Goal: Task Accomplishment & Management: Use online tool/utility

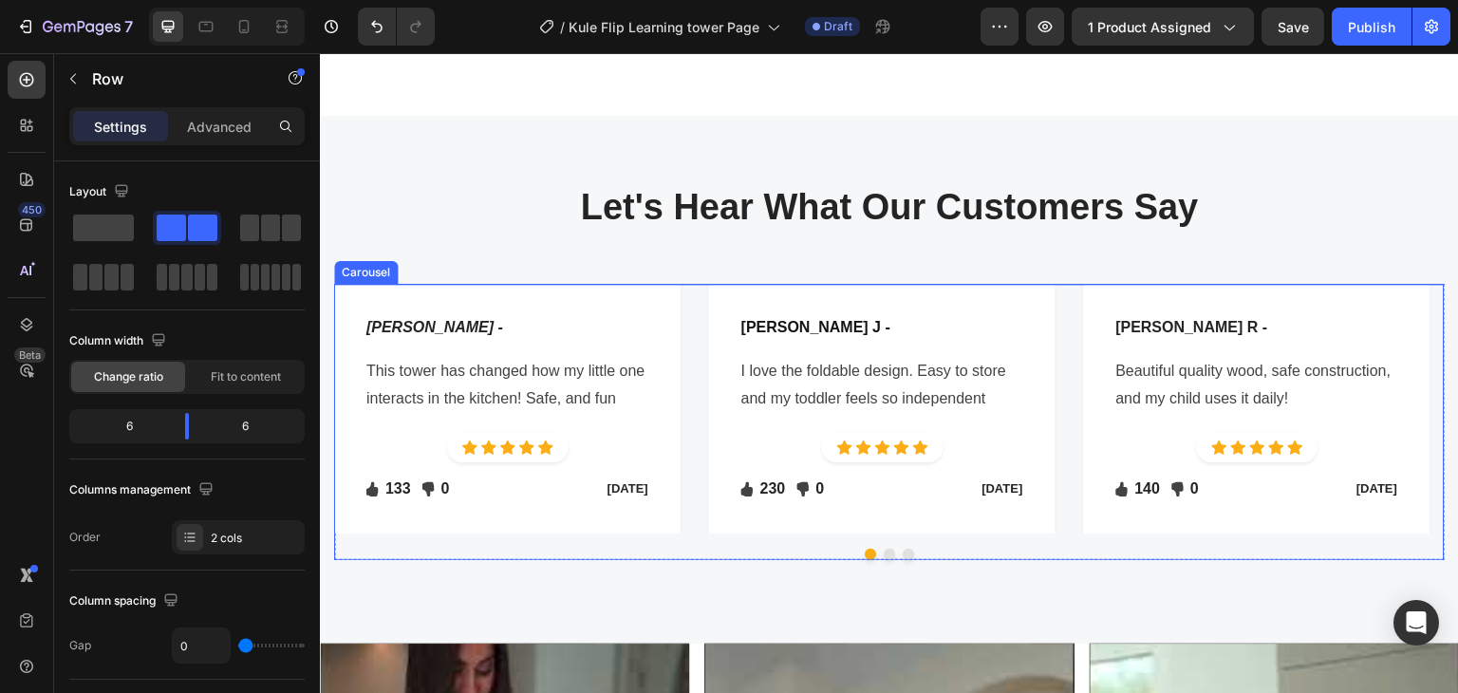
scroll to position [3891, 0]
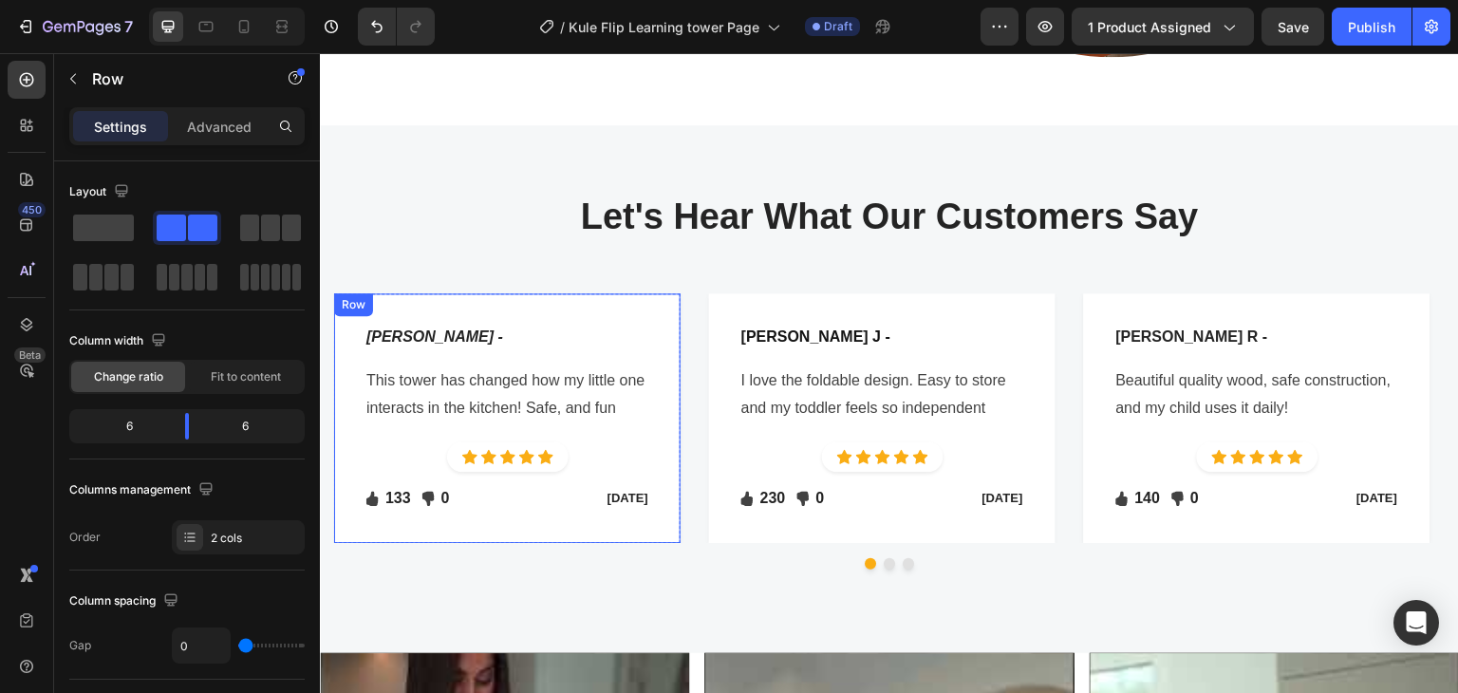
click at [506, 374] on p "This tower has changed how my little one interacts in the kitchen! Safe, and fun" at bounding box center [507, 394] width 282 height 55
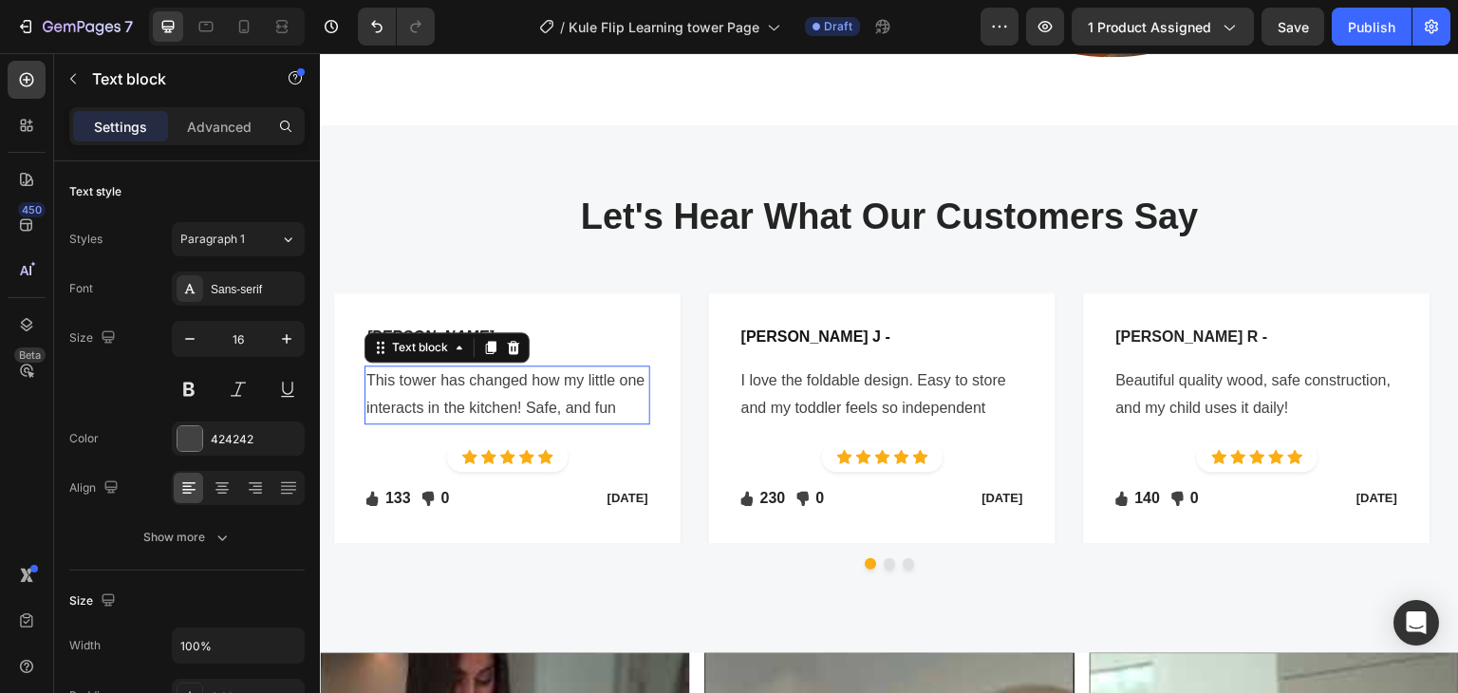
click at [506, 374] on p "This tower has changed how my little one interacts in the kitchen! Safe, and fun" at bounding box center [507, 394] width 282 height 55
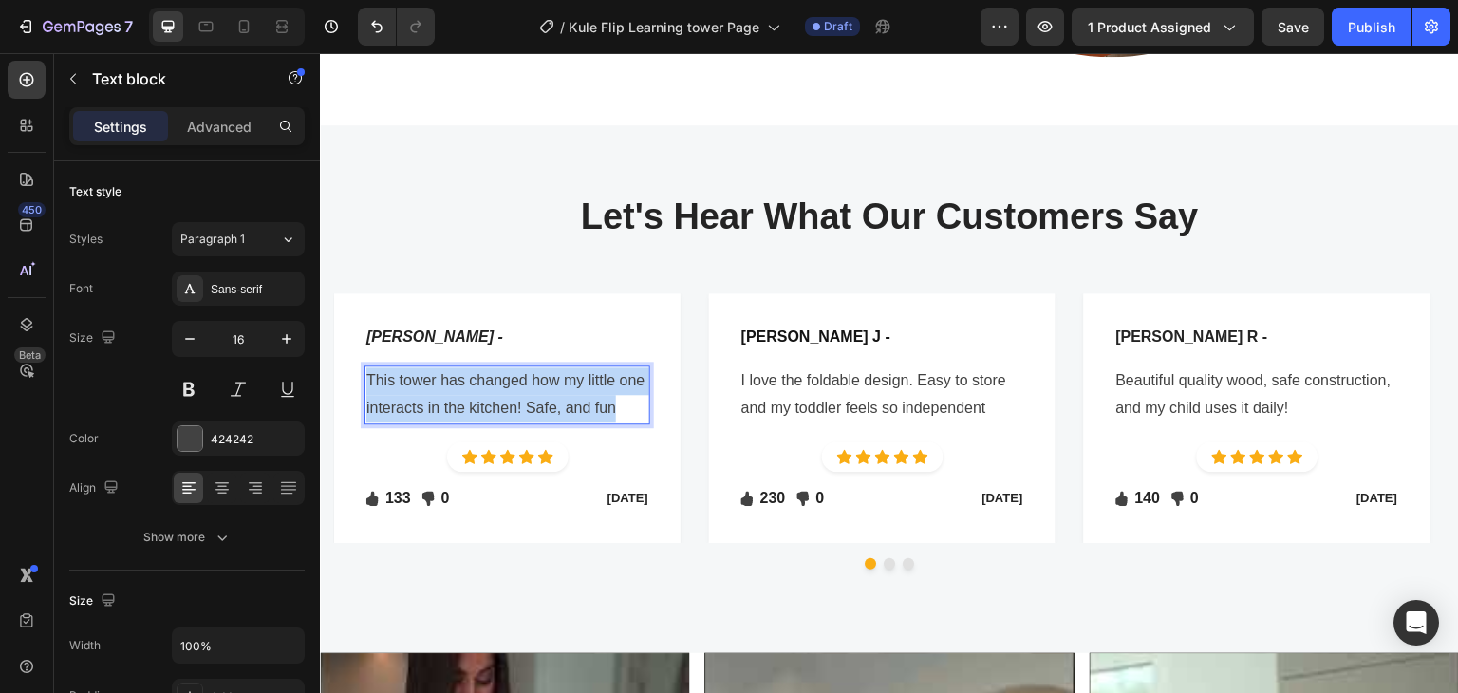
click at [506, 374] on p "This tower has changed how my little one interacts in the kitchen! Safe, and fun" at bounding box center [507, 394] width 282 height 55
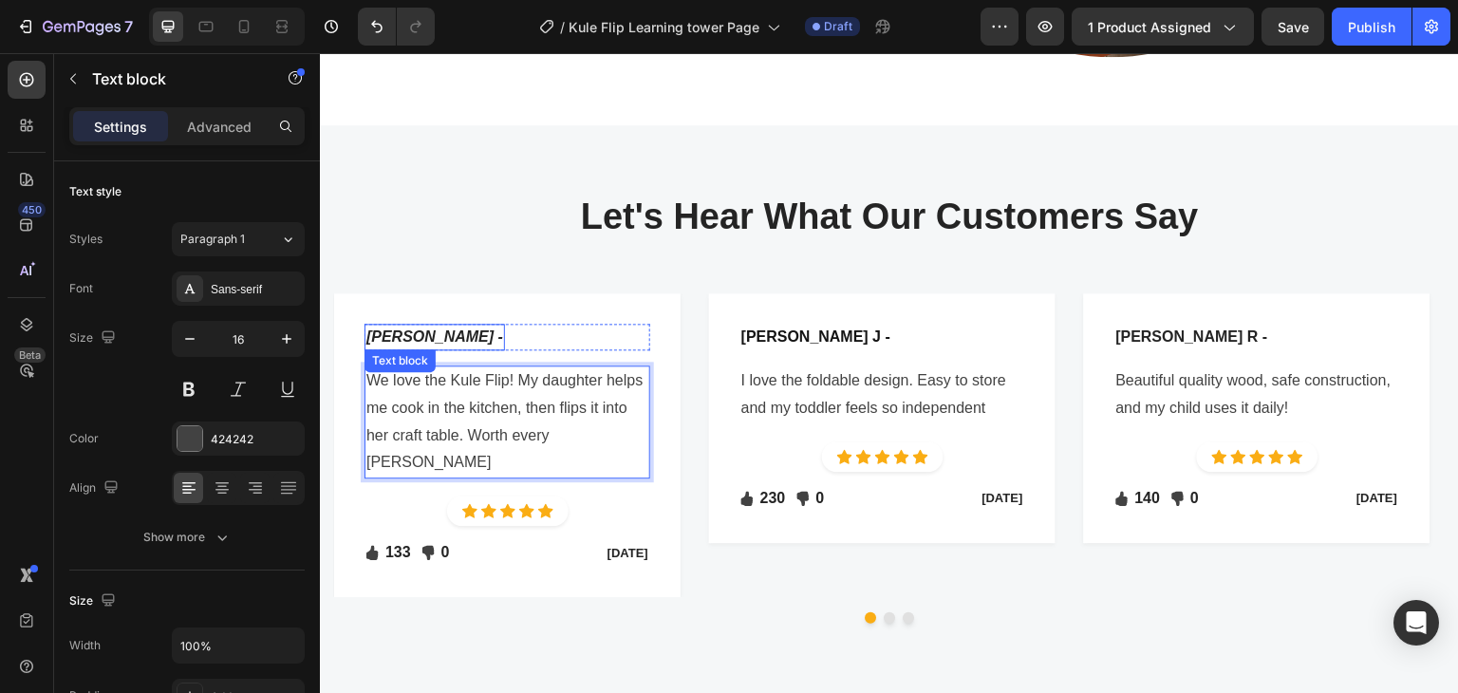
click at [395, 332] on icon "Mary T -" at bounding box center [434, 336] width 137 height 16
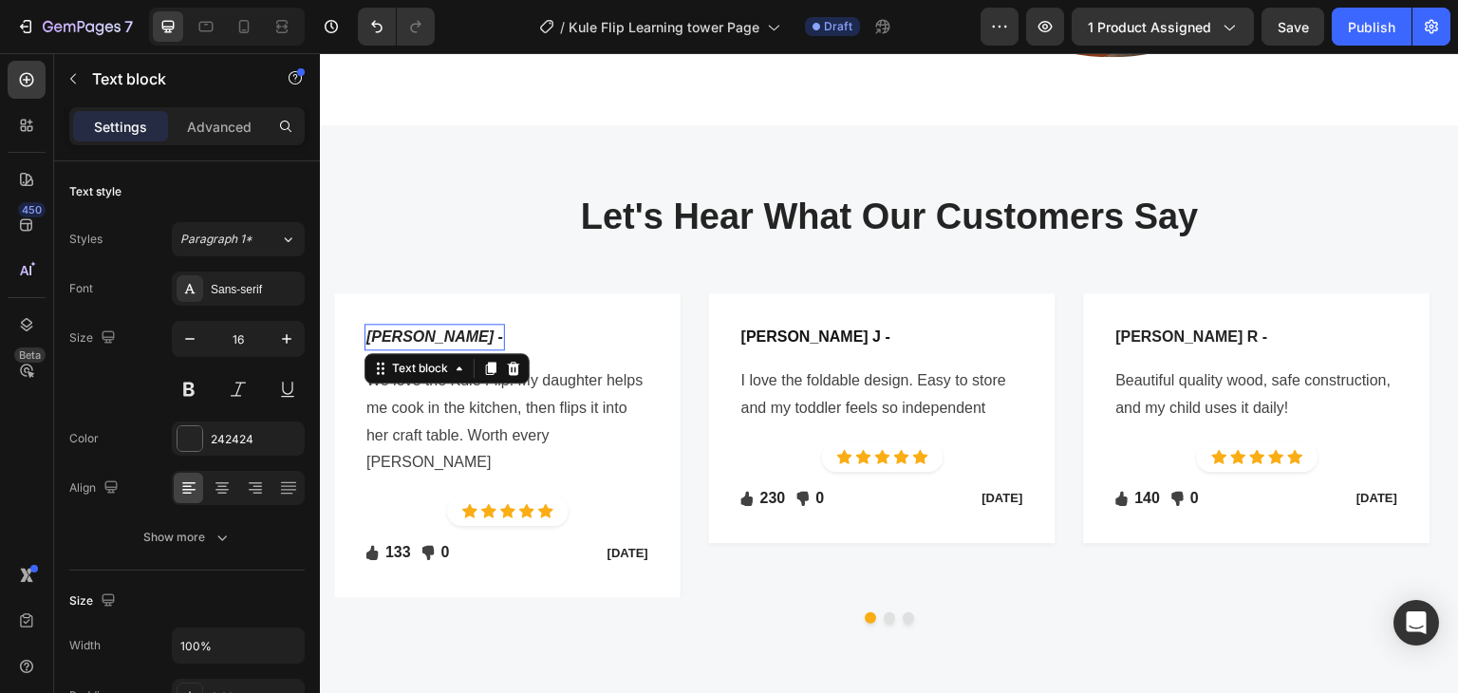
click at [395, 332] on icon "Mary T -" at bounding box center [434, 336] width 137 height 16
click at [395, 331] on icon "Mary T -" at bounding box center [434, 336] width 137 height 16
click at [387, 328] on icon "Mary T -" at bounding box center [434, 336] width 137 height 16
click at [857, 386] on p "I love the foldable design. Easy to store and my toddler feels so independent" at bounding box center [882, 394] width 282 height 55
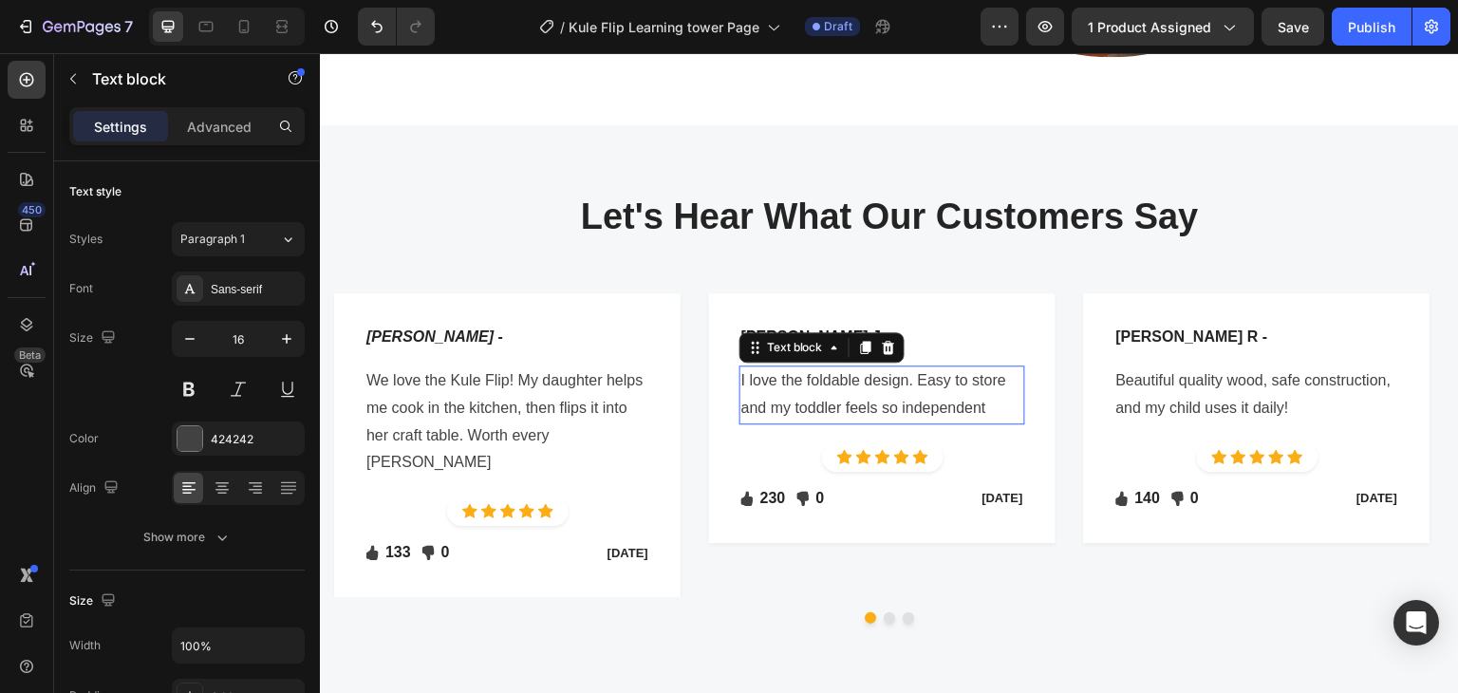
click at [857, 386] on p "I love the foldable design. Easy to store and my toddler feels so independent" at bounding box center [882, 394] width 282 height 55
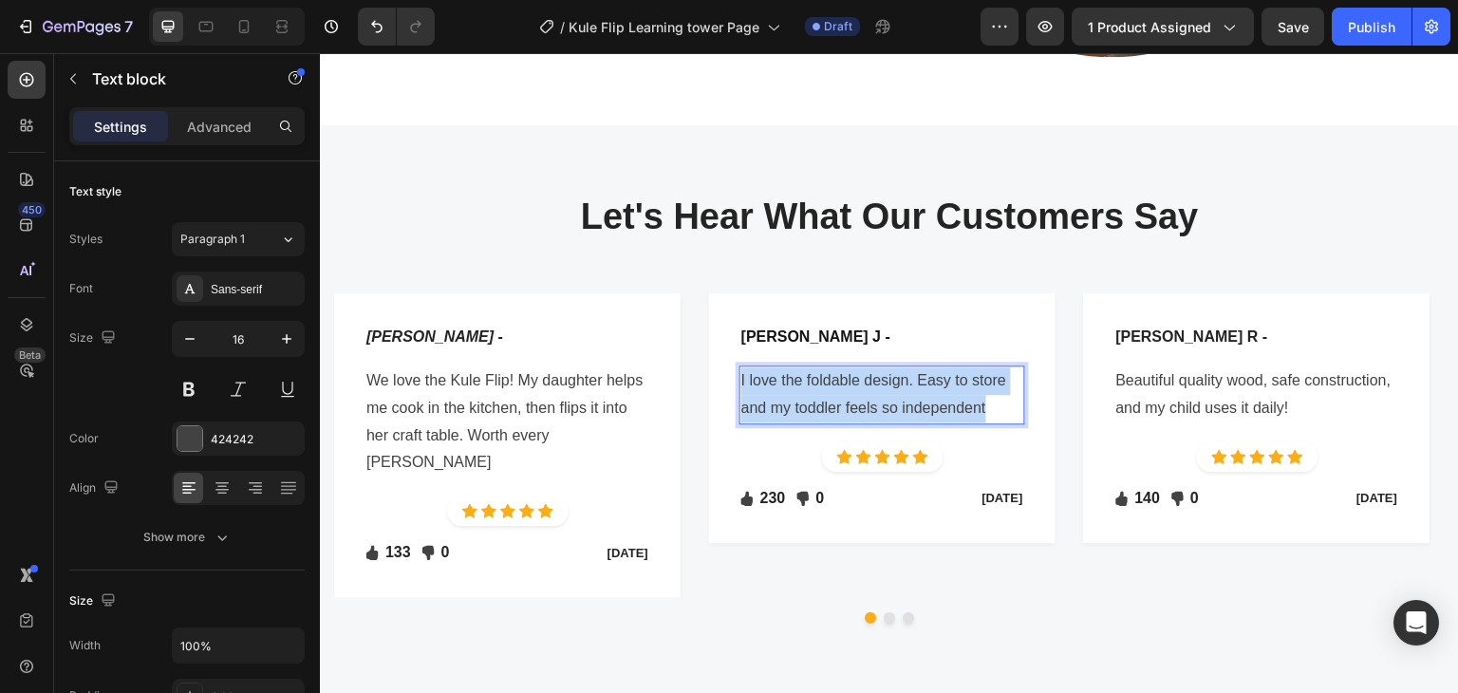
click at [857, 386] on p "I love the foldable design. Easy to store and my toddler feels so independent" at bounding box center [882, 394] width 282 height 55
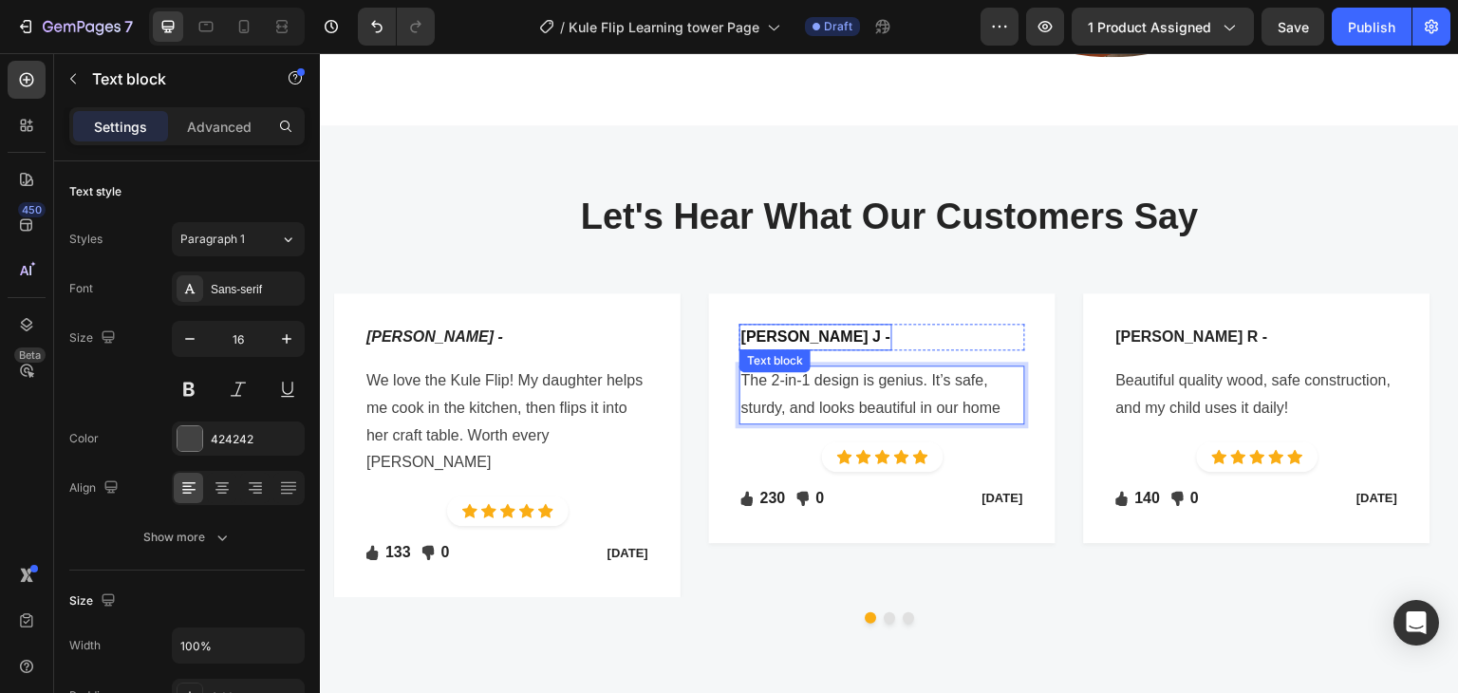
click at [761, 325] on p "Somia J -" at bounding box center [815, 336] width 149 height 23
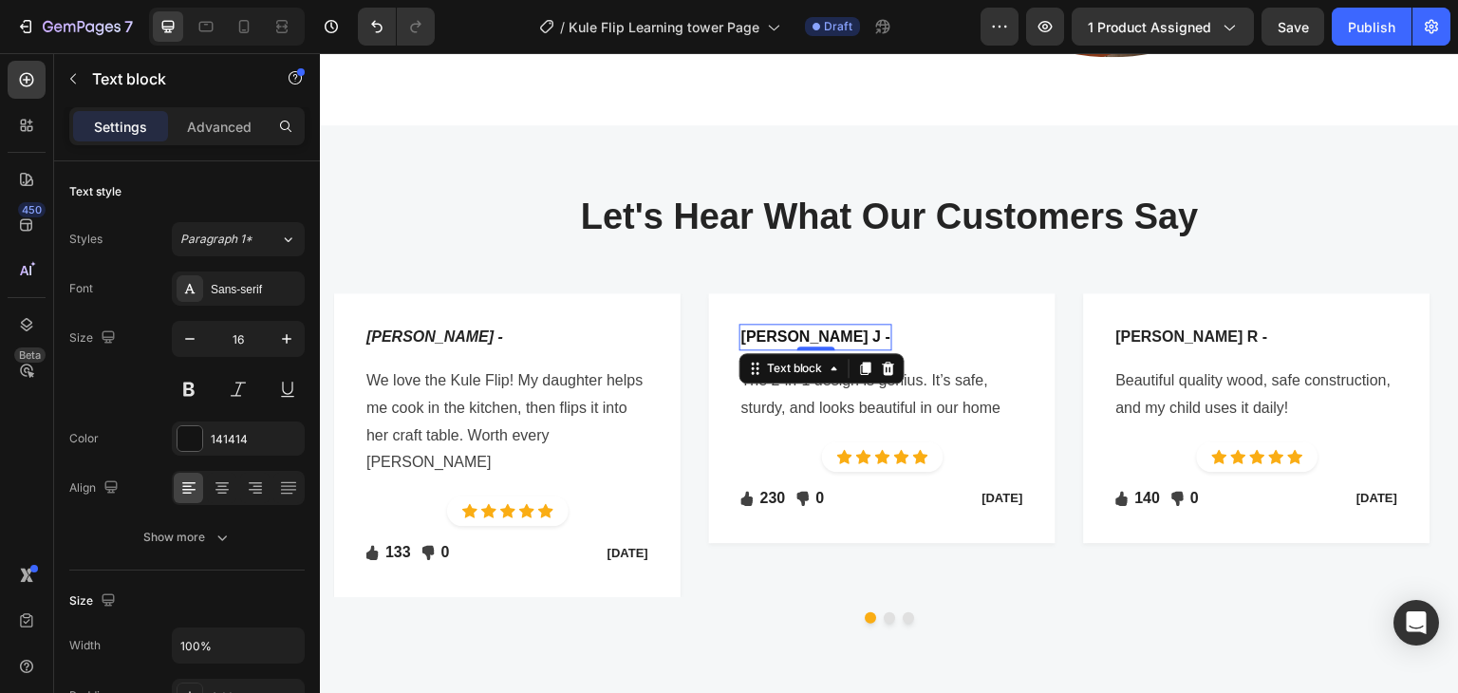
click at [761, 325] on p "Somia J -" at bounding box center [815, 336] width 149 height 23
click at [1272, 396] on p "Beautiful quality wood, safe construction, and my child uses it daily!" at bounding box center [1257, 394] width 282 height 55
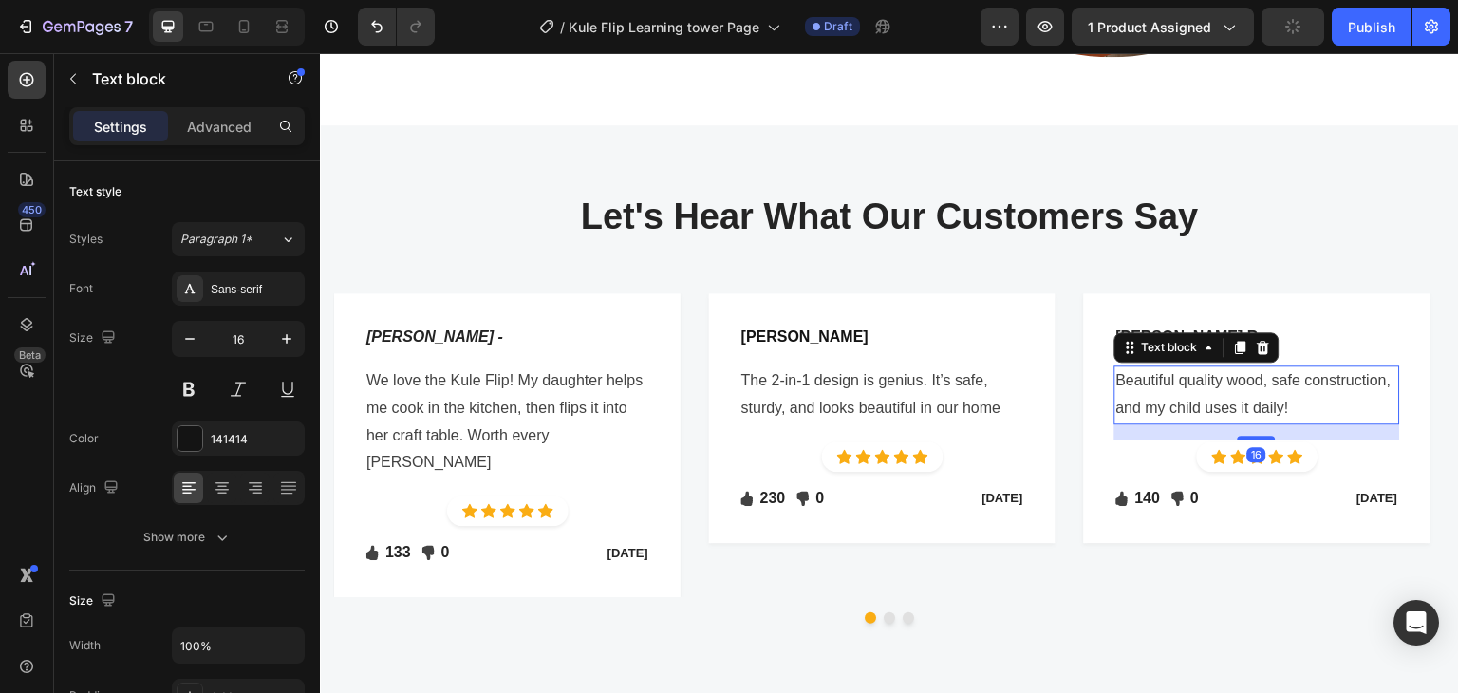
click at [1272, 396] on p "Beautiful quality wood, safe construction, and my child uses it daily!" at bounding box center [1257, 394] width 282 height 55
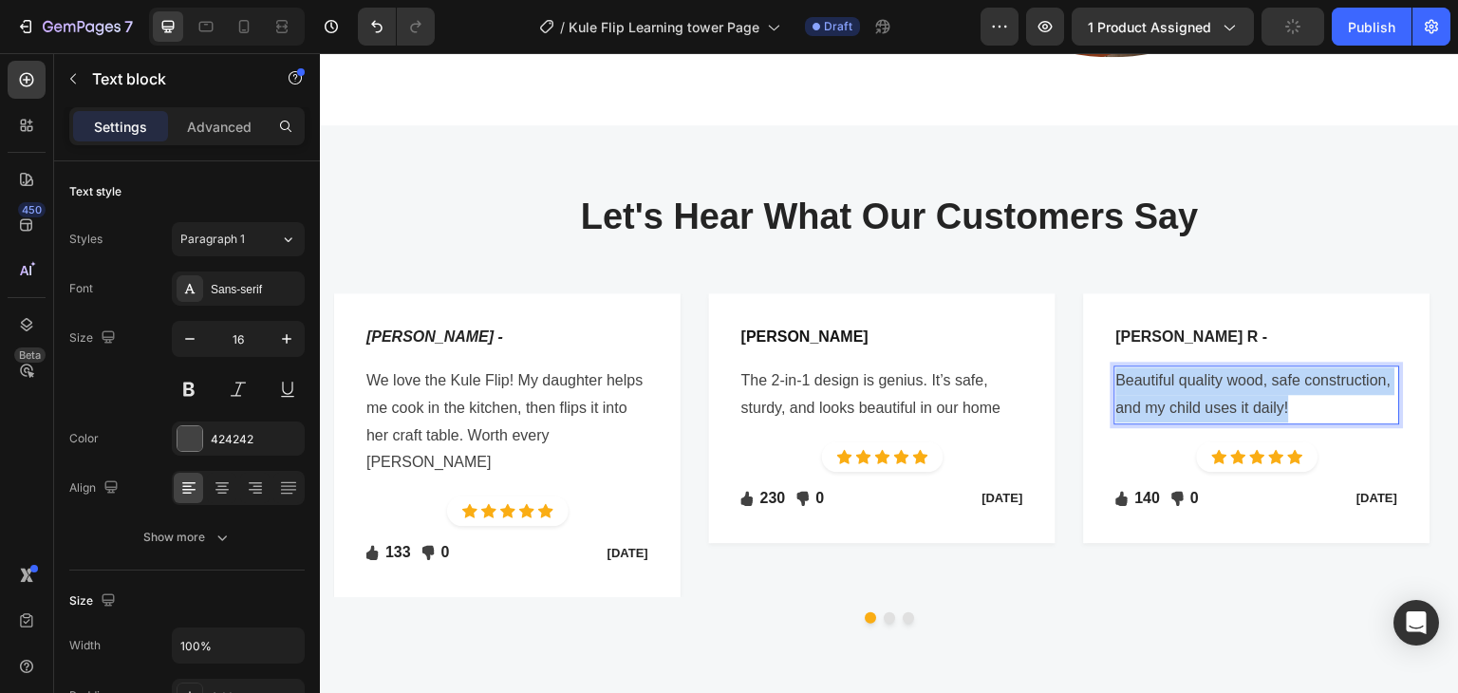
click at [1272, 396] on p "Beautiful quality wood, safe construction, and my child uses it daily!" at bounding box center [1257, 394] width 282 height 55
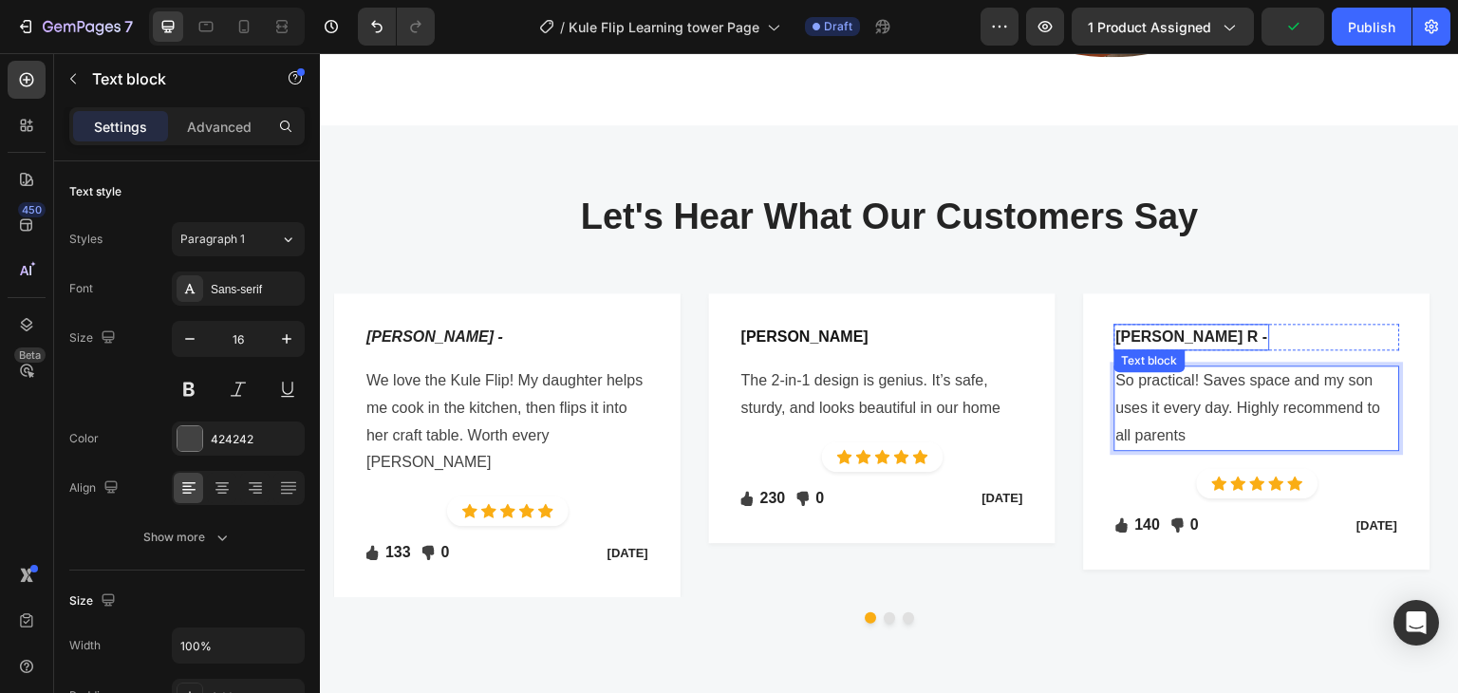
click at [1131, 325] on p "Nelia R -" at bounding box center [1192, 336] width 152 height 23
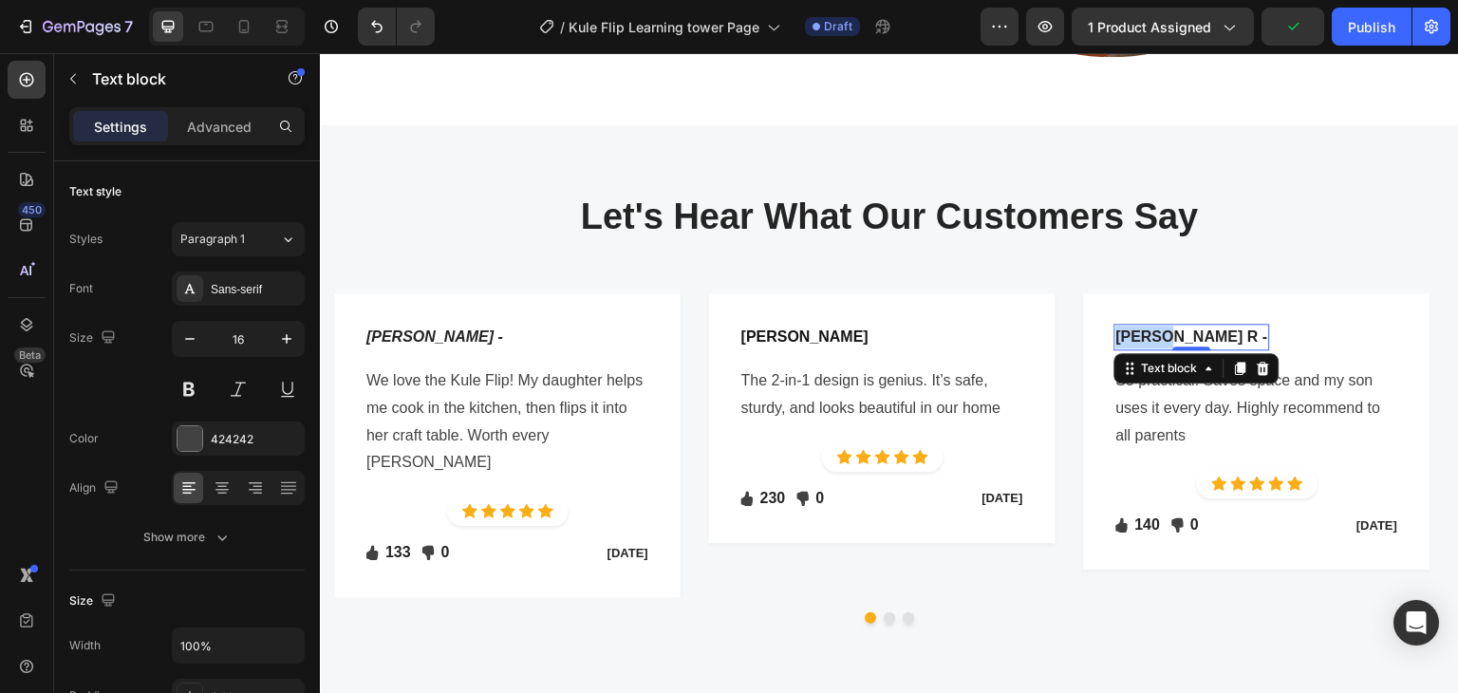
click at [1131, 325] on p "Nelia R -" at bounding box center [1192, 336] width 152 height 23
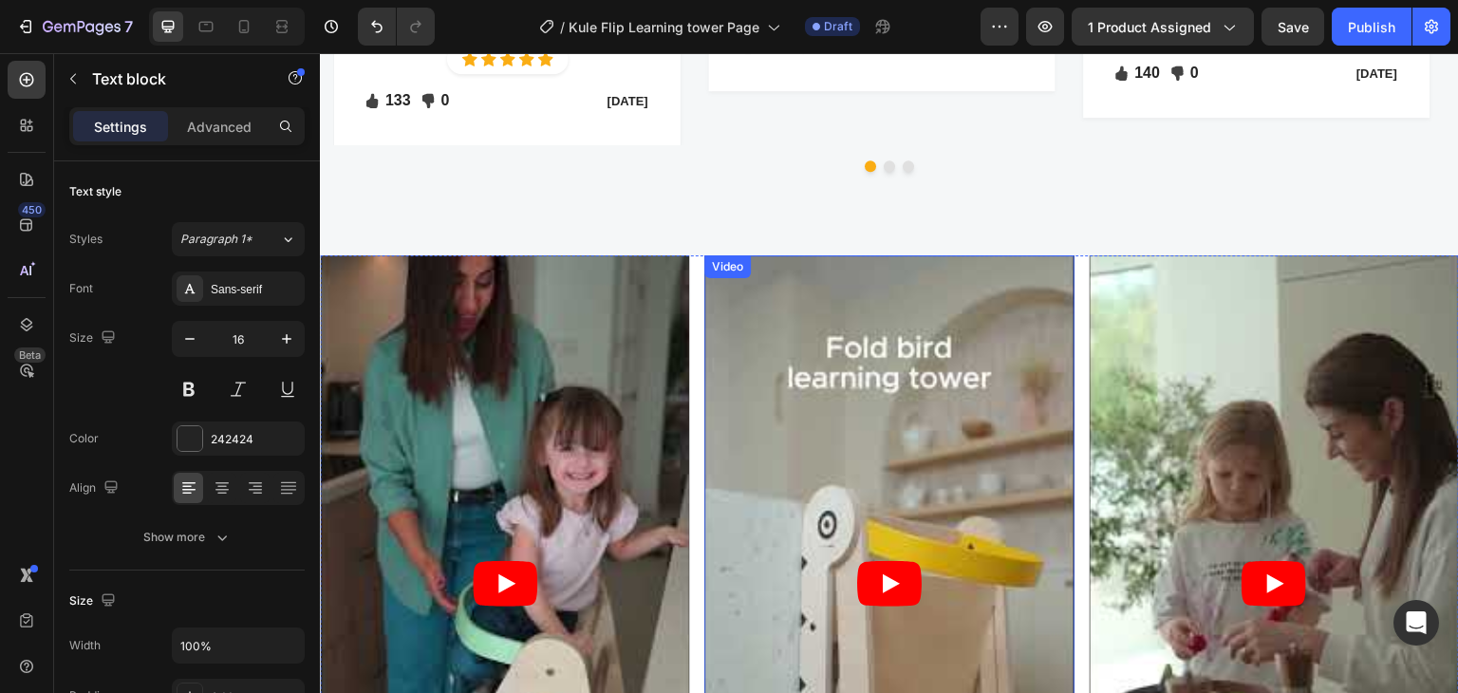
scroll to position [4365, 0]
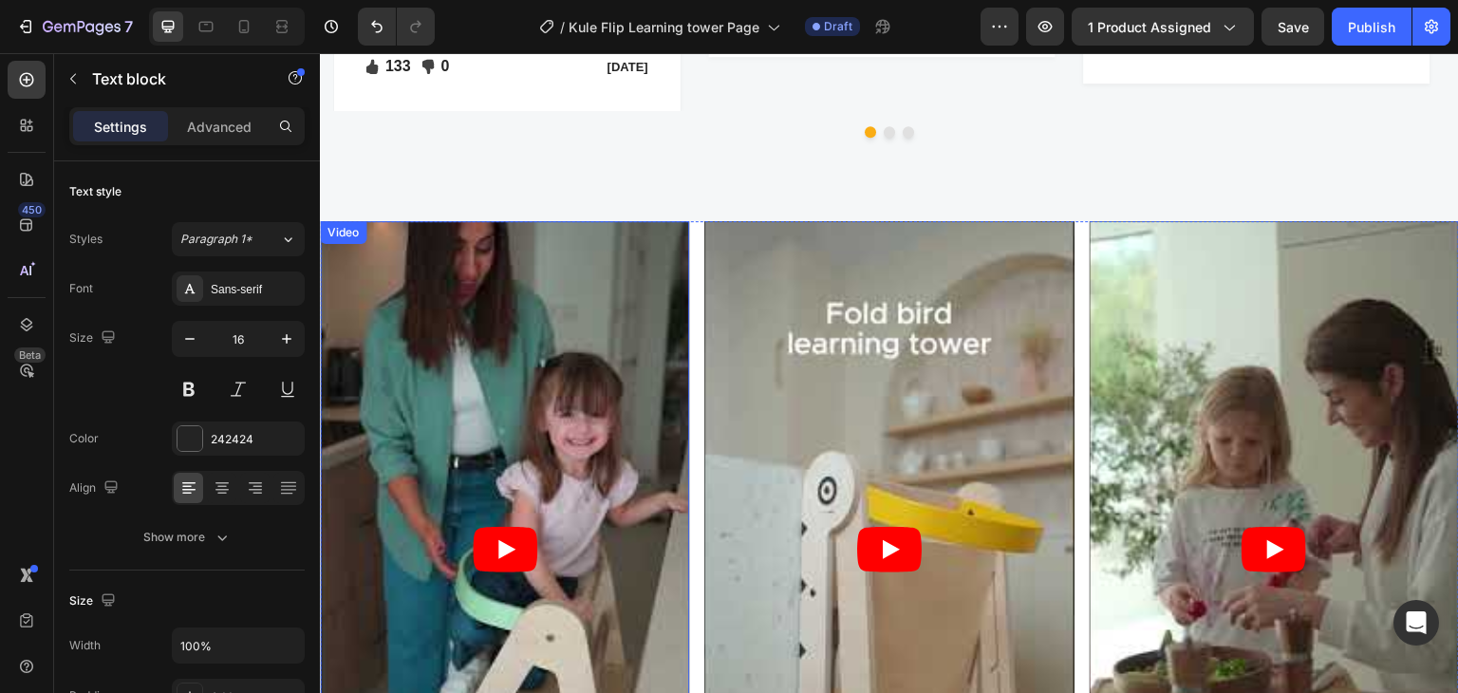
click at [665, 299] on article at bounding box center [504, 549] width 369 height 657
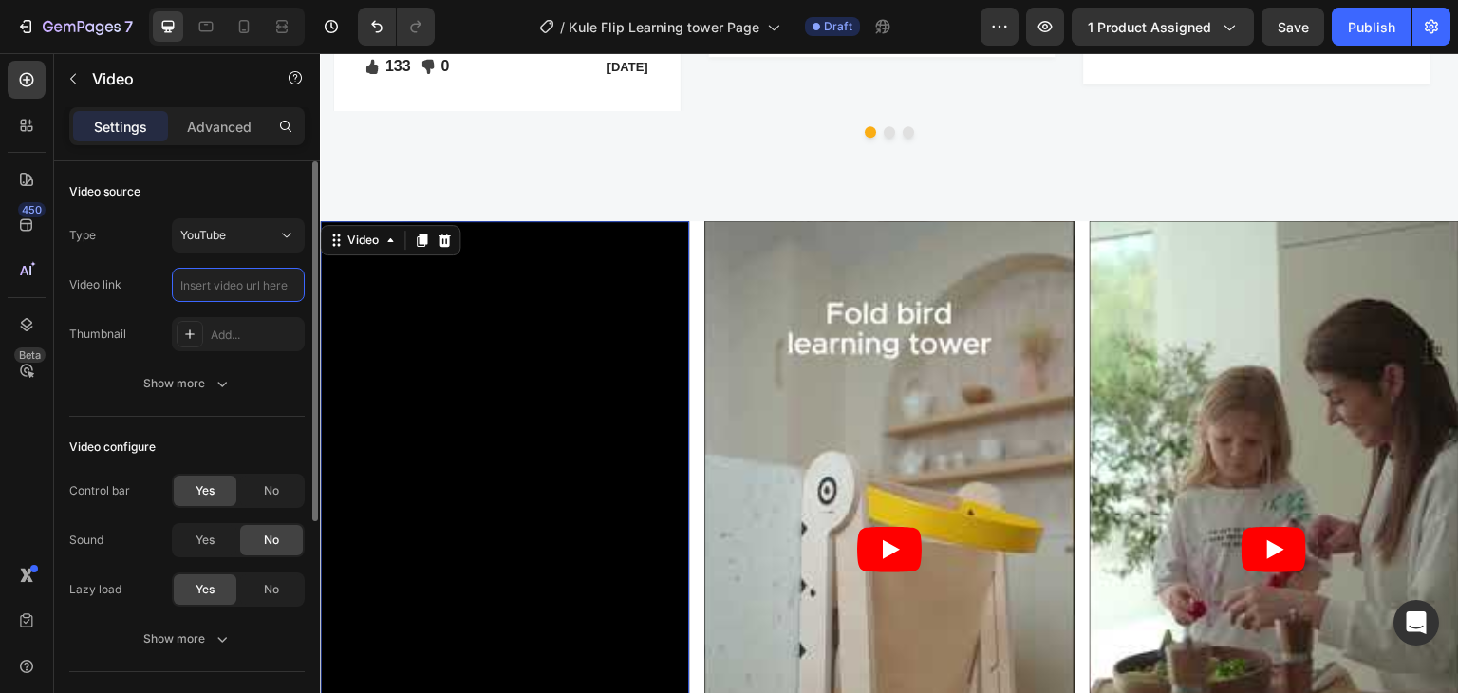
scroll to position [0, 0]
paste input "[URL][DOMAIN_NAME]"
type input "[URL][DOMAIN_NAME]"
click at [1032, 236] on article at bounding box center [888, 549] width 369 height 657
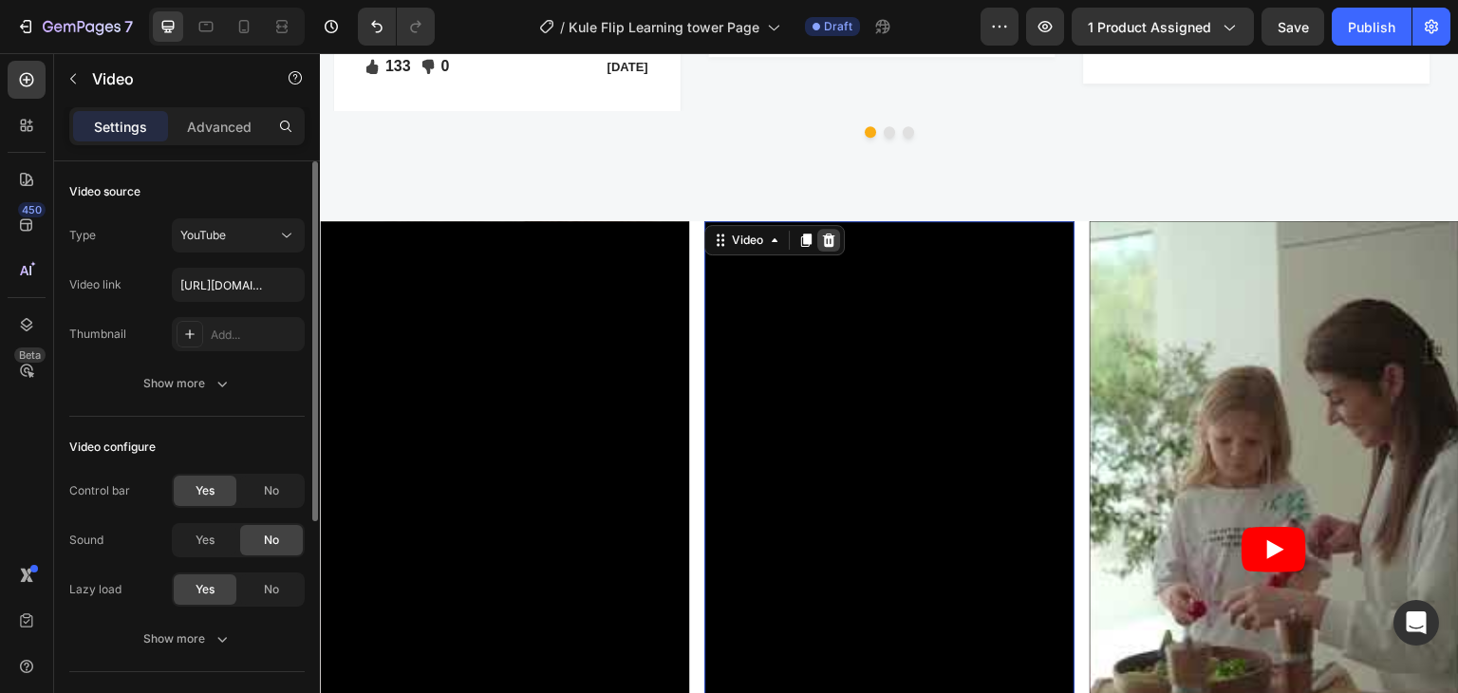
click at [823, 233] on icon at bounding box center [829, 239] width 12 height 13
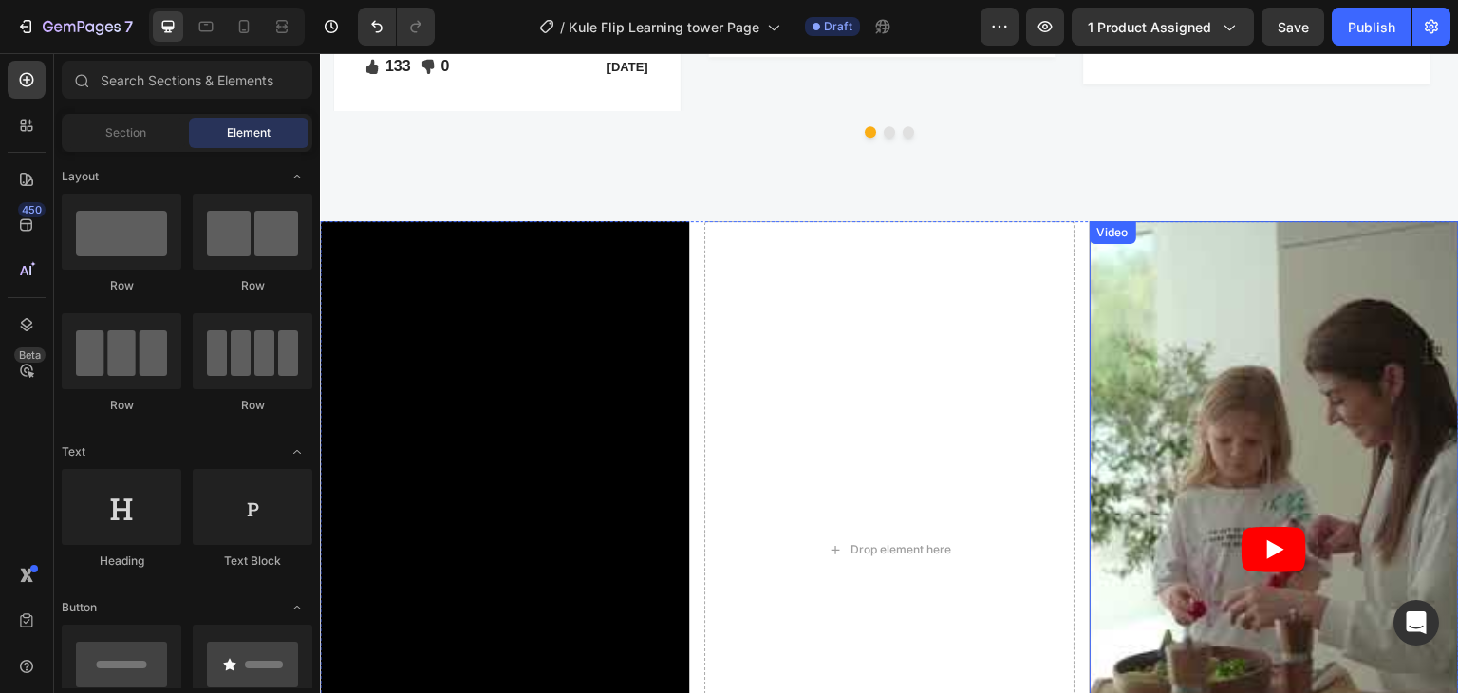
click at [1231, 236] on article at bounding box center [1273, 549] width 369 height 657
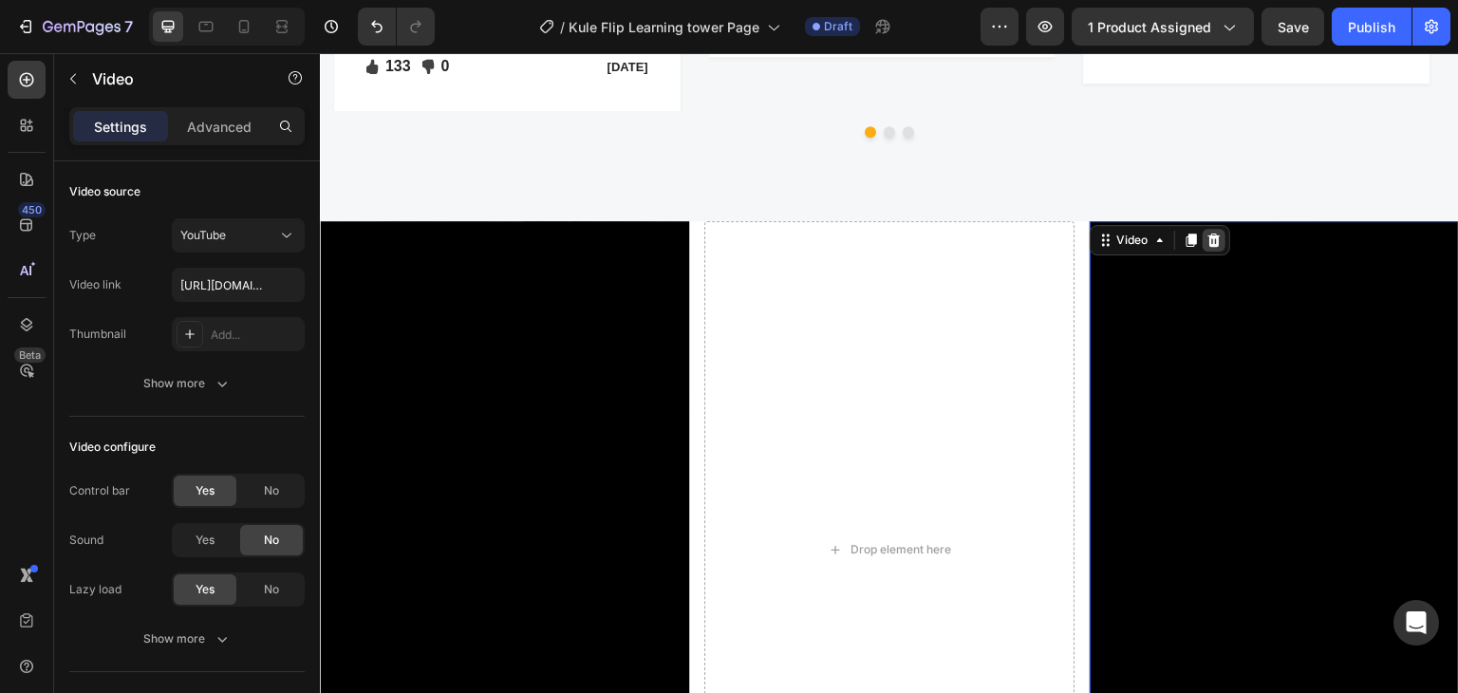
click at [1207, 233] on icon at bounding box center [1213, 239] width 12 height 13
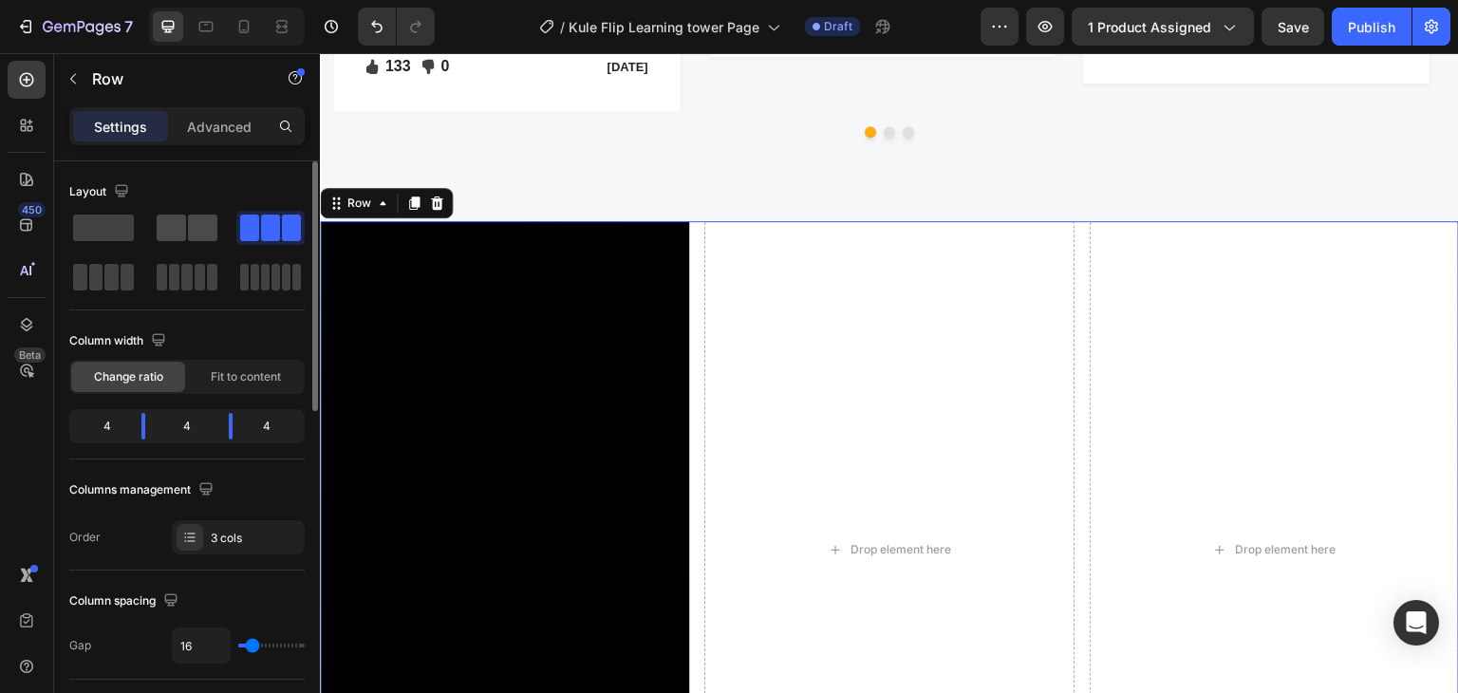
click at [181, 226] on span at bounding box center [171, 227] width 29 height 27
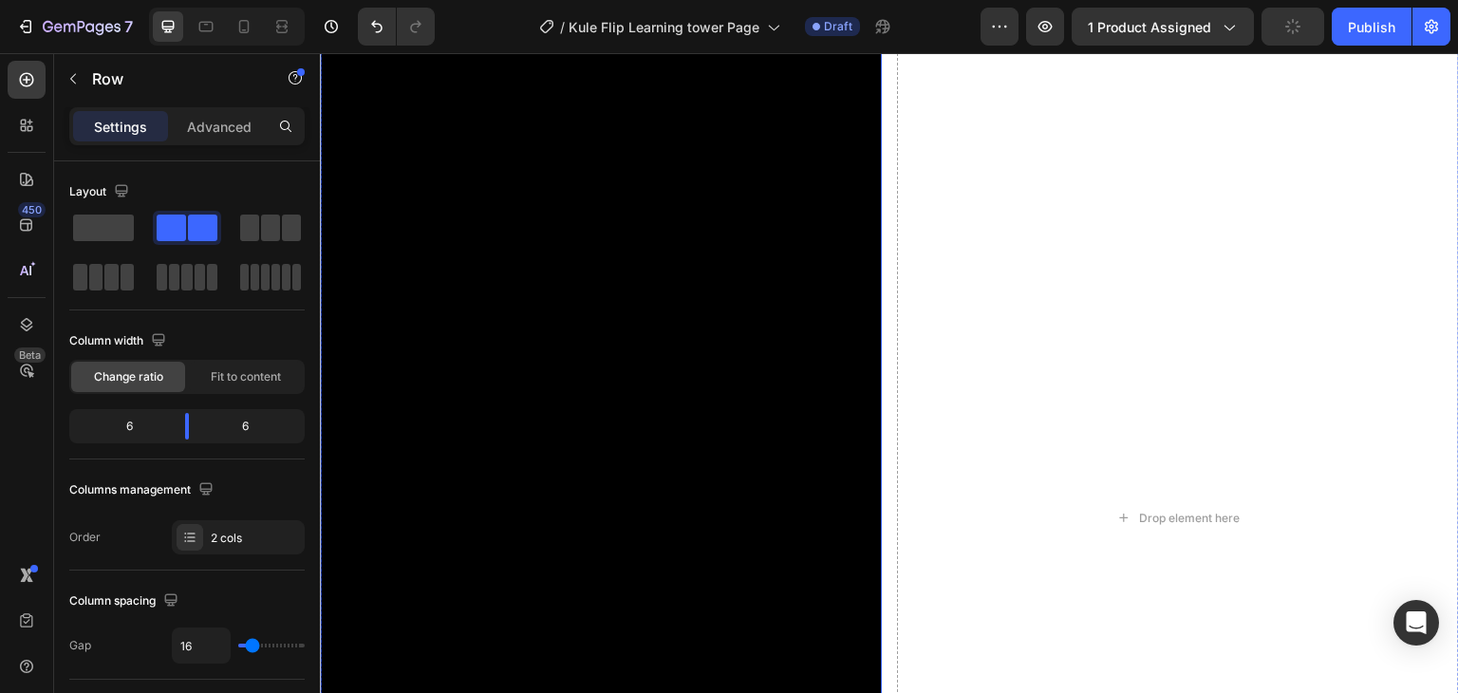
scroll to position [4745, 0]
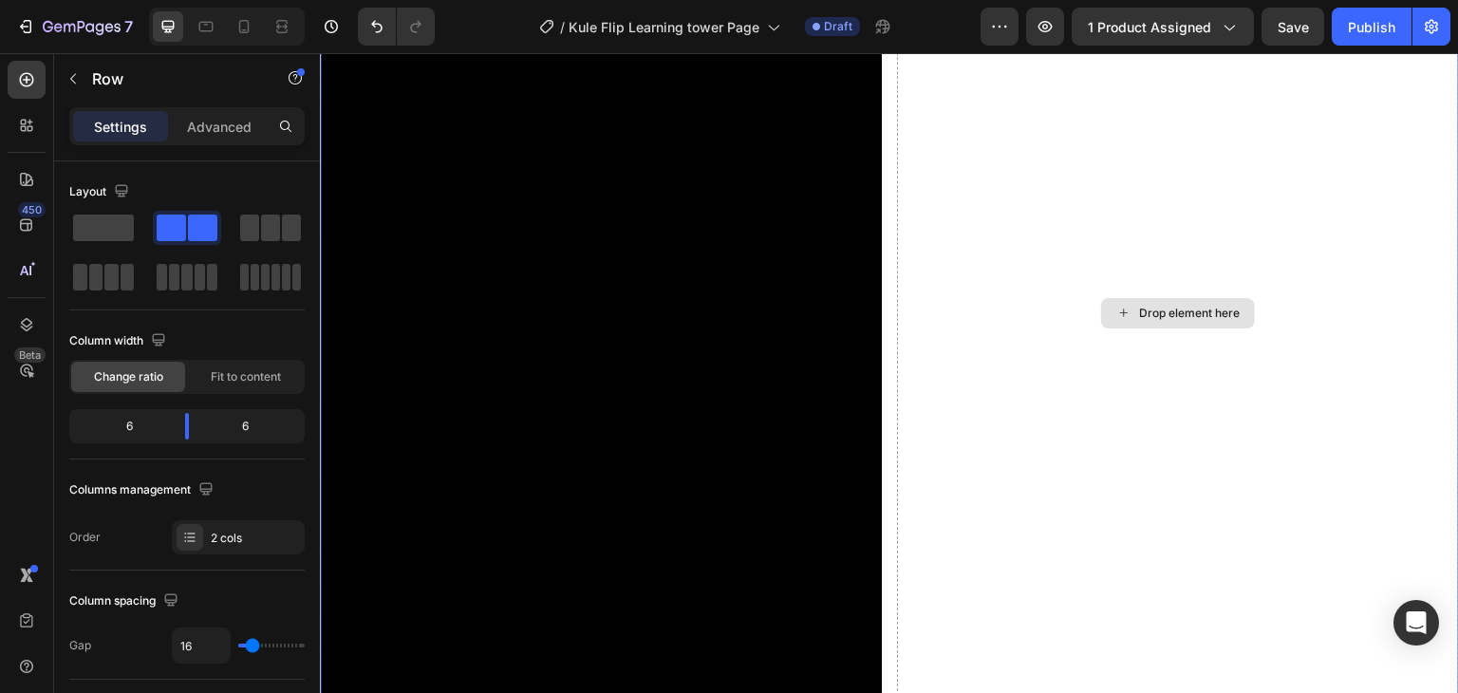
click at [1267, 314] on div "Drop element here" at bounding box center [1178, 313] width 562 height 998
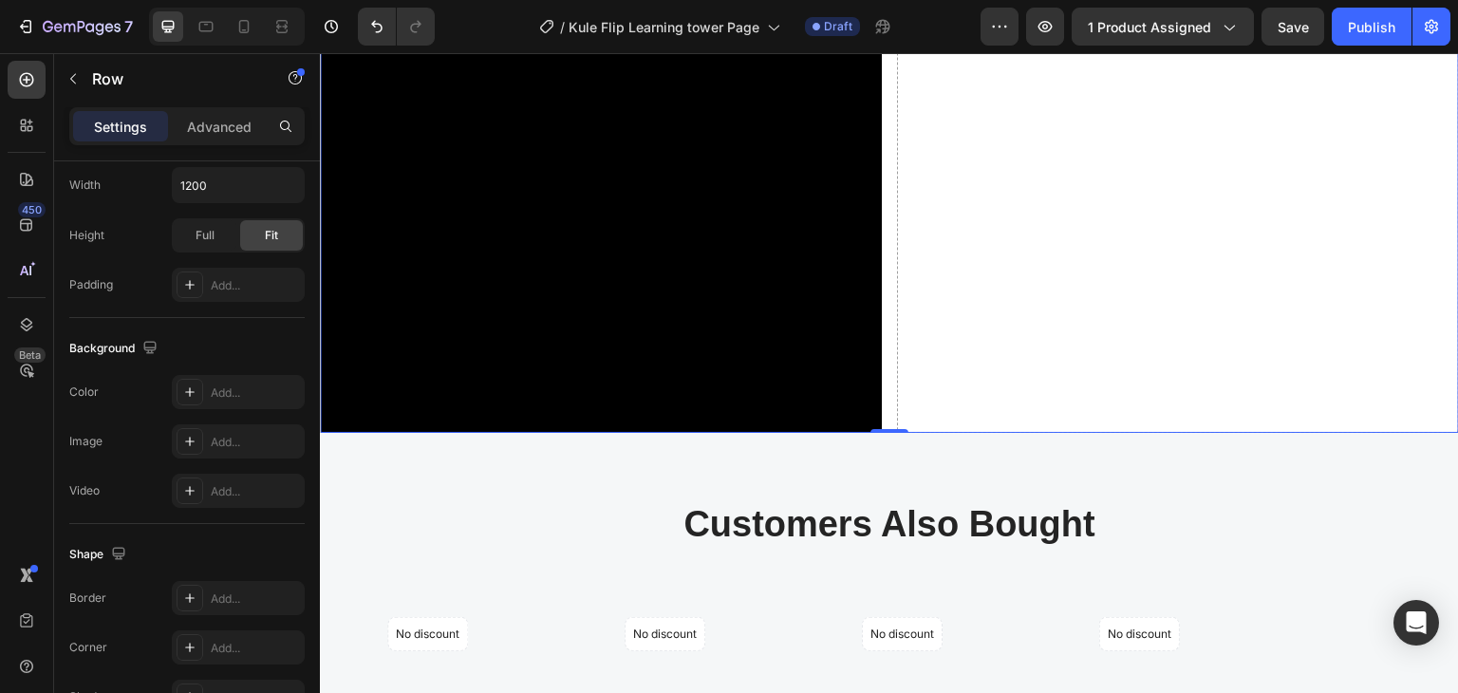
scroll to position [4935, 0]
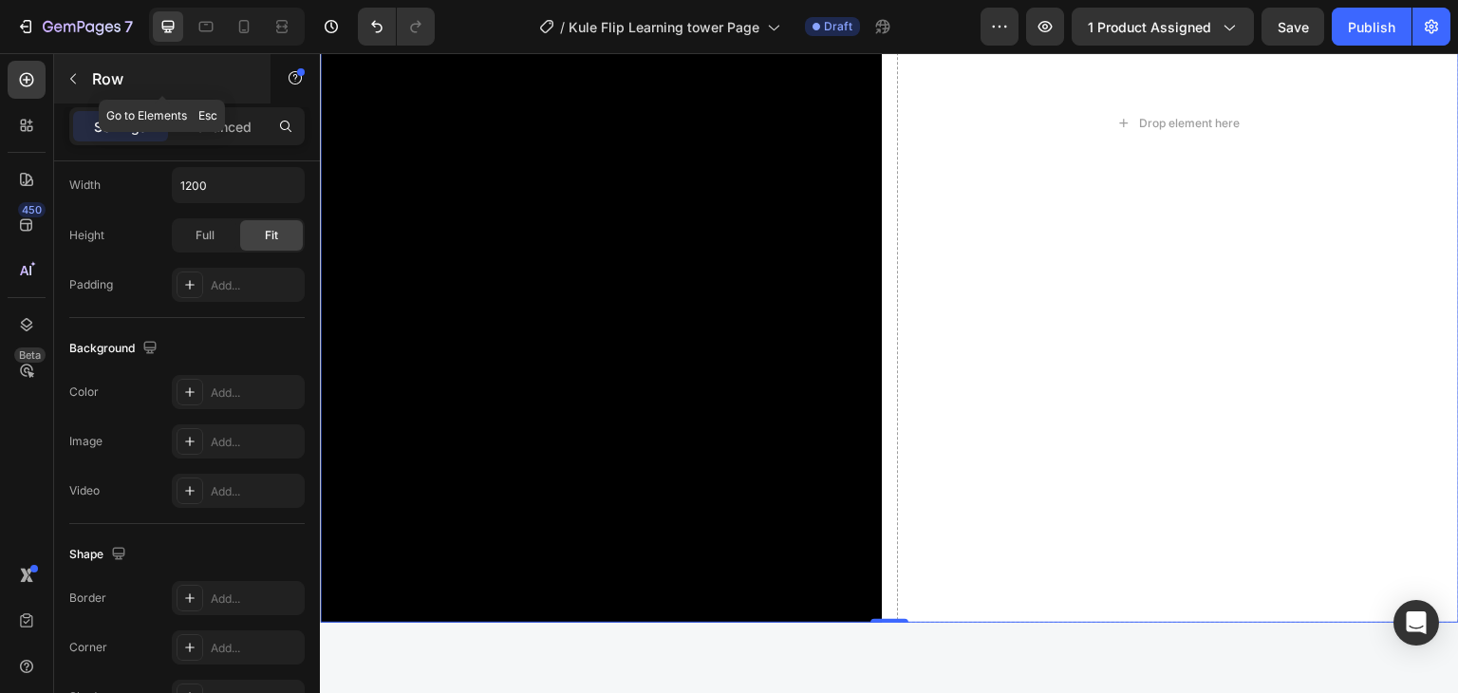
click at [69, 75] on icon "button" at bounding box center [72, 78] width 15 height 15
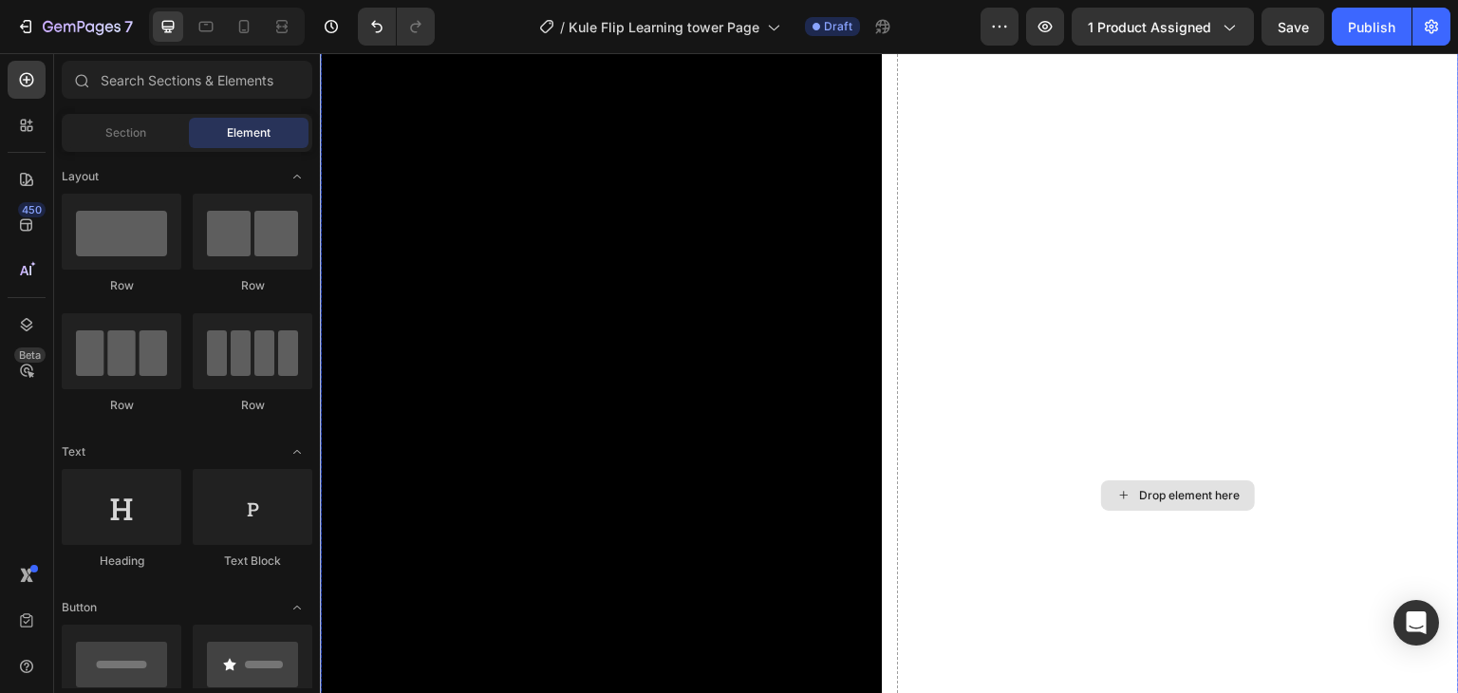
scroll to position [4555, 0]
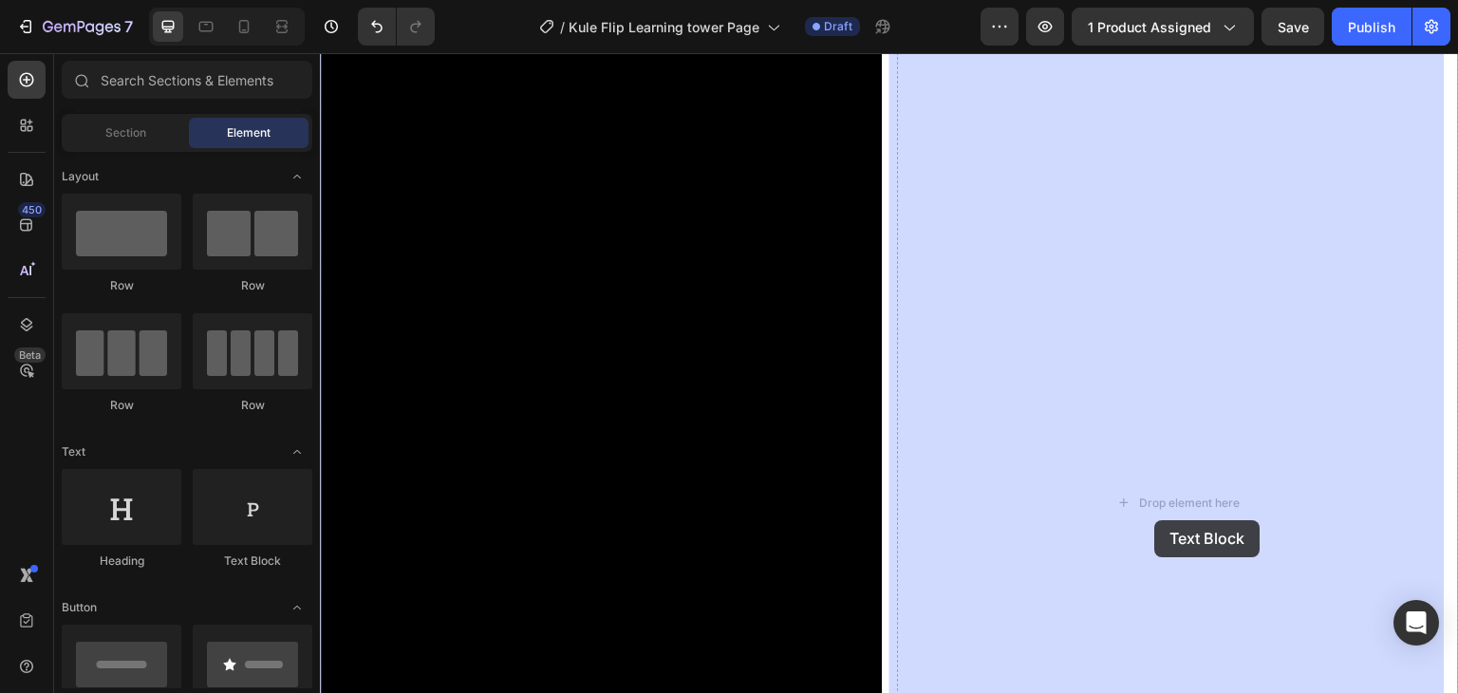
drag, startPoint x: 571, startPoint y: 487, endPoint x: 1156, endPoint y: 520, distance: 585.5
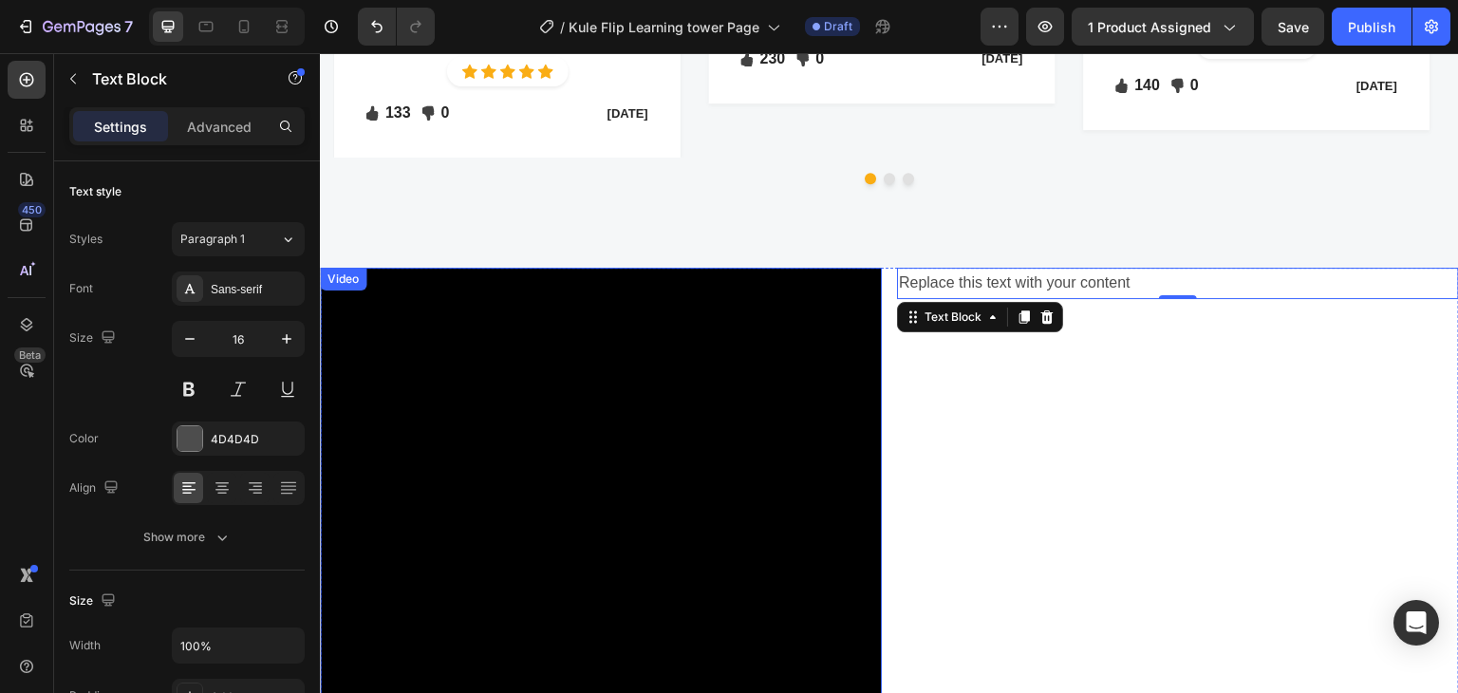
scroll to position [4270, 0]
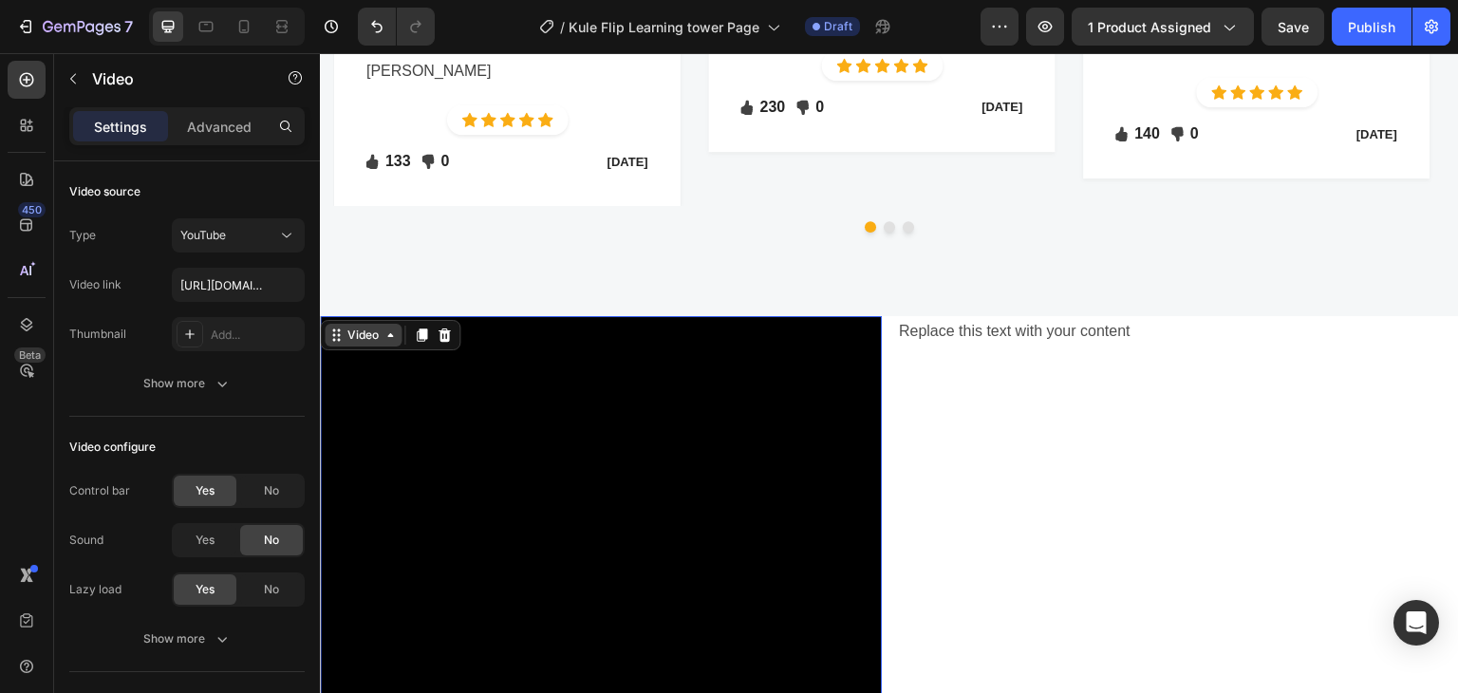
click at [357, 326] on div "Video" at bounding box center [363, 334] width 39 height 17
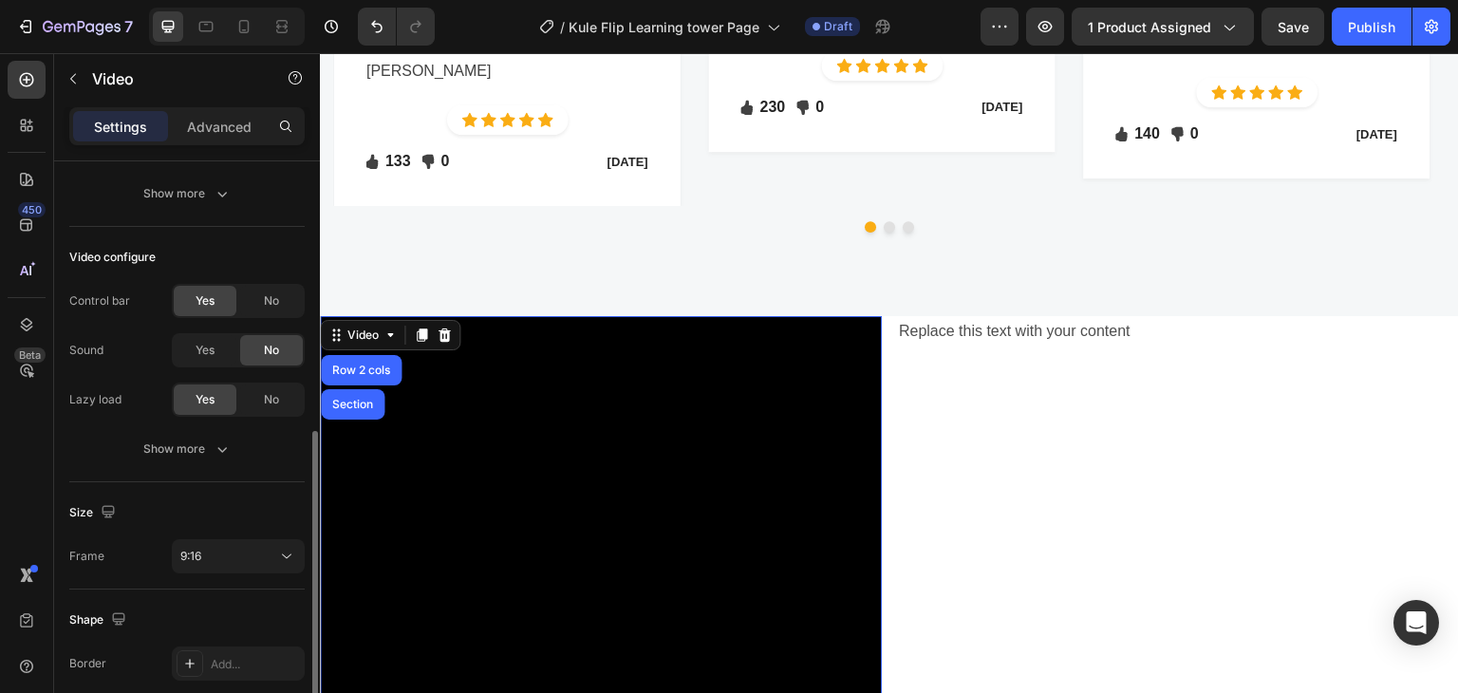
scroll to position [285, 0]
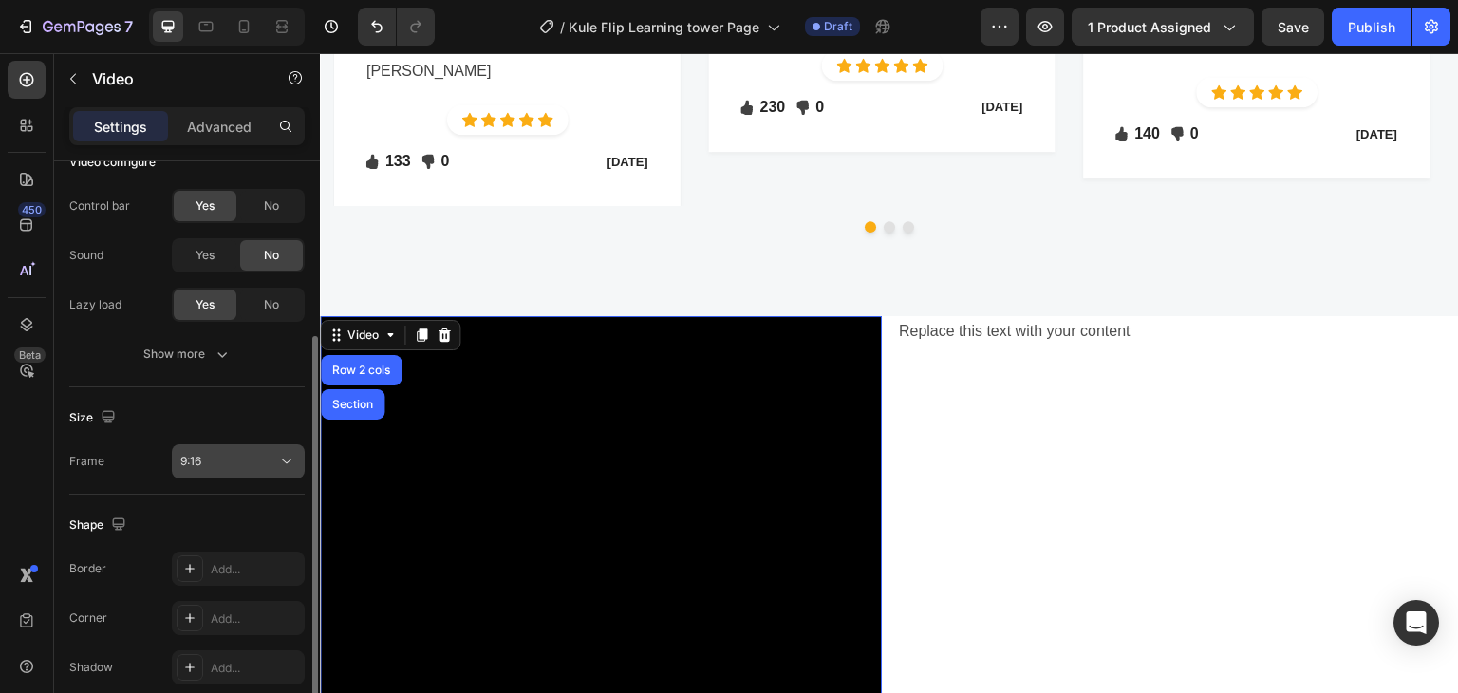
click at [284, 462] on icon at bounding box center [286, 461] width 19 height 19
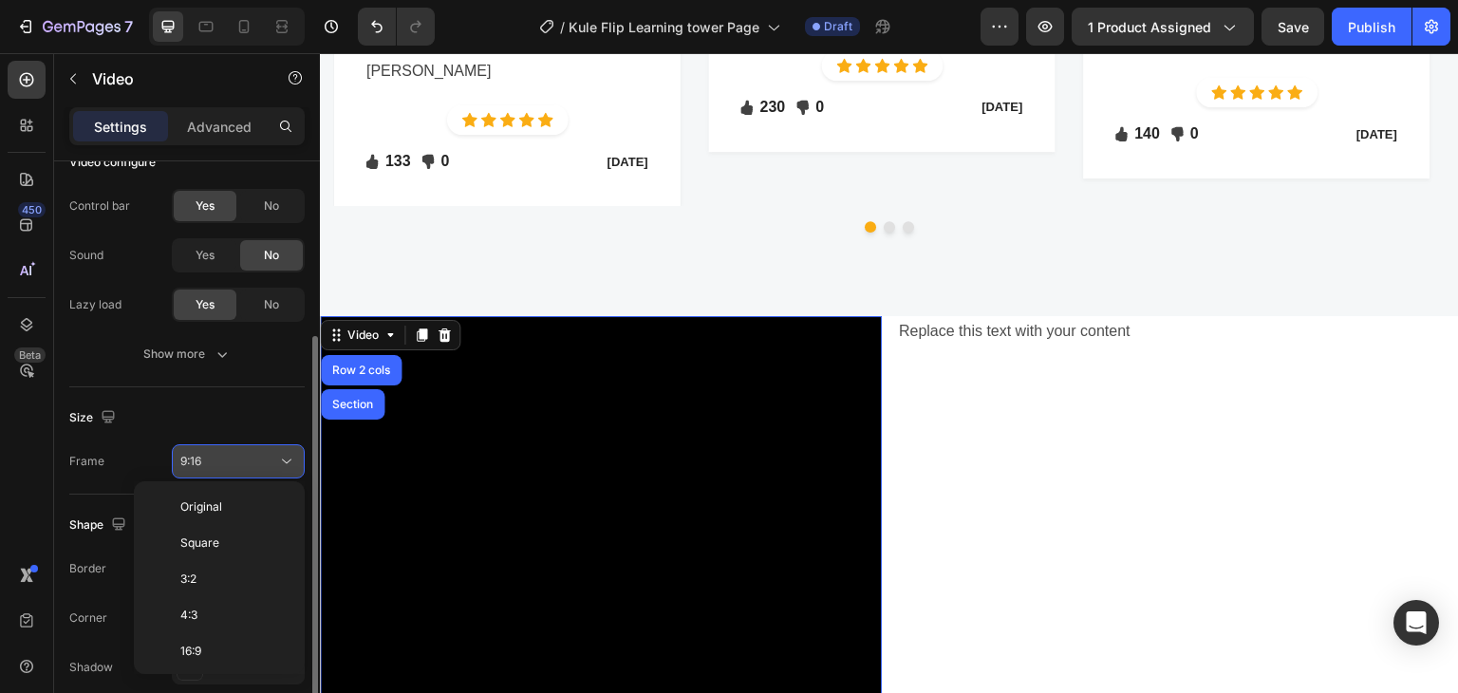
scroll to position [171, 0]
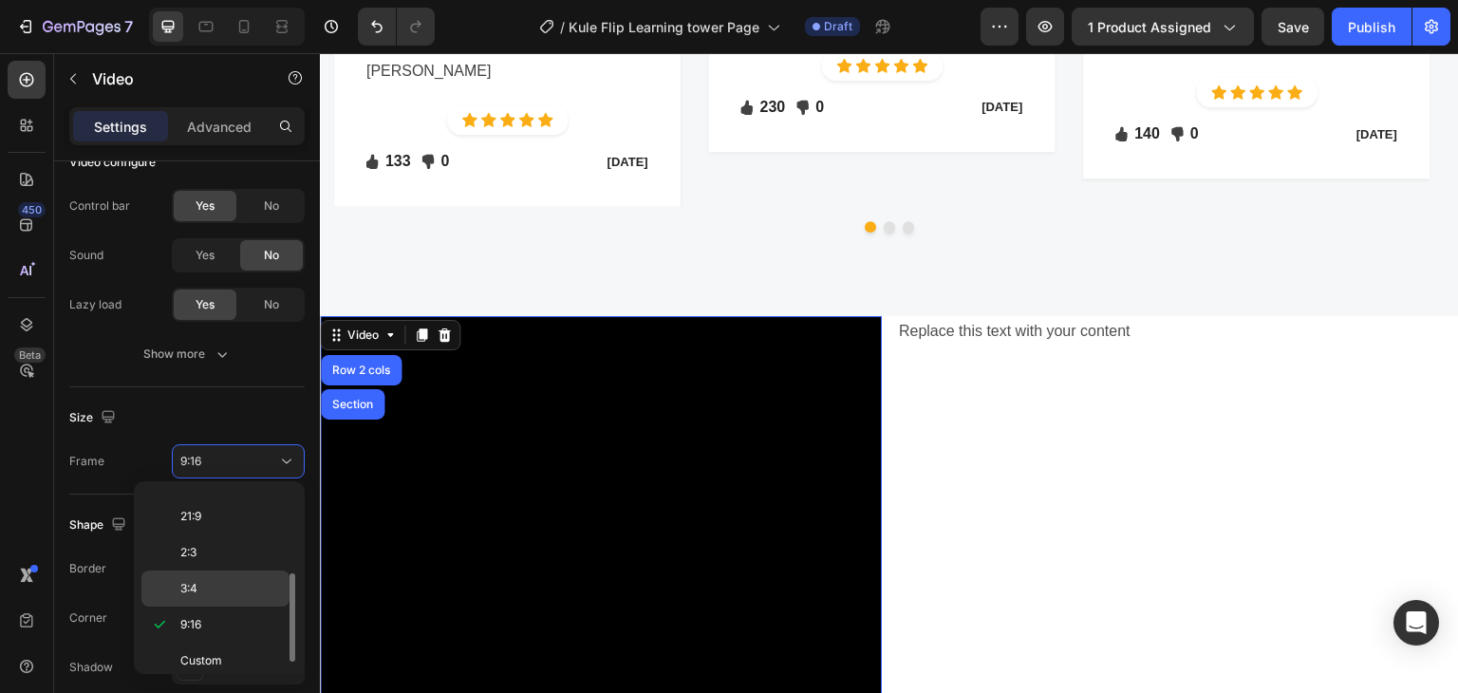
click at [257, 583] on p "3:4" at bounding box center [230, 588] width 101 height 17
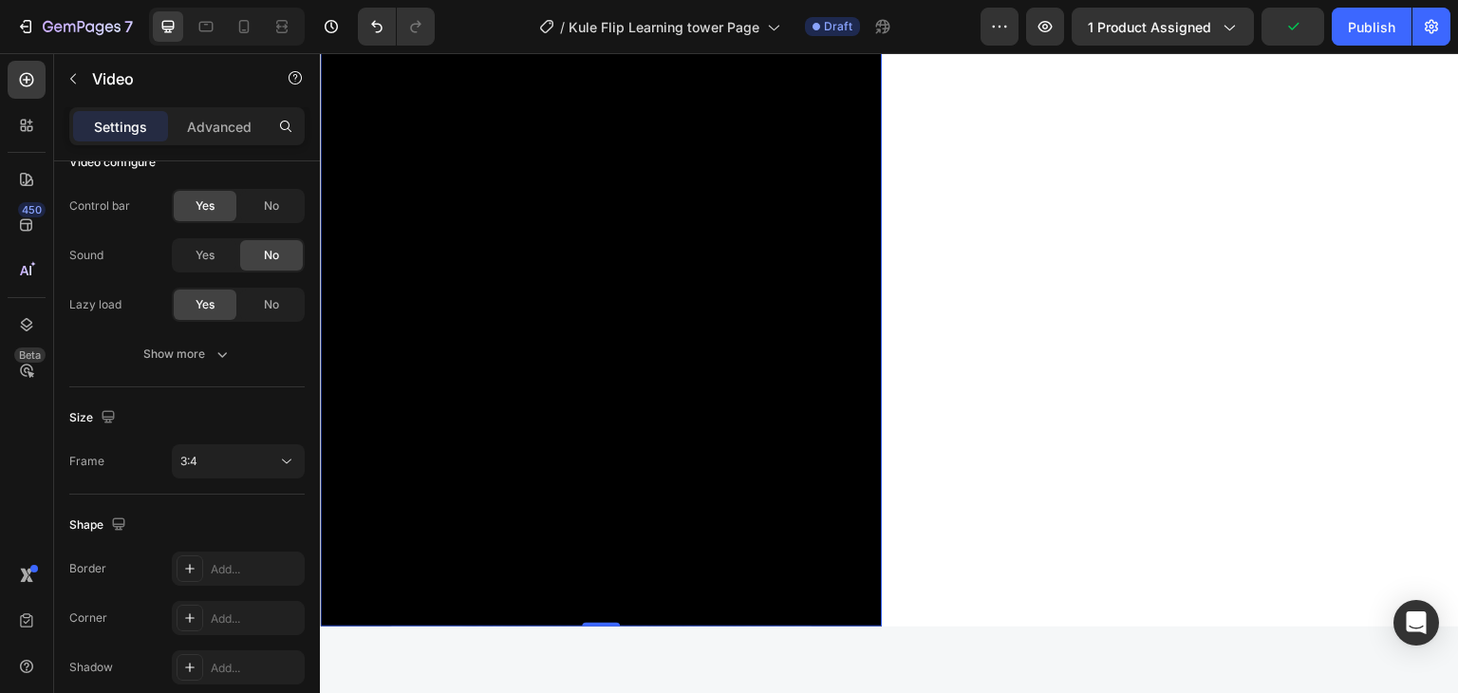
scroll to position [4555, 0]
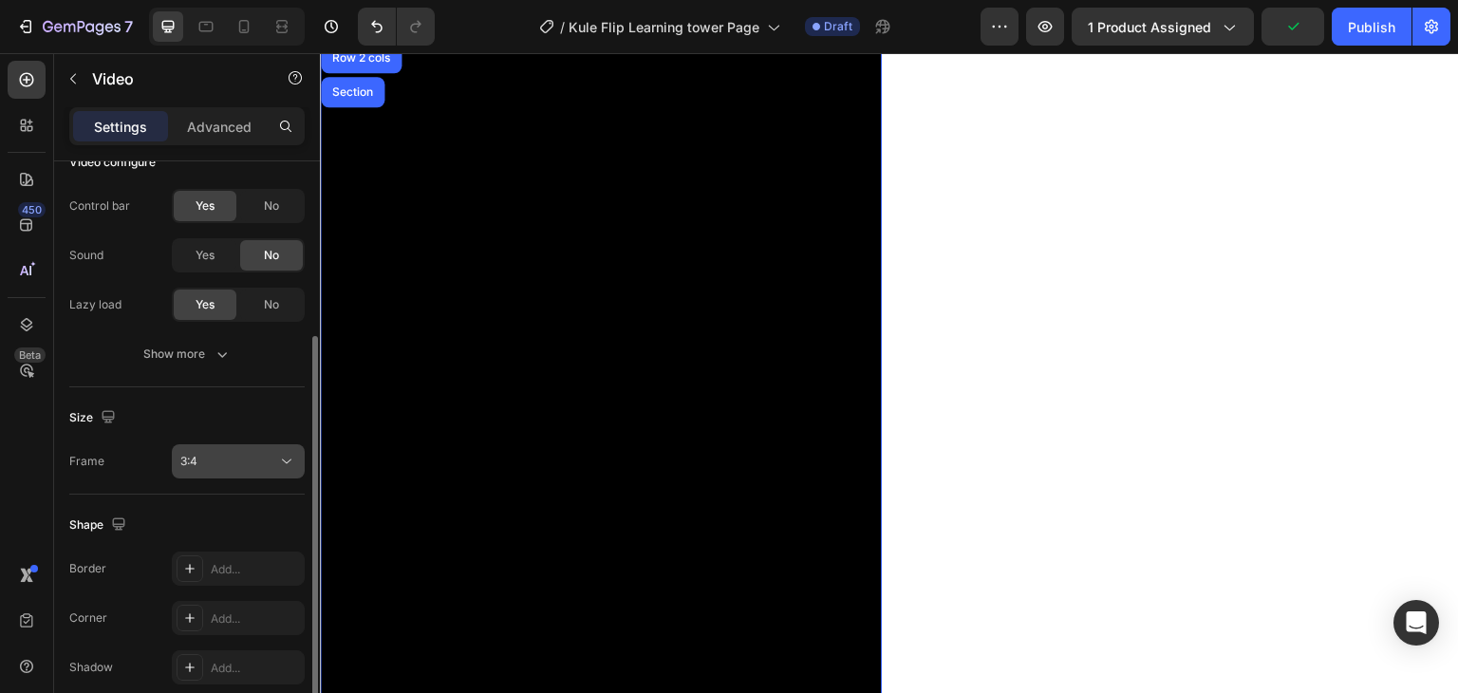
click at [248, 463] on div "3:4" at bounding box center [228, 461] width 97 height 17
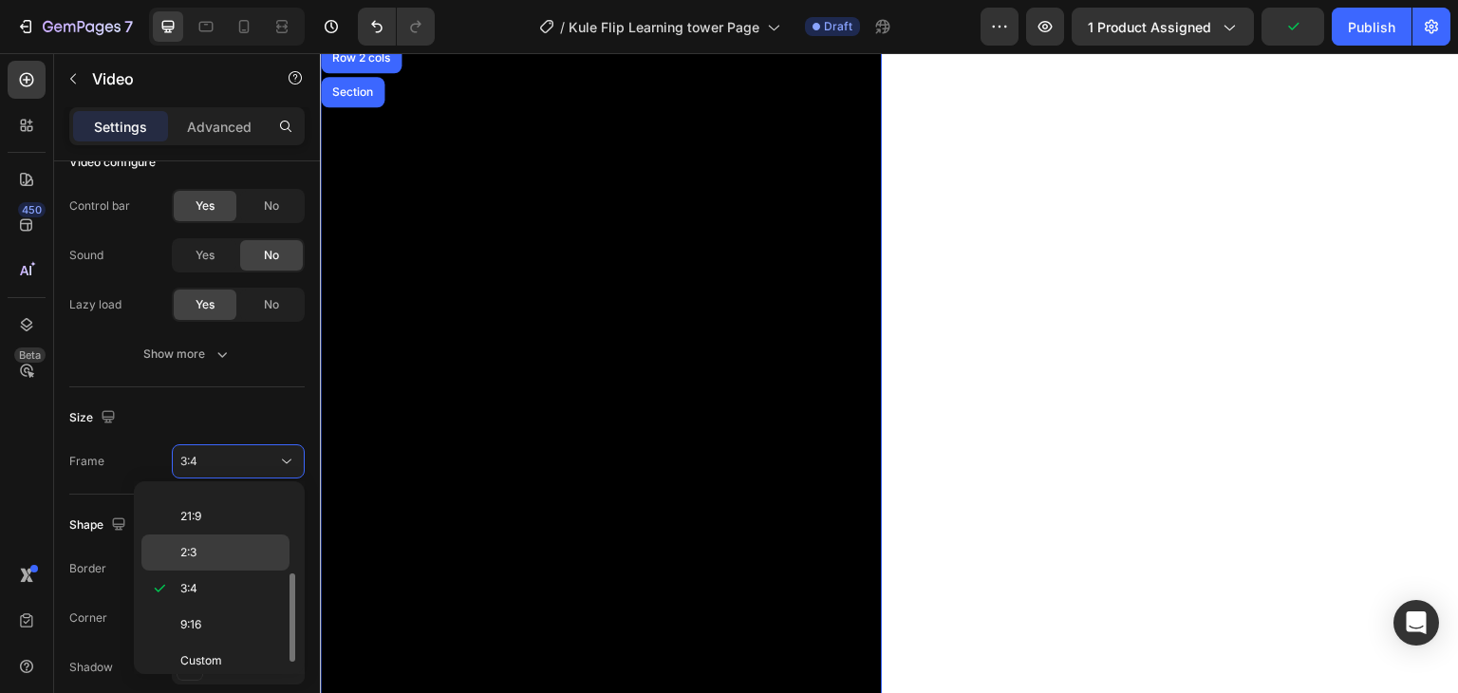
click at [225, 550] on p "2:3" at bounding box center [230, 552] width 101 height 17
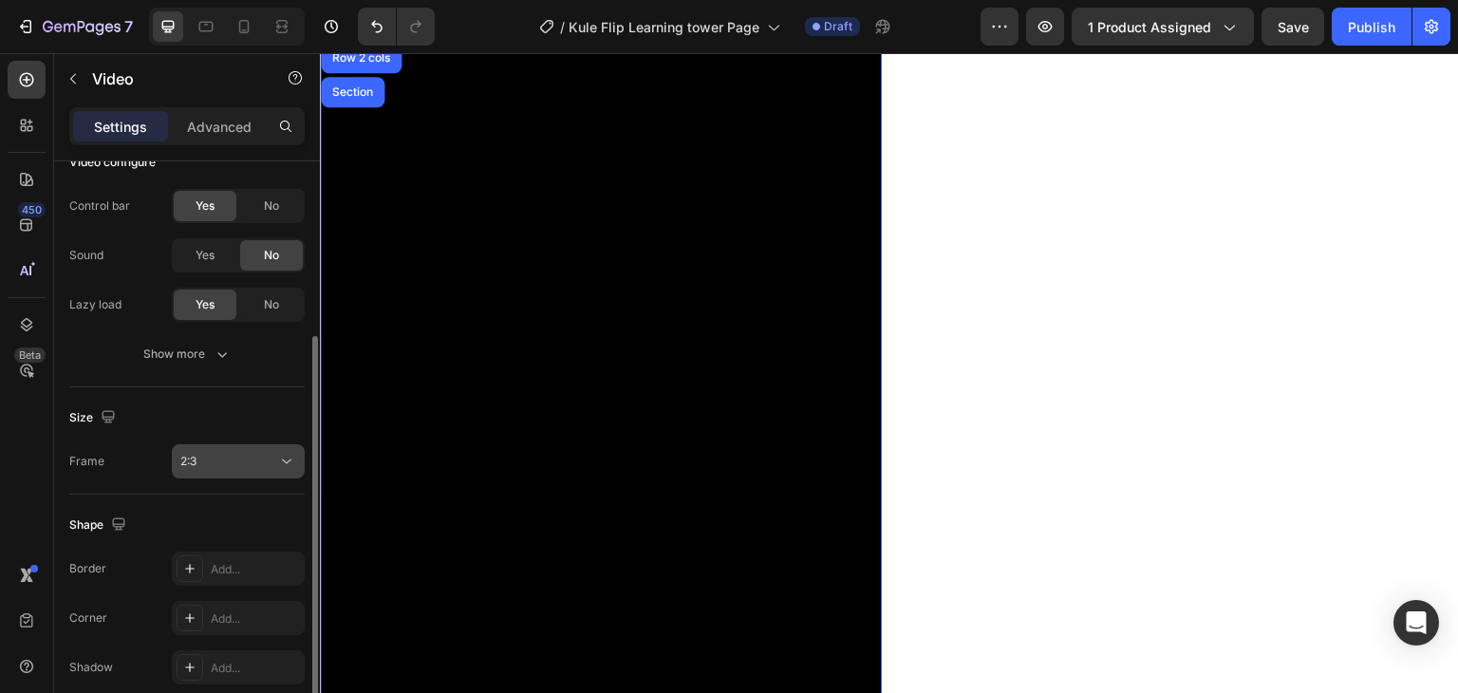
click at [258, 454] on div "2:3" at bounding box center [228, 461] width 97 height 17
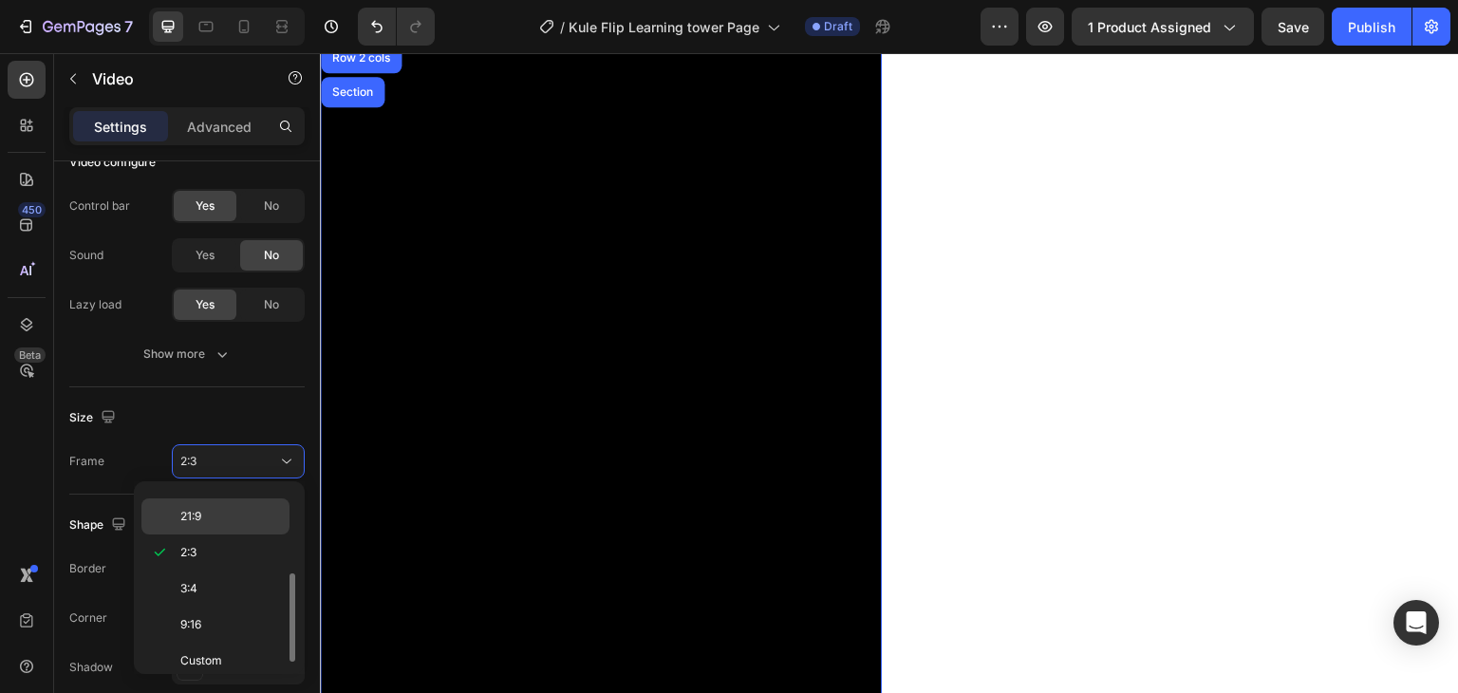
click at [223, 513] on p "21:9" at bounding box center [230, 516] width 101 height 17
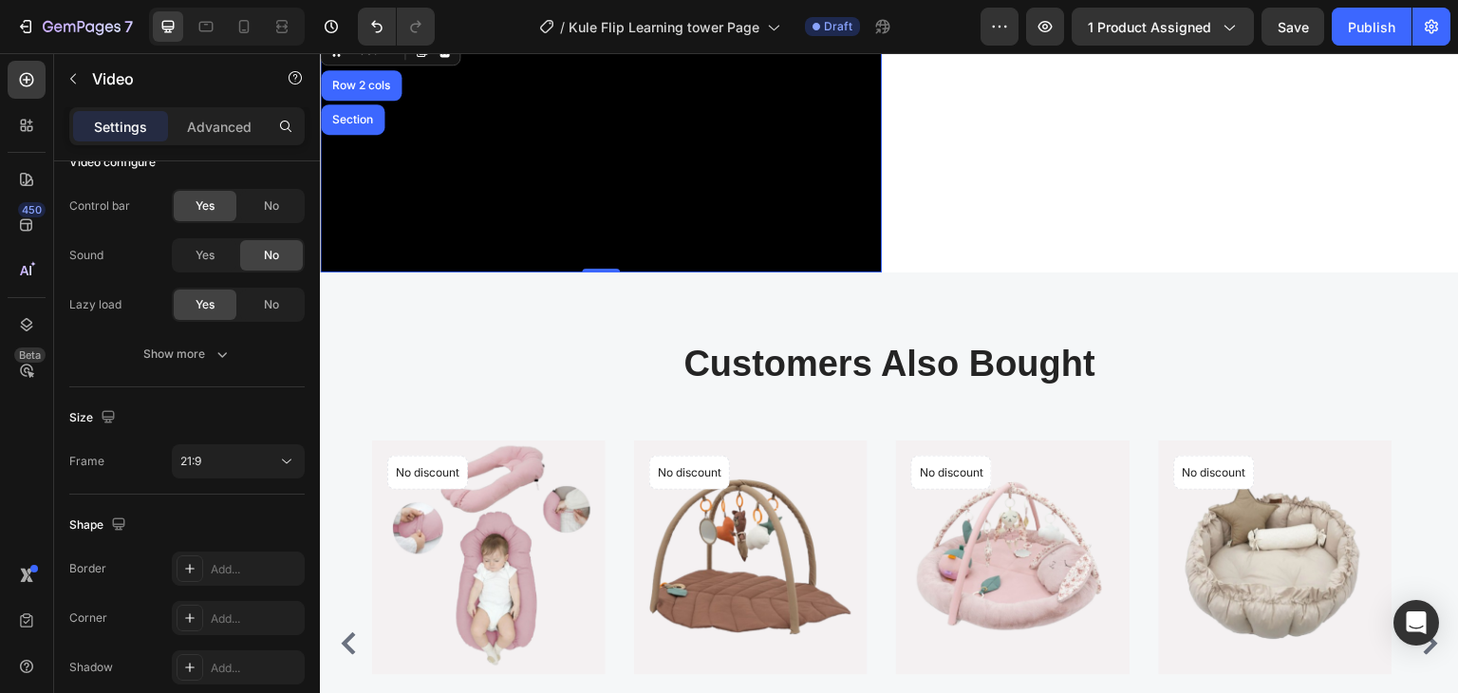
scroll to position [4270, 0]
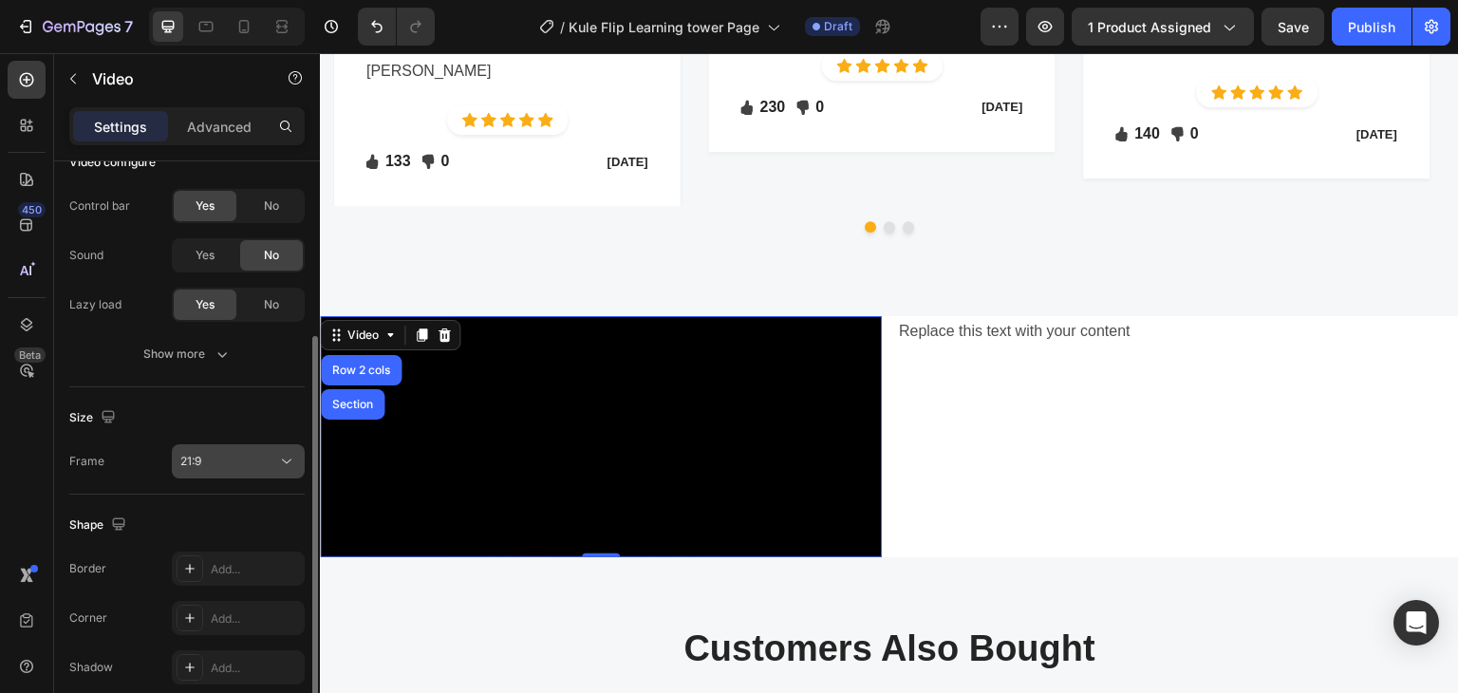
click at [270, 462] on div "21:9" at bounding box center [228, 461] width 97 height 17
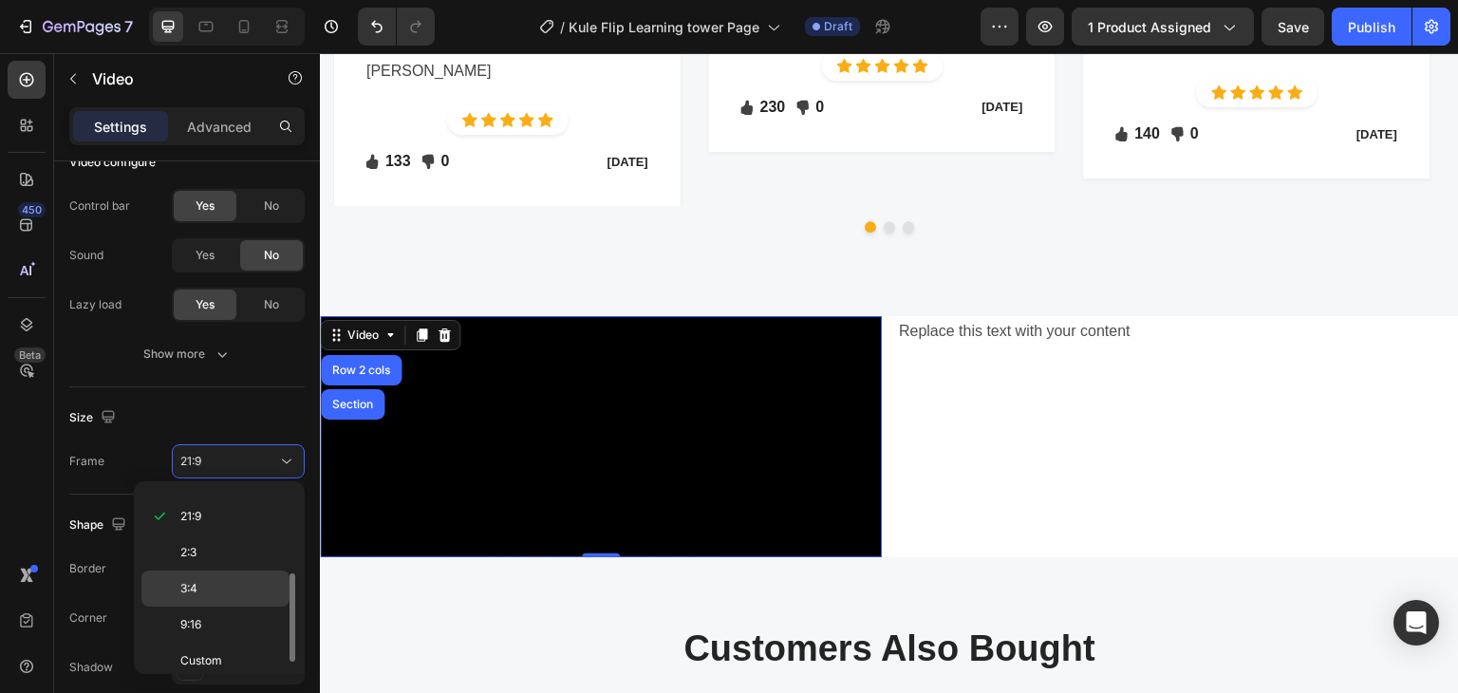
scroll to position [76, 0]
click at [247, 532] on p "4:3" at bounding box center [230, 538] width 101 height 17
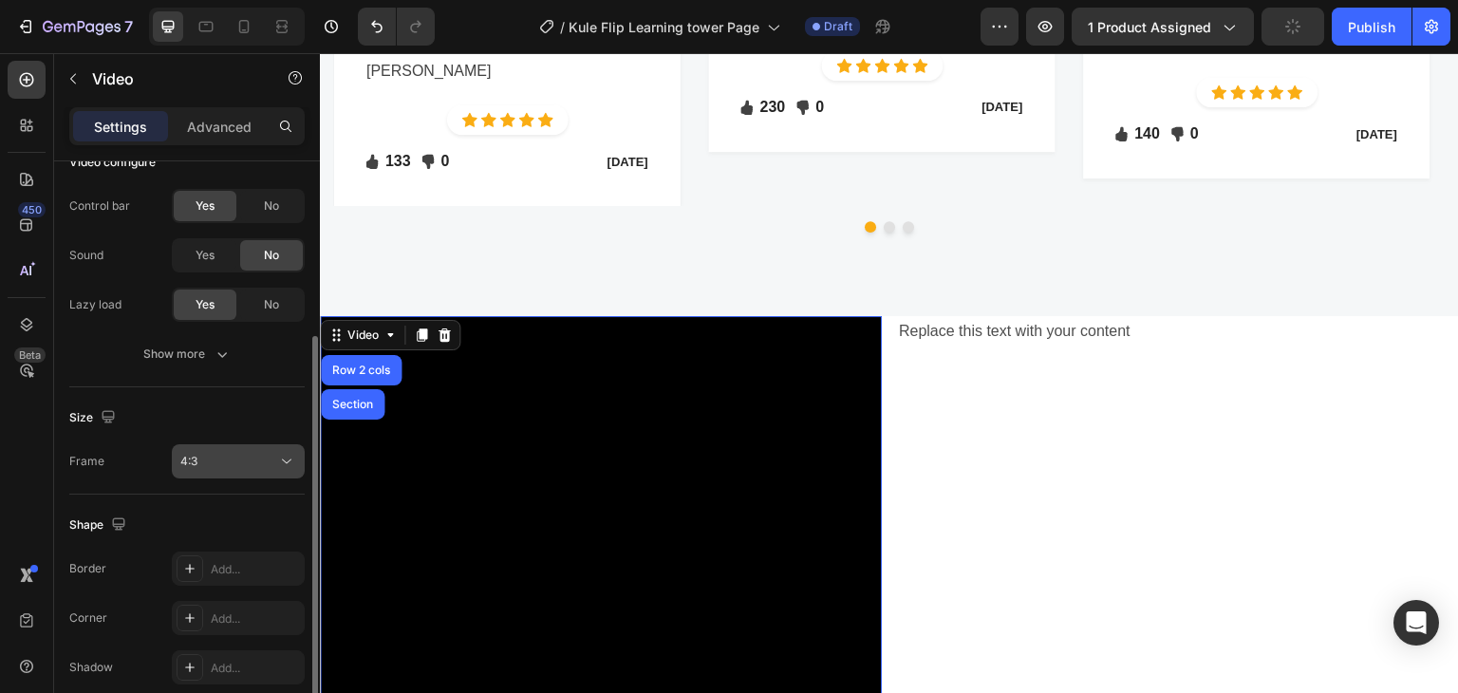
click at [265, 448] on button "4:3" at bounding box center [238, 461] width 133 height 34
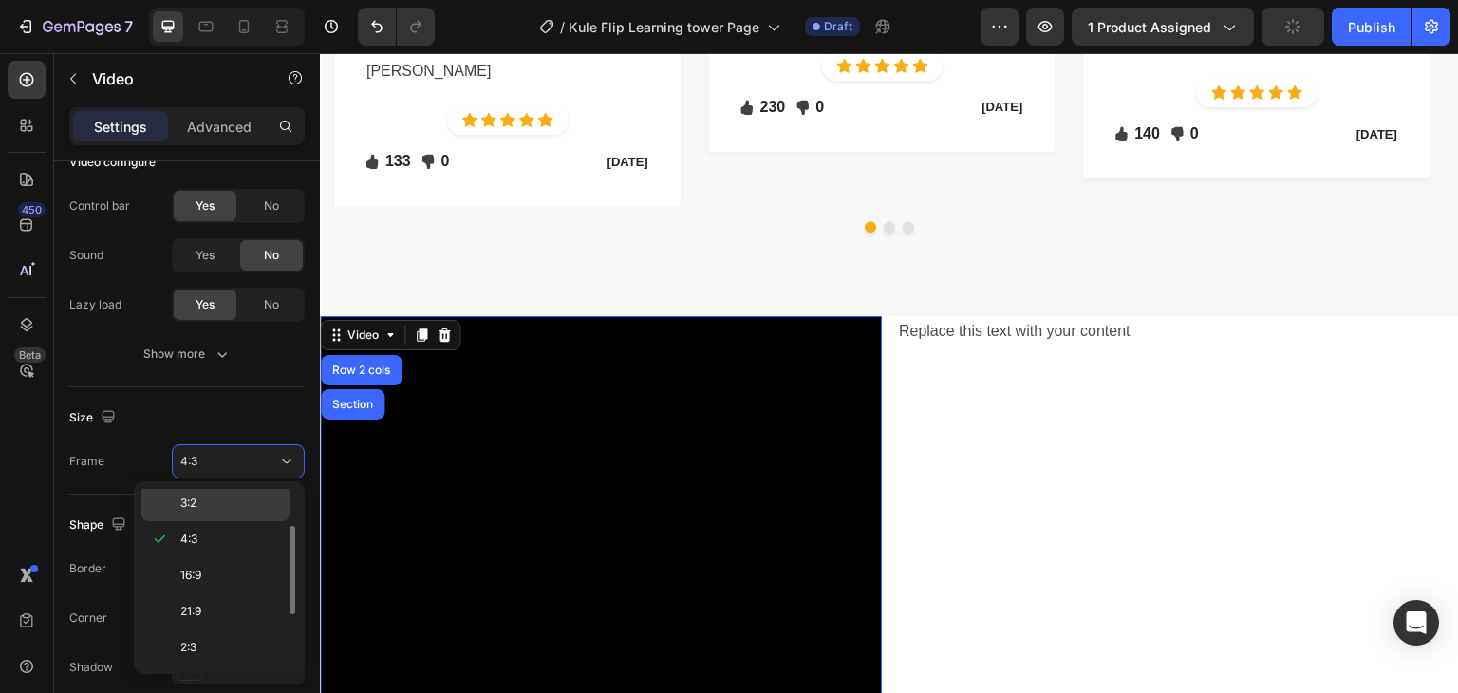
click at [240, 497] on p "3:2" at bounding box center [230, 502] width 101 height 17
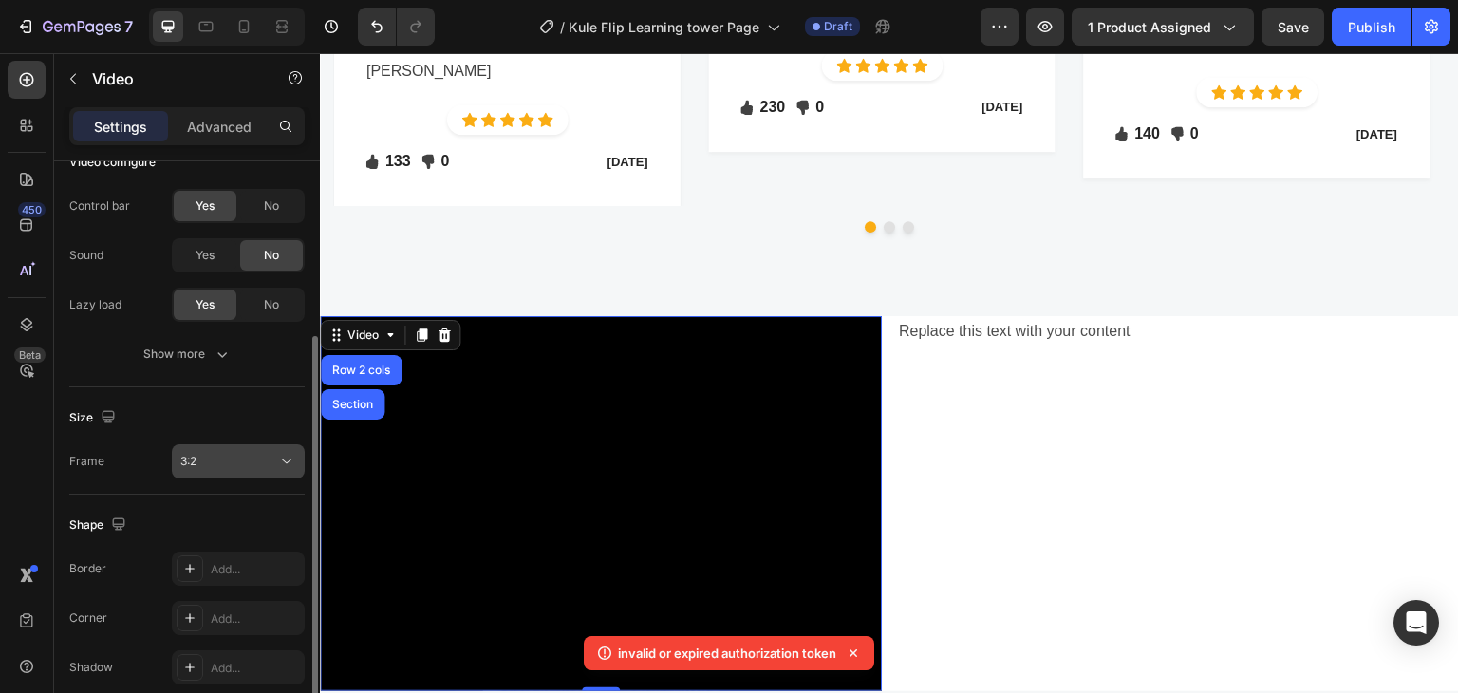
click at [264, 462] on div "3:2" at bounding box center [228, 461] width 97 height 17
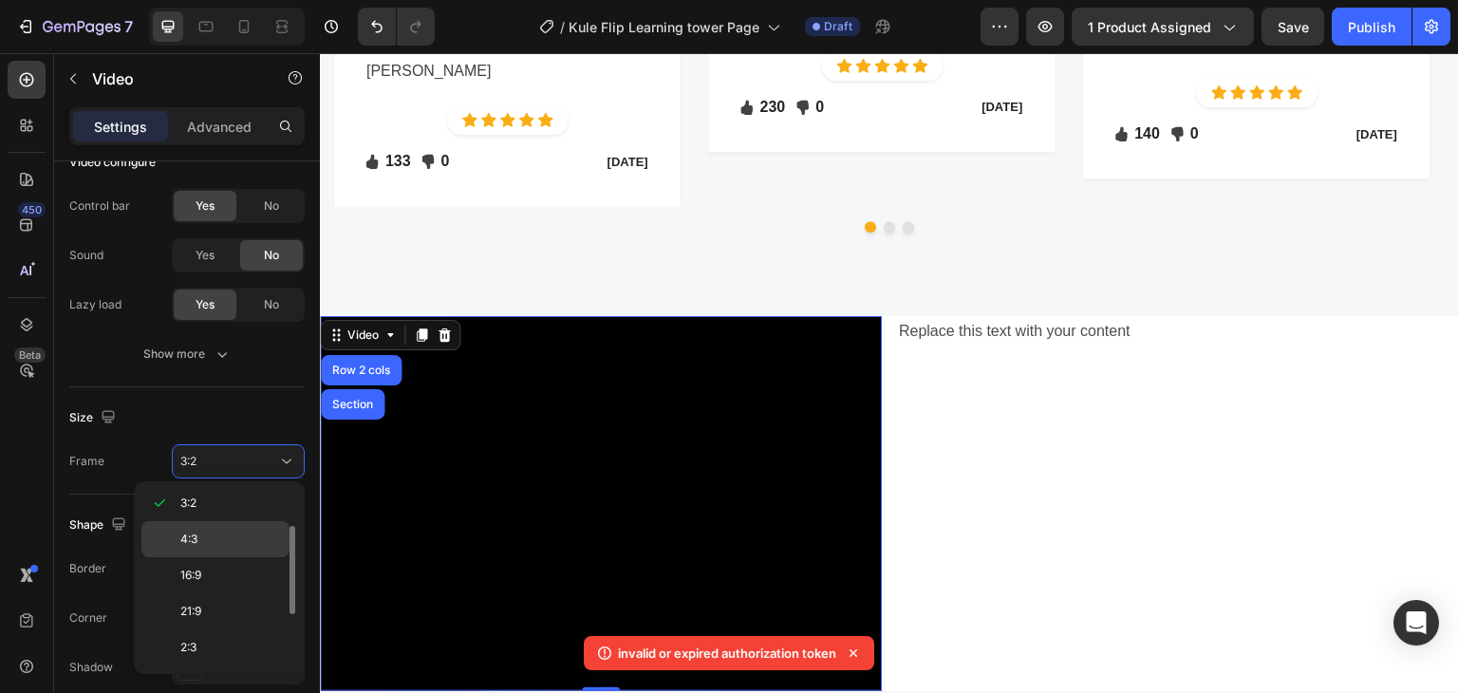
click at [246, 540] on p "4:3" at bounding box center [230, 538] width 101 height 17
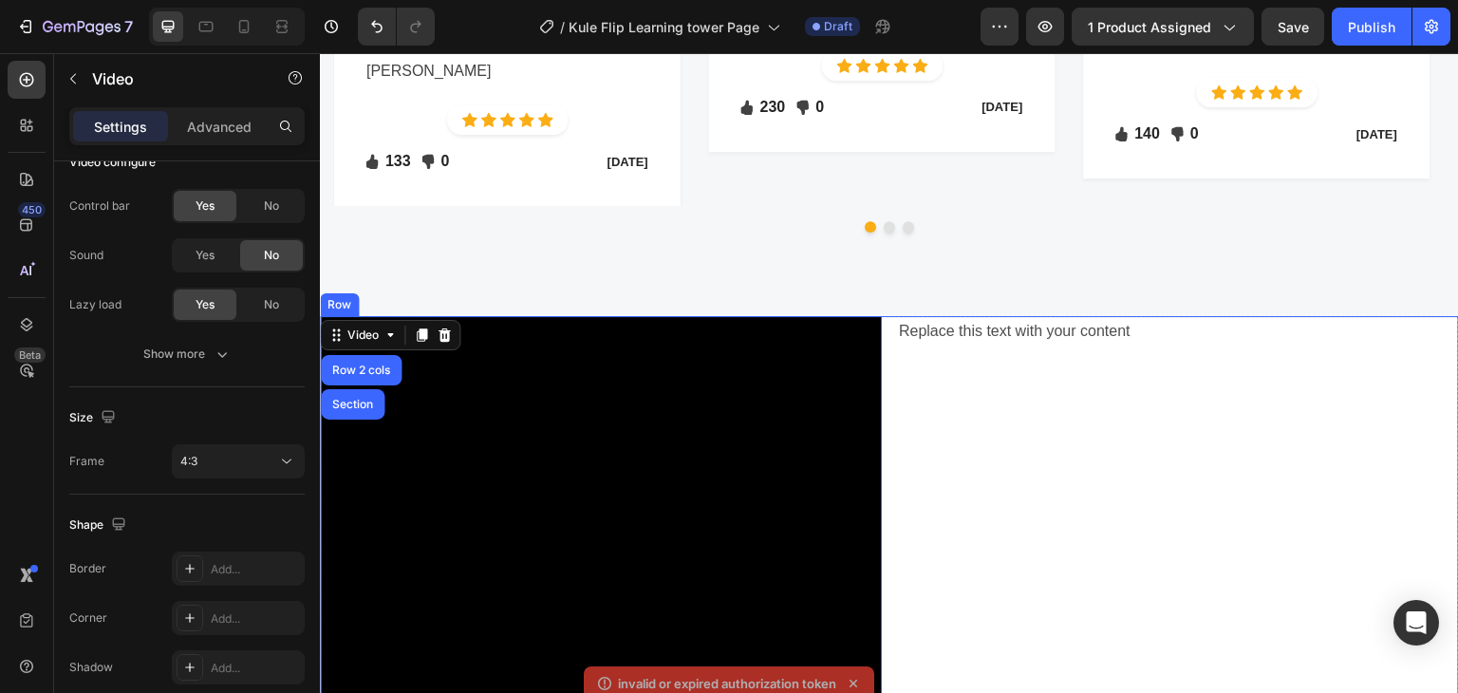
click at [977, 508] on div "Replace this text with your content Text Block" at bounding box center [1178, 526] width 562 height 421
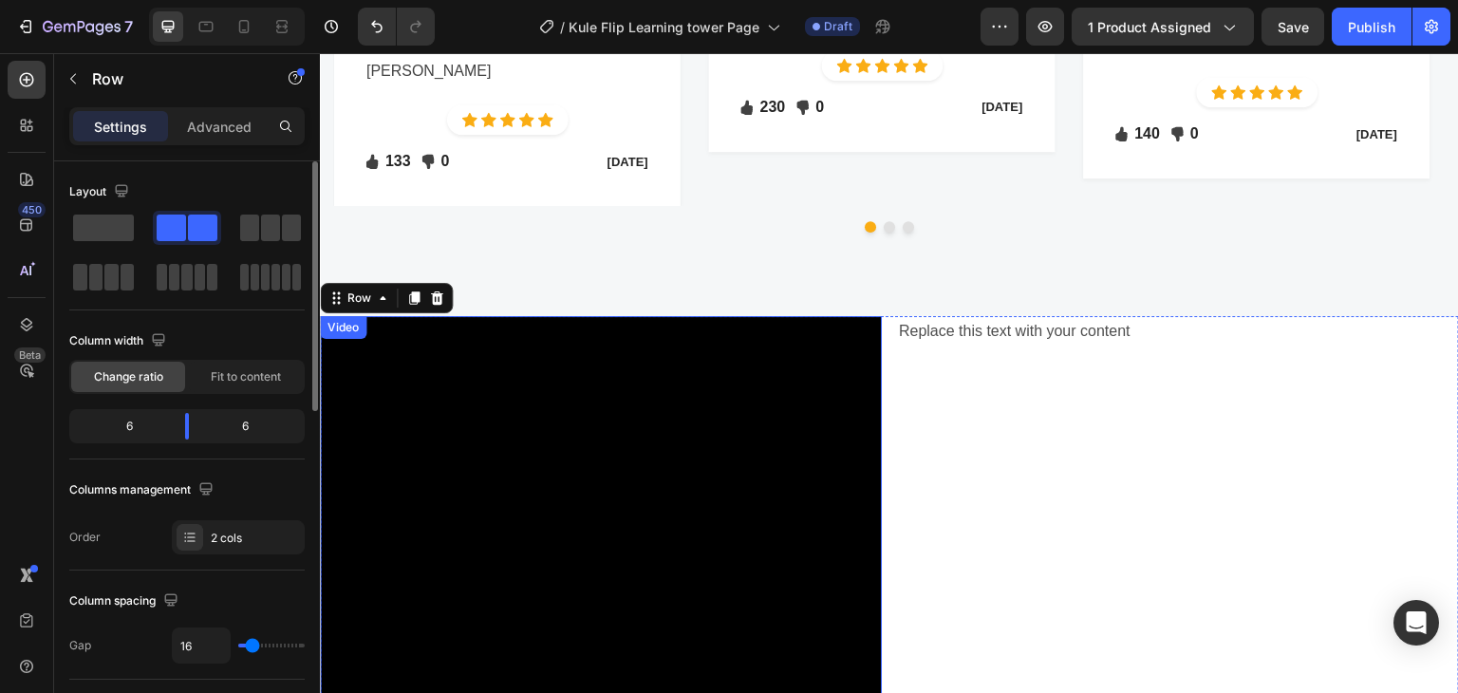
scroll to position [4365, 0]
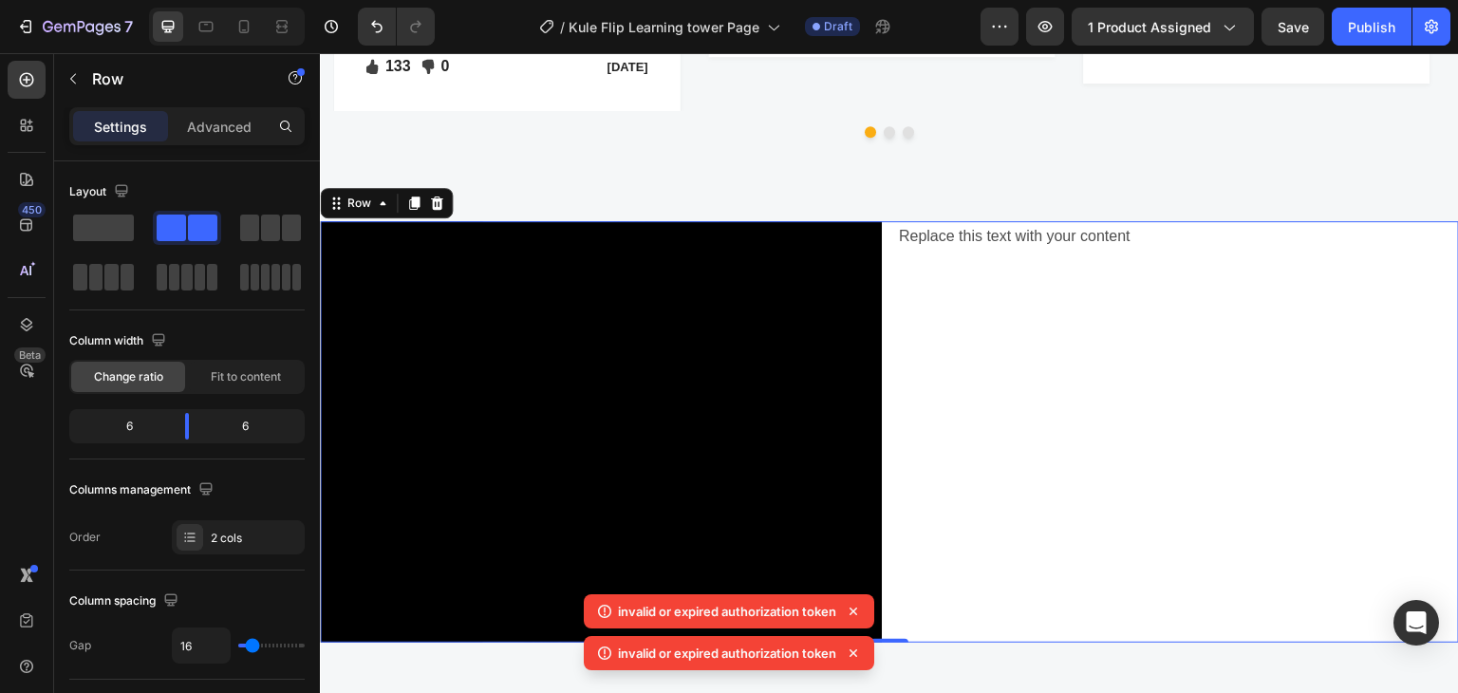
click at [1275, 438] on div "Replace this text with your content Text Block" at bounding box center [1178, 431] width 562 height 421
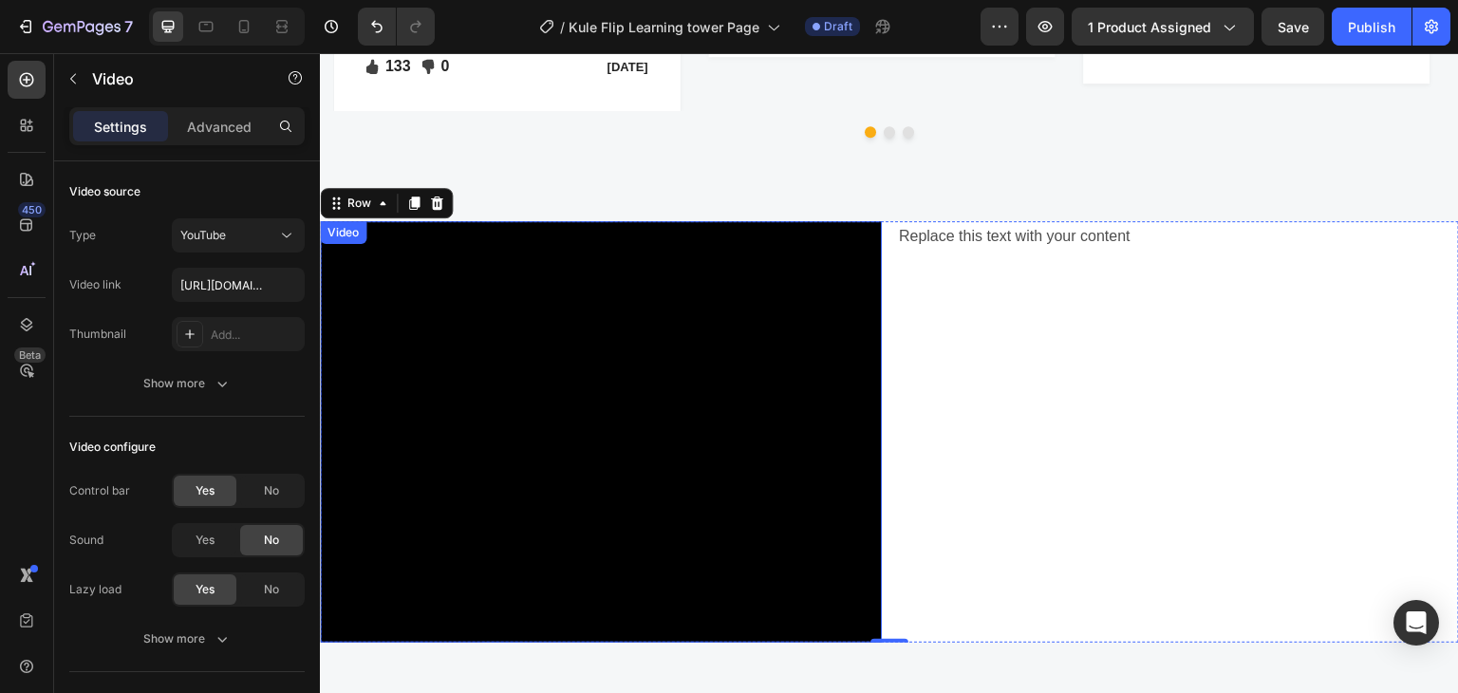
click at [347, 224] on div "Video" at bounding box center [343, 232] width 39 height 17
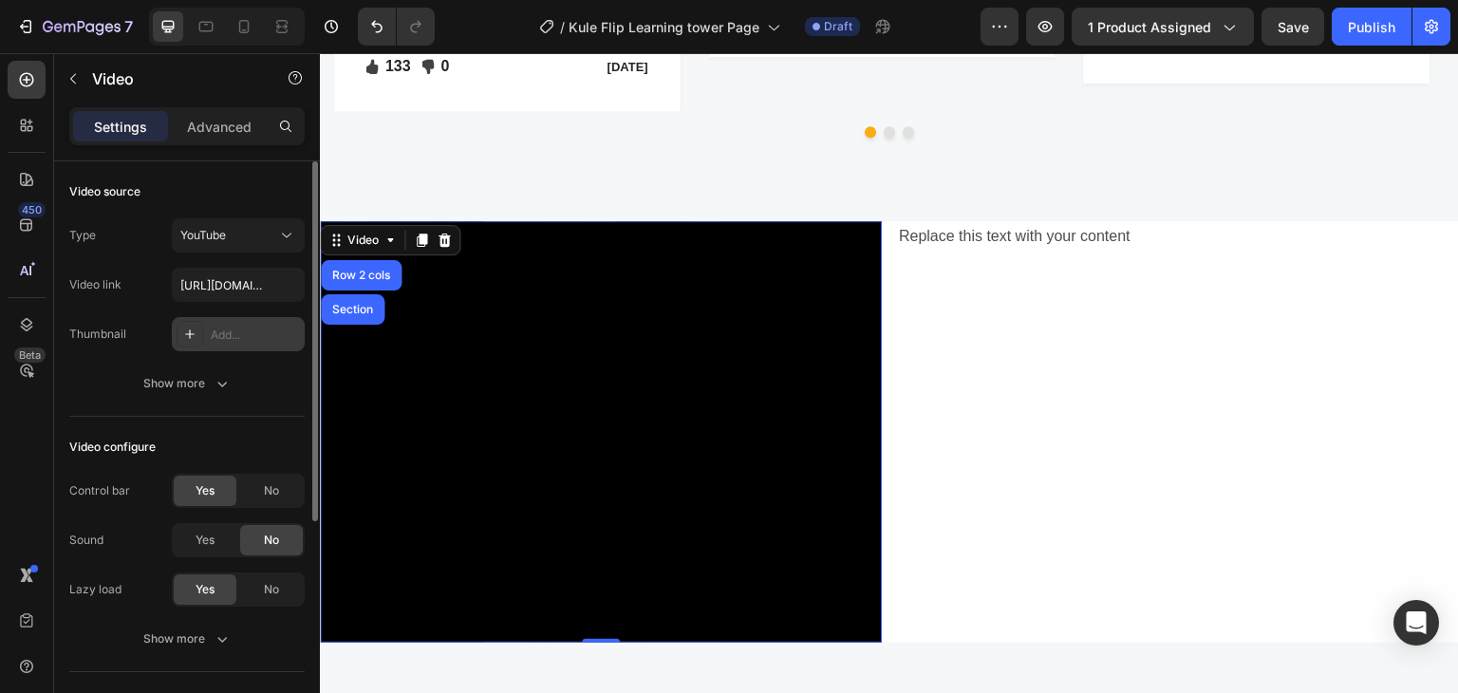
click at [234, 323] on div "Add..." at bounding box center [238, 334] width 133 height 34
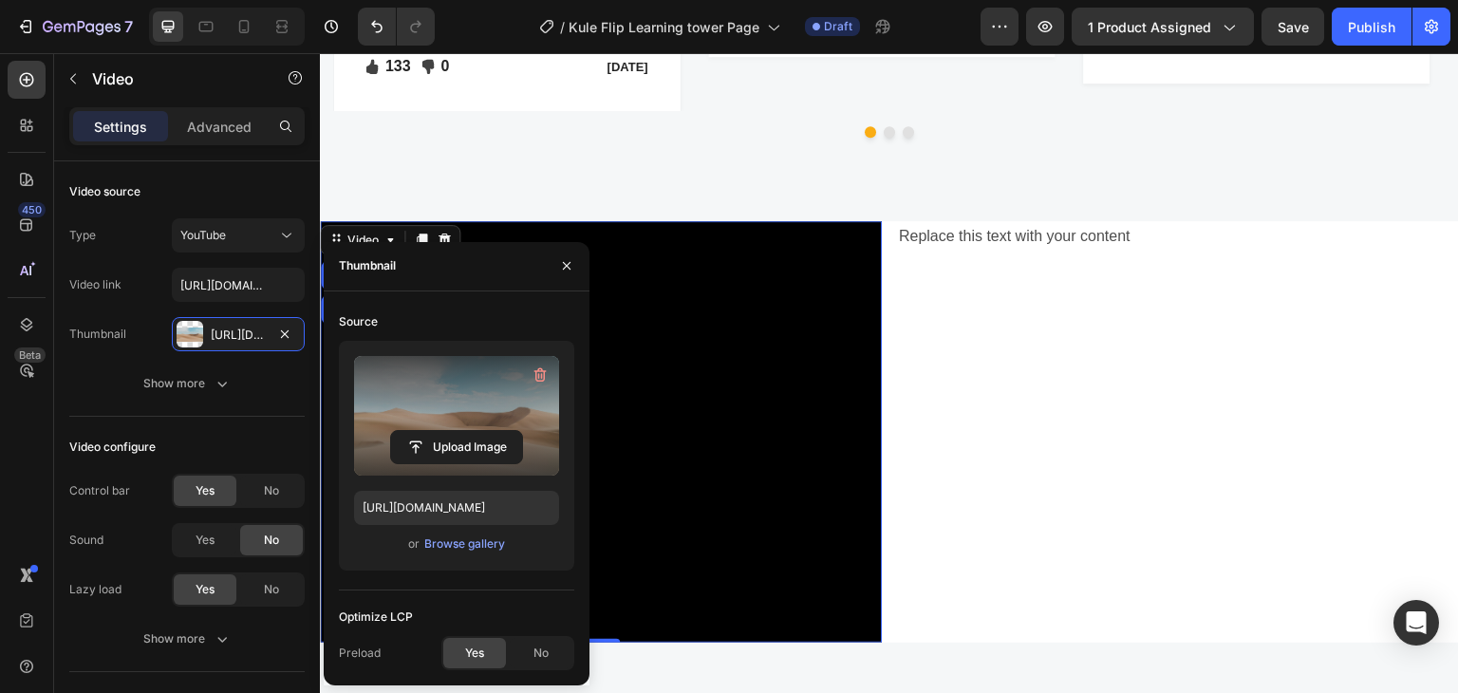
click at [546, 358] on label at bounding box center [456, 416] width 205 height 120
click at [522, 431] on input "file" at bounding box center [456, 447] width 131 height 32
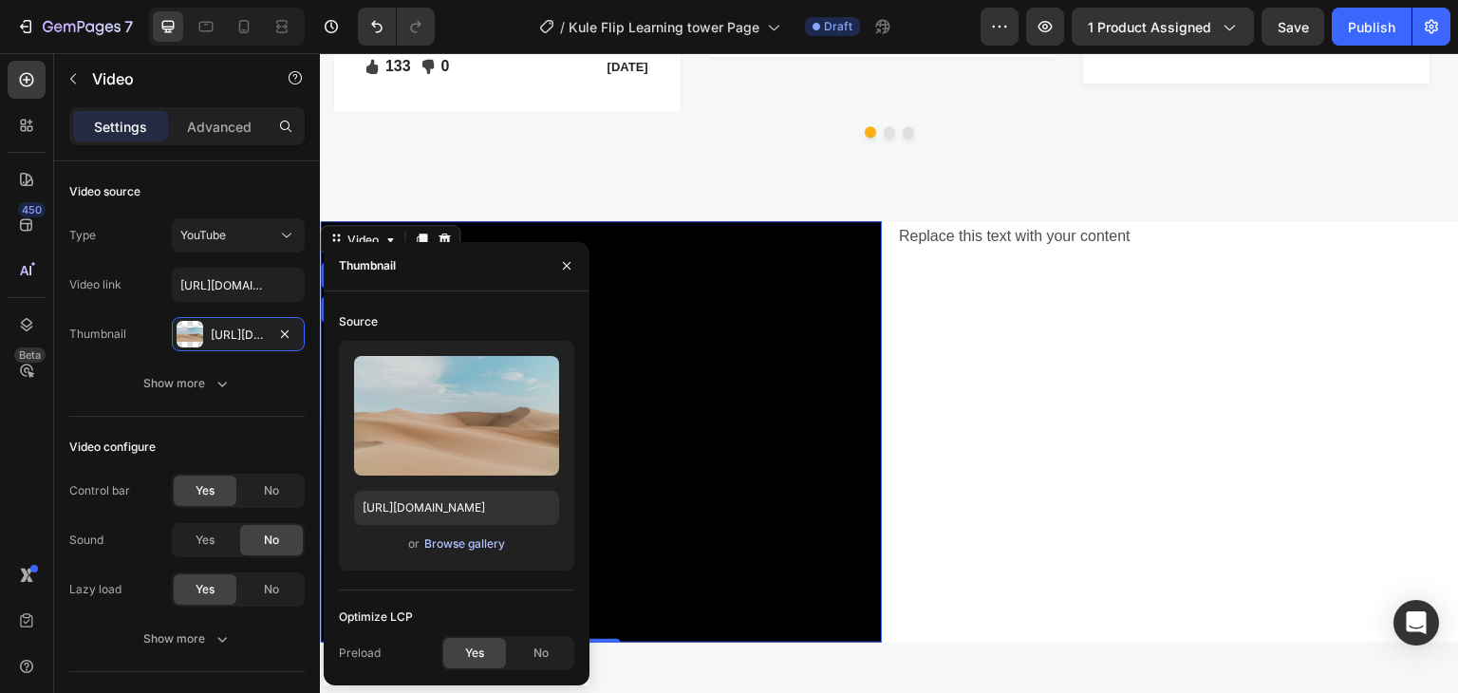
click at [451, 545] on div "Browse gallery" at bounding box center [464, 543] width 81 height 17
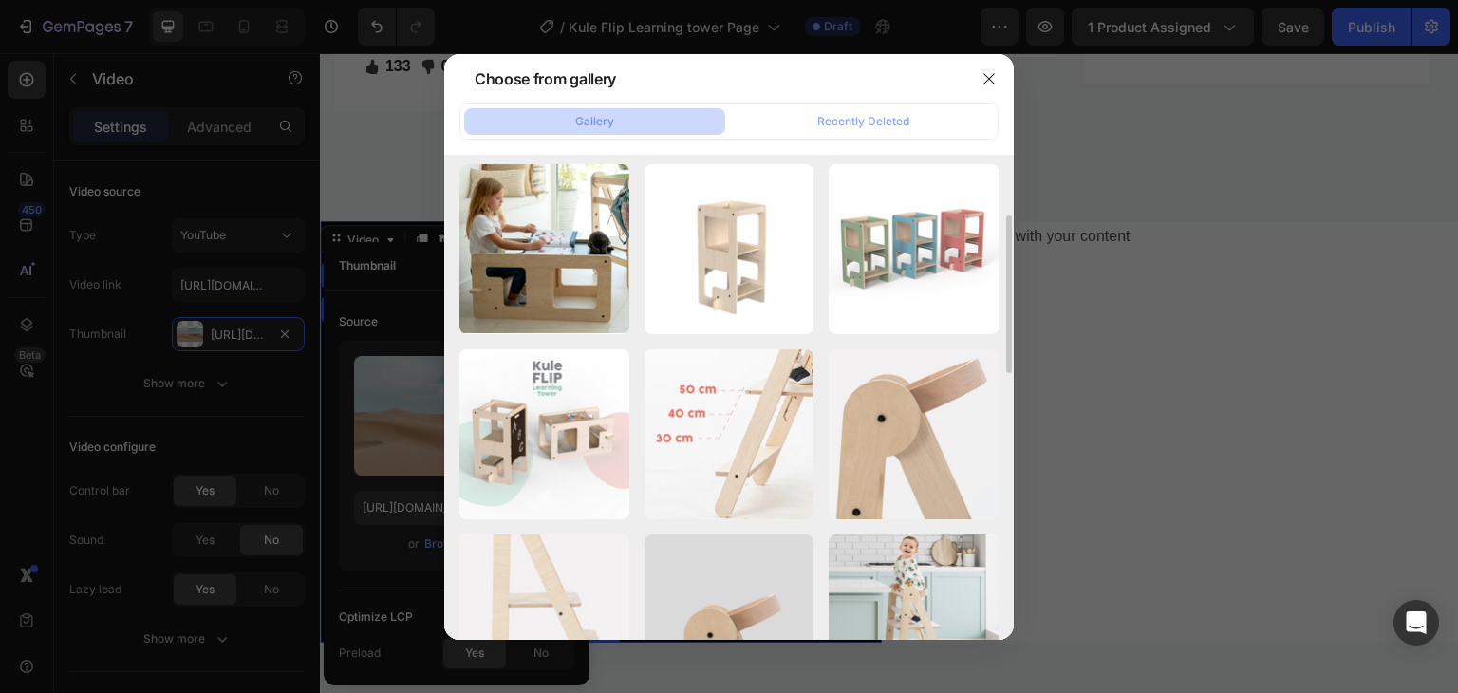
scroll to position [0, 0]
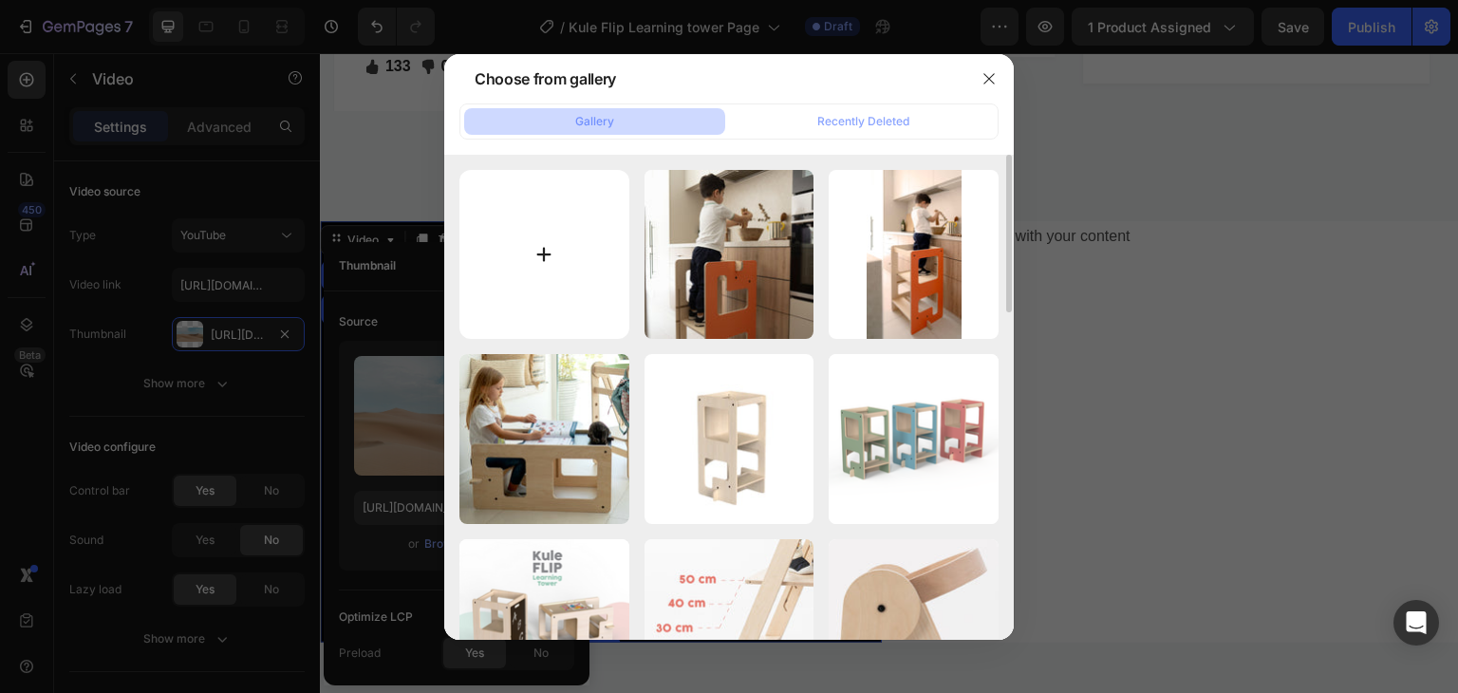
click at [566, 292] on input "file" at bounding box center [544, 255] width 170 height 170
type input "C:\fakepath\devrilen.56.png"
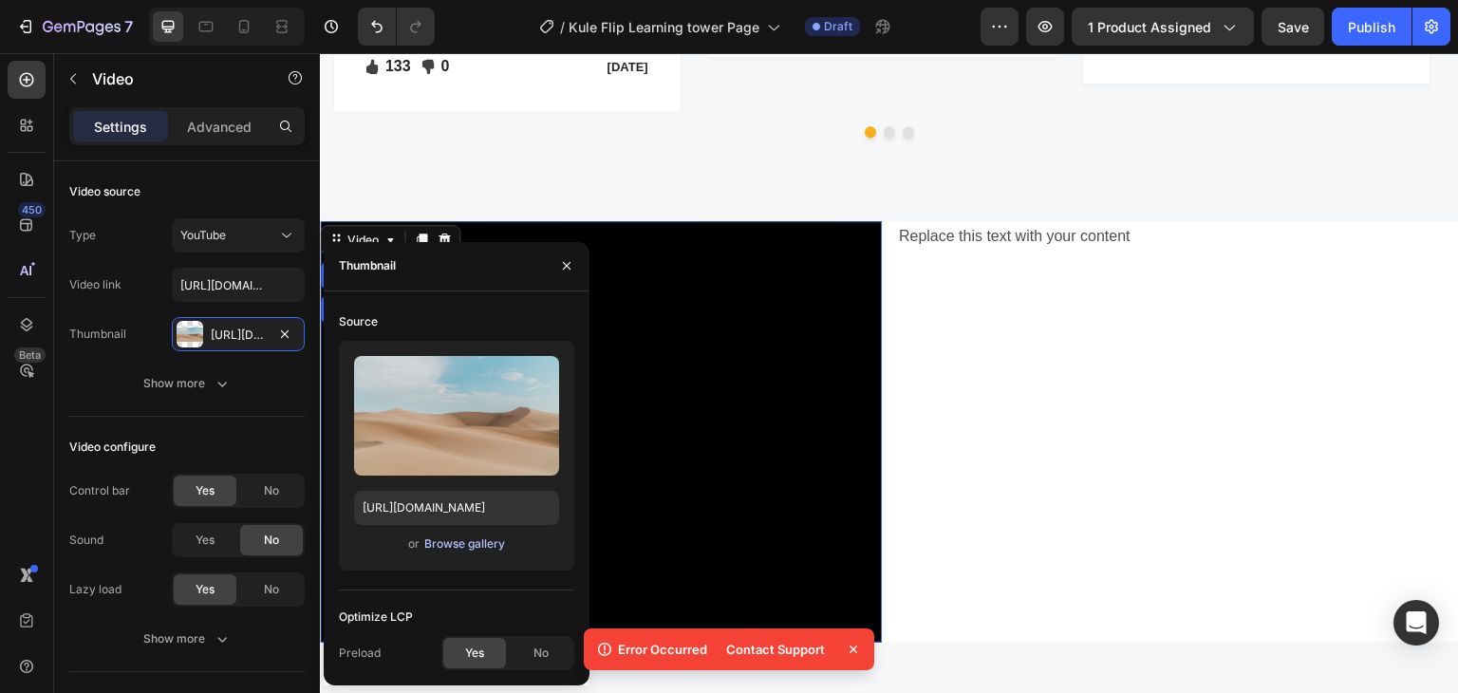
click at [463, 536] on div "Browse gallery" at bounding box center [464, 543] width 81 height 17
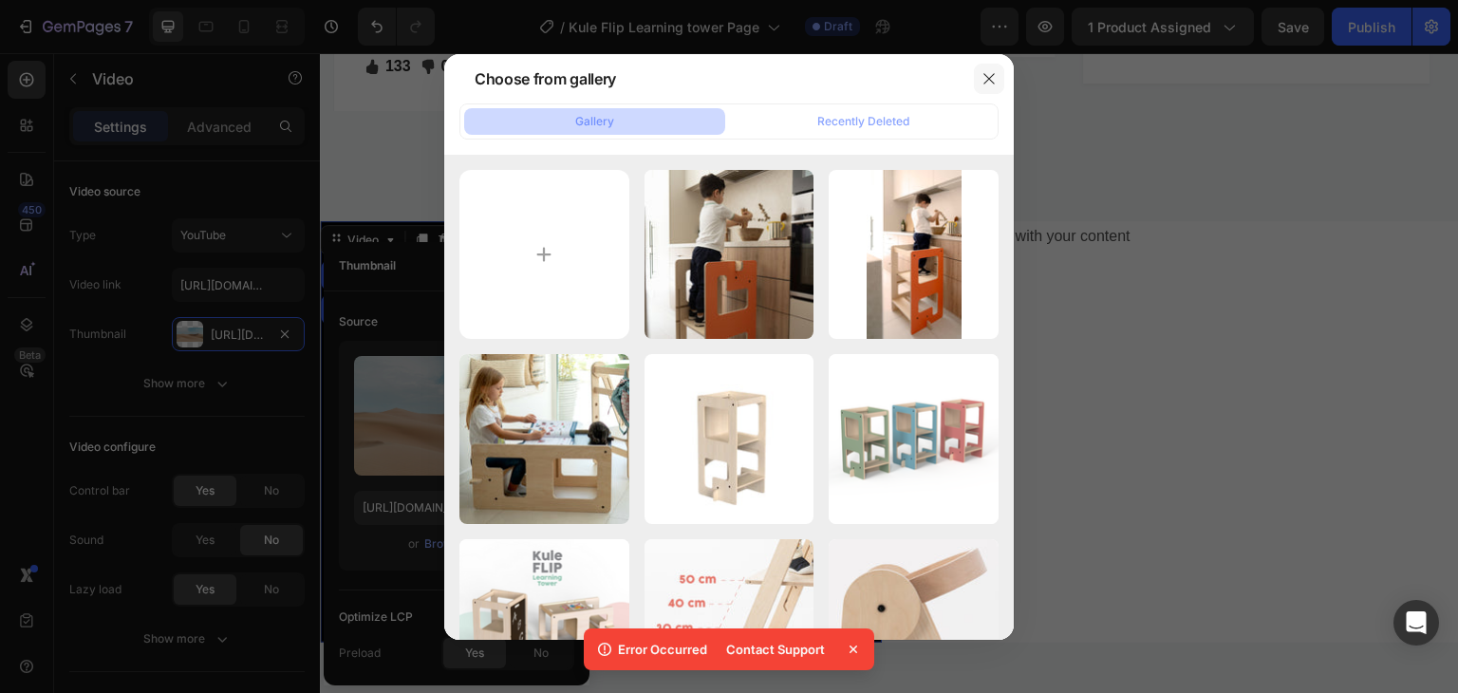
click at [979, 77] on button "button" at bounding box center [989, 79] width 30 height 30
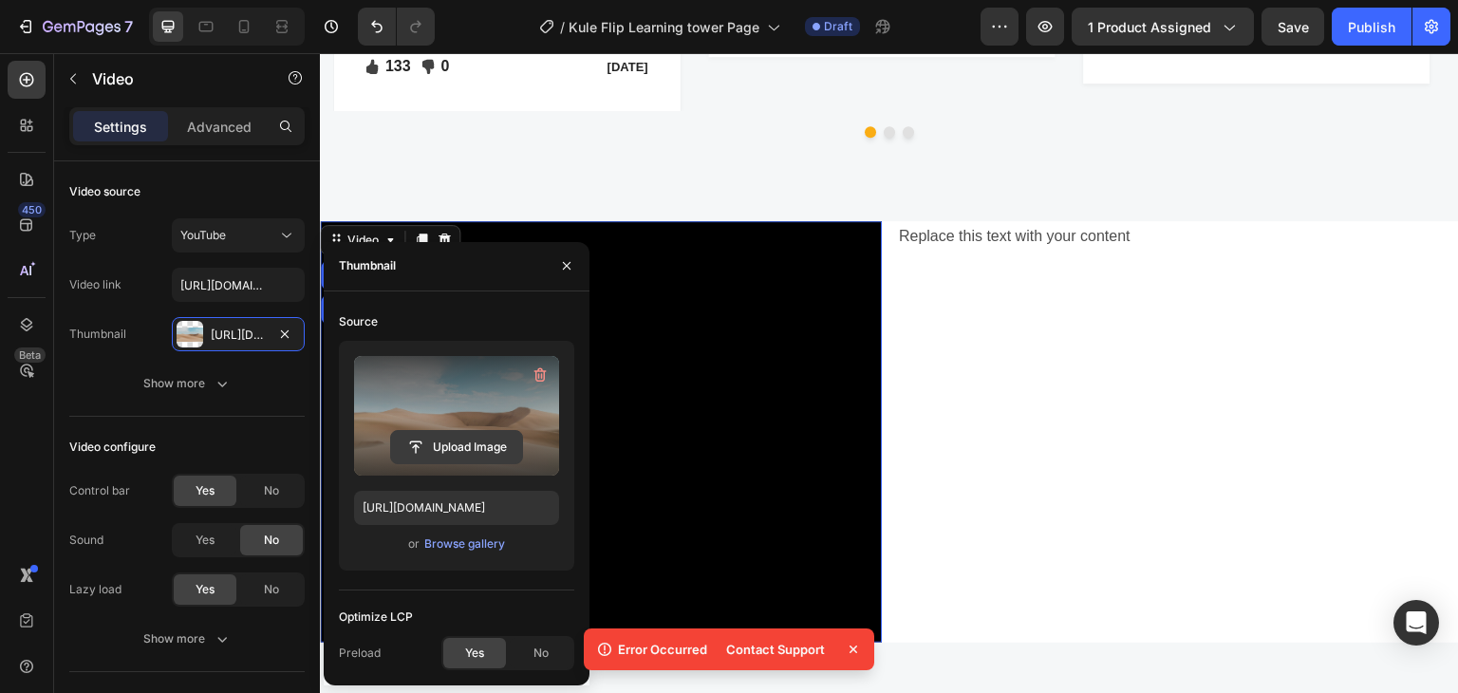
click at [467, 443] on input "file" at bounding box center [456, 447] width 131 height 32
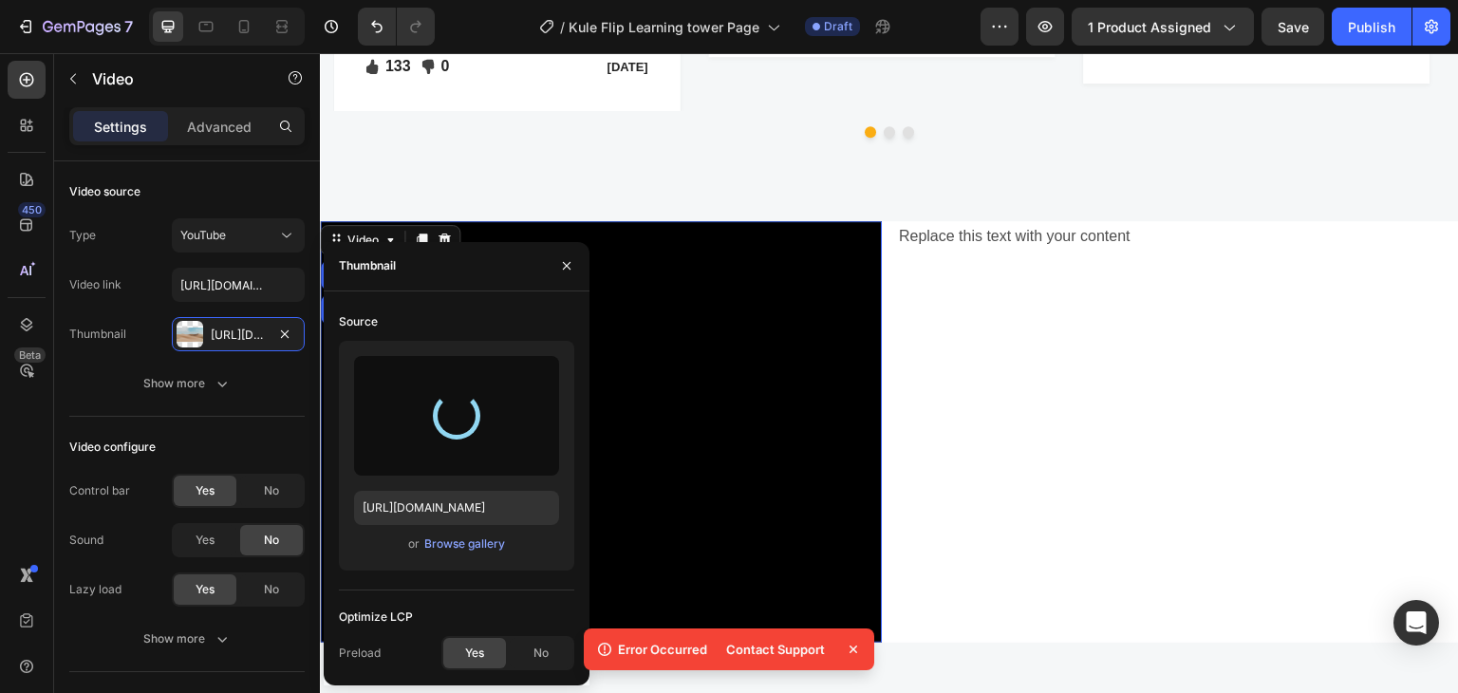
click at [850, 646] on icon at bounding box center [853, 649] width 8 height 8
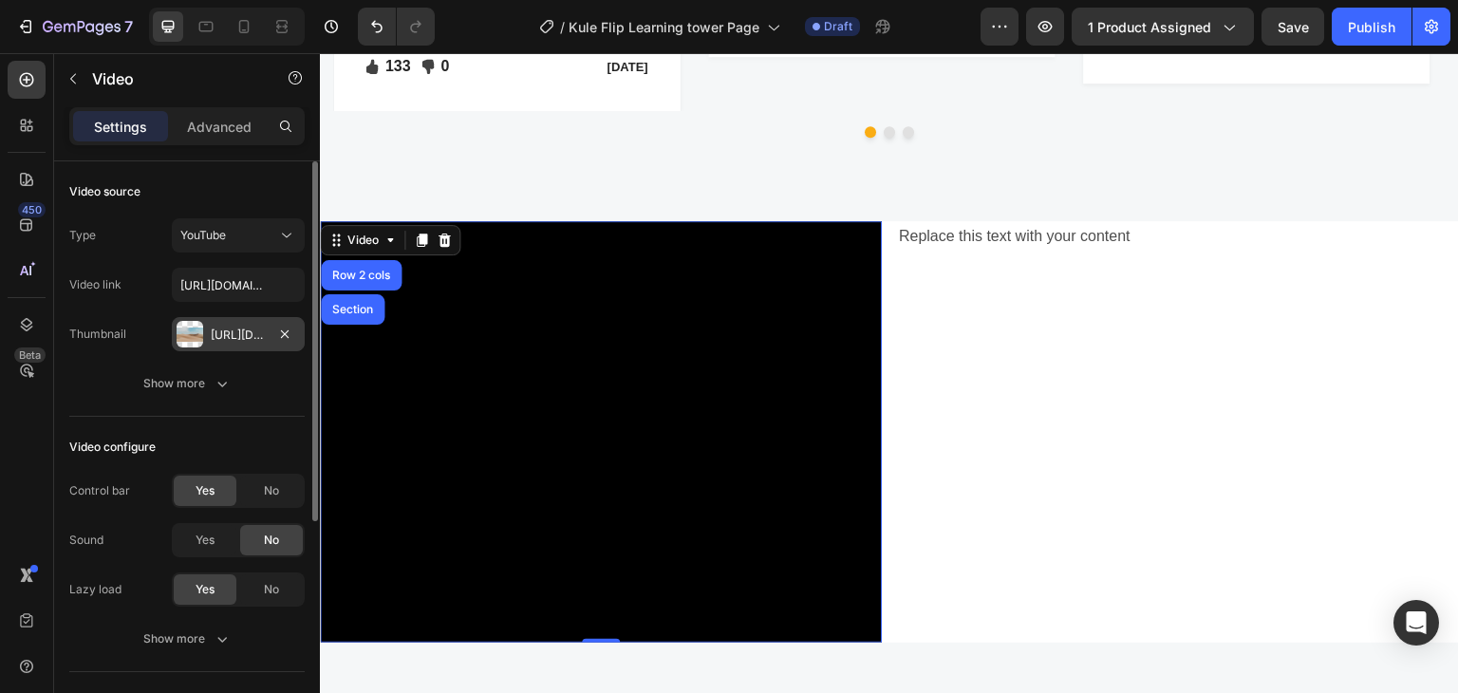
click at [228, 330] on div "[URL][DOMAIN_NAME]" at bounding box center [238, 334] width 55 height 17
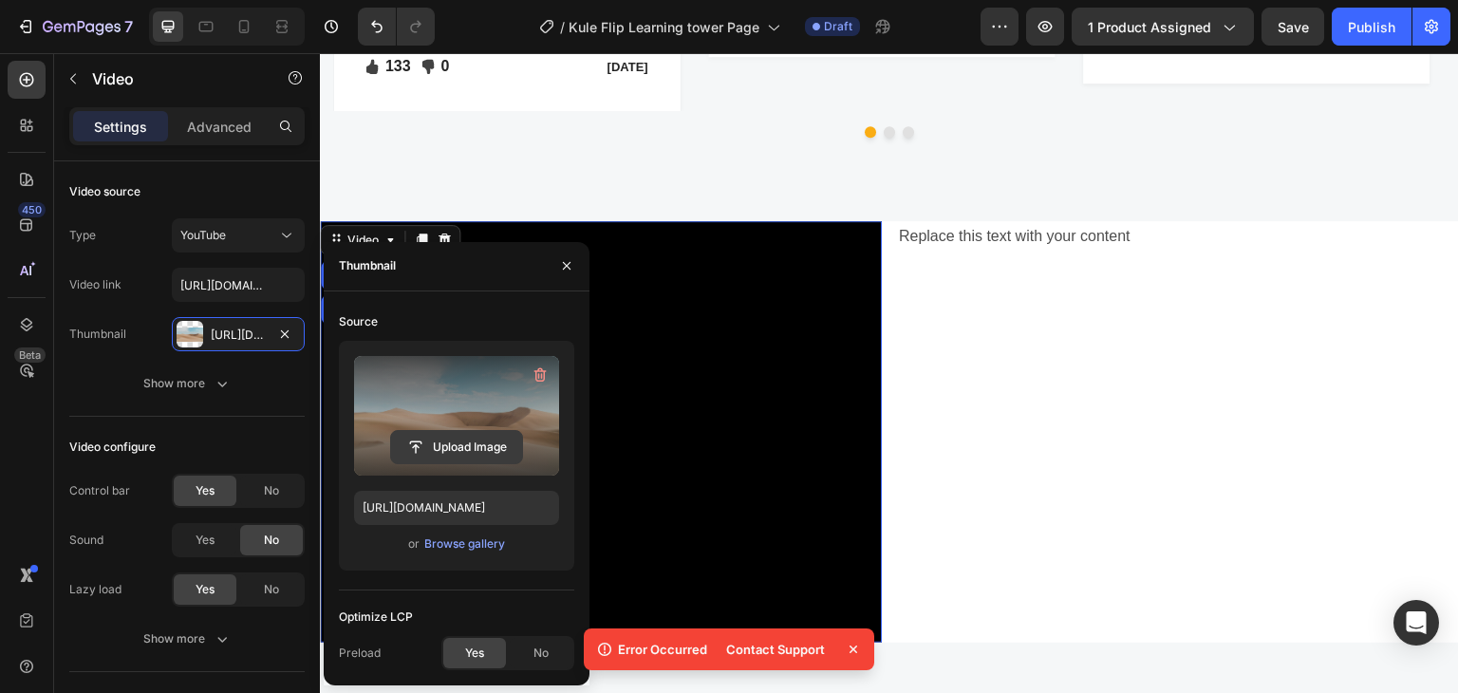
click at [473, 446] on input "file" at bounding box center [456, 447] width 131 height 32
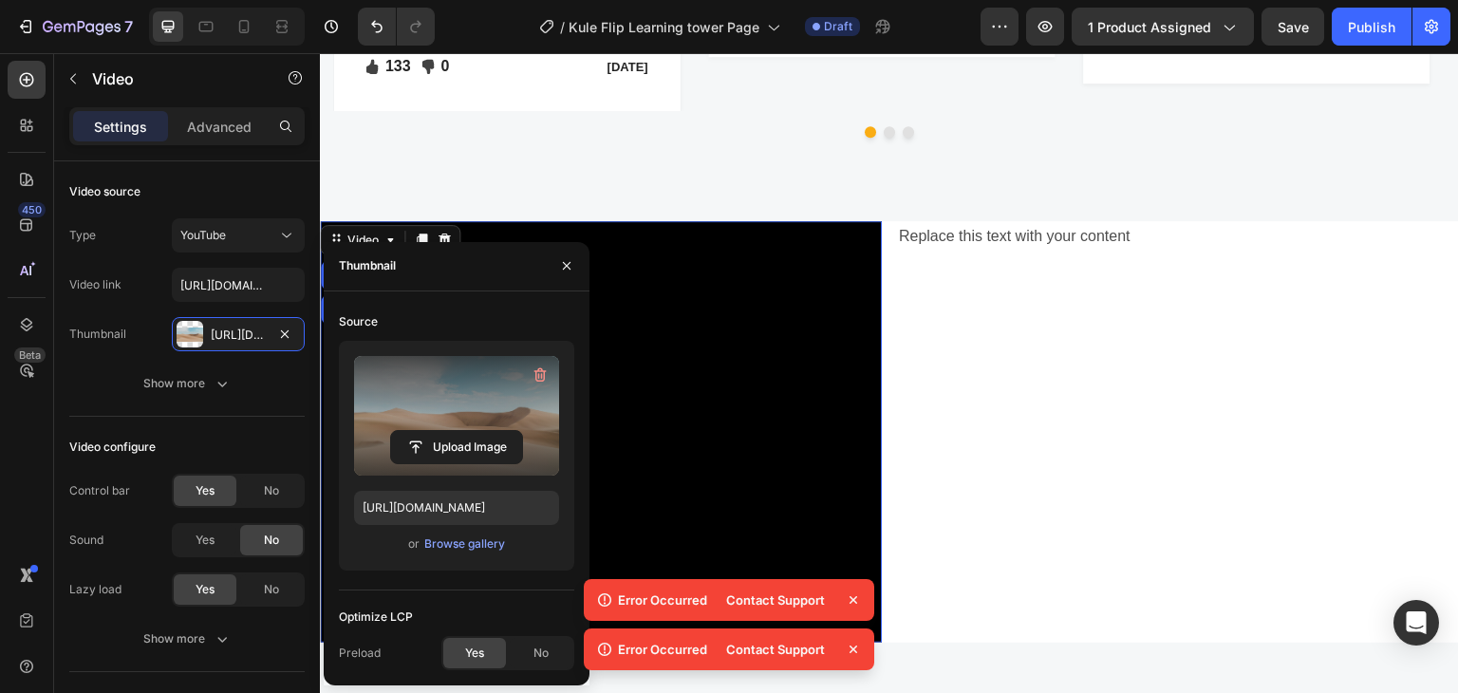
click at [858, 602] on icon at bounding box center [853, 599] width 19 height 19
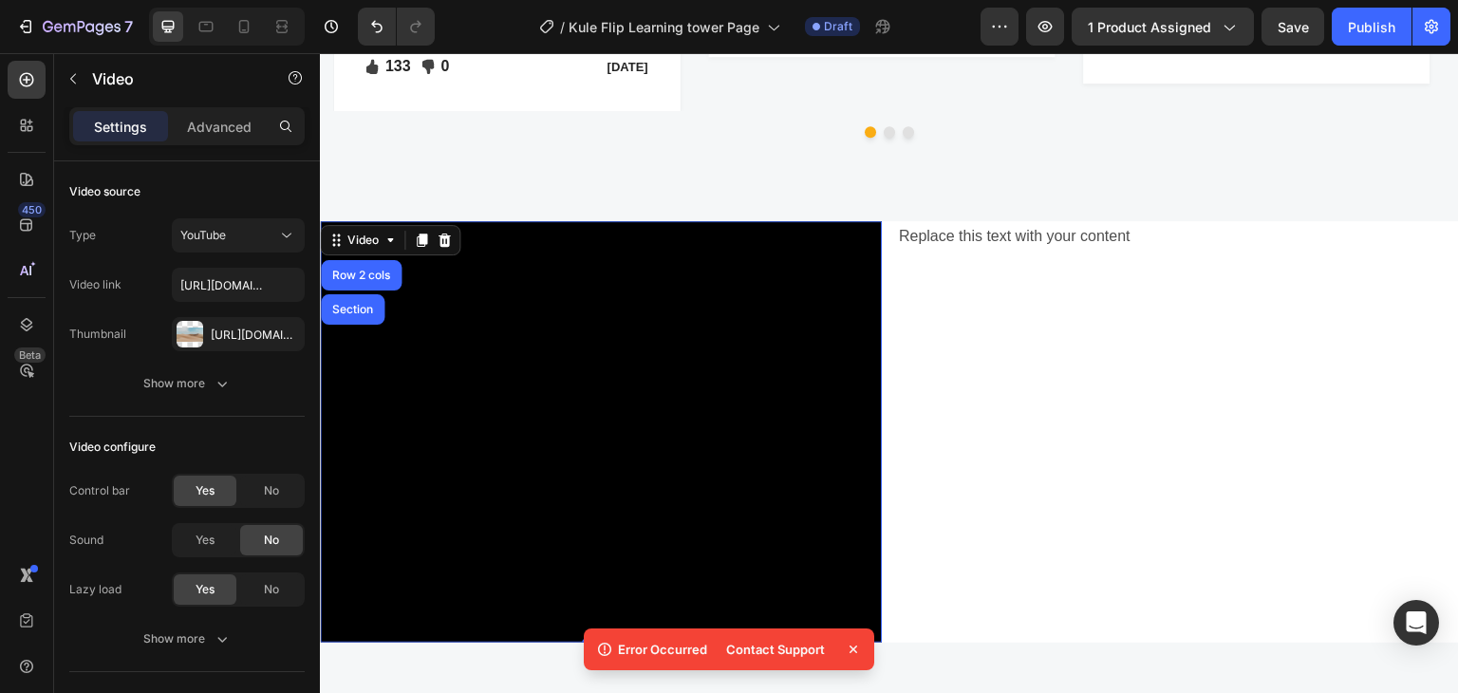
click at [856, 651] on icon at bounding box center [853, 649] width 8 height 8
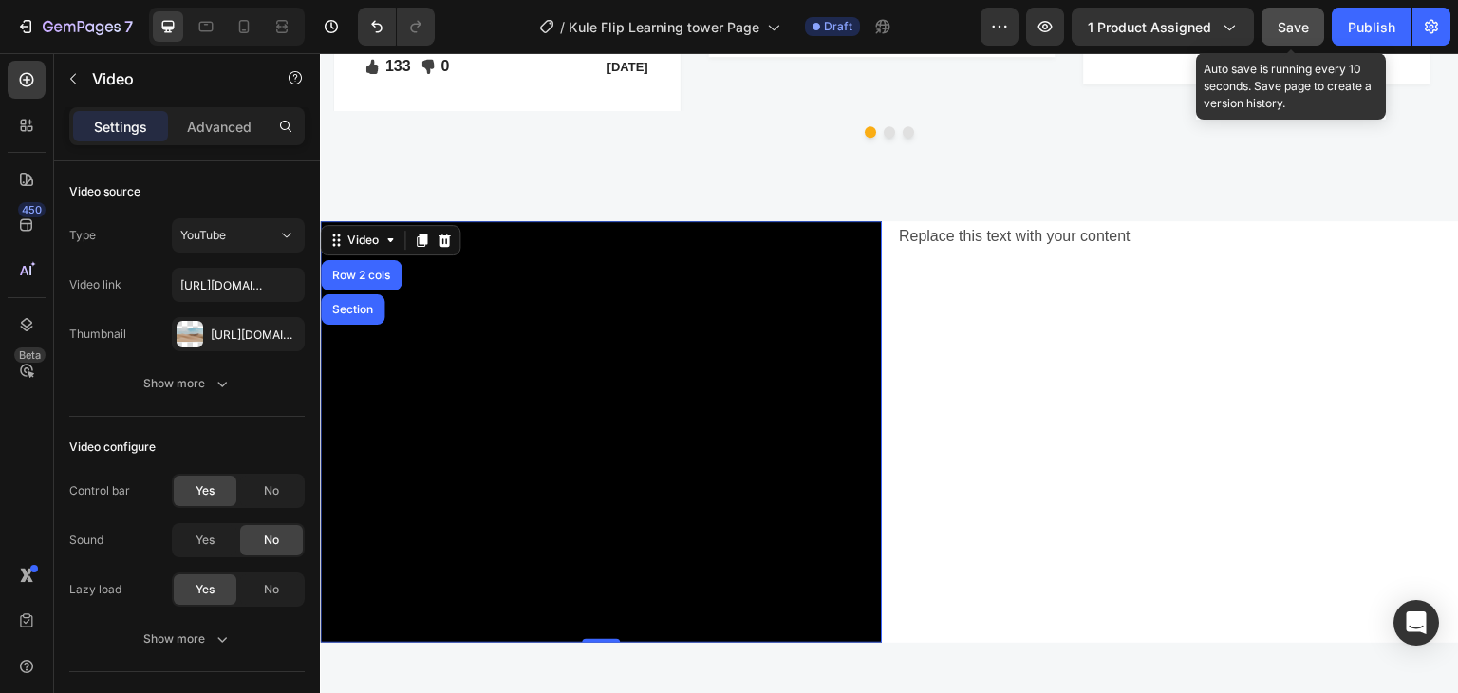
click at [1298, 22] on span "Save" at bounding box center [1292, 27] width 31 height 16
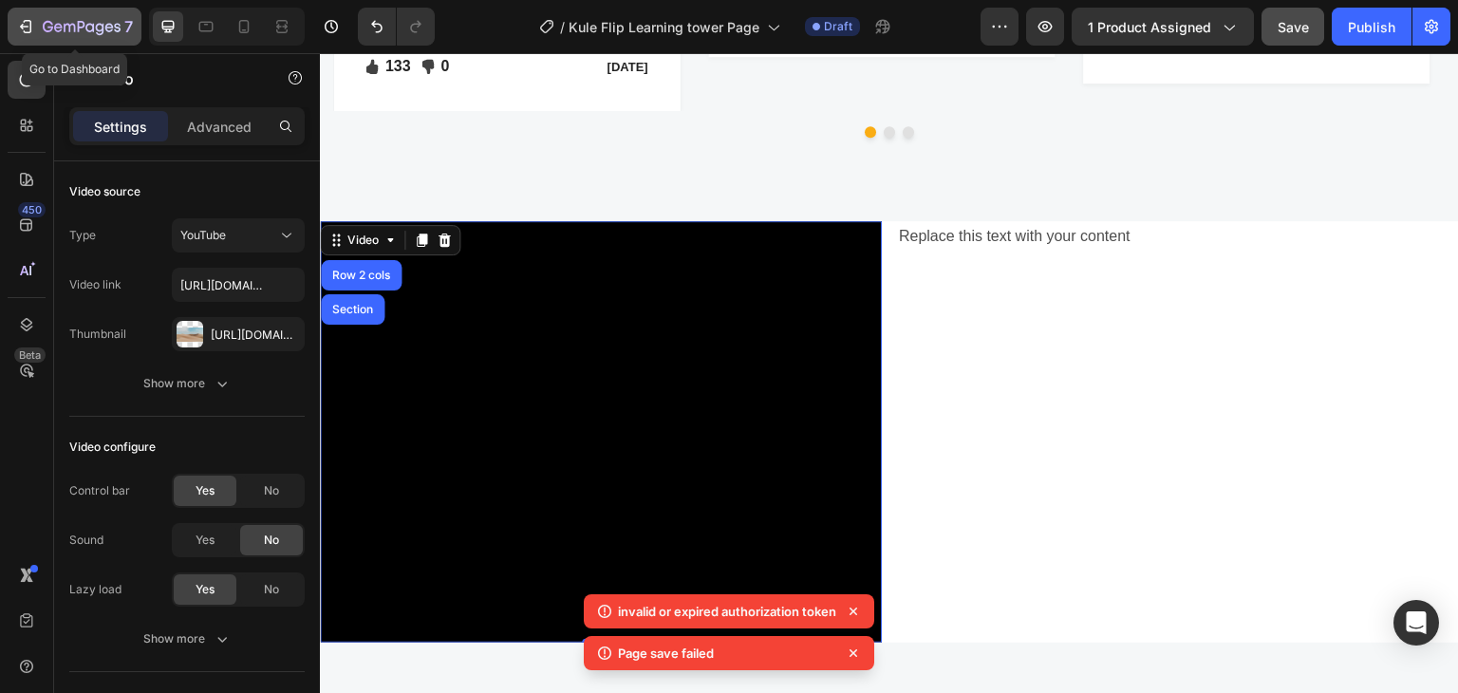
click at [29, 16] on div "7" at bounding box center [74, 26] width 117 height 23
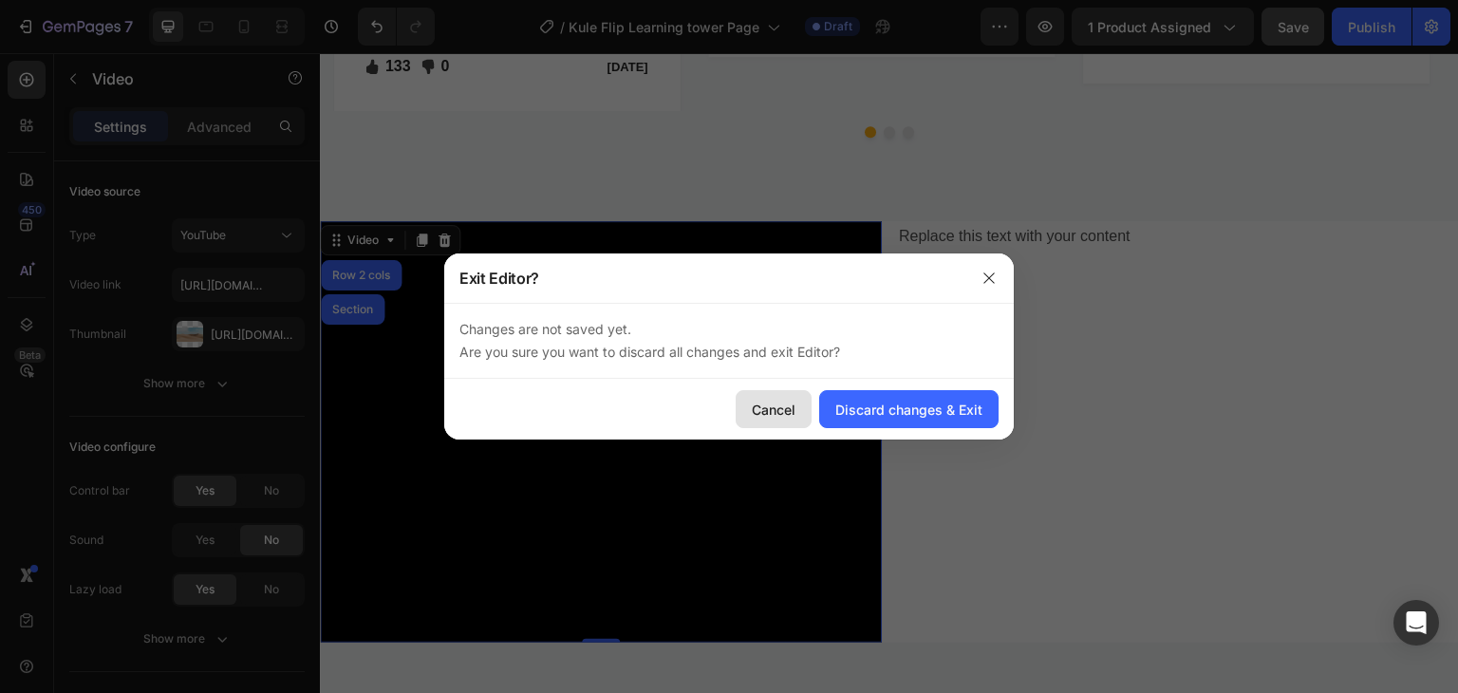
click at [759, 403] on div "Cancel" at bounding box center [774, 410] width 44 height 20
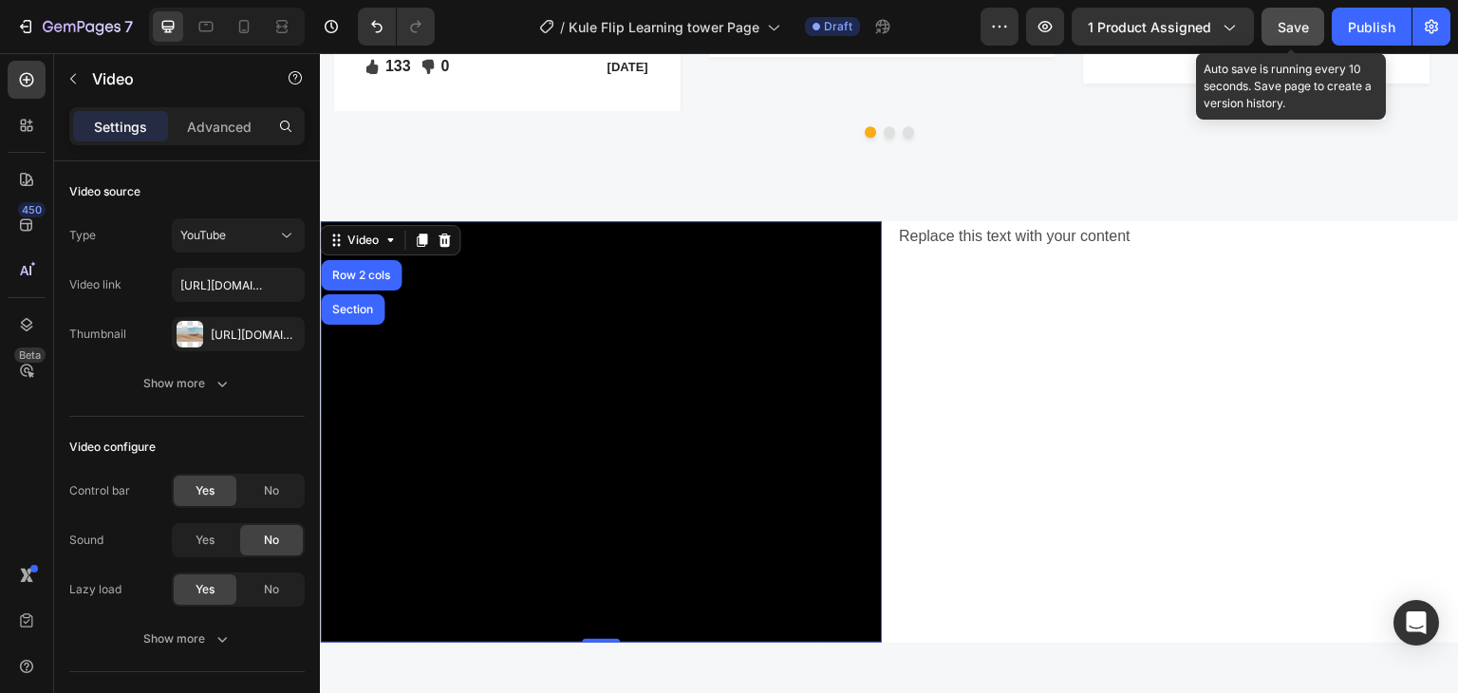
click at [1282, 24] on span "Save" at bounding box center [1292, 27] width 31 height 16
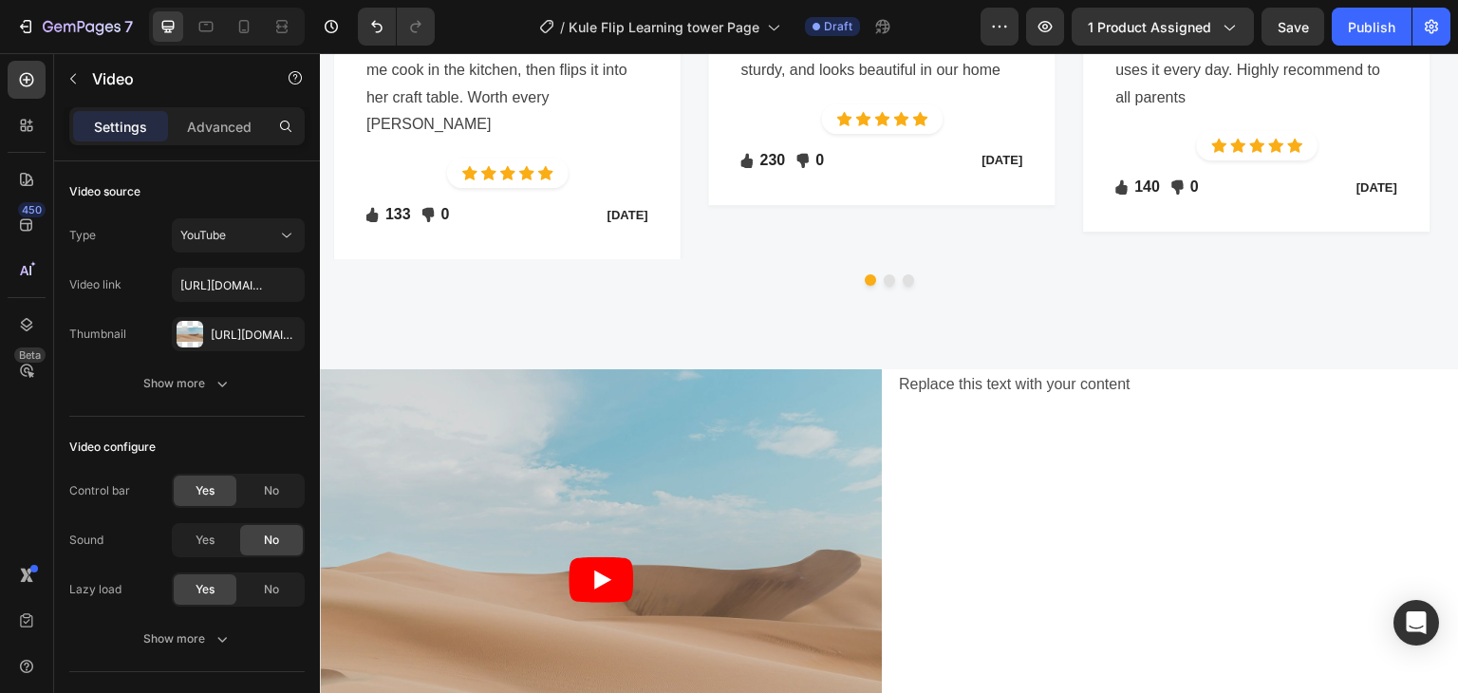
scroll to position [4365, 0]
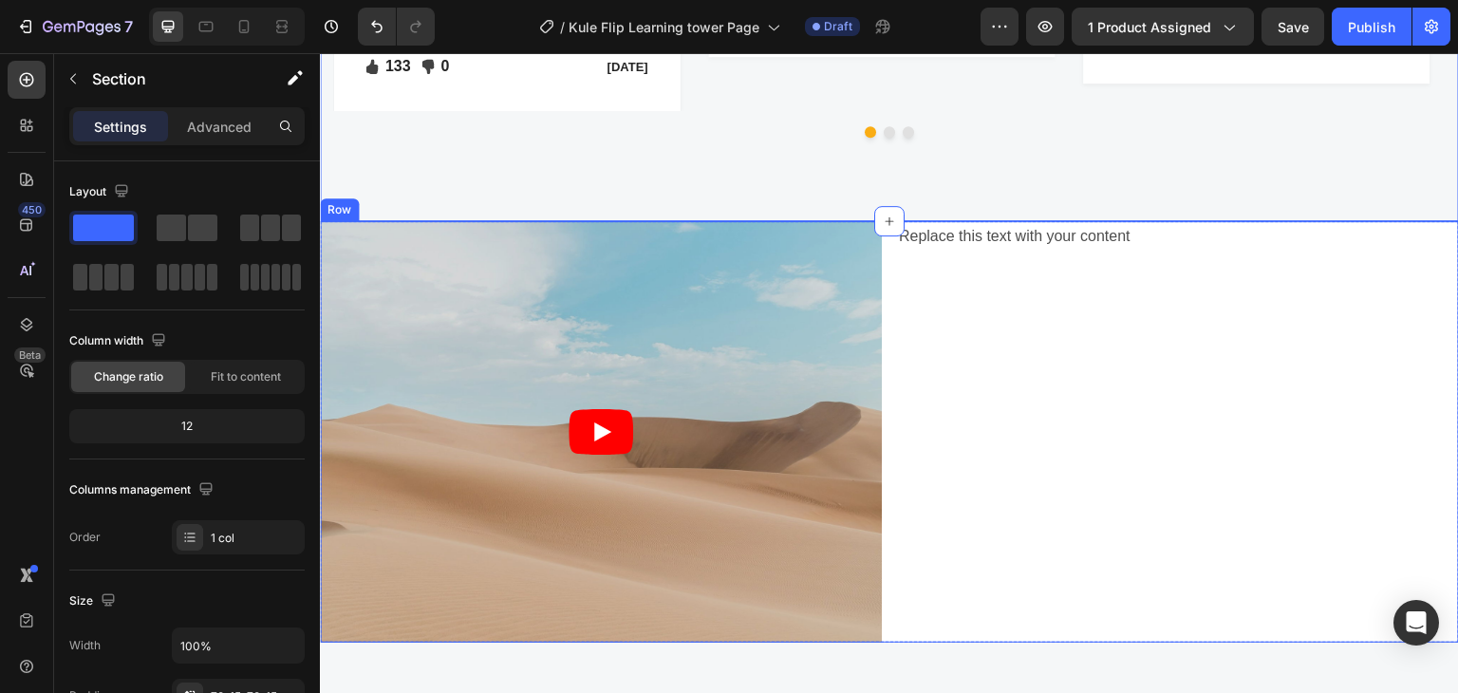
click at [1218, 274] on div "Replace this text with your content Text Block" at bounding box center [1178, 431] width 562 height 421
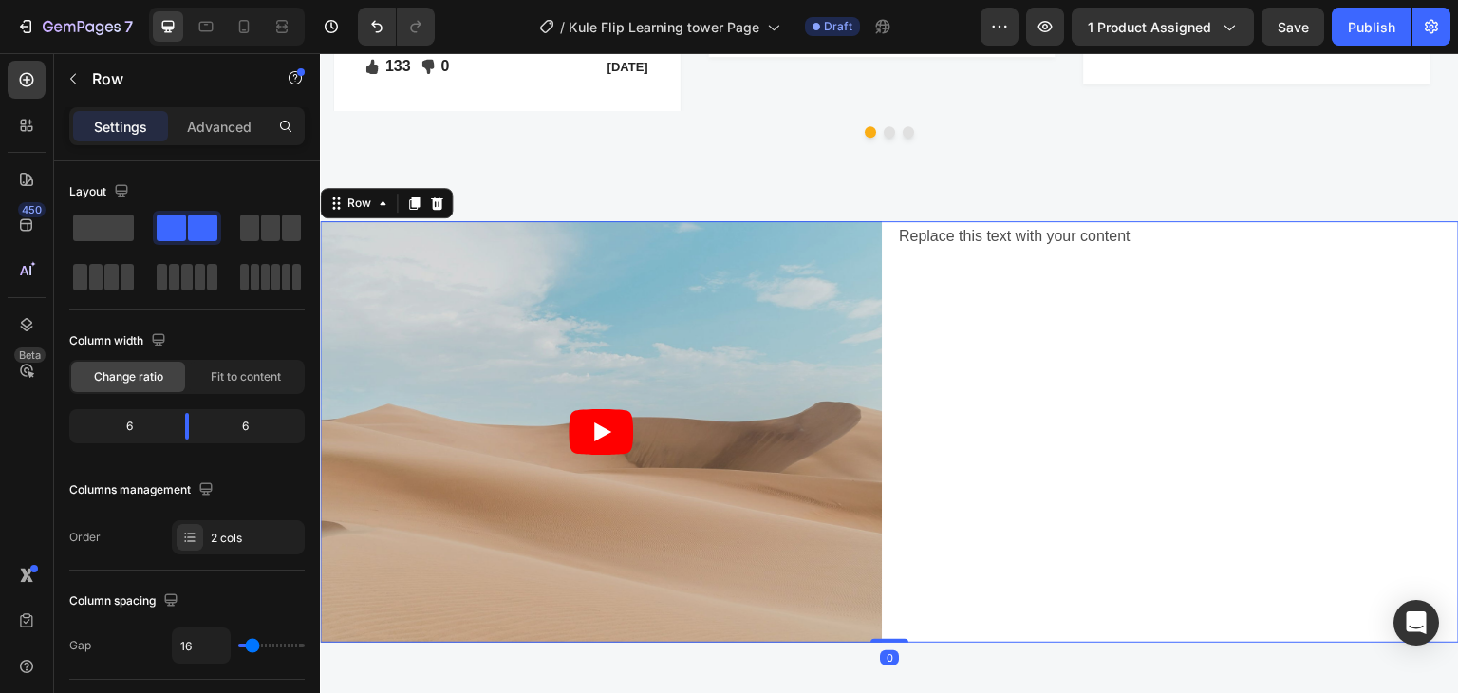
scroll to position [3891, 0]
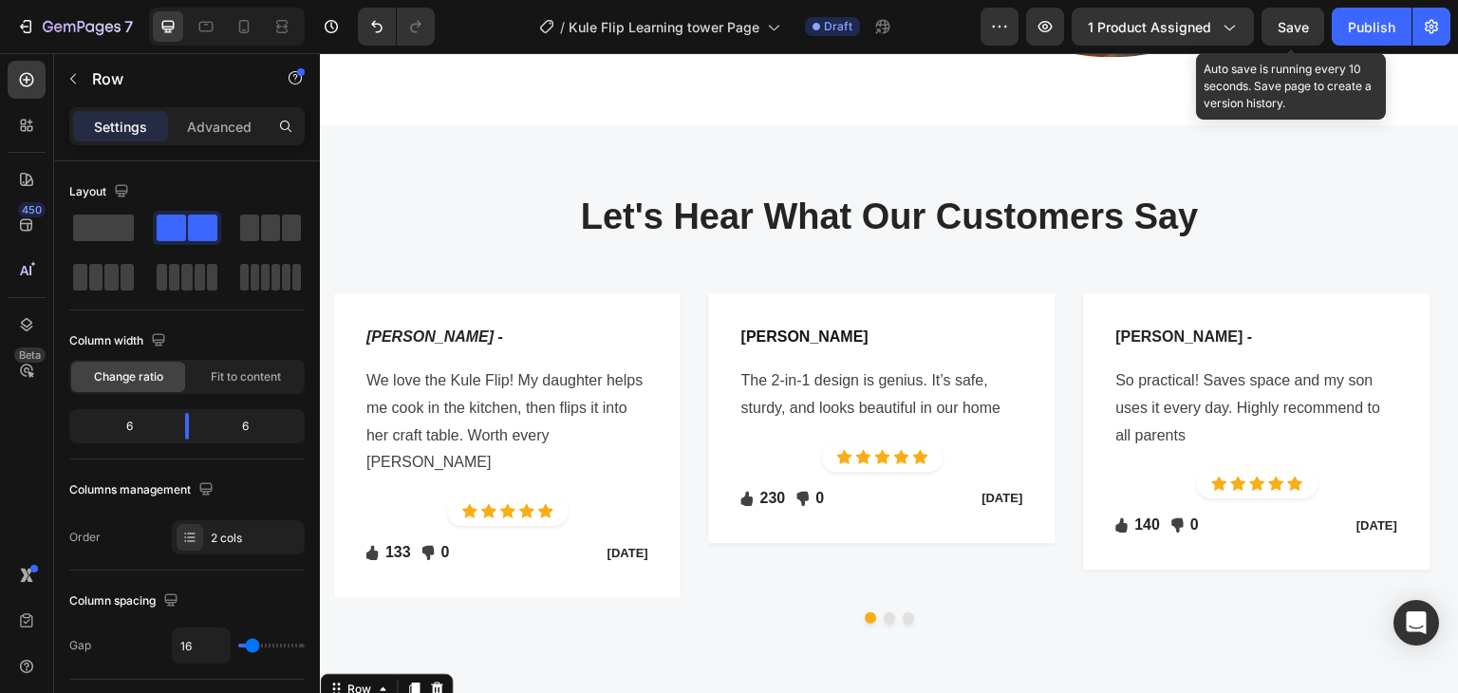
click at [1286, 25] on span "Save" at bounding box center [1292, 27] width 31 height 16
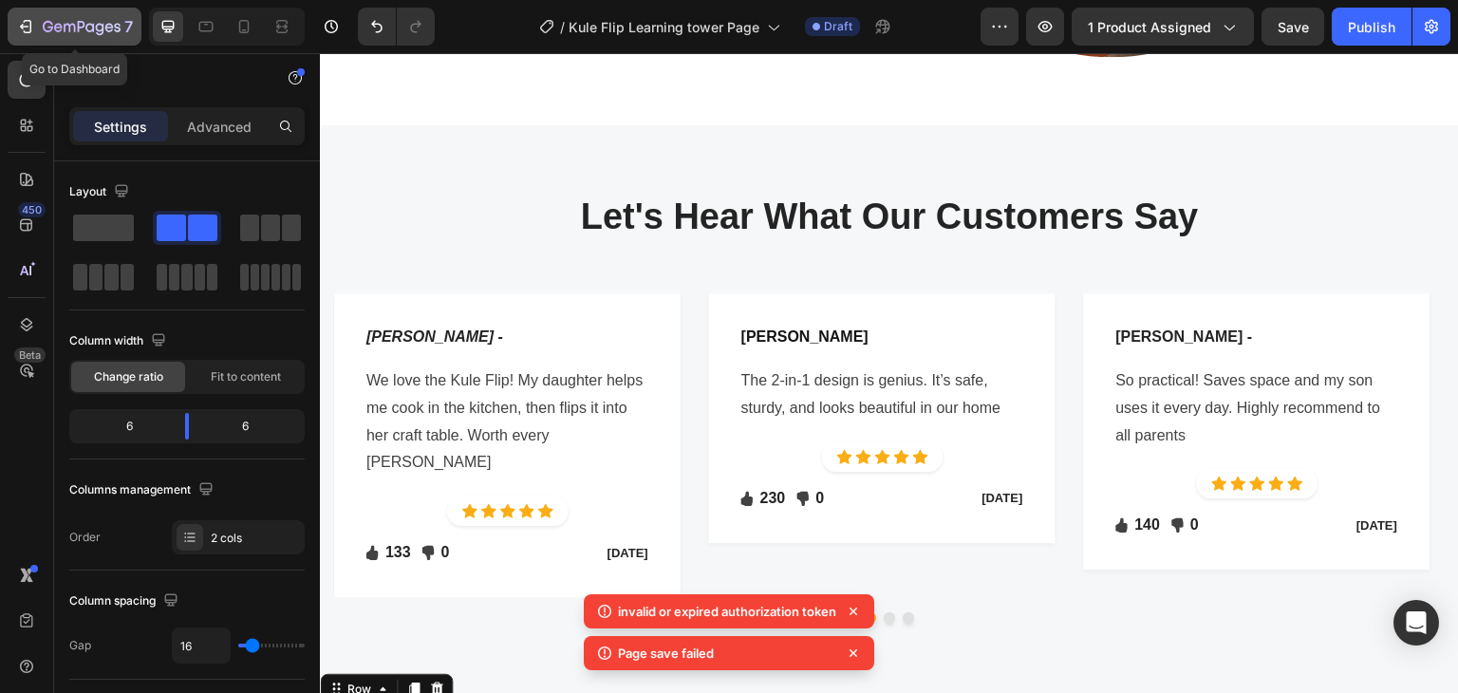
click at [55, 20] on icon "button" at bounding box center [82, 28] width 78 height 16
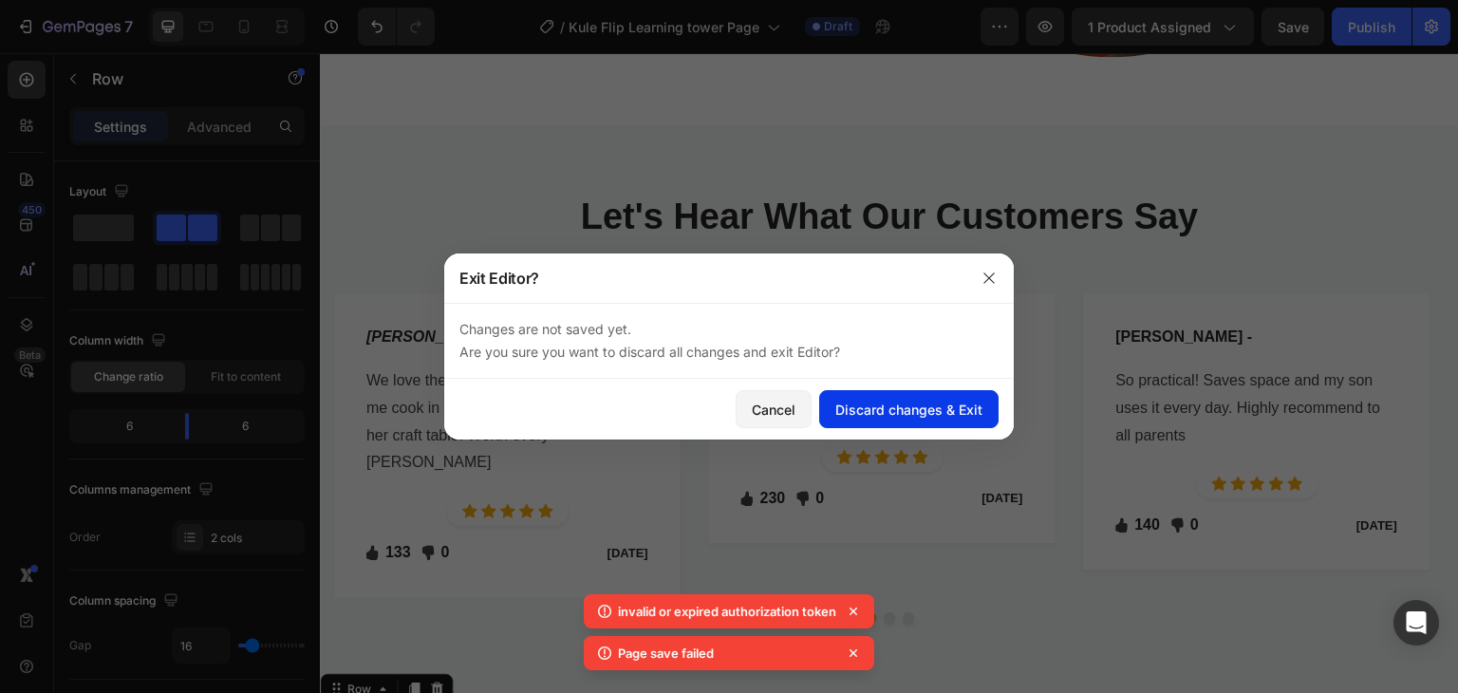
click at [896, 418] on div "Discard changes & Exit" at bounding box center [908, 410] width 147 height 20
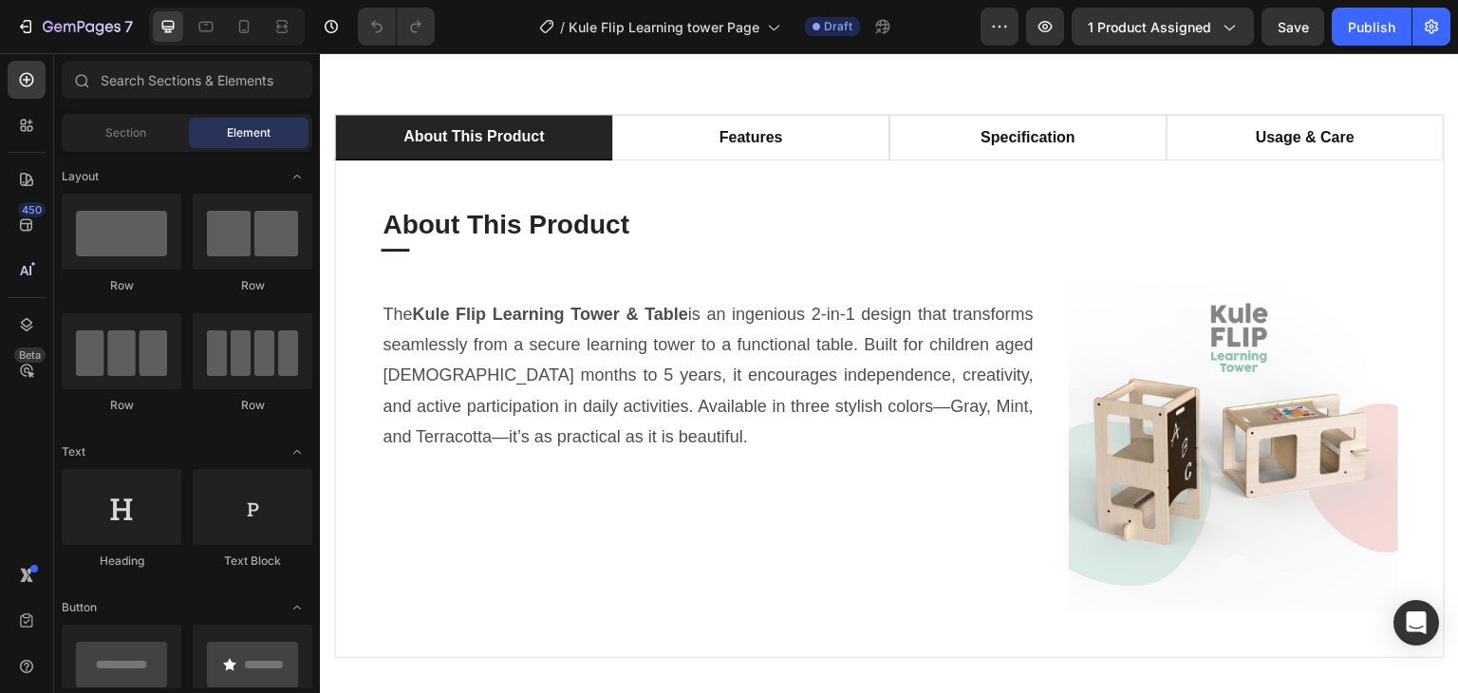
scroll to position [1234, 0]
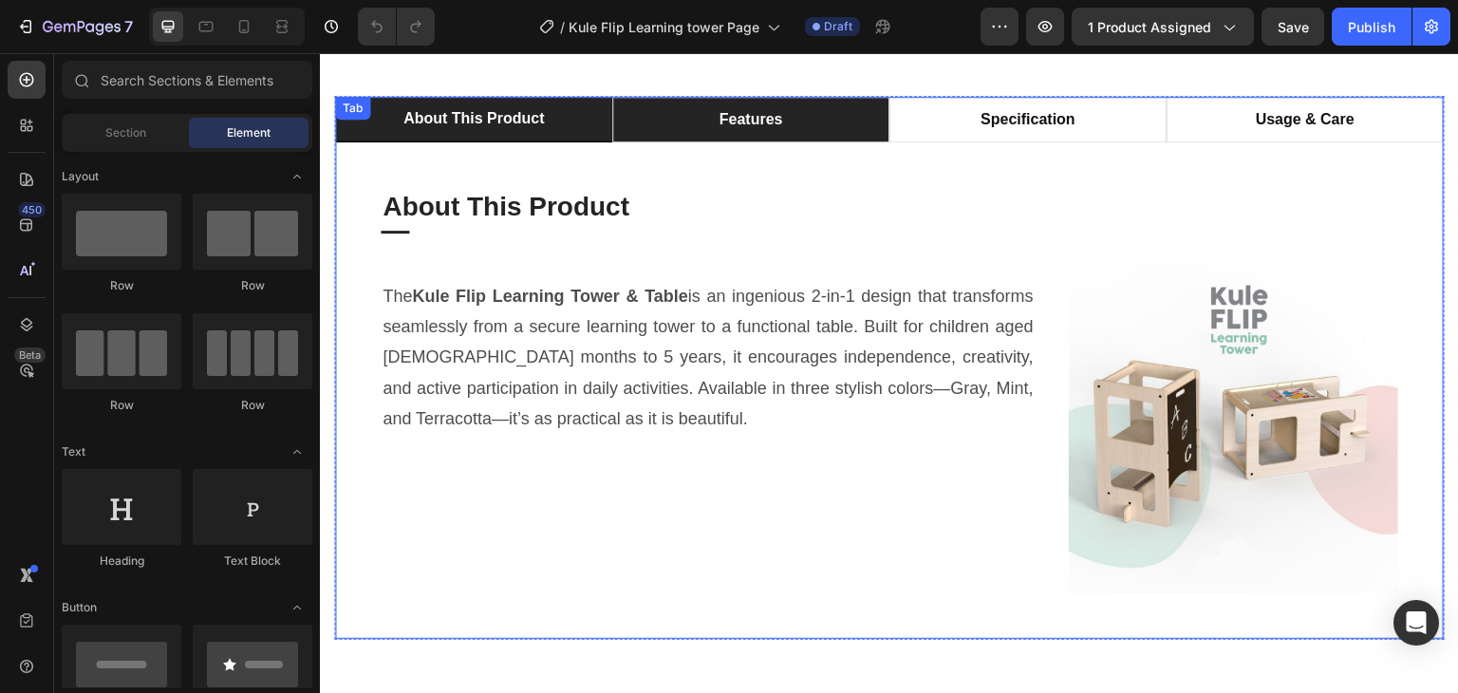
click at [751, 117] on p "features" at bounding box center [751, 119] width 64 height 23
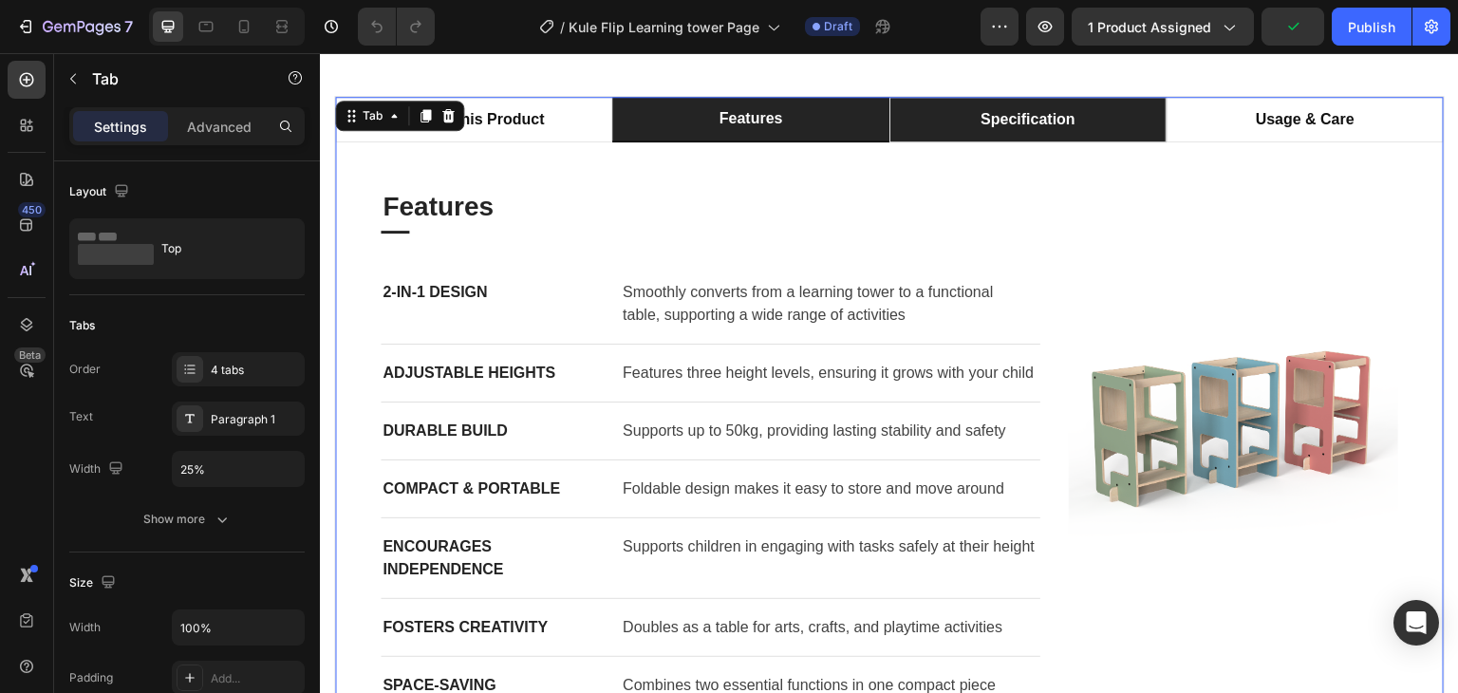
click at [1013, 123] on p "specification" at bounding box center [1027, 119] width 95 height 23
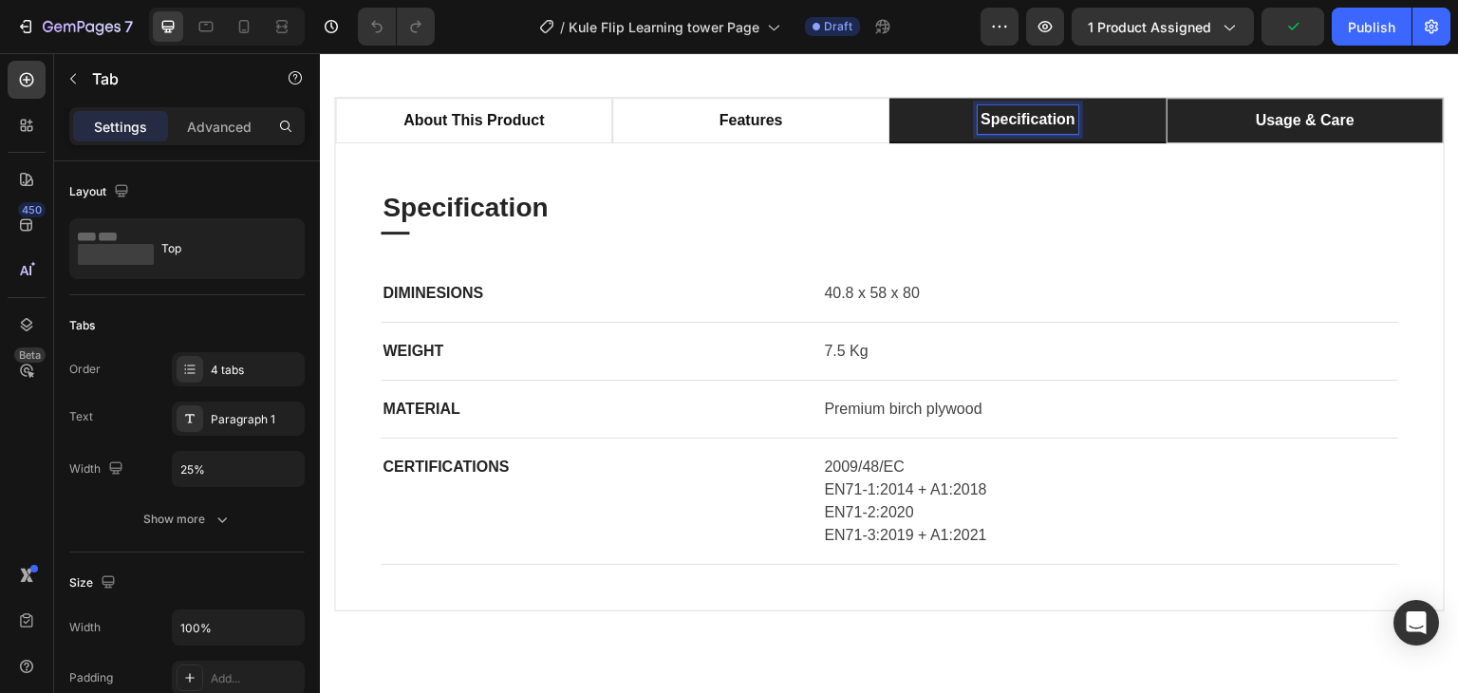
click at [1212, 110] on li "usage & care" at bounding box center [1304, 121] width 277 height 46
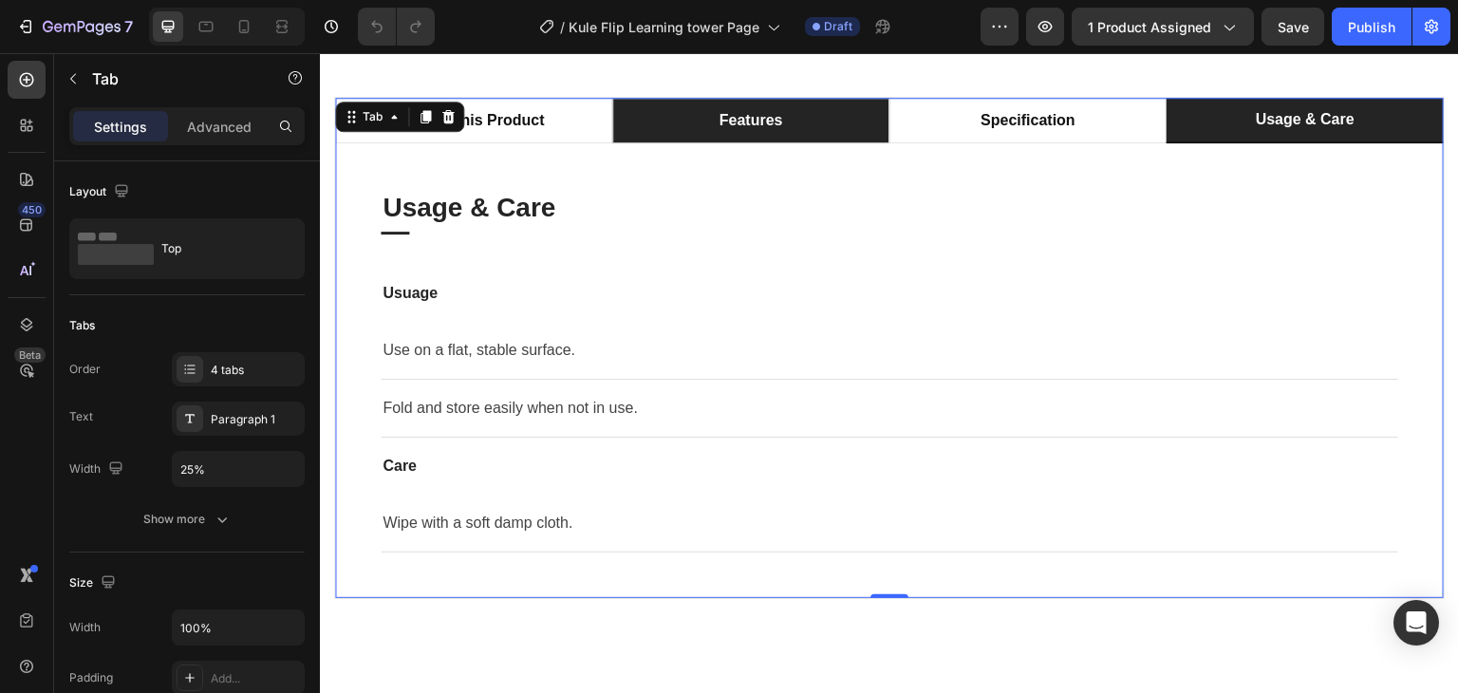
click at [684, 109] on li "features" at bounding box center [750, 121] width 277 height 46
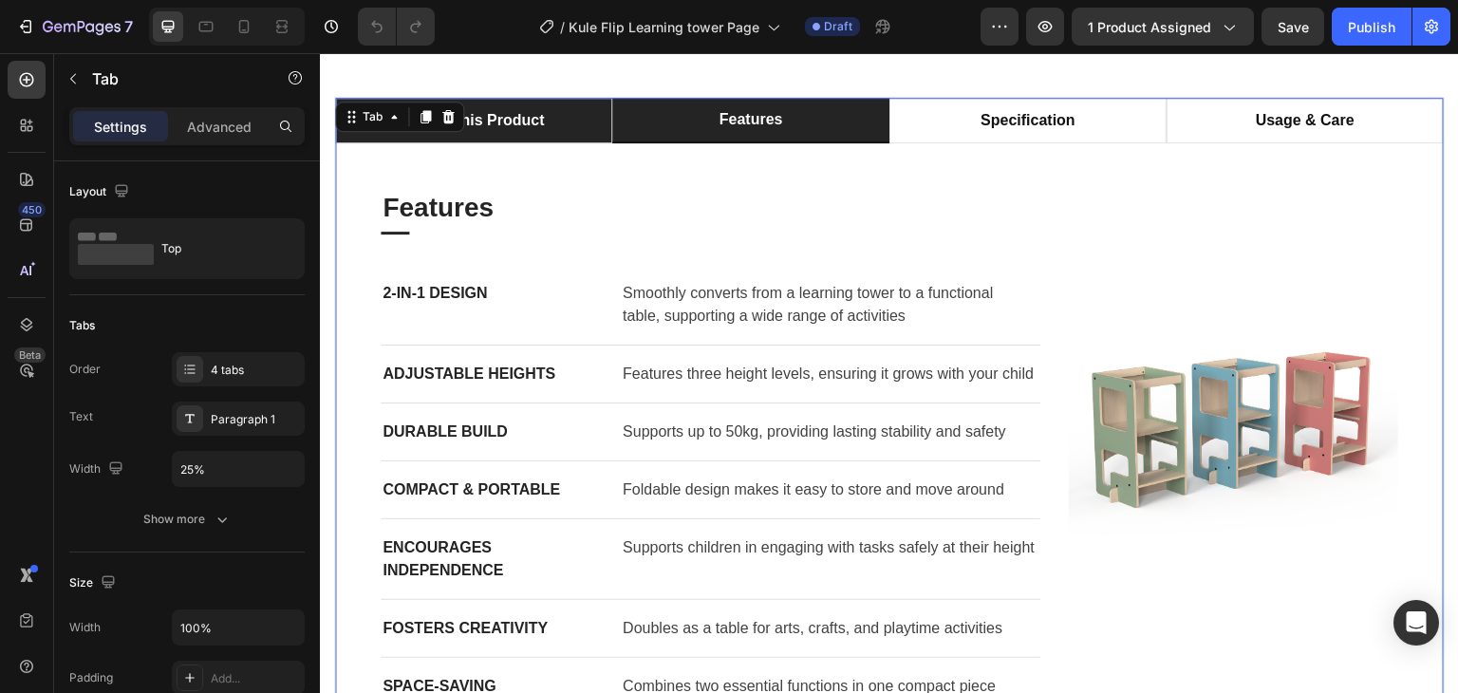
click at [567, 111] on li "about this product" at bounding box center [473, 121] width 277 height 46
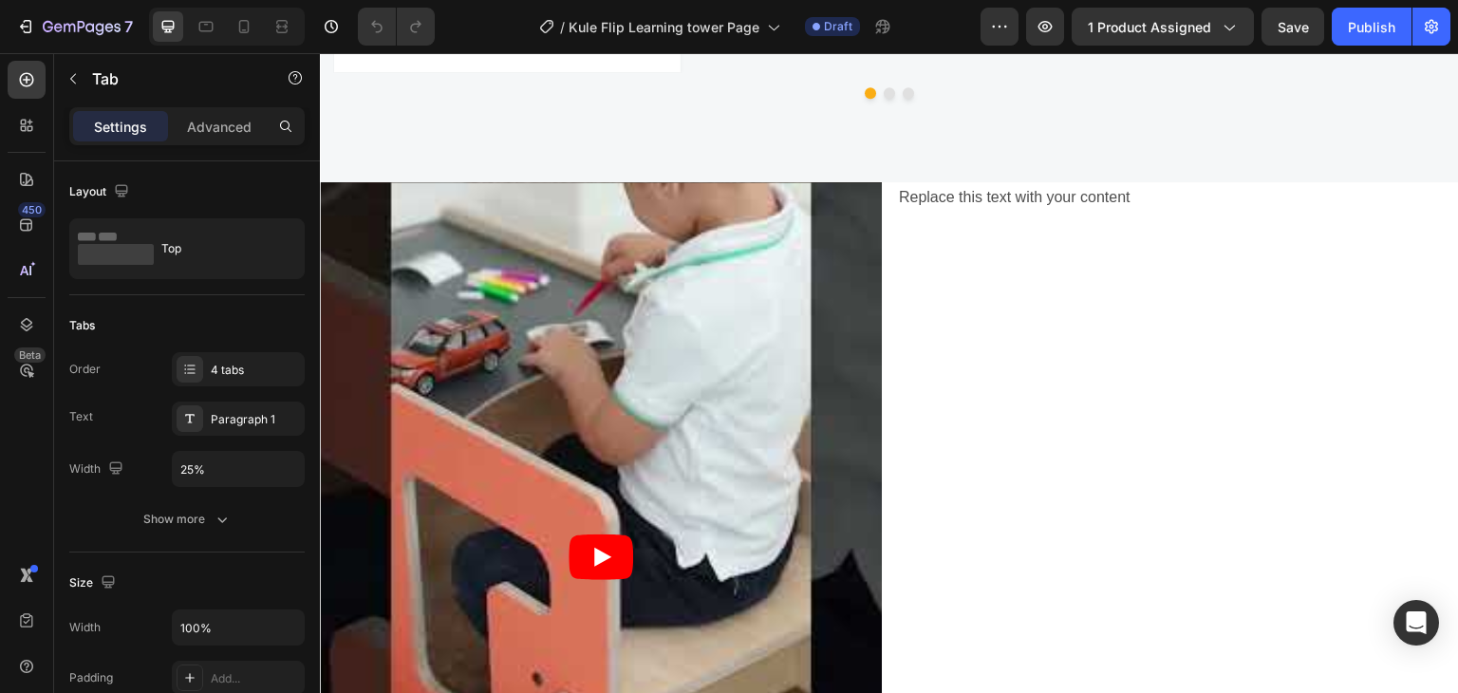
scroll to position [4269, 0]
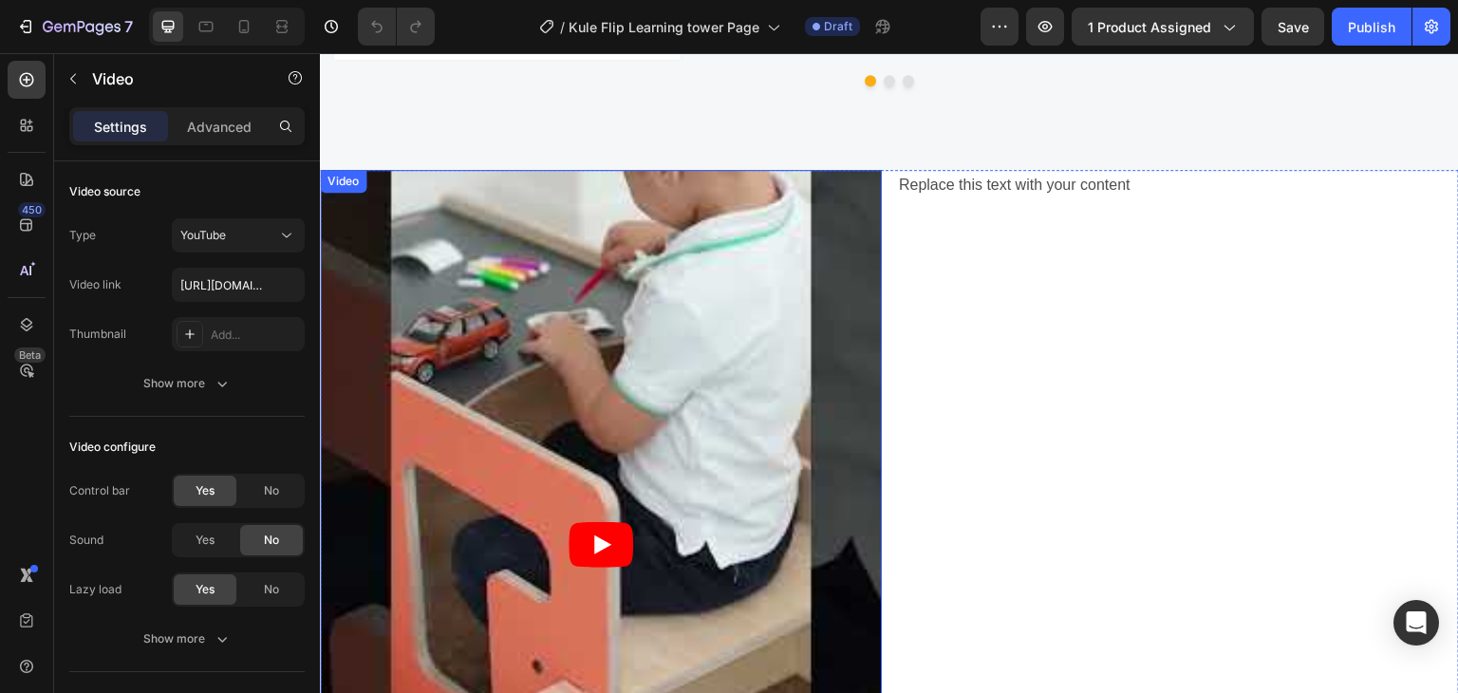
click at [848, 316] on article at bounding box center [601, 544] width 562 height 749
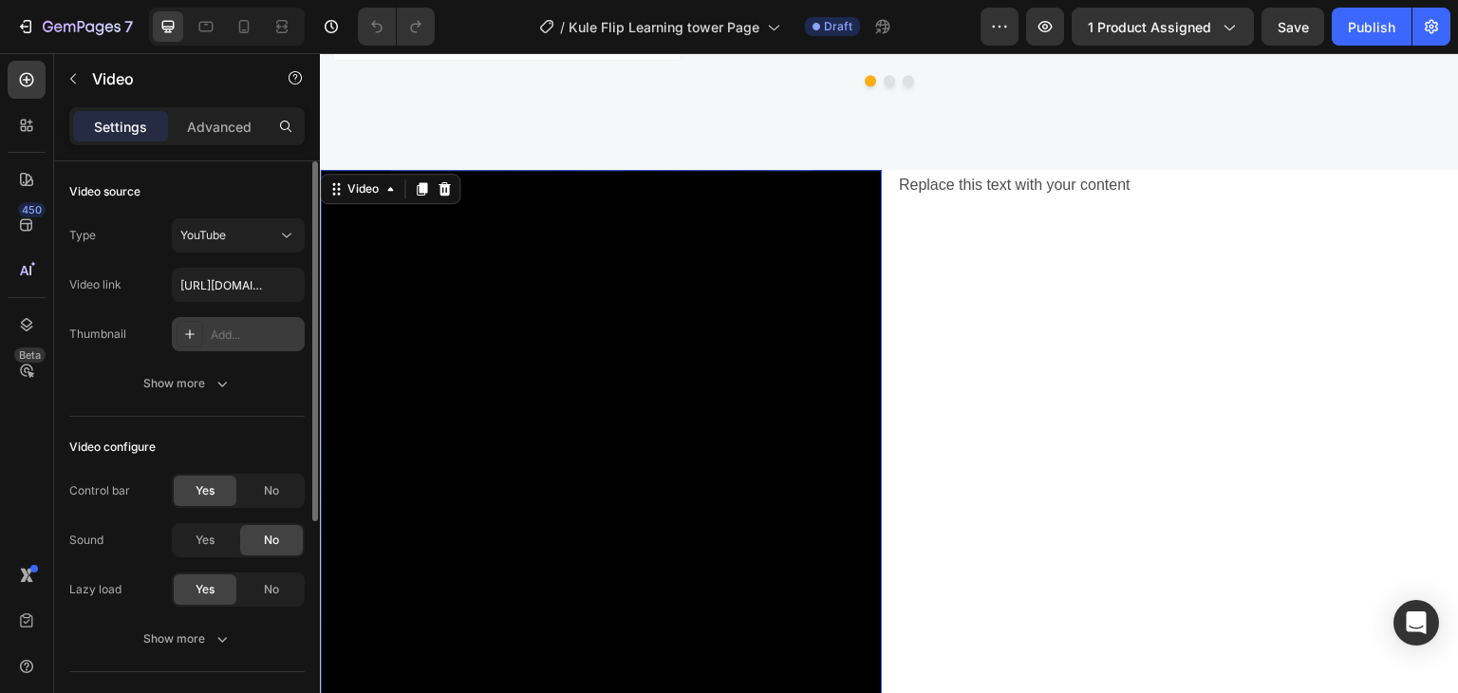
click at [189, 337] on icon at bounding box center [189, 333] width 9 height 9
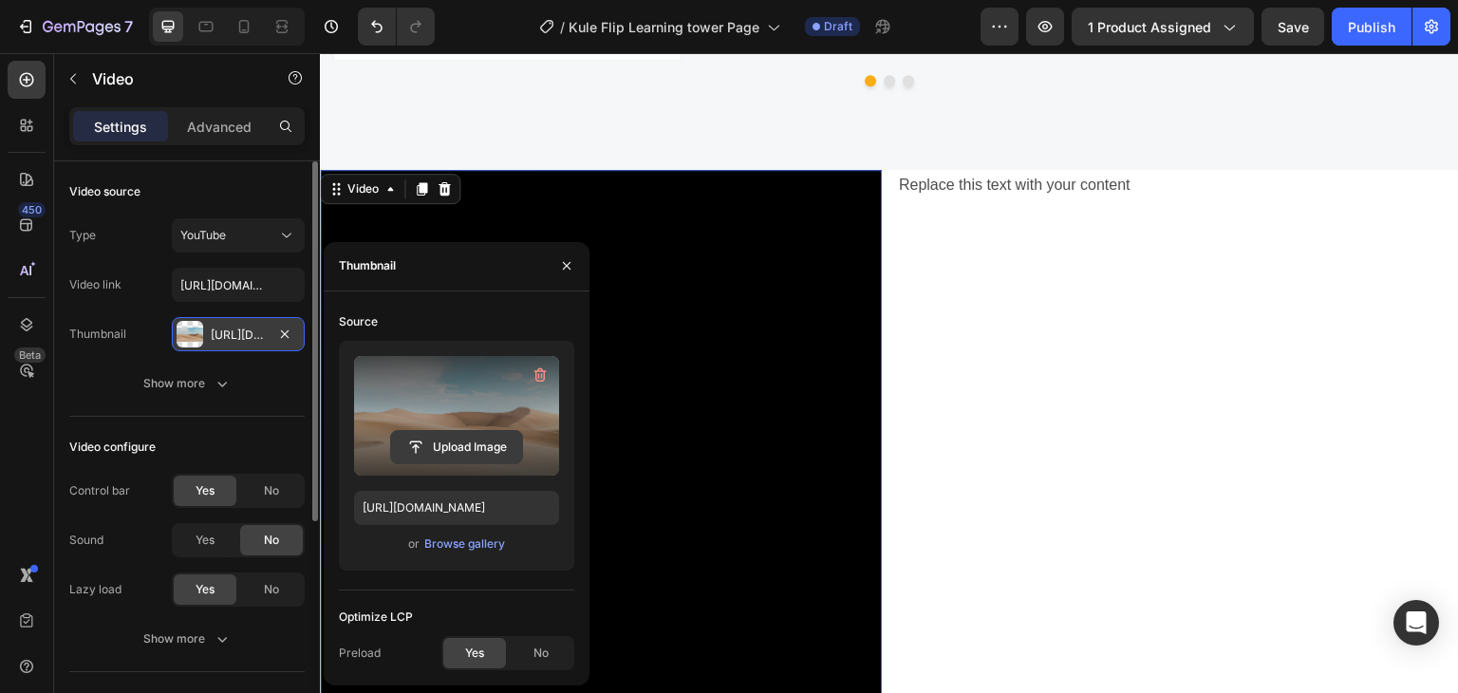
click at [467, 446] on input "file" at bounding box center [456, 447] width 131 height 32
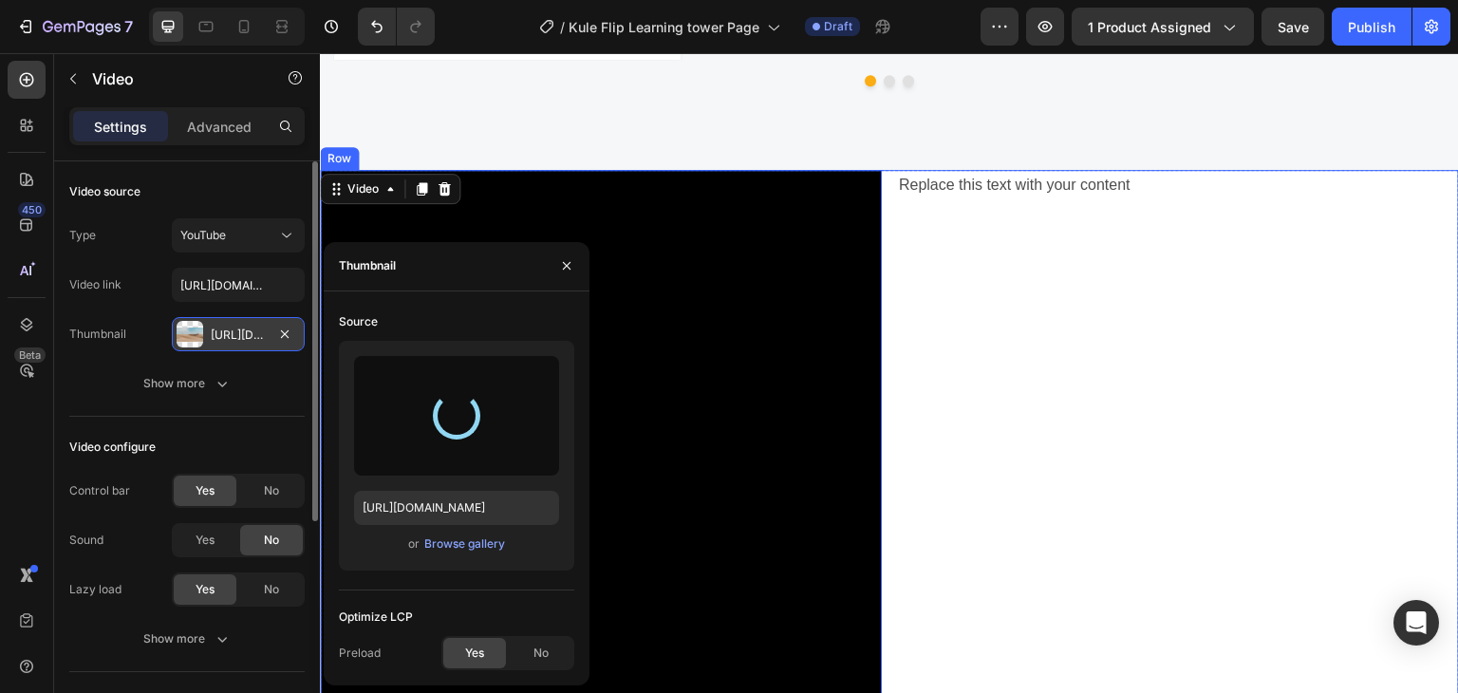
type input "[URL][DOMAIN_NAME]"
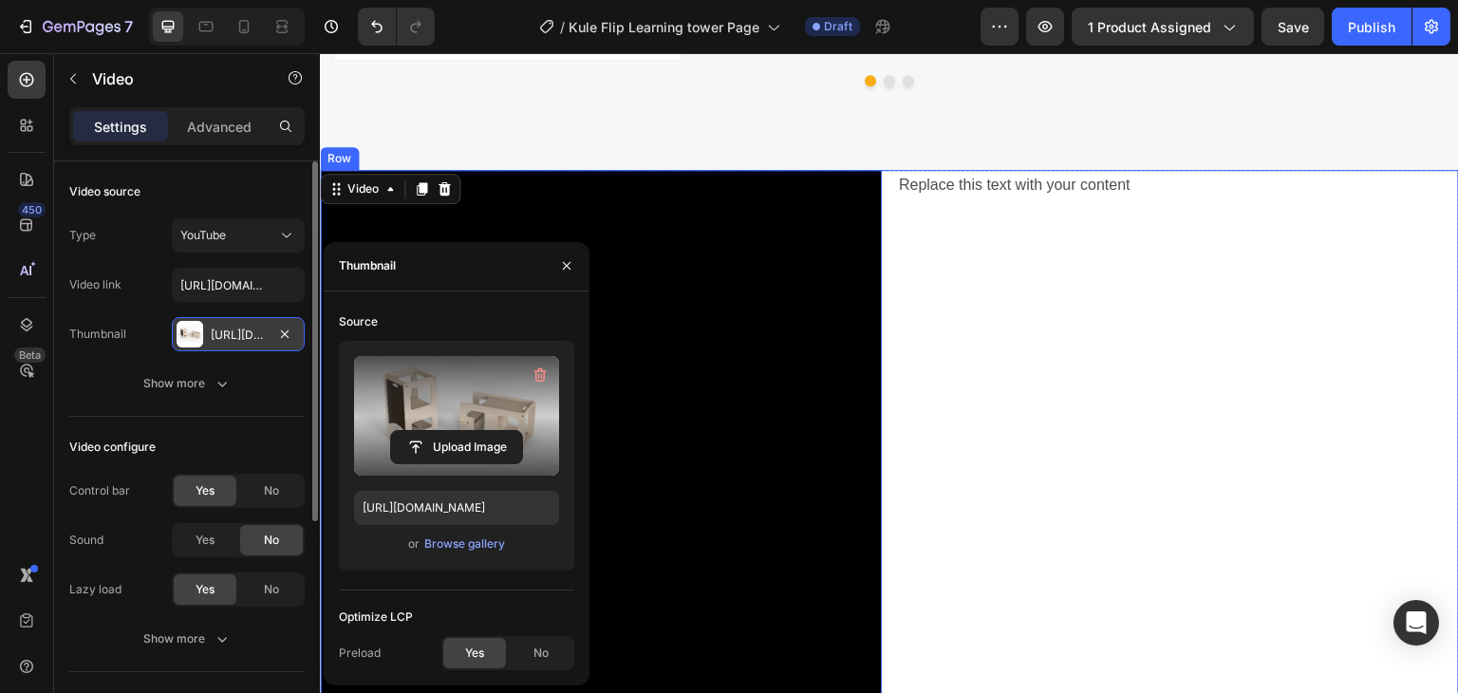
click at [1033, 355] on div "Replace this text with your content Text Block" at bounding box center [1178, 544] width 562 height 749
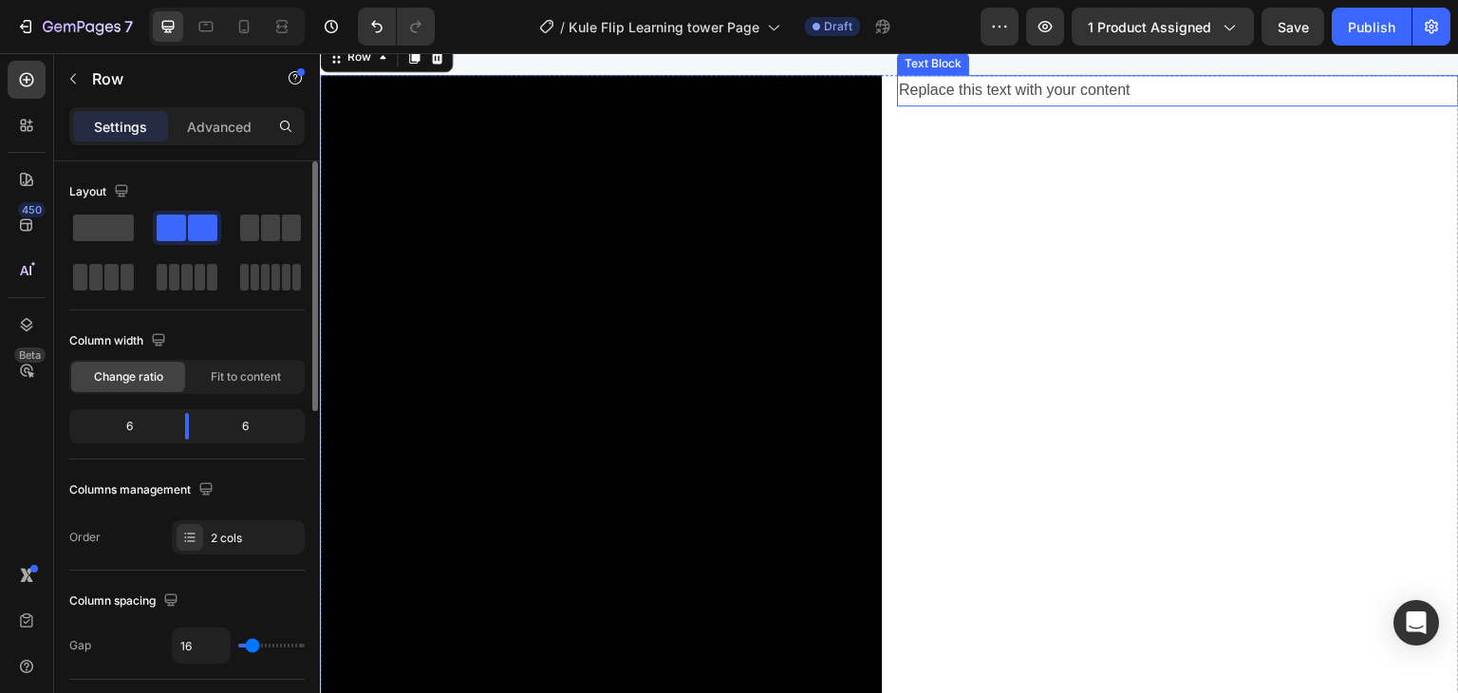
scroll to position [4175, 0]
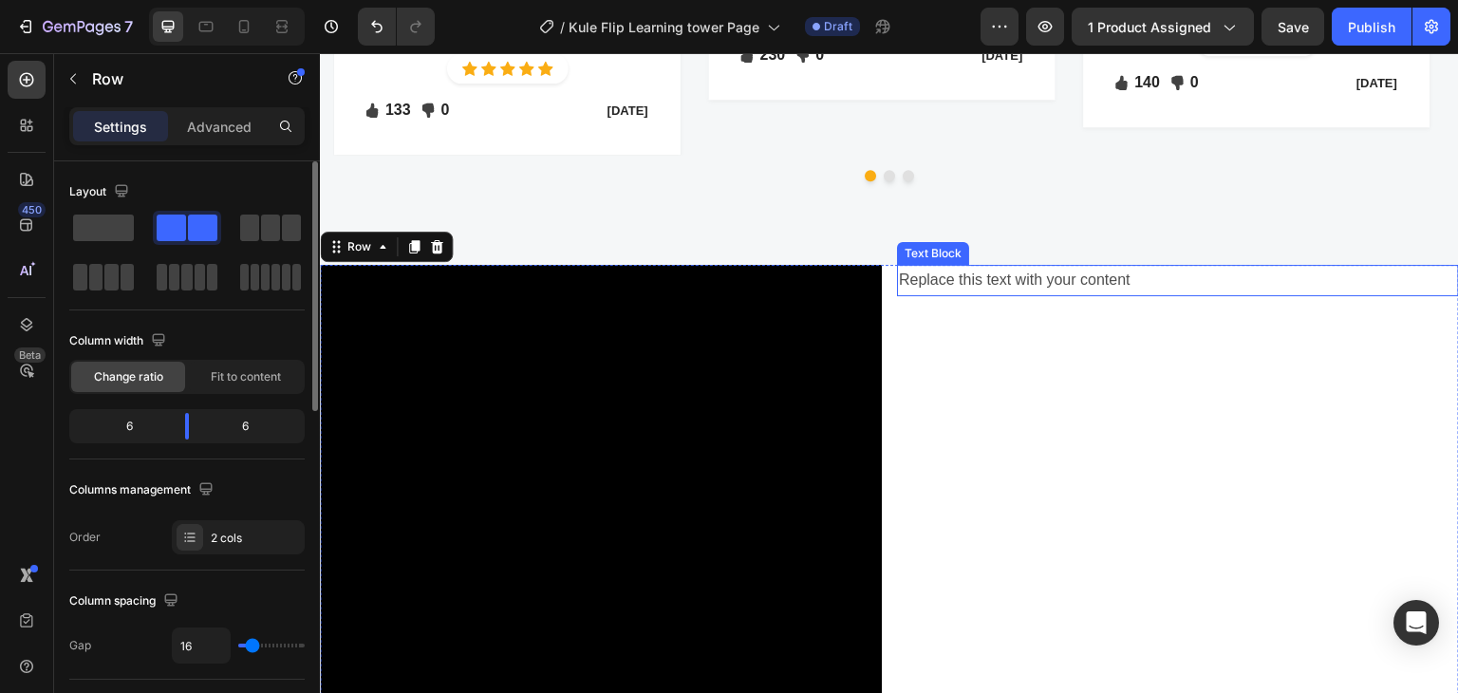
click at [997, 265] on div "Replace this text with your content" at bounding box center [1178, 280] width 562 height 31
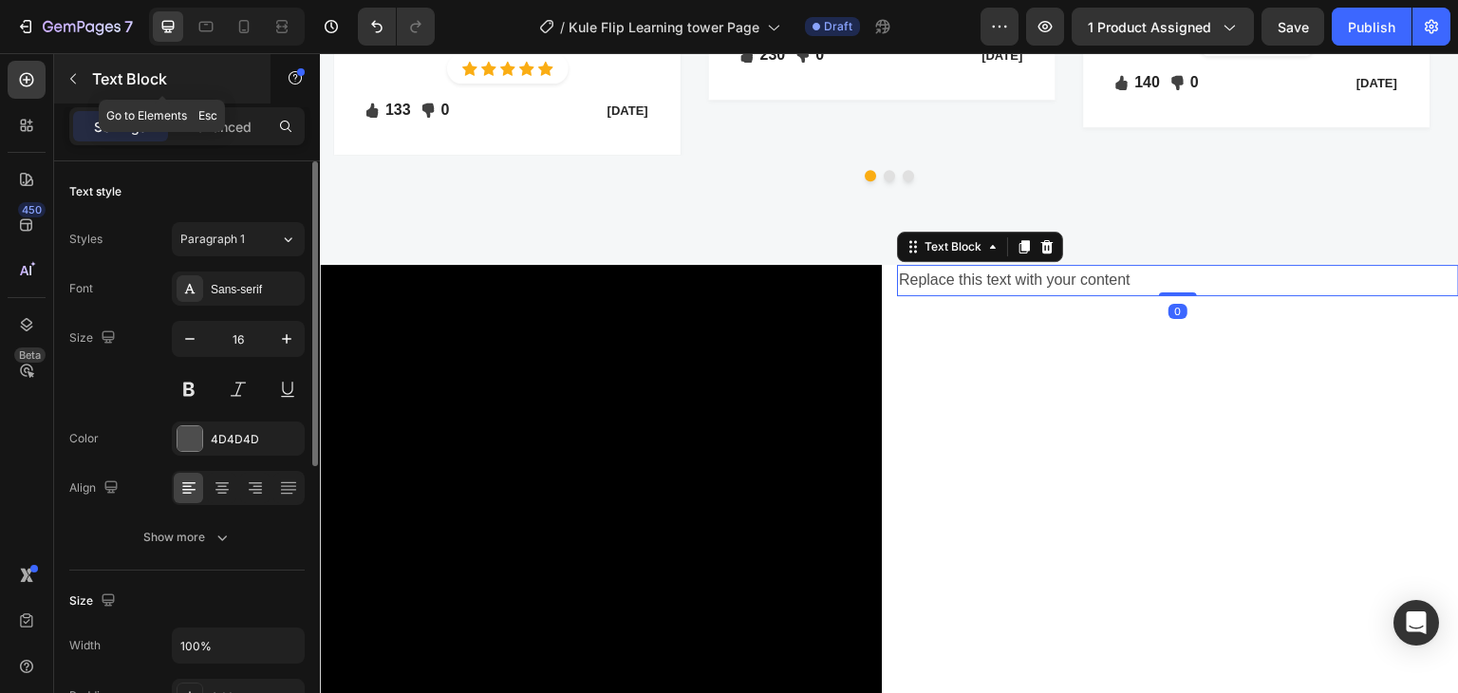
click at [81, 73] on button "button" at bounding box center [73, 79] width 30 height 30
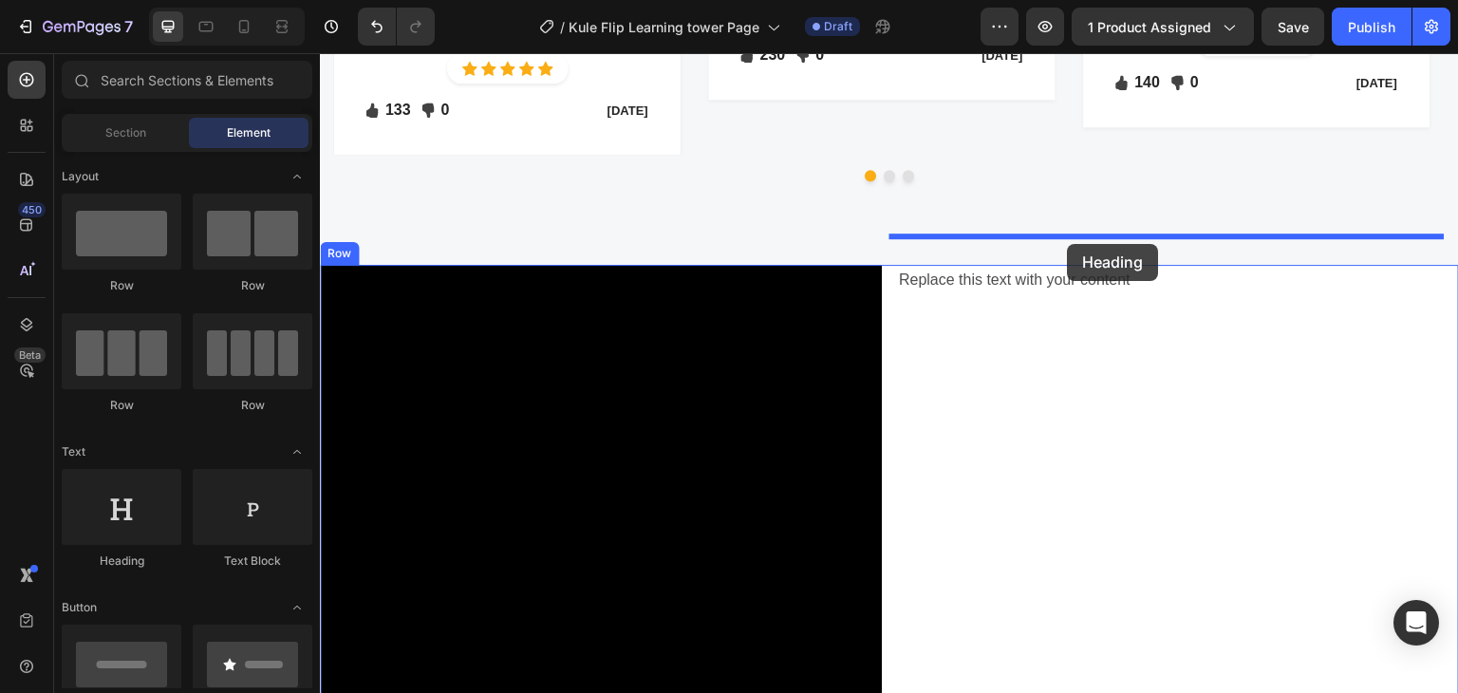
drag, startPoint x: 525, startPoint y: 529, endPoint x: 1068, endPoint y: 244, distance: 612.9
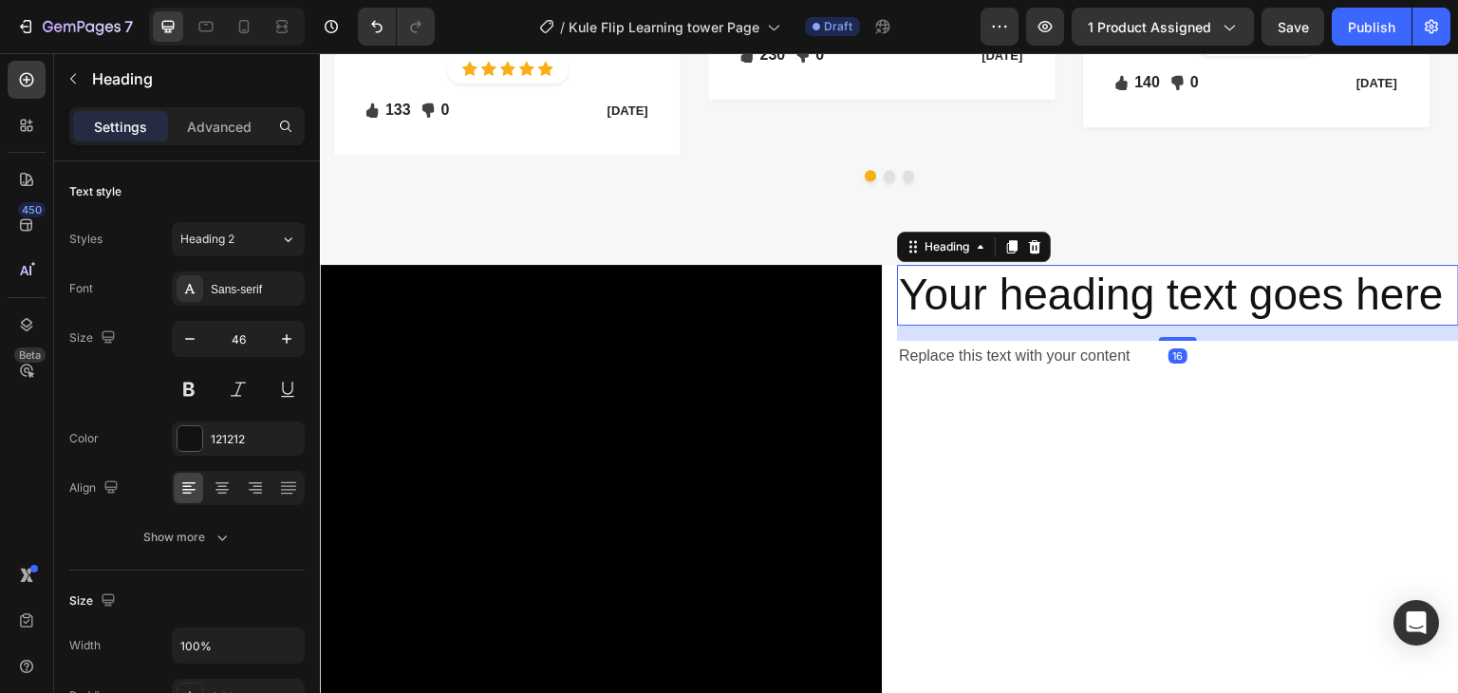
click at [1013, 271] on h2 "Your heading text goes here" at bounding box center [1178, 295] width 562 height 61
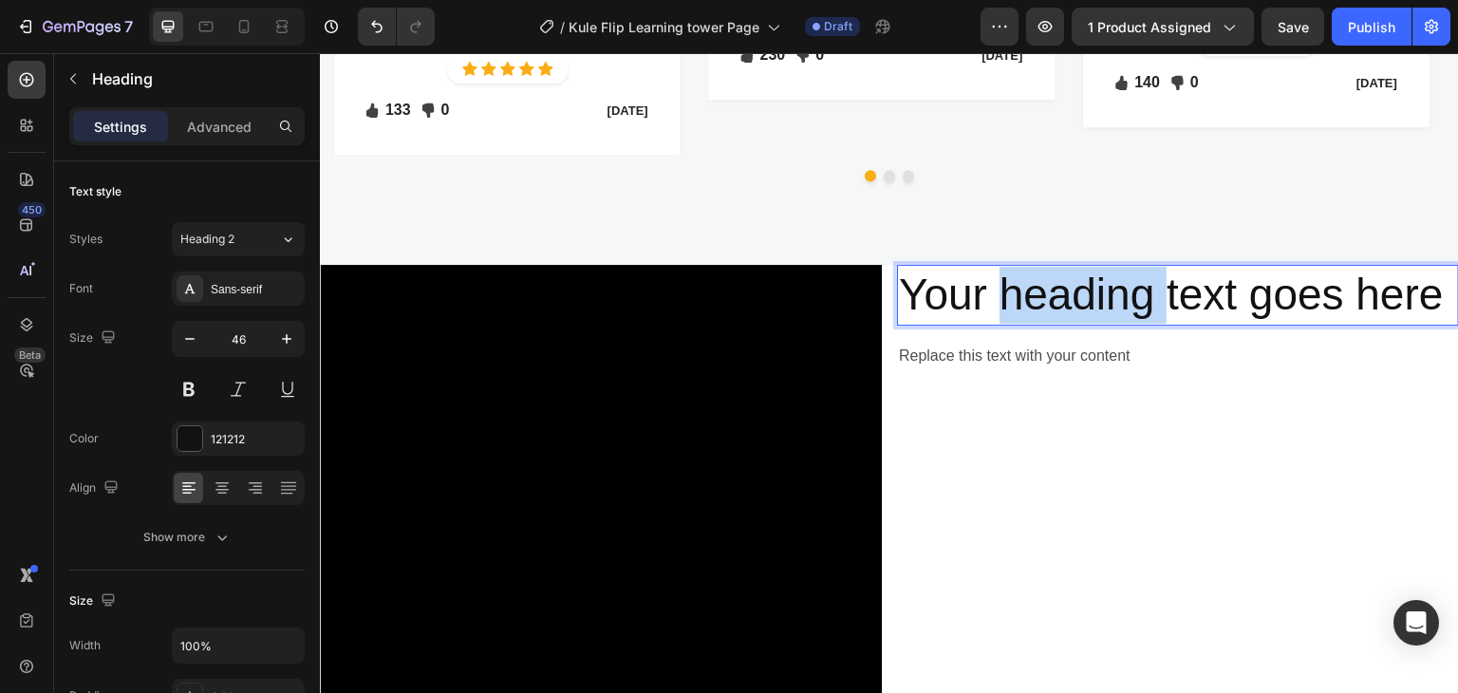
click at [1013, 271] on p "Your heading text goes here" at bounding box center [1178, 295] width 558 height 57
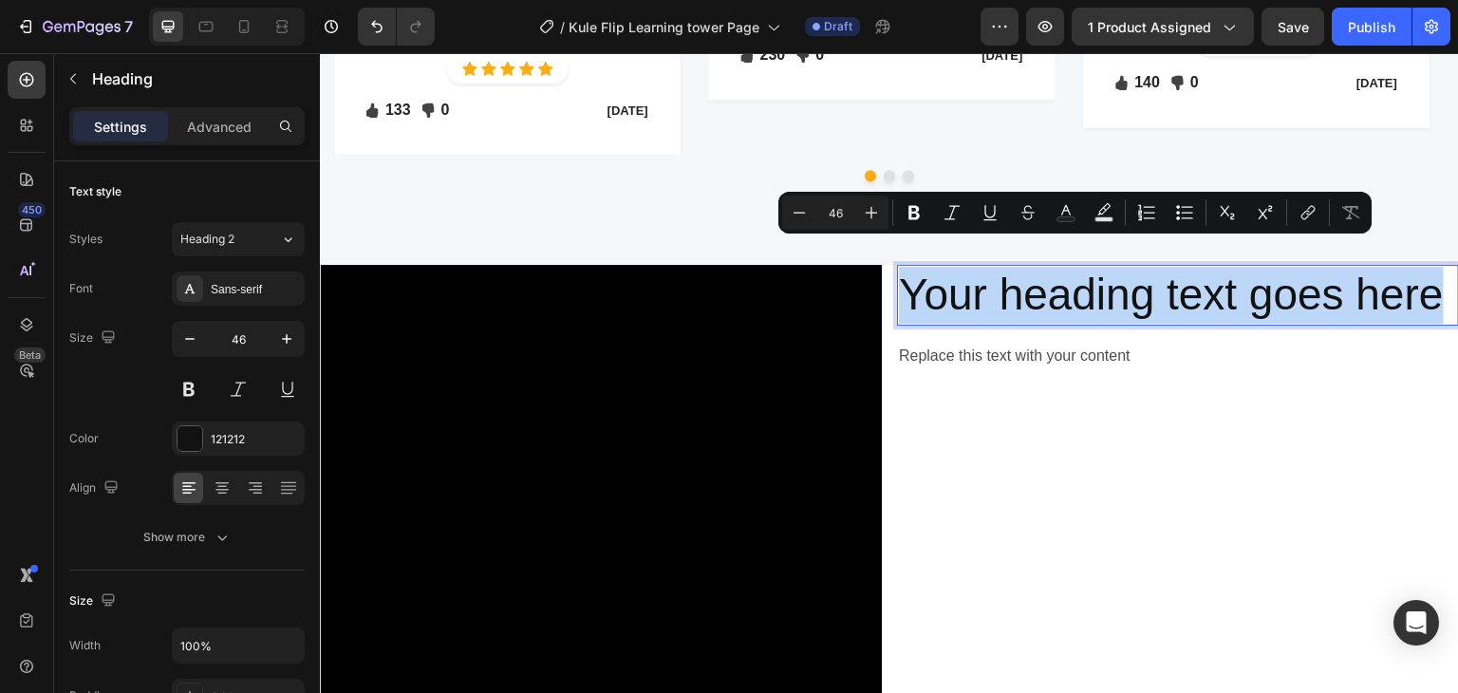
click at [1013, 271] on p "Your heading text goes here" at bounding box center [1178, 295] width 558 height 57
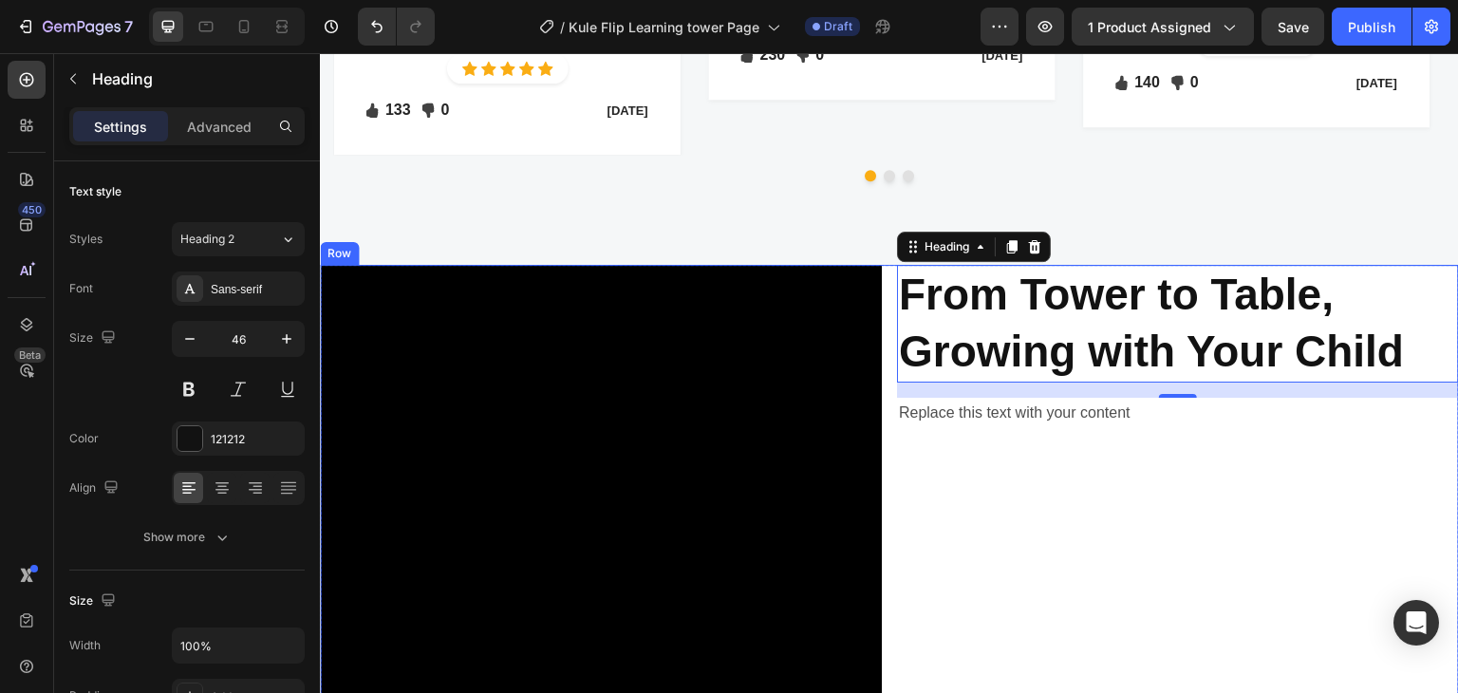
click at [996, 398] on div "Replace this text with your content" at bounding box center [1178, 413] width 562 height 31
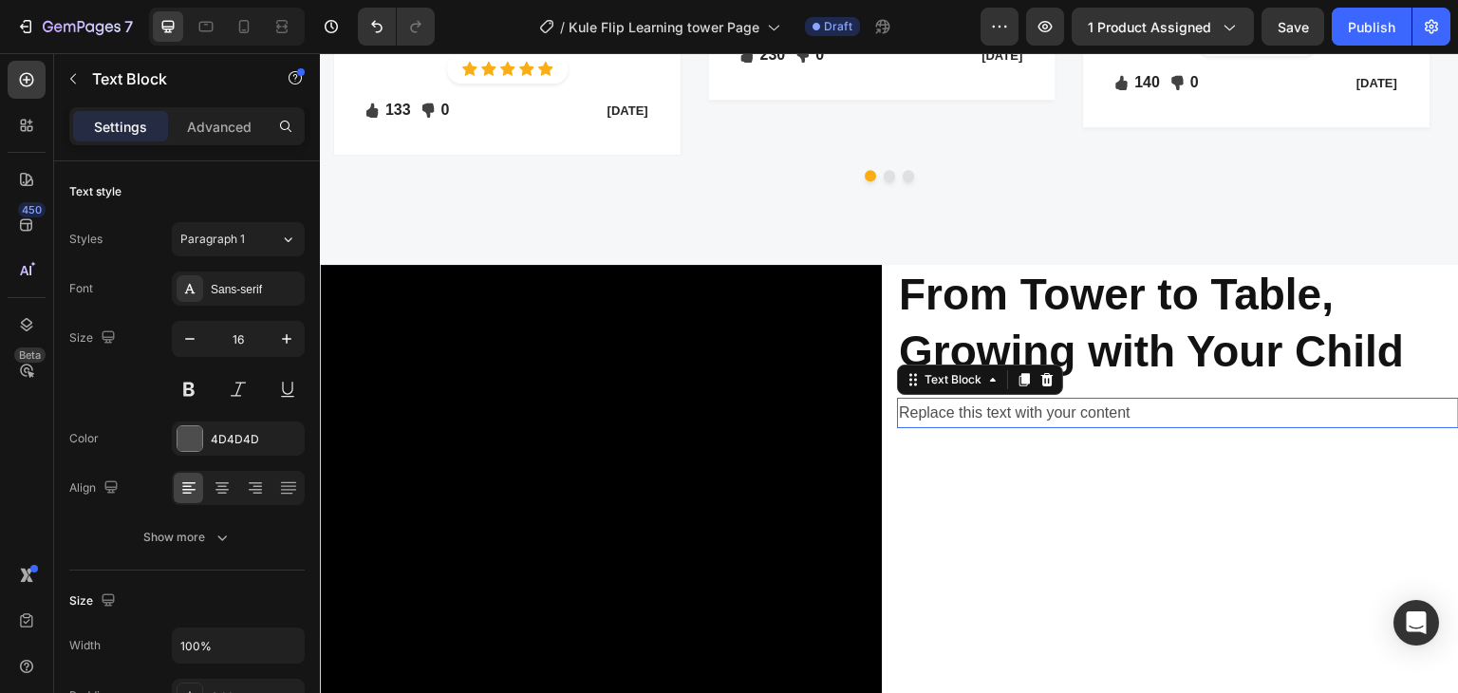
click at [996, 398] on div "Replace this text with your content" at bounding box center [1178, 413] width 562 height 31
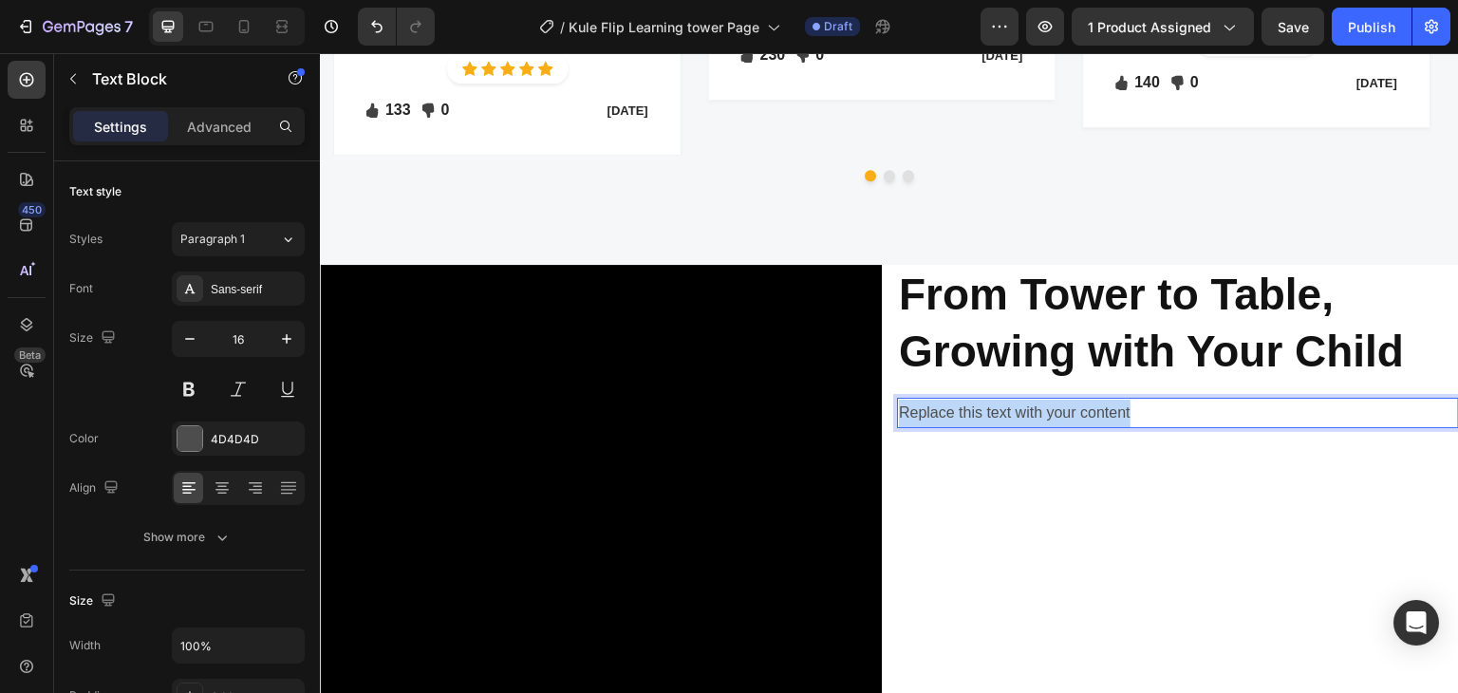
click at [996, 400] on p "Replace this text with your content" at bounding box center [1178, 414] width 558 height 28
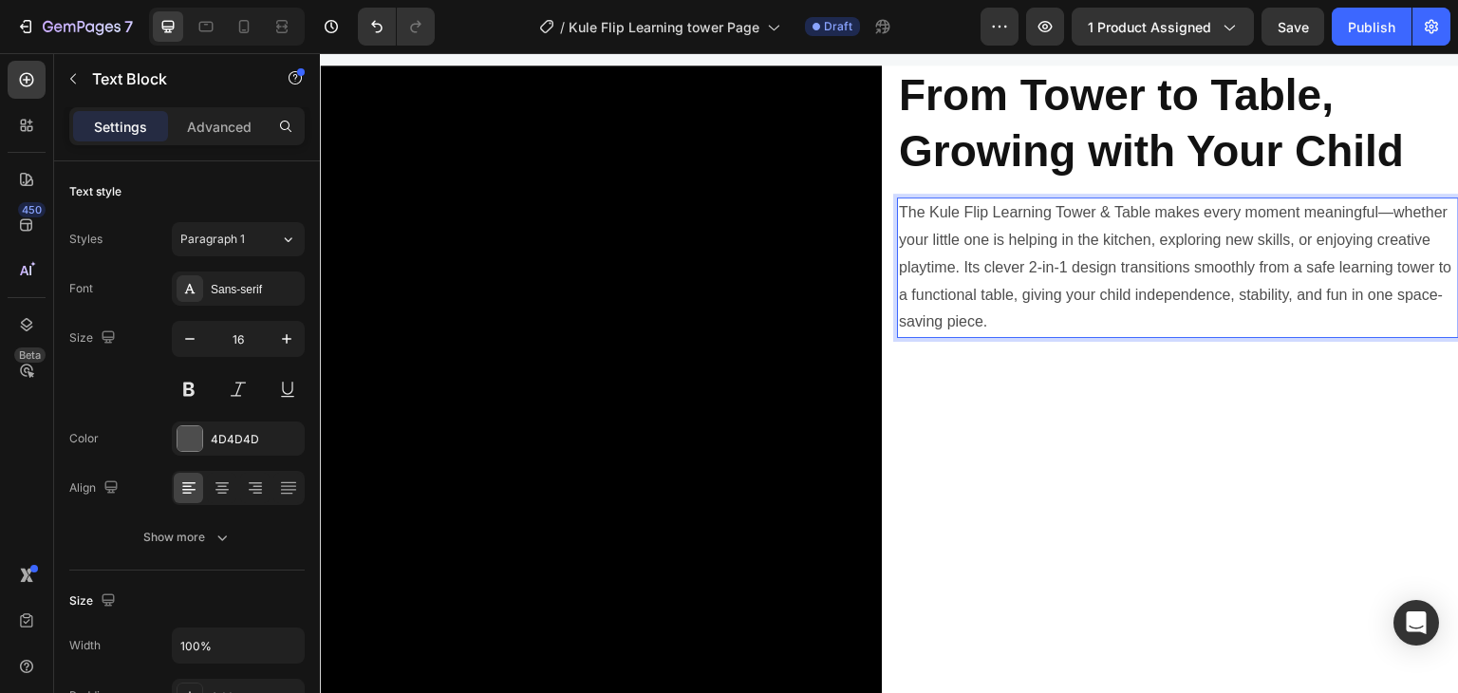
scroll to position [4364, 0]
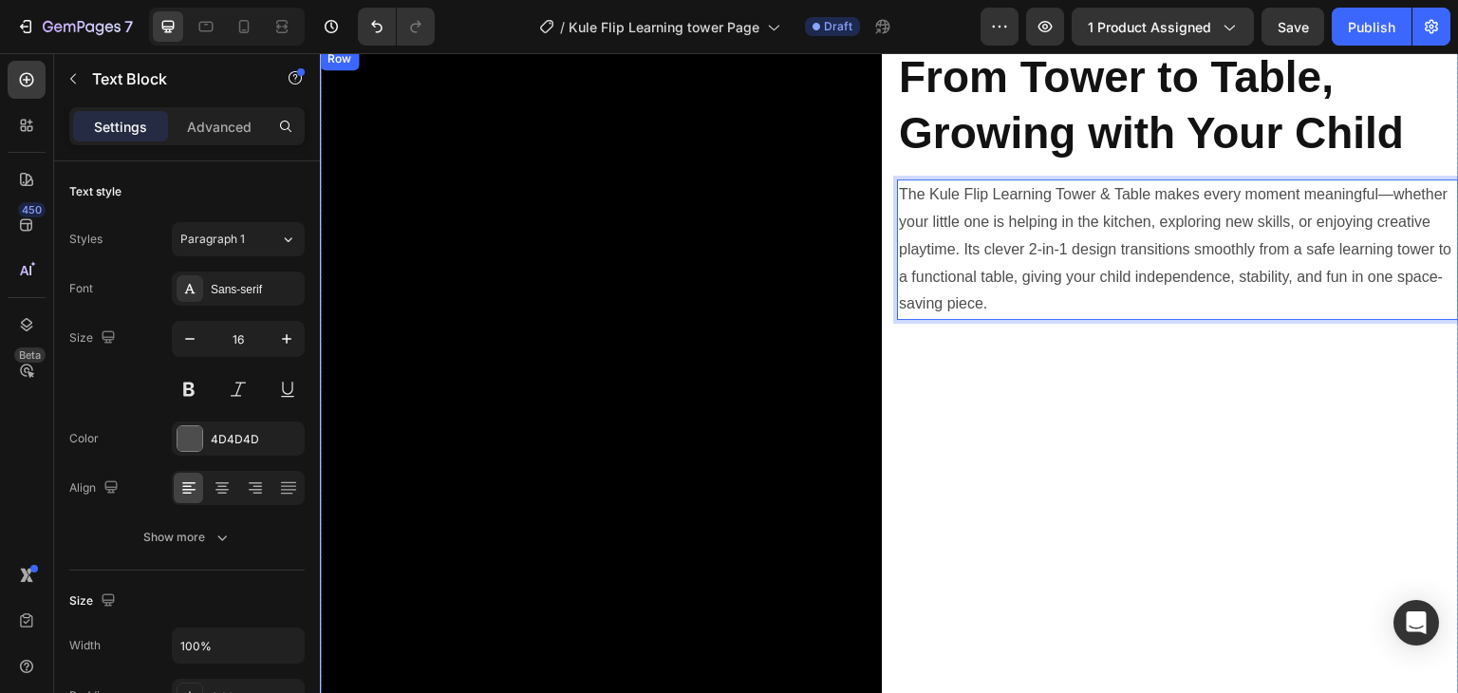
click at [1182, 144] on strong "From Tower to Table, Growing with Your Child" at bounding box center [1151, 105] width 505 height 106
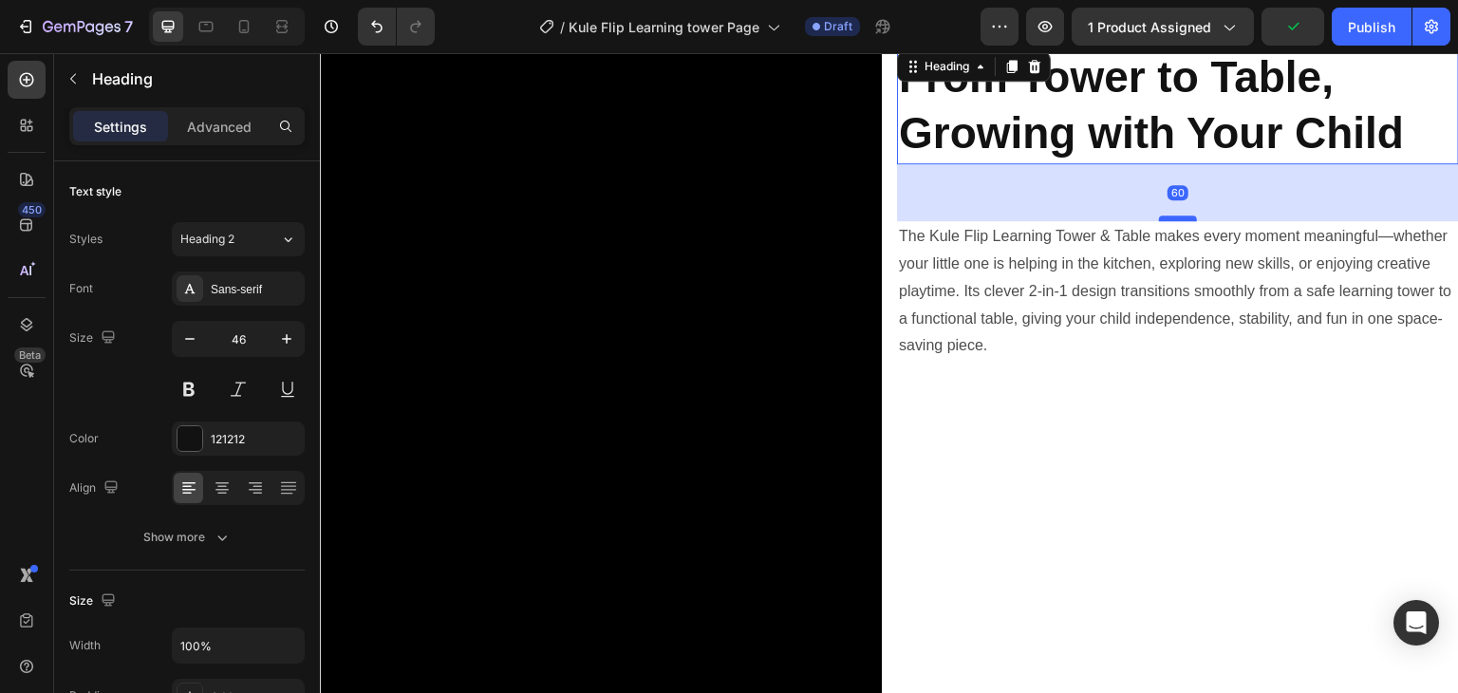
drag, startPoint x: 1163, startPoint y: 176, endPoint x: 1172, endPoint y: 228, distance: 52.9
click at [1172, 221] on div at bounding box center [1178, 218] width 38 height 6
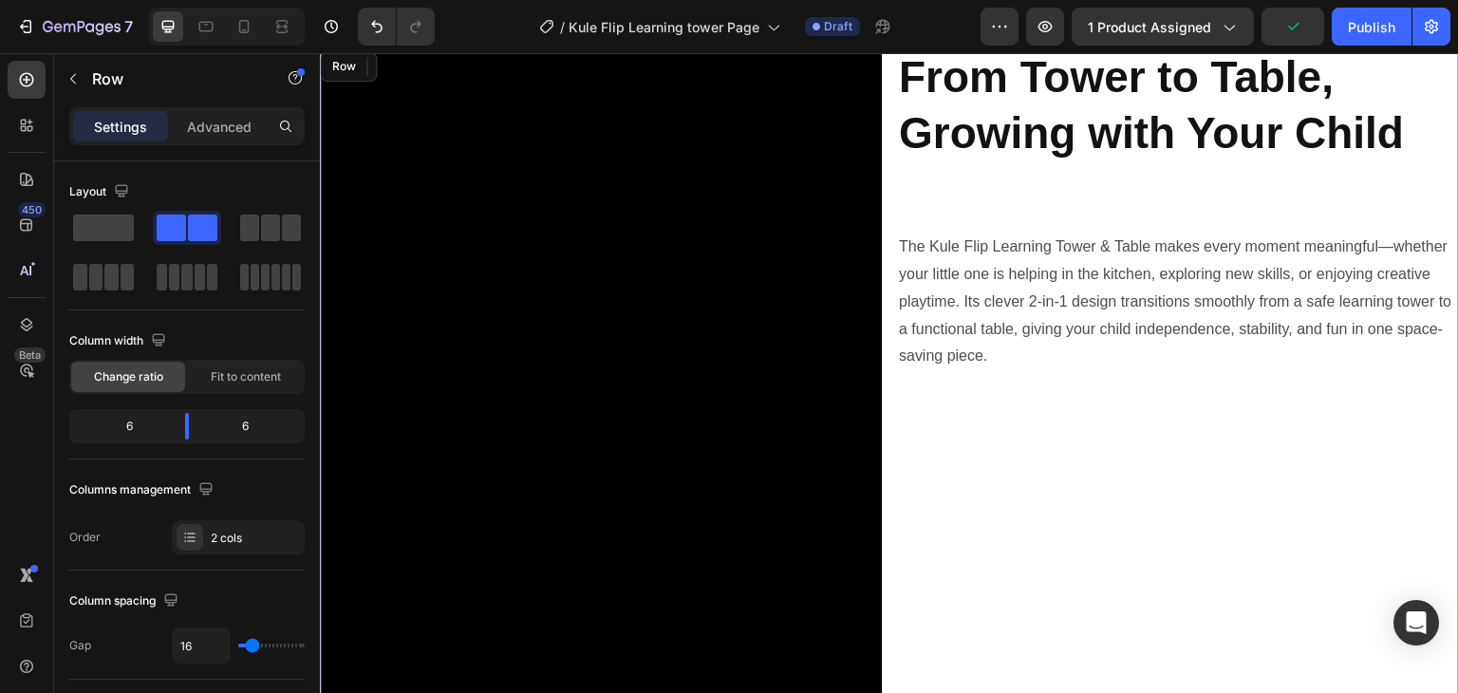
click at [1173, 461] on div "⁠⁠⁠⁠⁠⁠⁠ From Tower to Table, Growing with Your Child Heading 71 The Kule Flip L…" at bounding box center [1178, 421] width 562 height 749
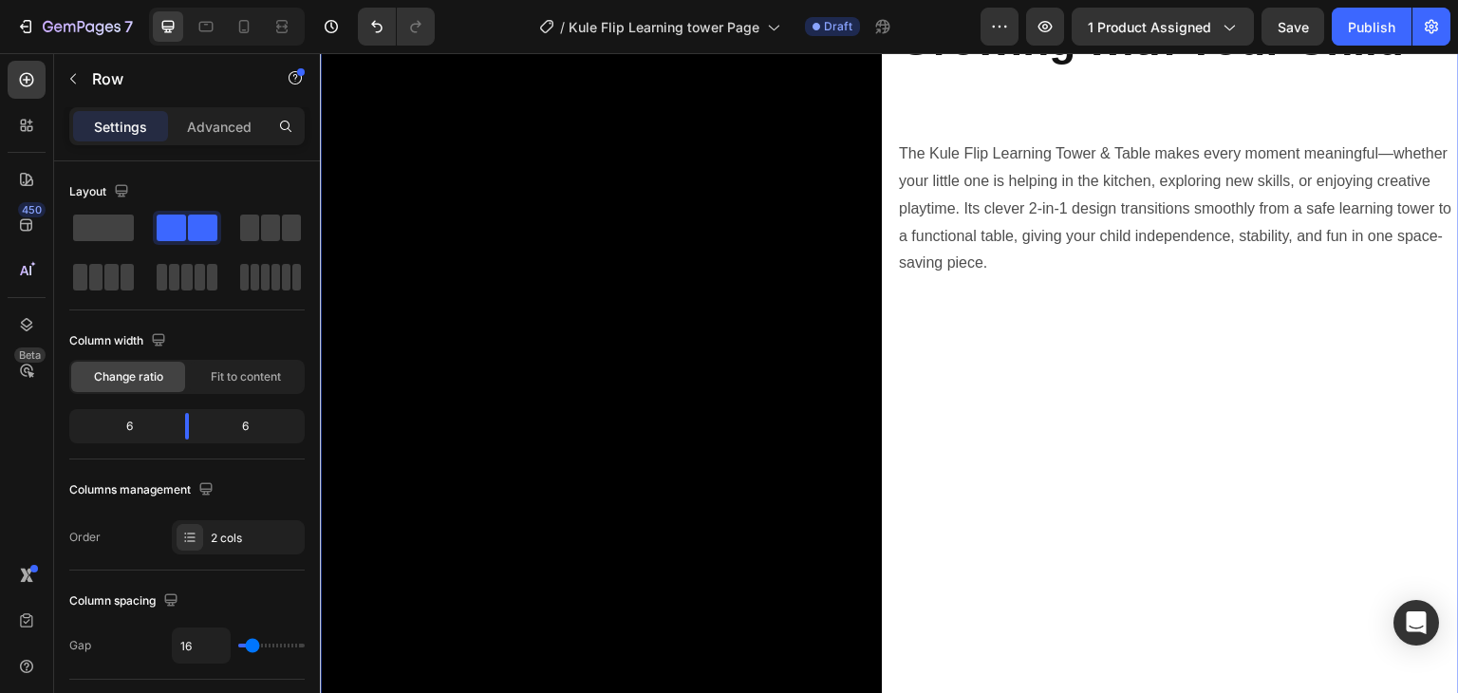
scroll to position [4554, 0]
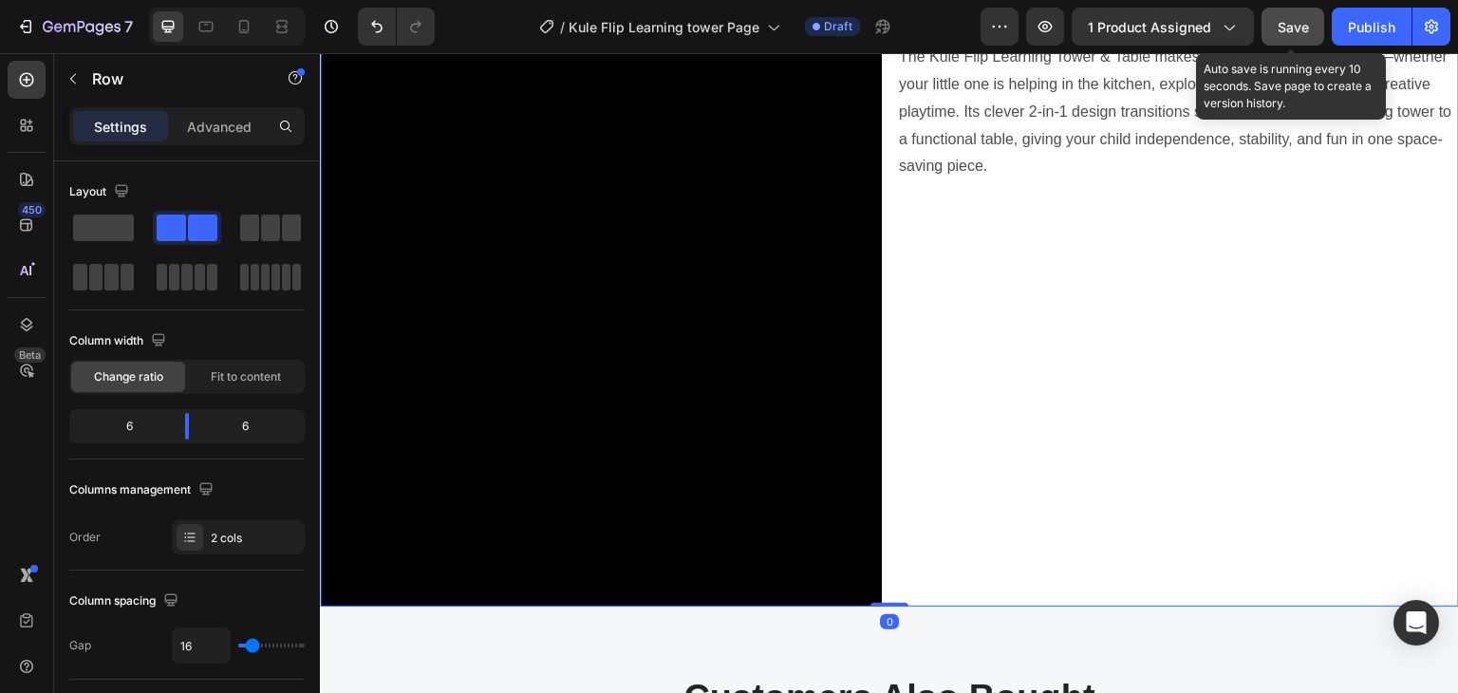
click at [1294, 27] on span "Save" at bounding box center [1292, 27] width 31 height 16
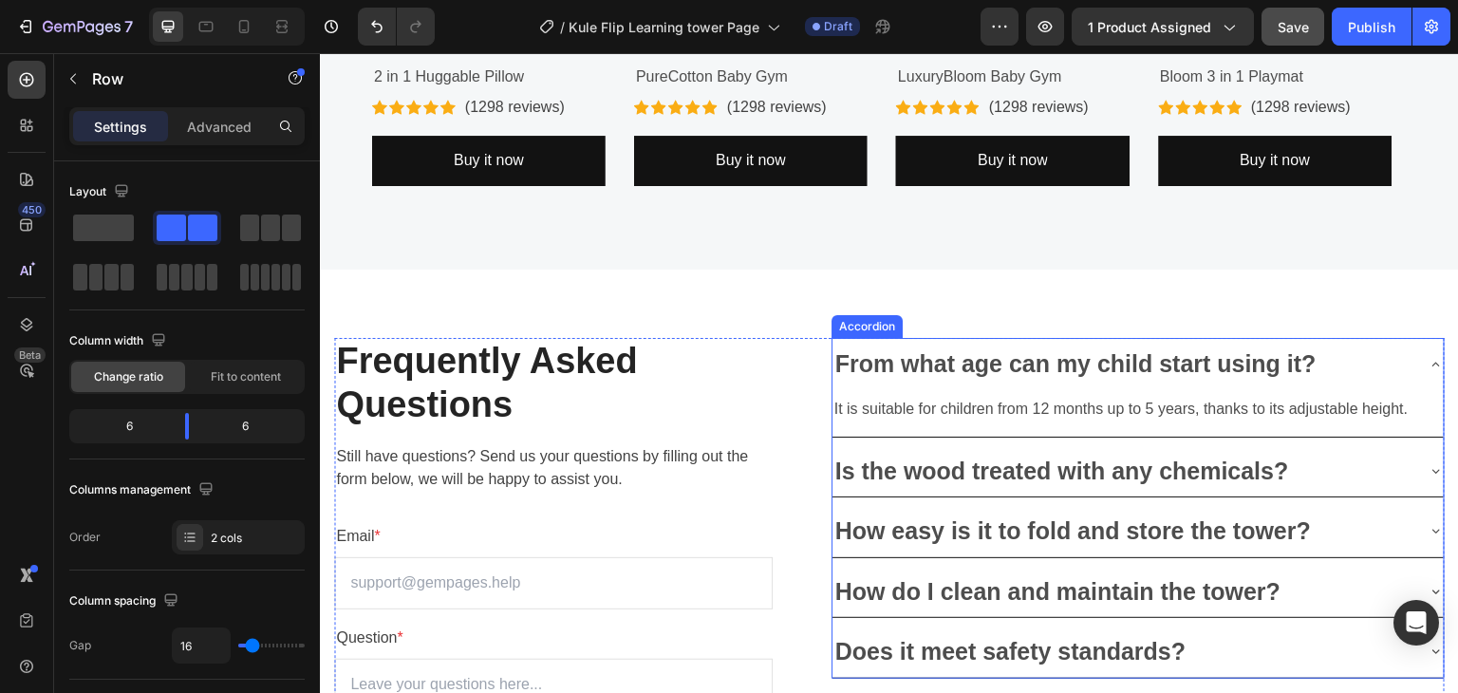
scroll to position [5598, 0]
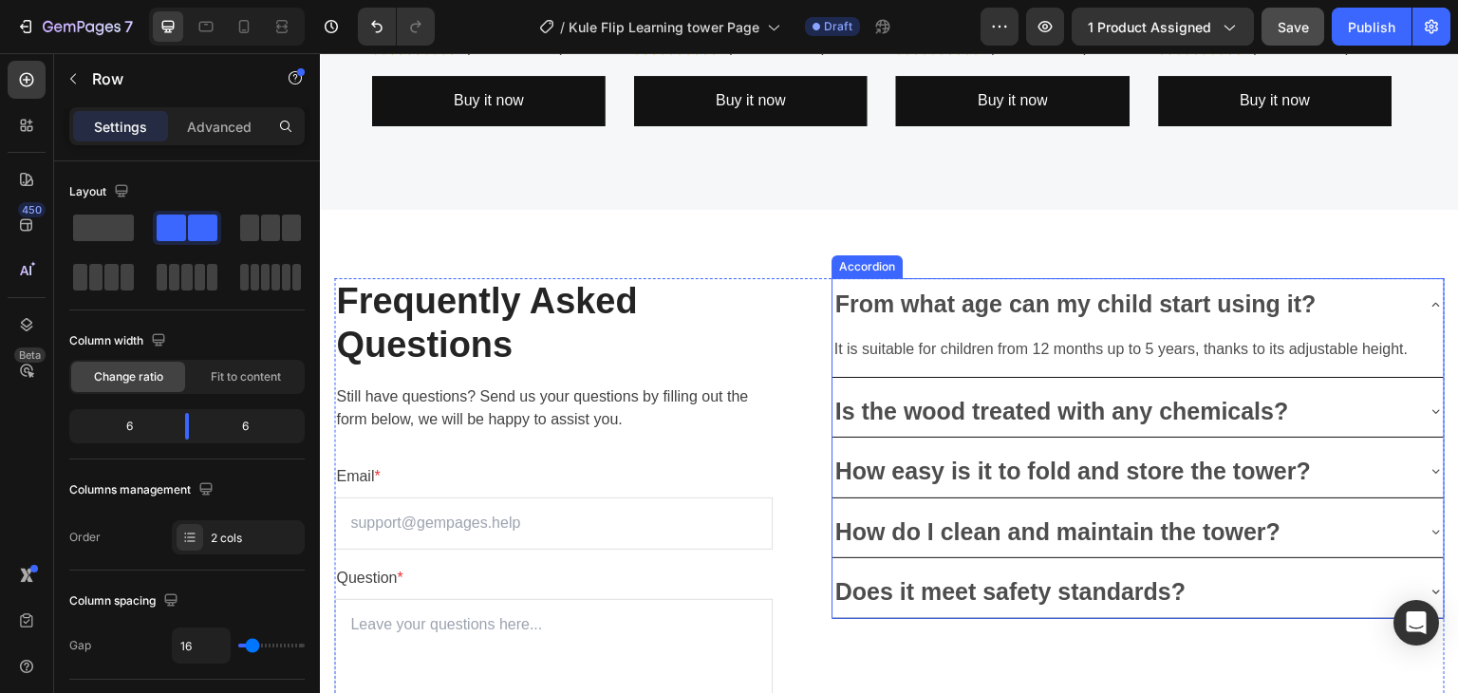
click at [1220, 308] on p "From what age can my child start using it?" at bounding box center [1075, 303] width 481 height 31
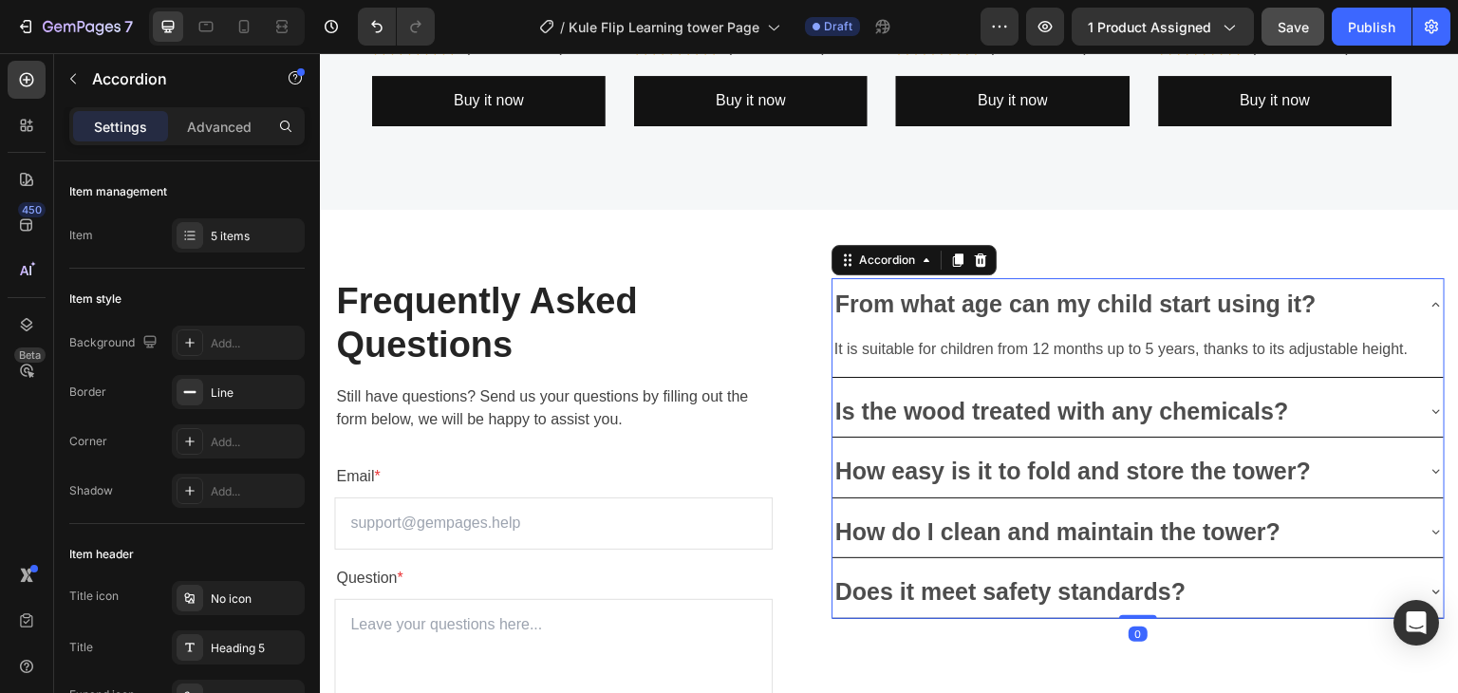
click at [1220, 308] on p "From what age can my child start using it?" at bounding box center [1075, 303] width 481 height 31
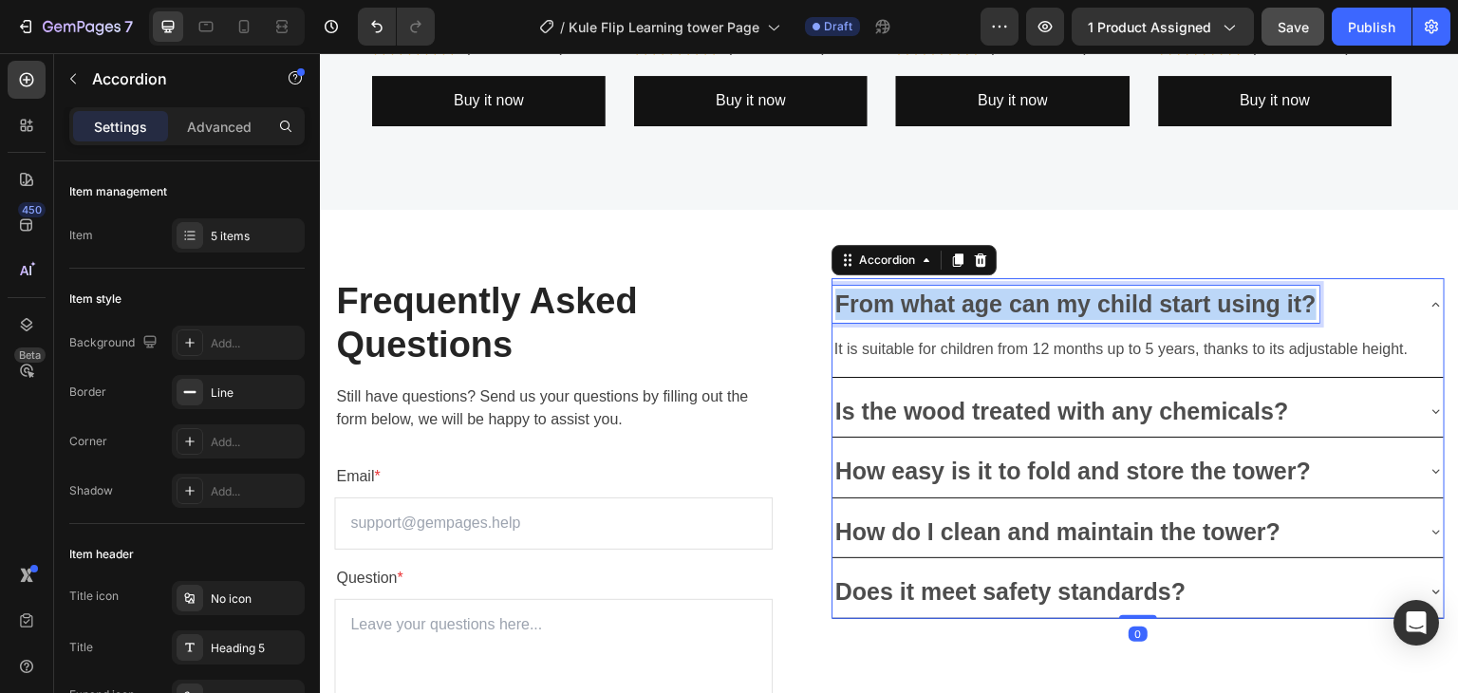
click at [1220, 308] on p "From what age can my child start using it?" at bounding box center [1075, 303] width 481 height 31
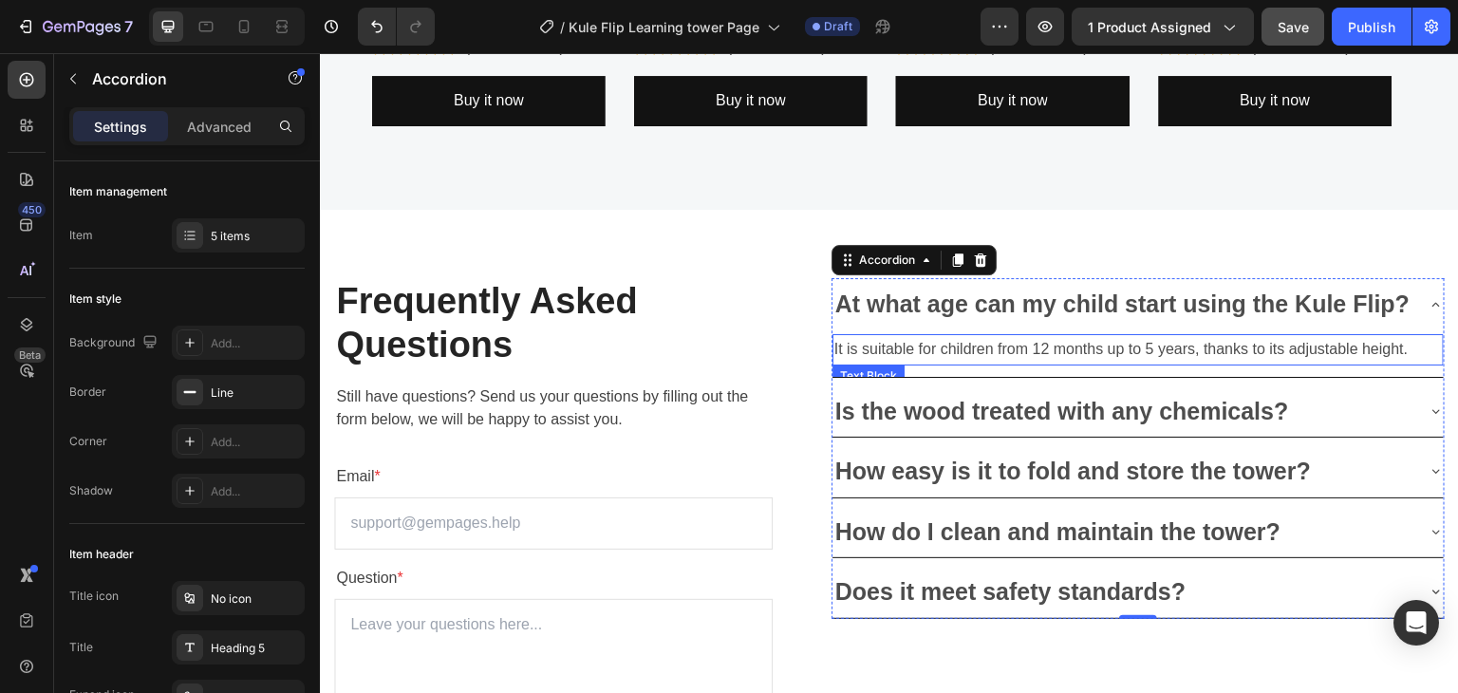
click at [1138, 363] on p "It is suitable for children from 12 months up to 5 years, thanks to its adjusta…" at bounding box center [1137, 350] width 607 height 28
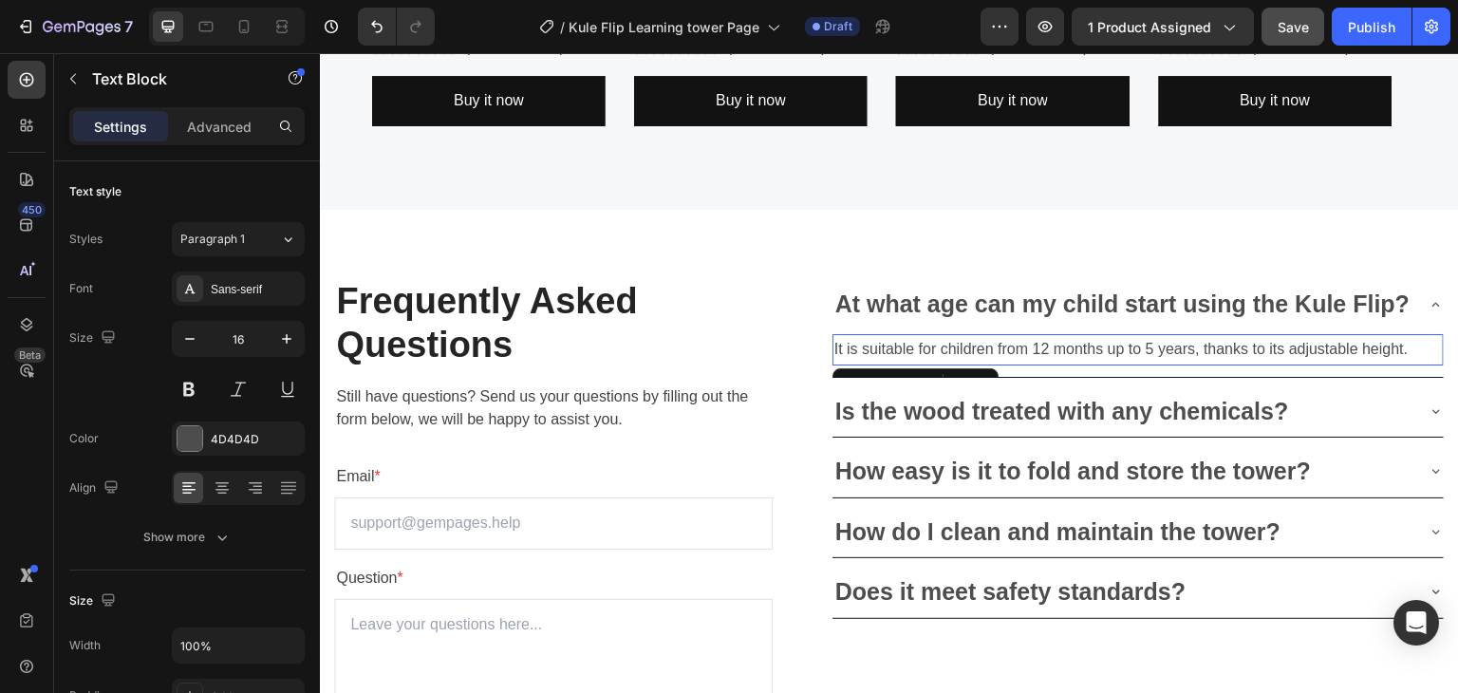
click at [1138, 363] on p "It is suitable for children from 12 months up to 5 years, thanks to its adjusta…" at bounding box center [1137, 350] width 607 height 28
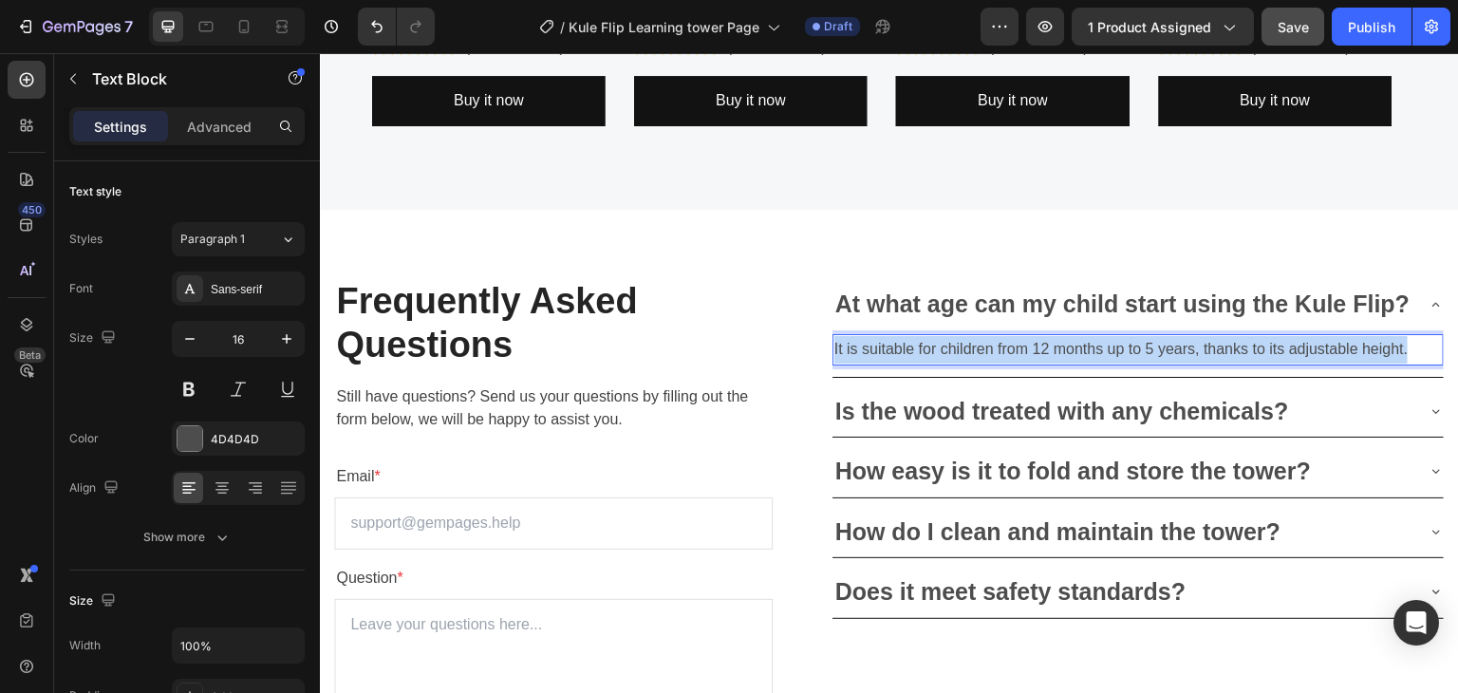
click at [1138, 363] on p "It is suitable for children from 12 months up to 5 years, thanks to its adjusta…" at bounding box center [1137, 350] width 607 height 28
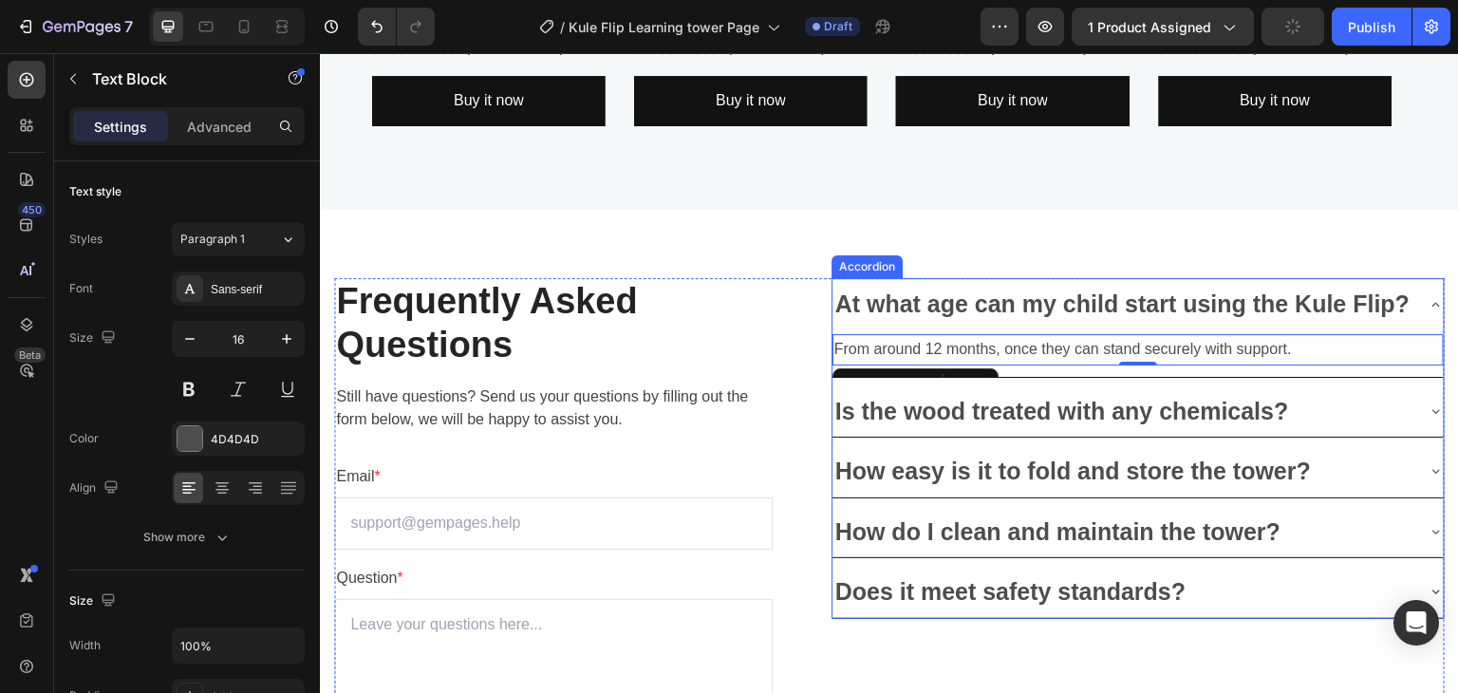
click at [995, 427] on p "Is the wood treated with any chemicals?" at bounding box center [1062, 411] width 454 height 31
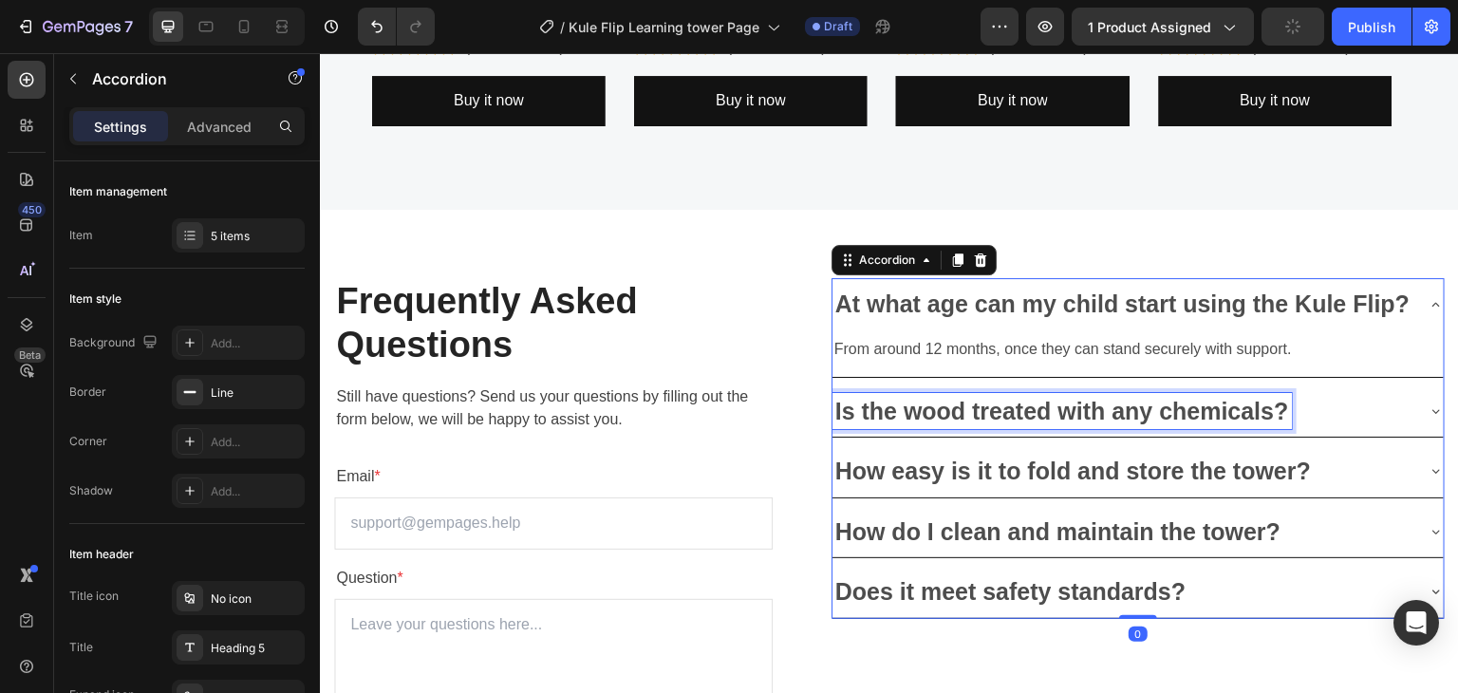
click at [995, 427] on p "Is the wood treated with any chemicals?" at bounding box center [1062, 411] width 454 height 31
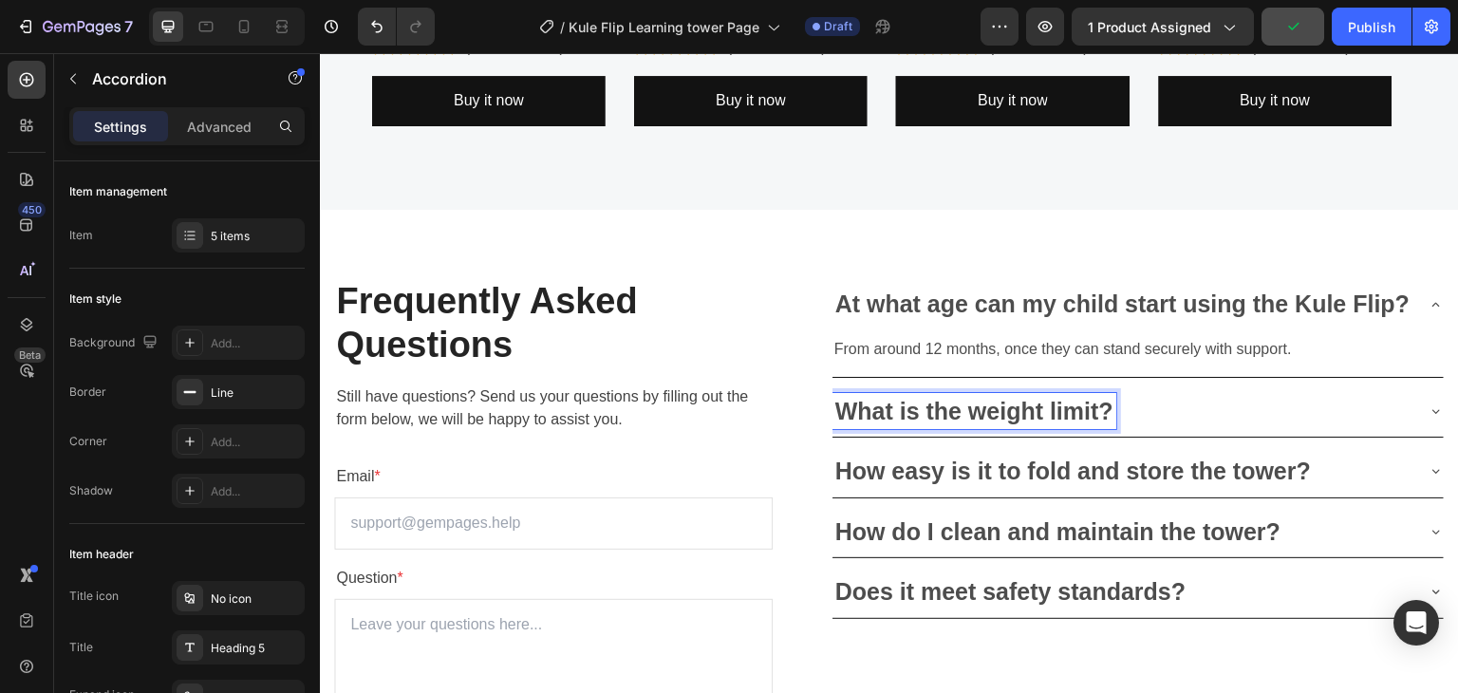
click at [1374, 430] on div "What is the weight limit?" at bounding box center [1122, 411] width 581 height 37
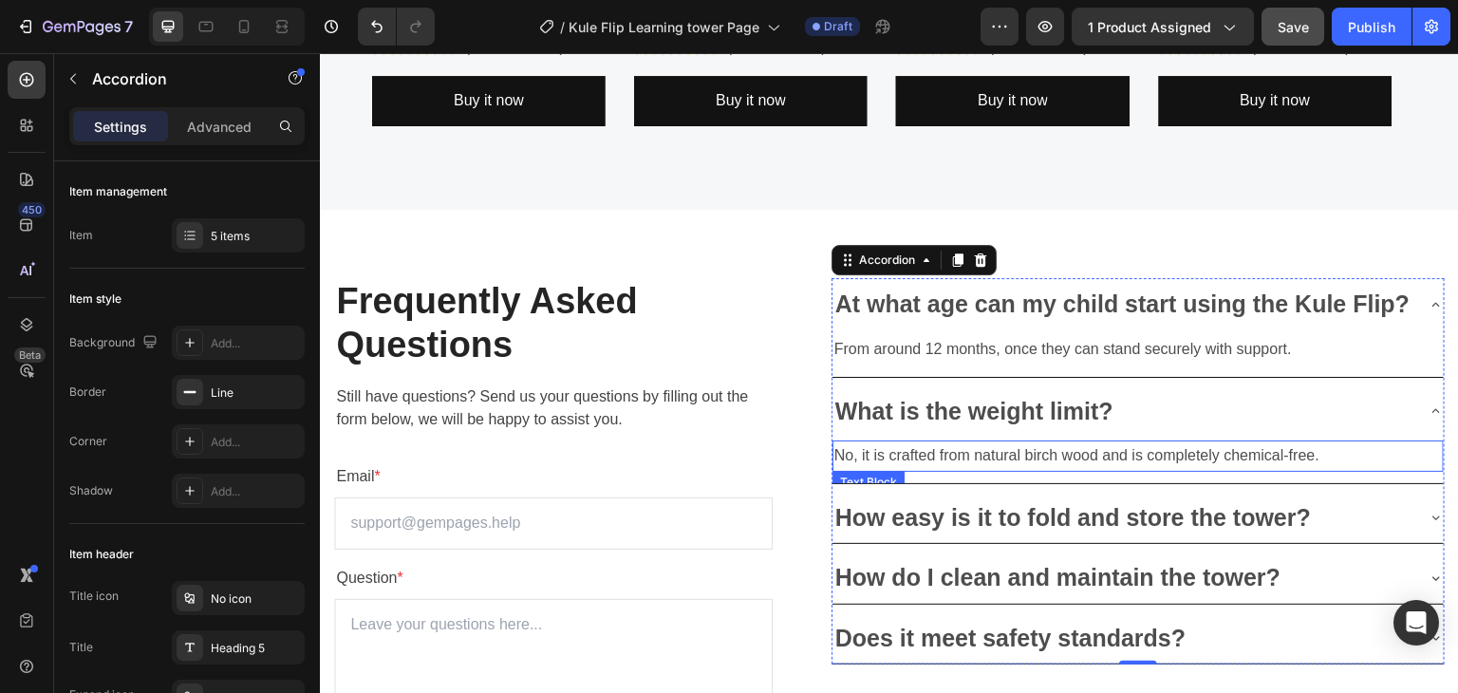
click at [1199, 470] on p "No, it is crafted from natural birch wood and is completely chemical-free." at bounding box center [1137, 456] width 607 height 28
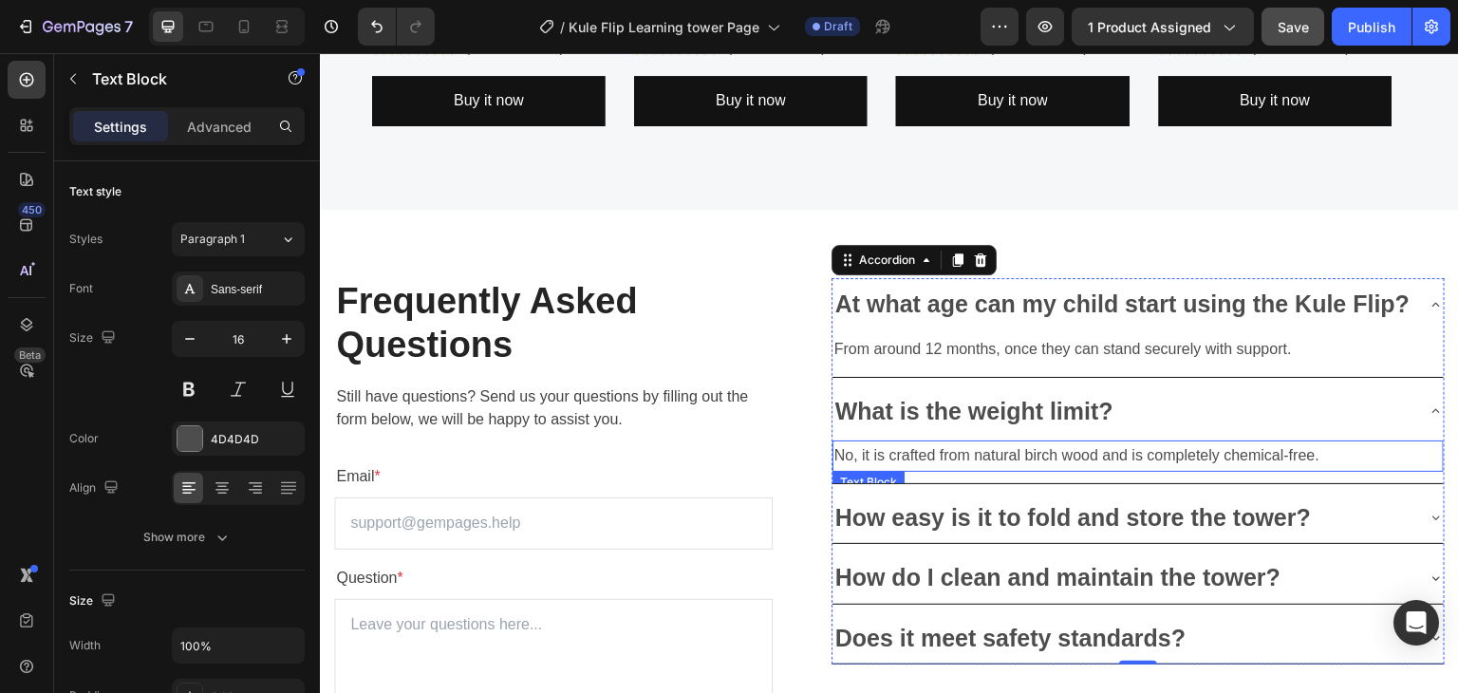
click at [1199, 470] on p "No, it is crafted from natural birch wood and is completely chemical-free." at bounding box center [1137, 456] width 607 height 28
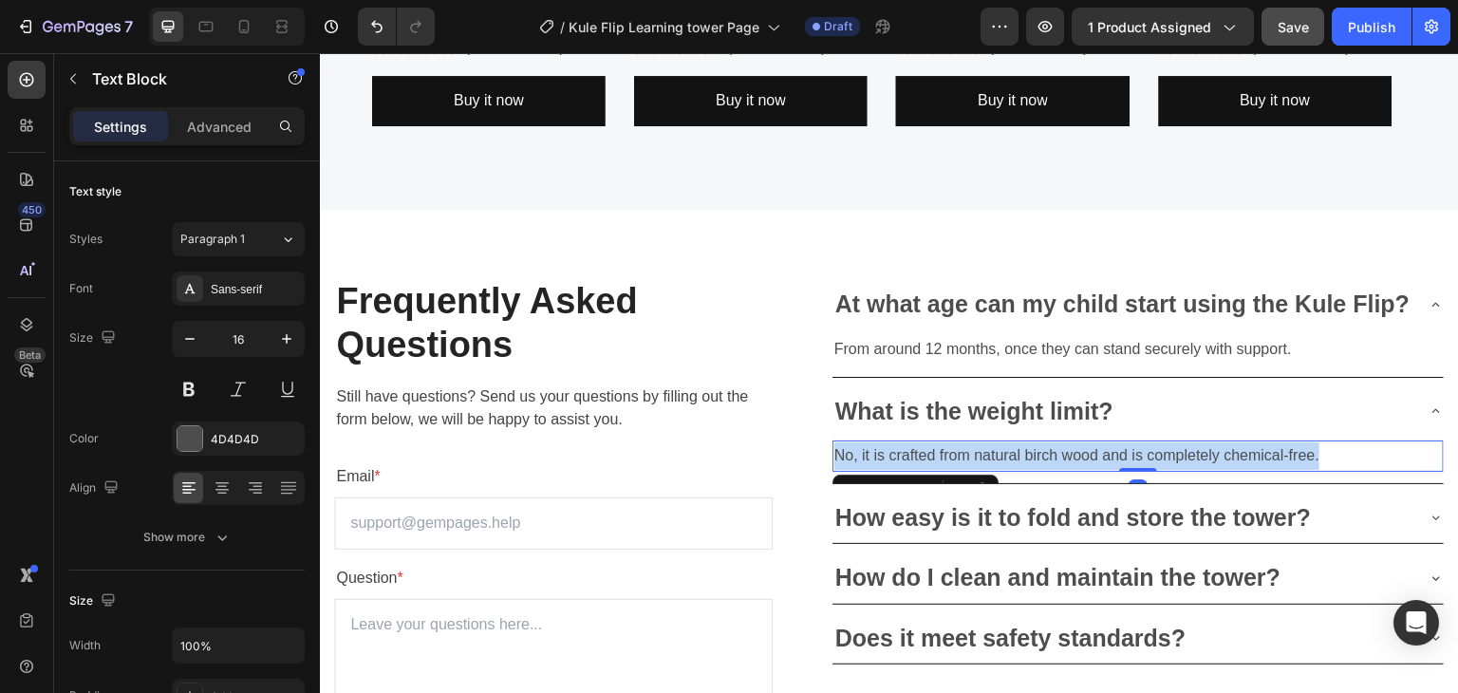
click at [1199, 470] on p "No, it is crafted from natural birch wood and is completely chemical-free." at bounding box center [1137, 456] width 607 height 28
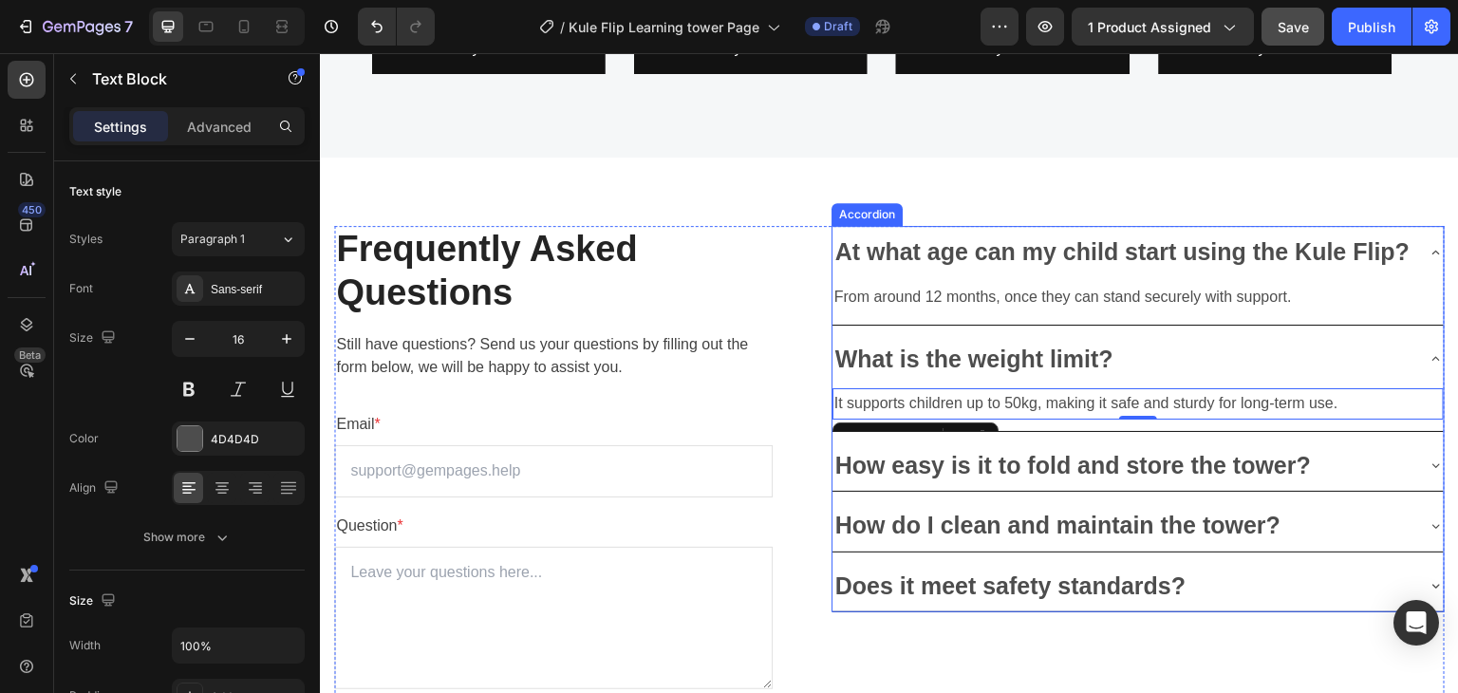
scroll to position [5693, 0]
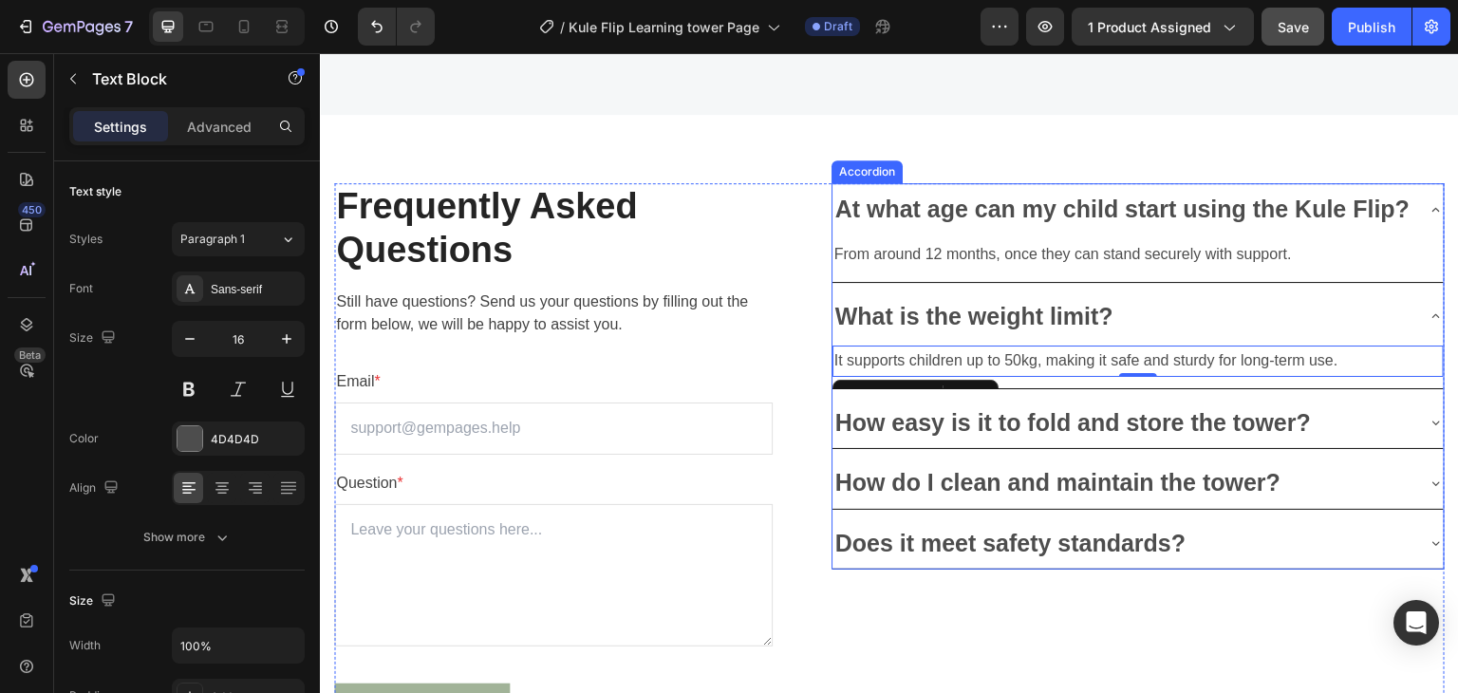
click at [1145, 435] on p "How easy is it to fold and store the tower?" at bounding box center [1072, 422] width 475 height 31
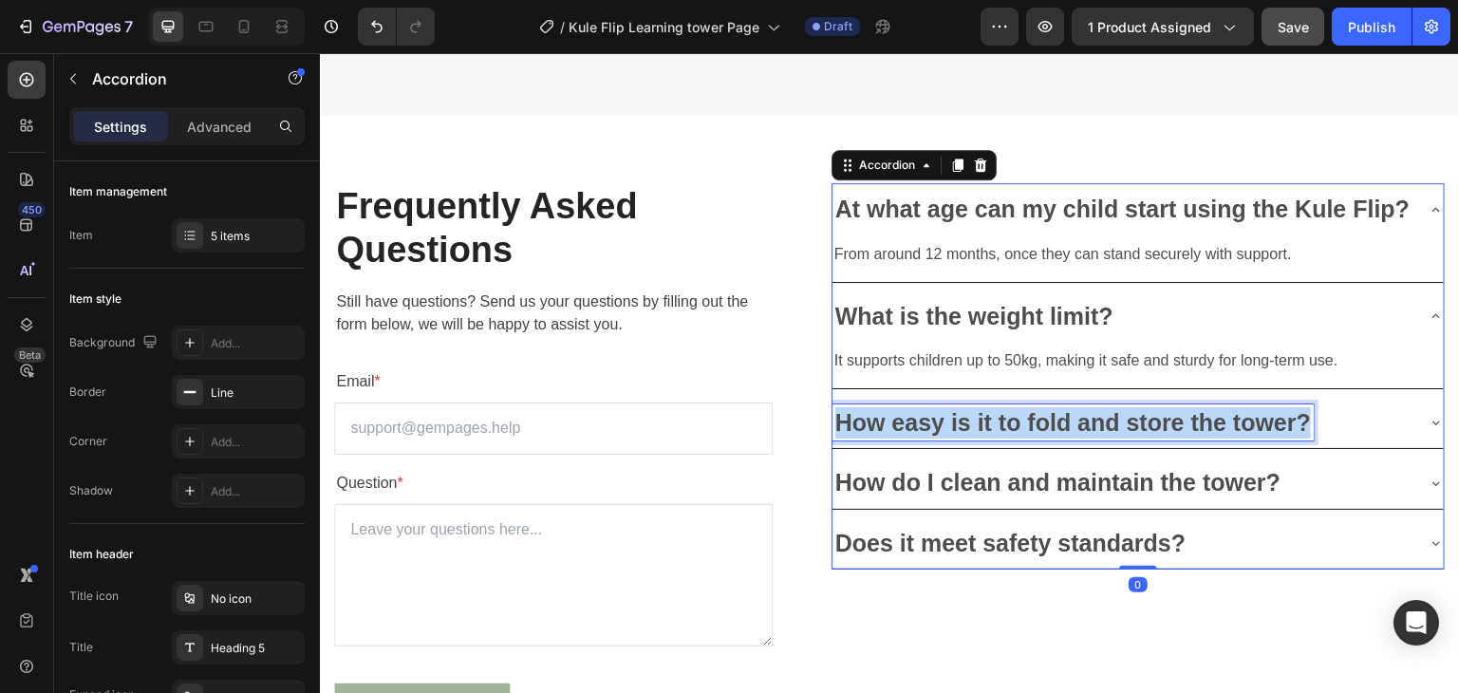
click at [1145, 435] on p "How easy is it to fold and store the tower?" at bounding box center [1072, 422] width 475 height 31
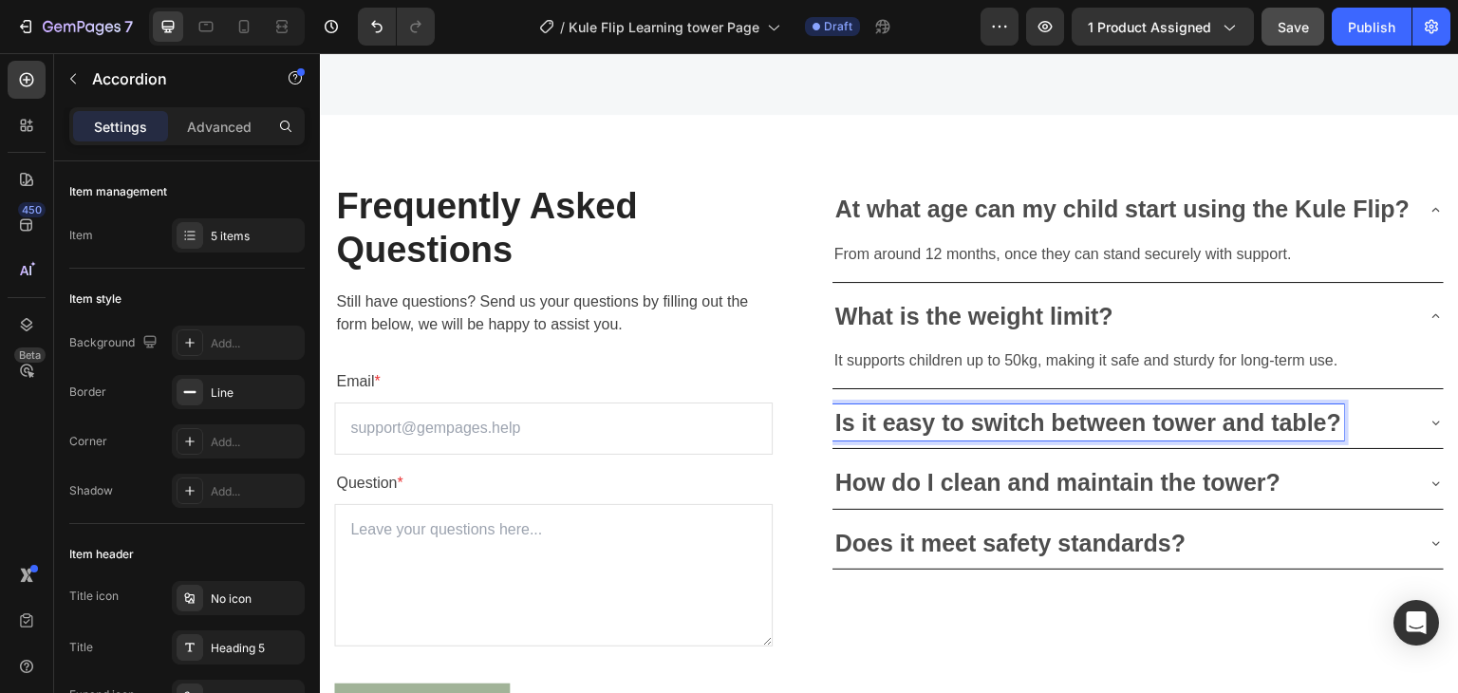
click at [1397, 441] on div "Is it easy to switch between tower and table?" at bounding box center [1122, 422] width 581 height 37
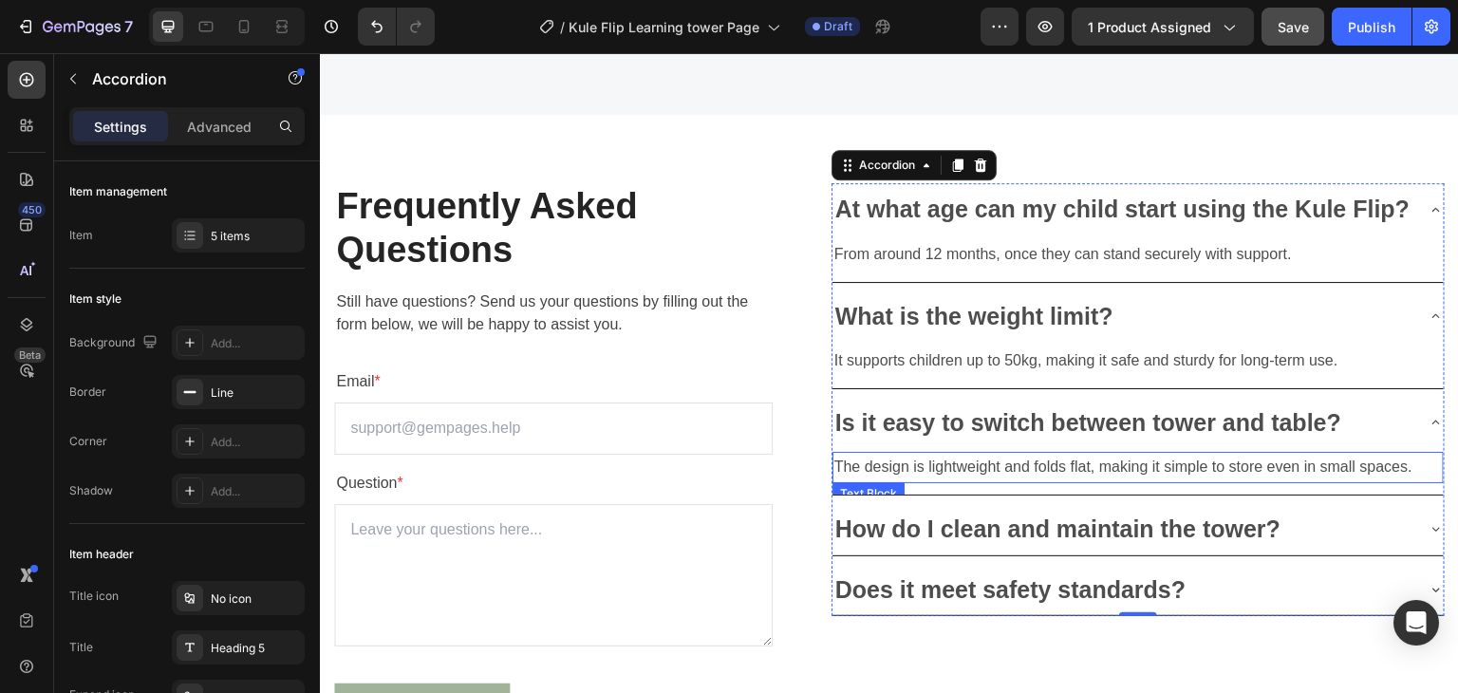
click at [1028, 481] on p "The design is lightweight and folds flat, making it simple to store even in sma…" at bounding box center [1137, 468] width 607 height 28
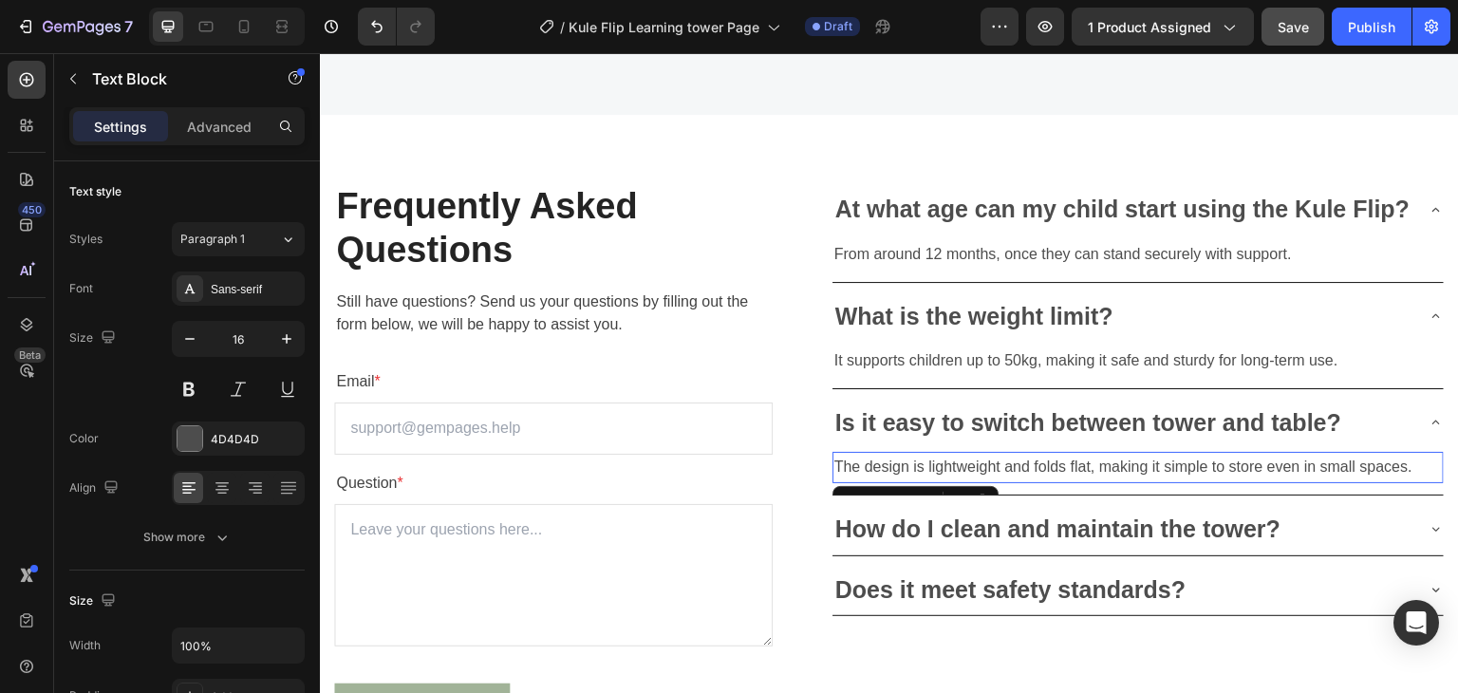
click at [1028, 481] on p "The design is lightweight and folds flat, making it simple to store even in sma…" at bounding box center [1137, 468] width 607 height 28
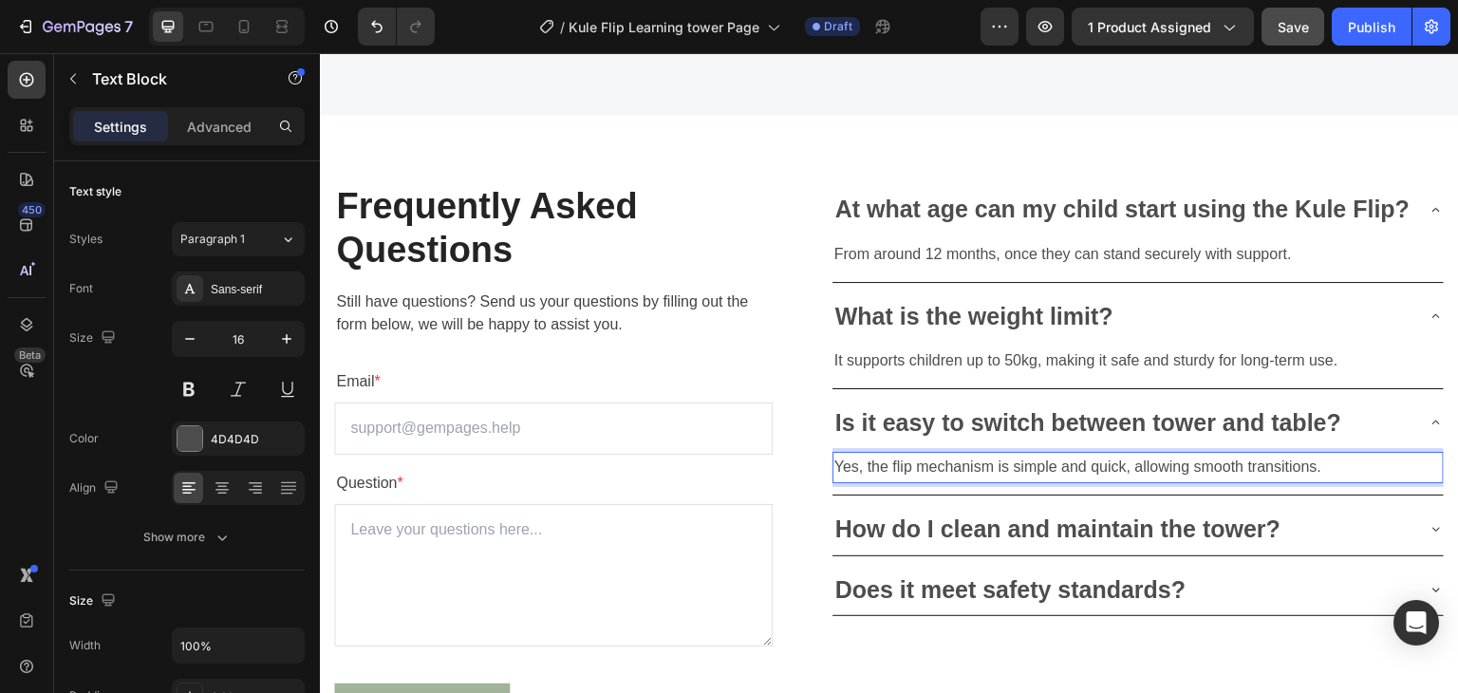
scroll to position [5788, 0]
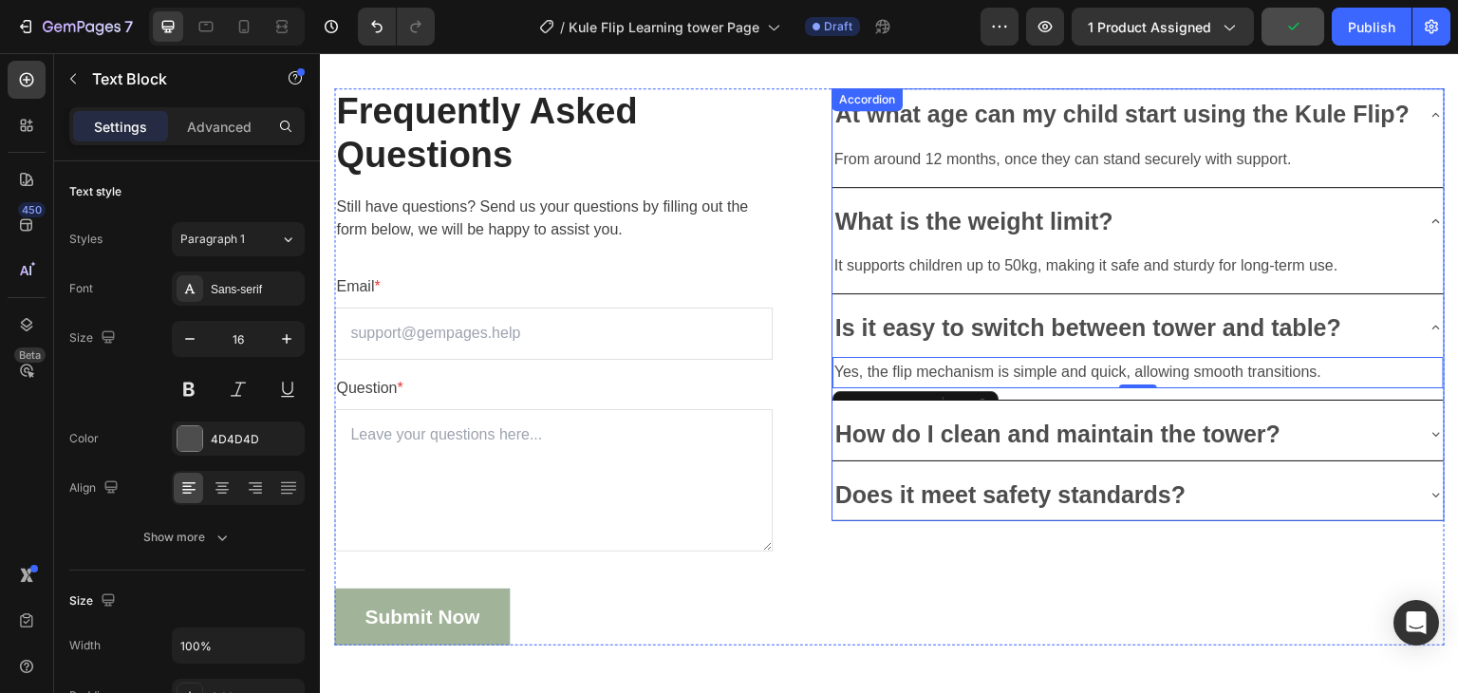
click at [998, 450] on p "How do I clean and maintain the tower?" at bounding box center [1058, 433] width 446 height 31
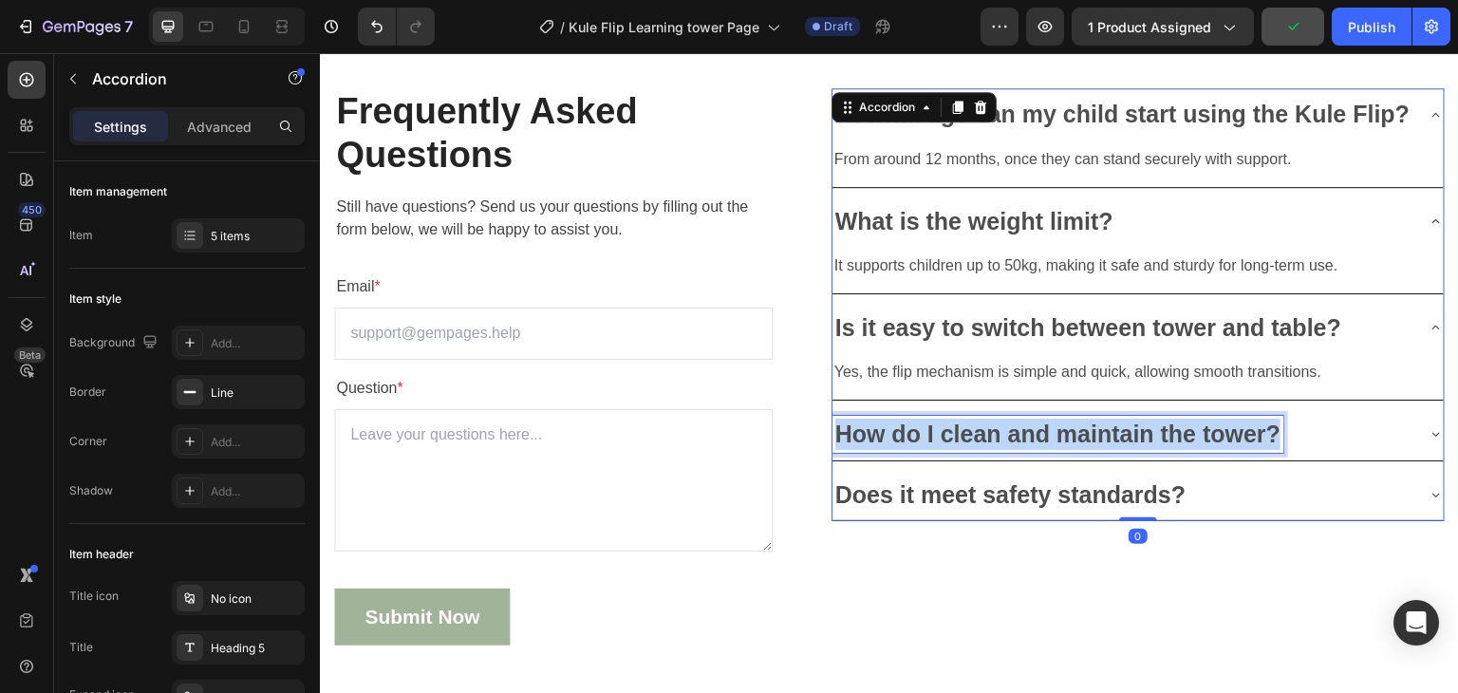
click at [998, 450] on p "How do I clean and maintain the tower?" at bounding box center [1058, 433] width 446 height 31
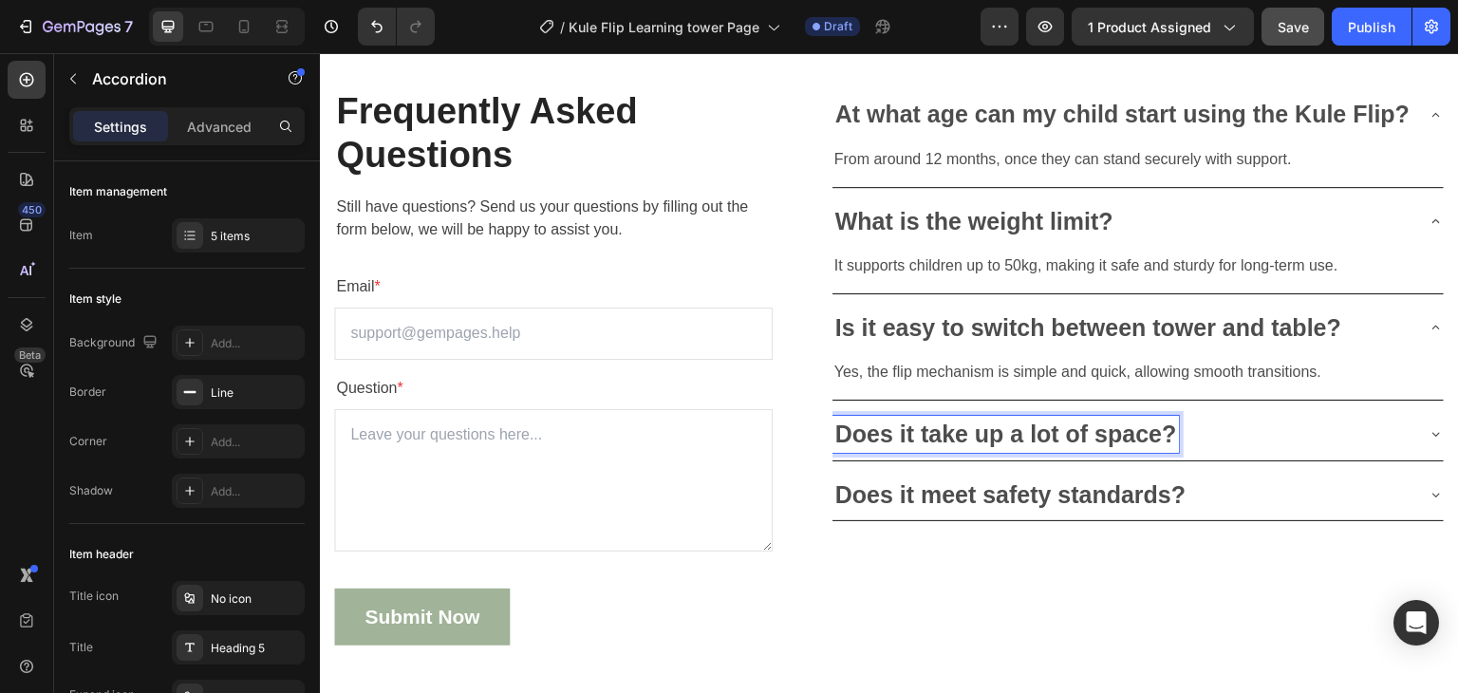
click at [1294, 453] on div "Does it take up a lot of space?" at bounding box center [1122, 434] width 581 height 37
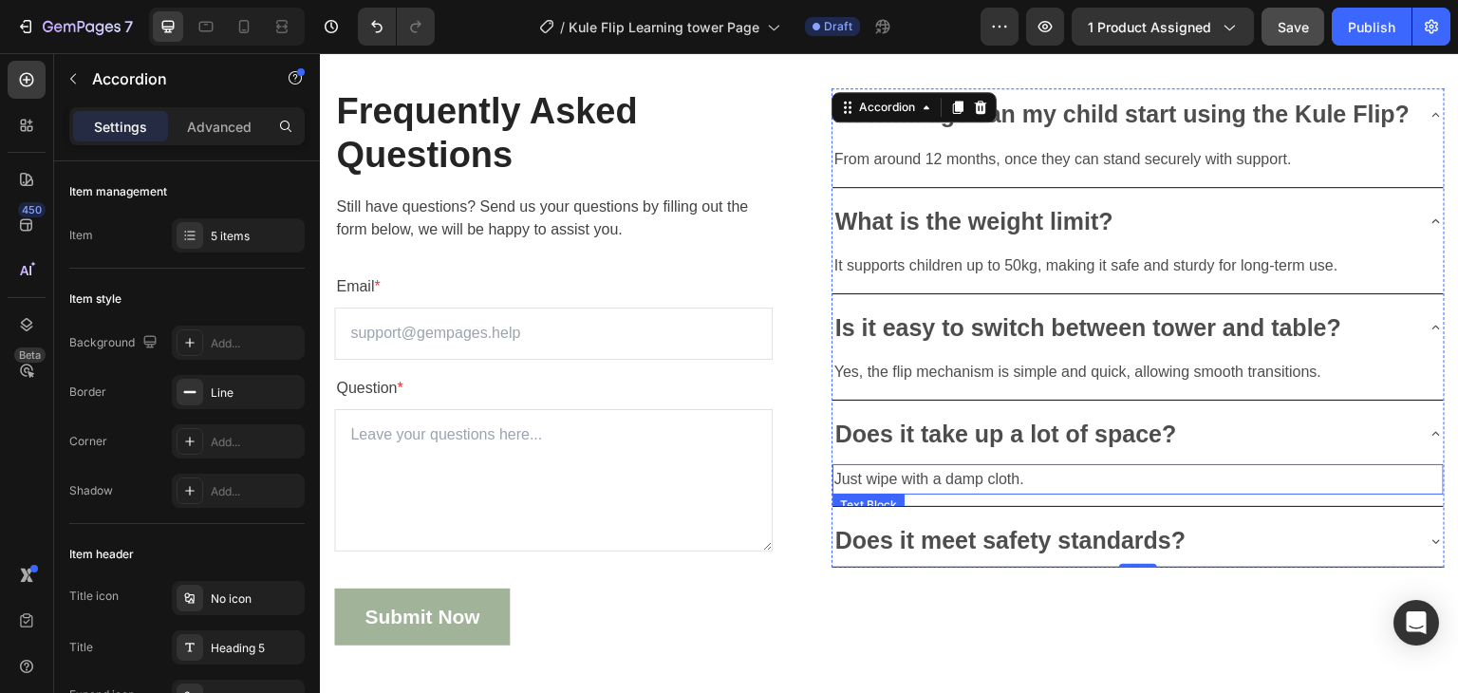
click at [936, 493] on p "Just wipe with a damp cloth." at bounding box center [1137, 480] width 607 height 28
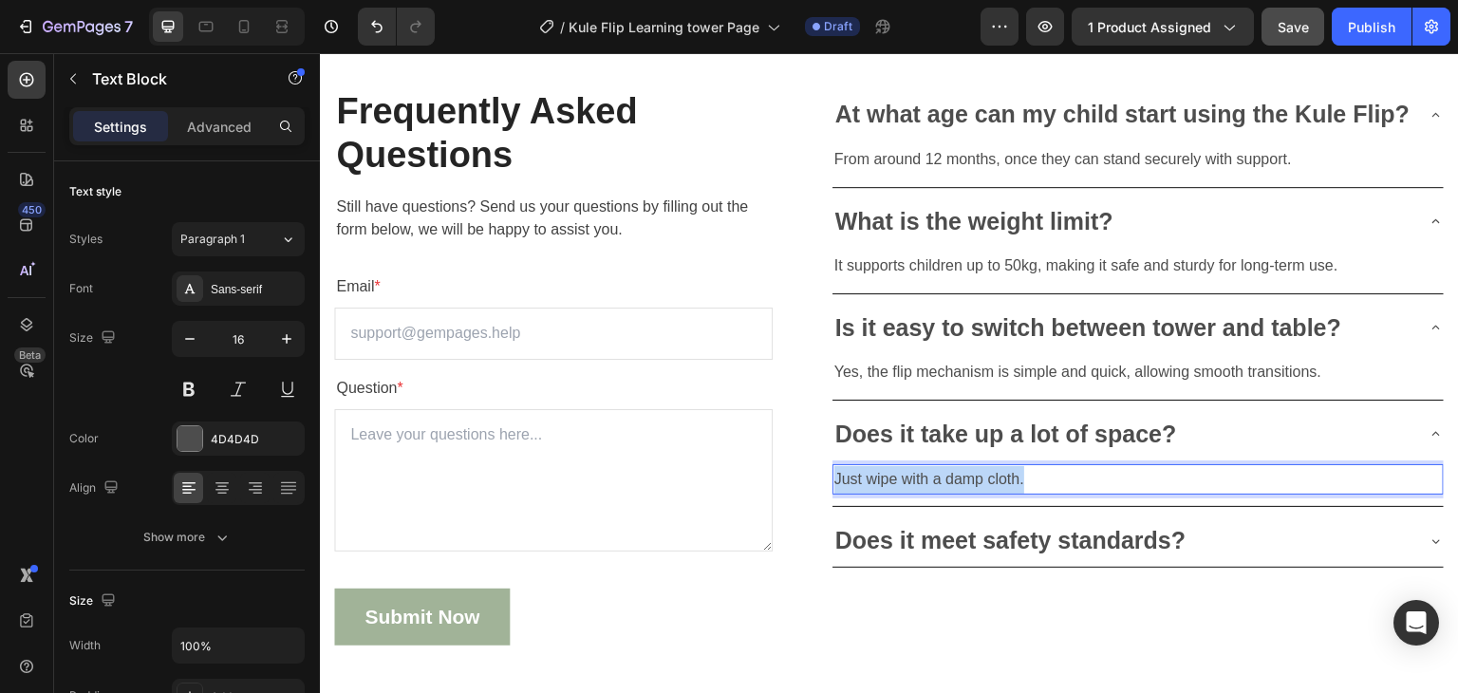
click at [936, 493] on p "Just wipe with a damp cloth." at bounding box center [1137, 480] width 607 height 28
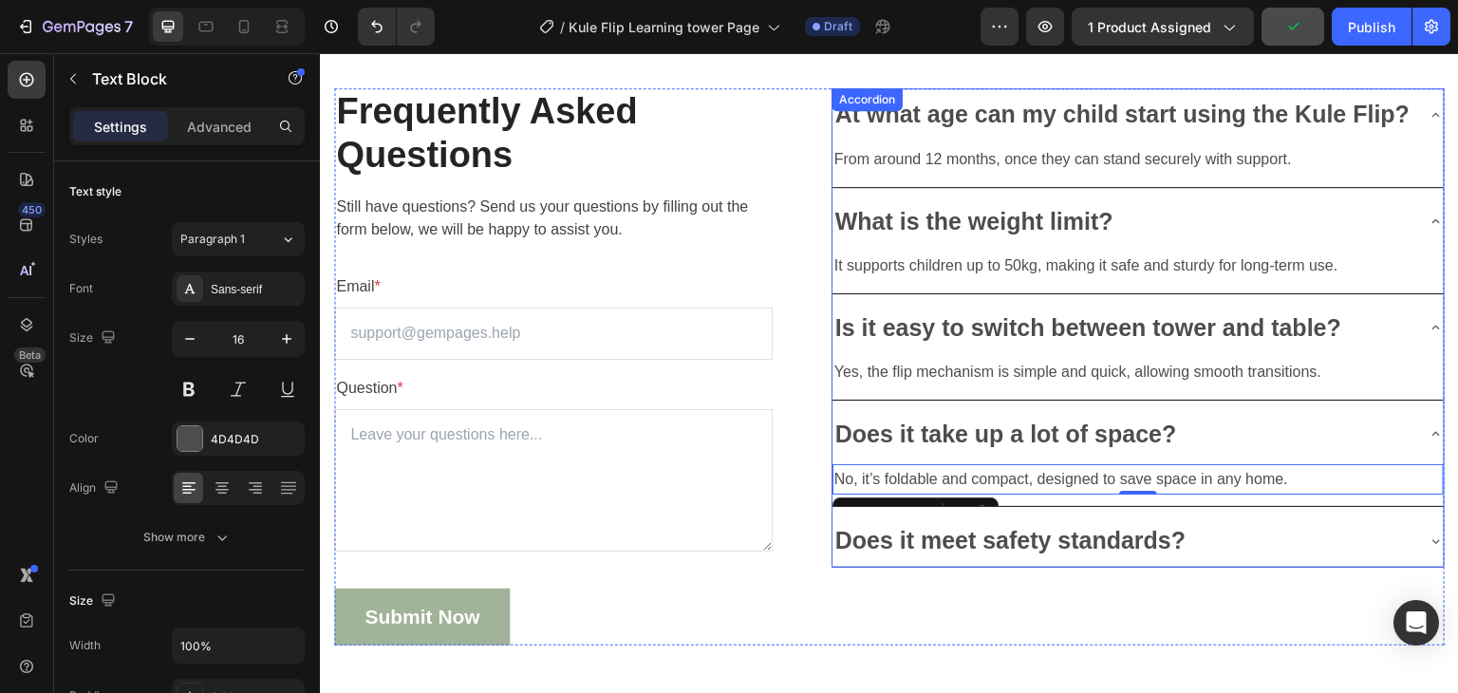
click at [967, 556] on p "Does it meet safety standards?" at bounding box center [1010, 540] width 351 height 31
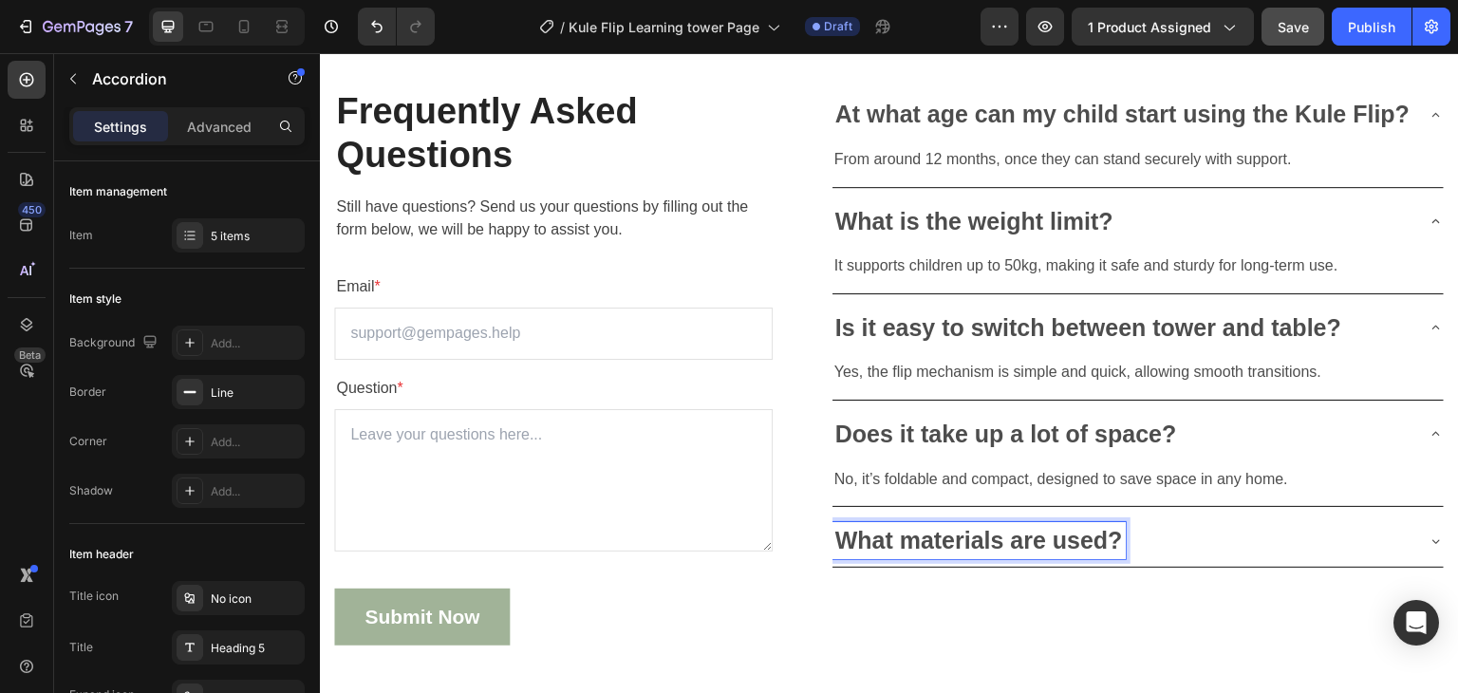
click at [1260, 559] on div "What materials are used?" at bounding box center [1122, 540] width 581 height 37
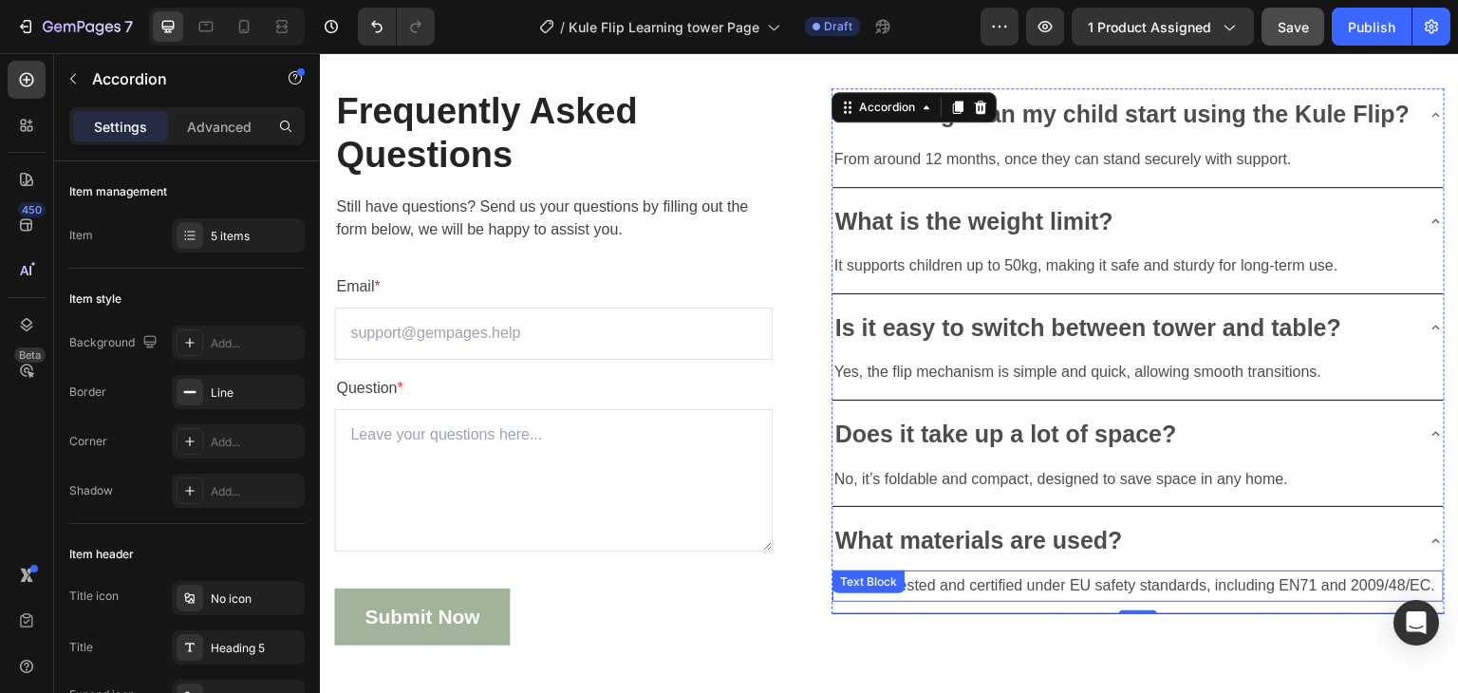
click at [955, 600] on p "Yes, it is tested and certified under EU safety standards, including EN71 and 2…" at bounding box center [1137, 586] width 607 height 28
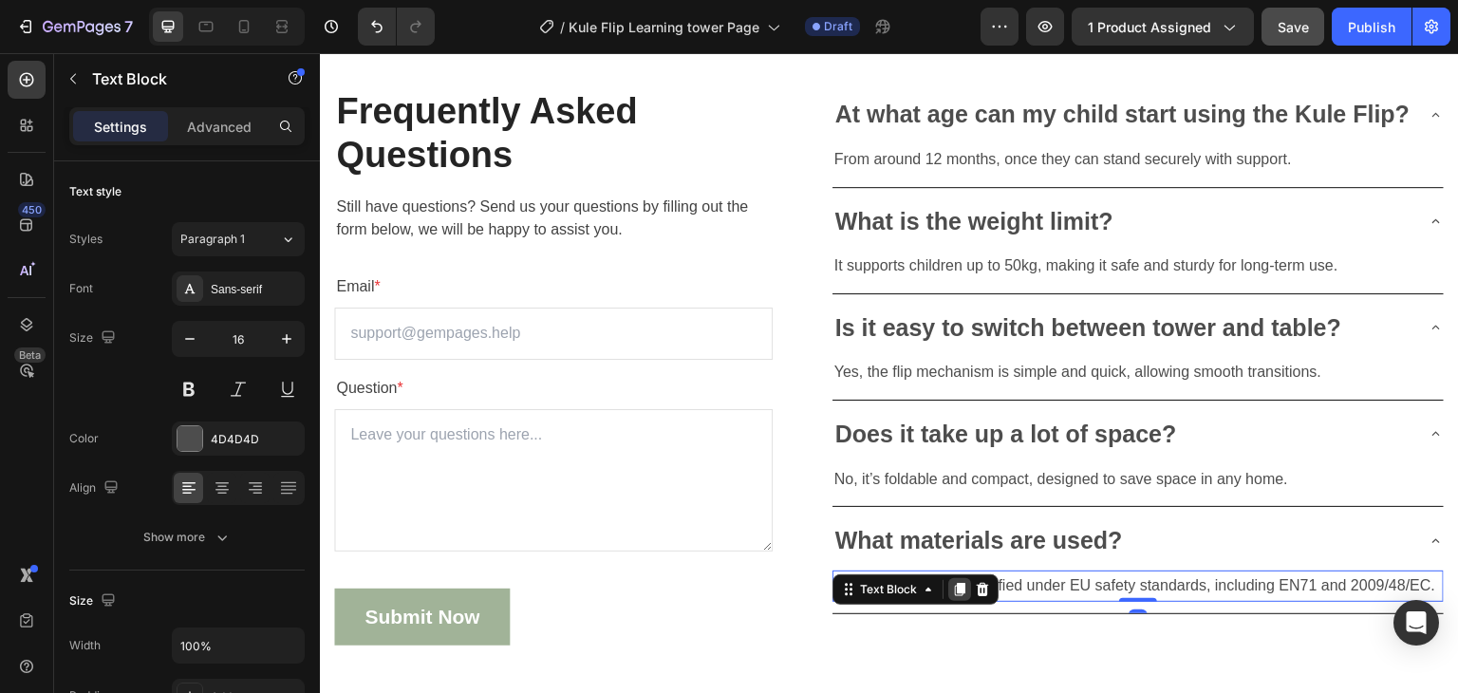
click at [955, 601] on div at bounding box center [959, 589] width 23 height 23
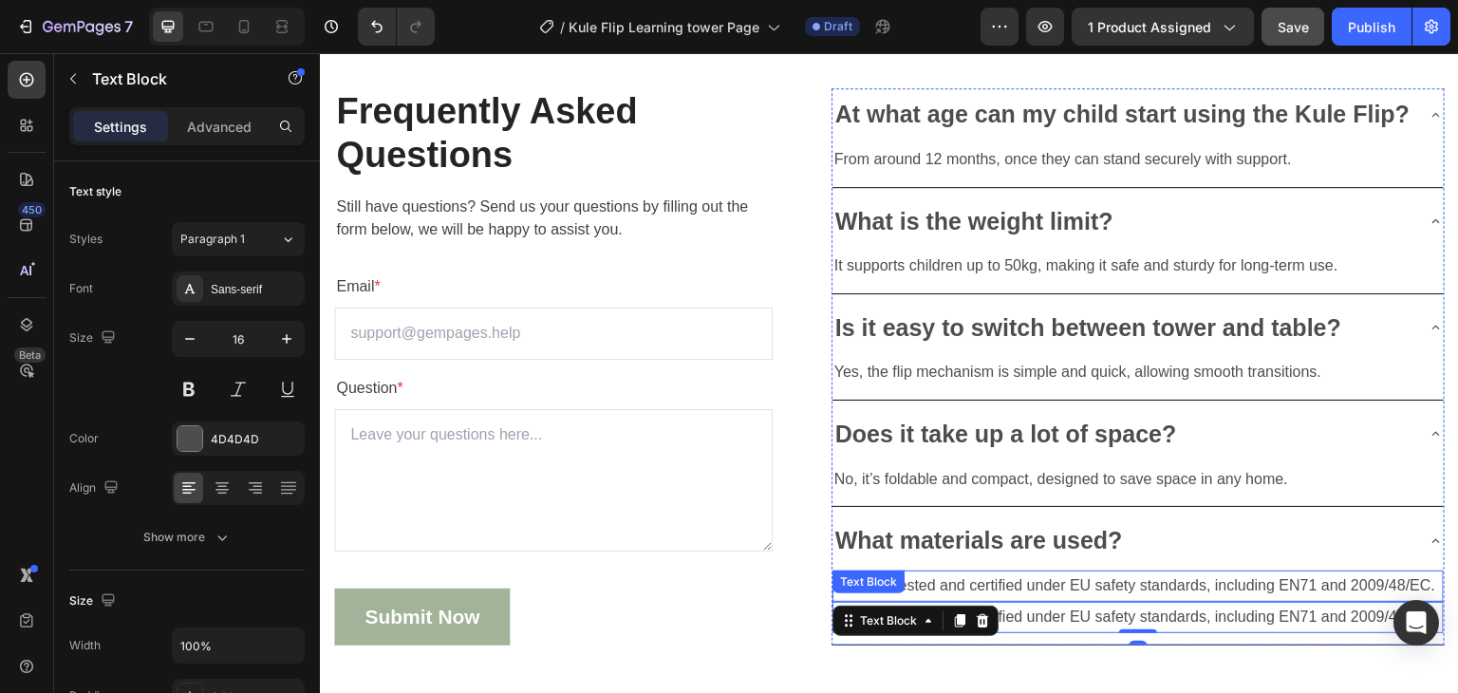
scroll to position [5811, 0]
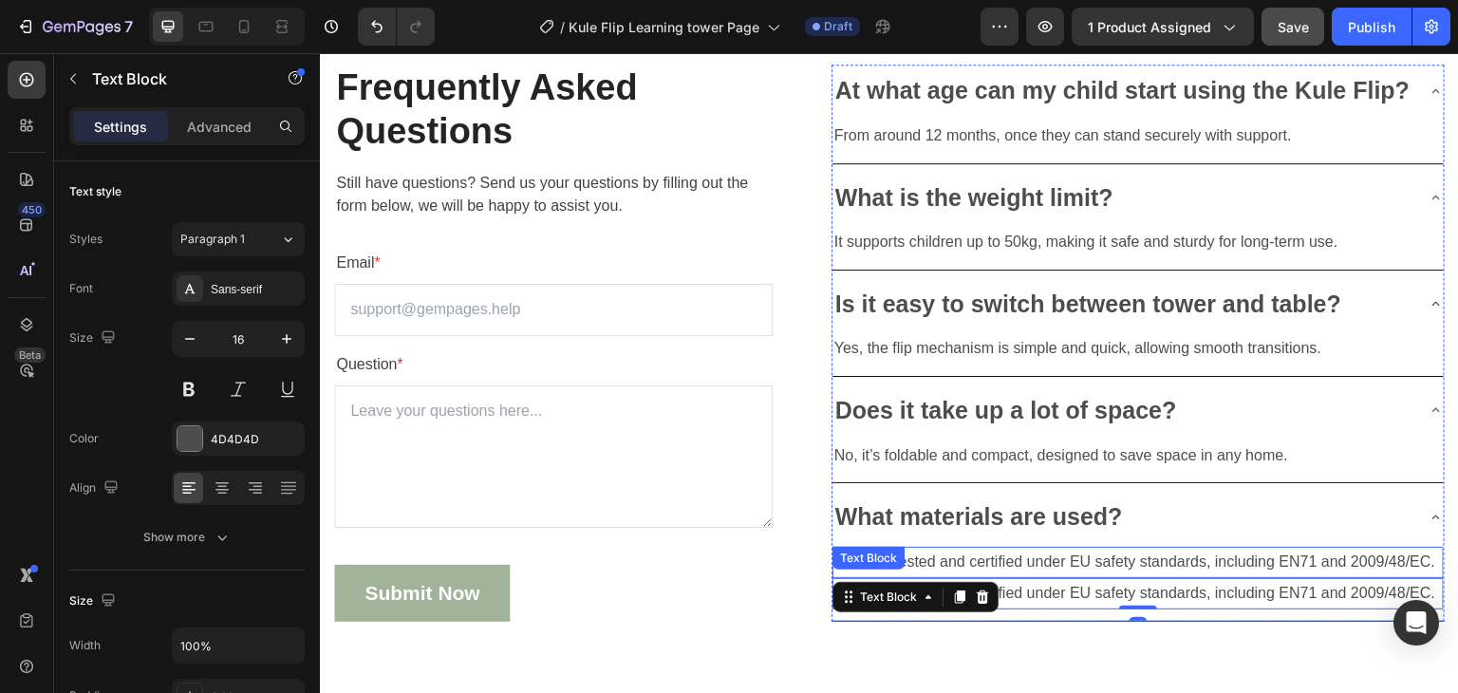
click at [1079, 576] on p "Yes, it is tested and certified under EU safety standards, including EN71 and 2…" at bounding box center [1137, 563] width 607 height 28
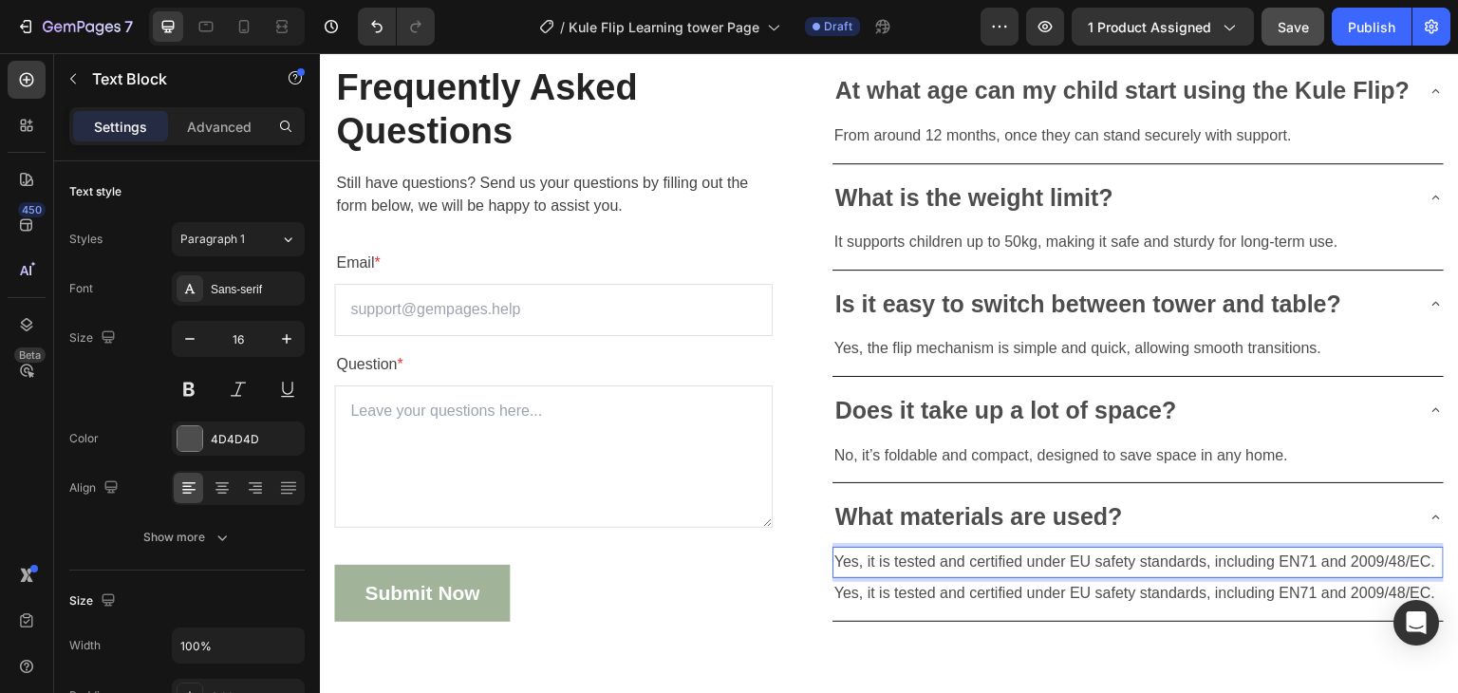
scroll to position [5906, 0]
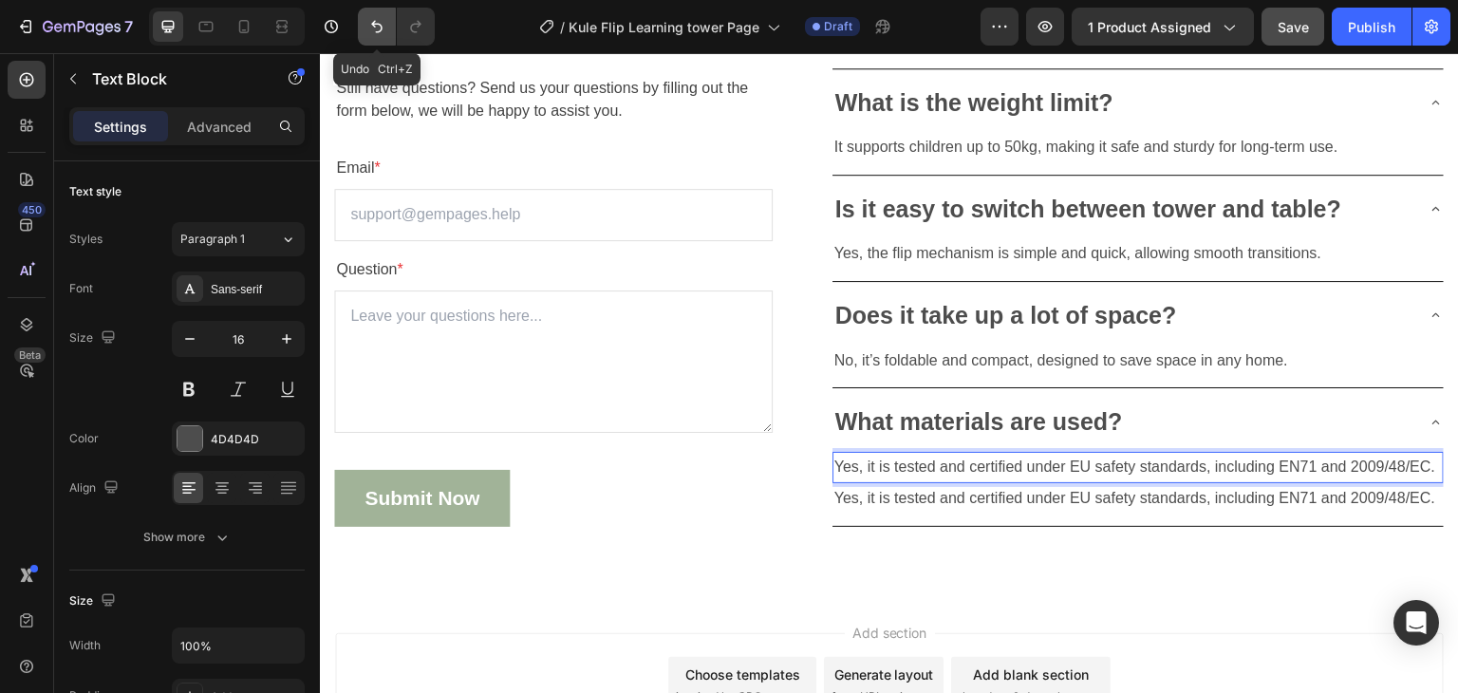
click at [363, 28] on button "Undo/Redo" at bounding box center [377, 27] width 38 height 38
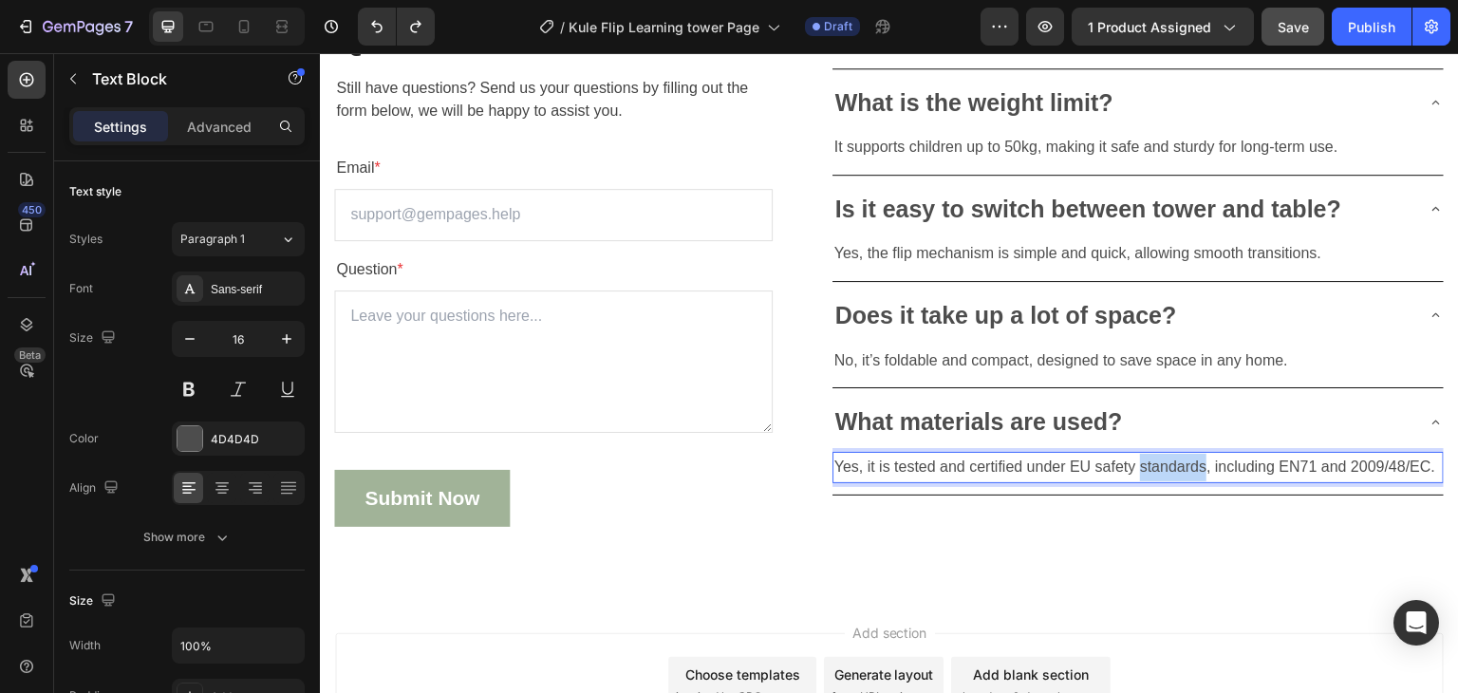
click at [1142, 481] on p "Yes, it is tested and certified under EU safety standards, including EN71 and 2…" at bounding box center [1137, 468] width 607 height 28
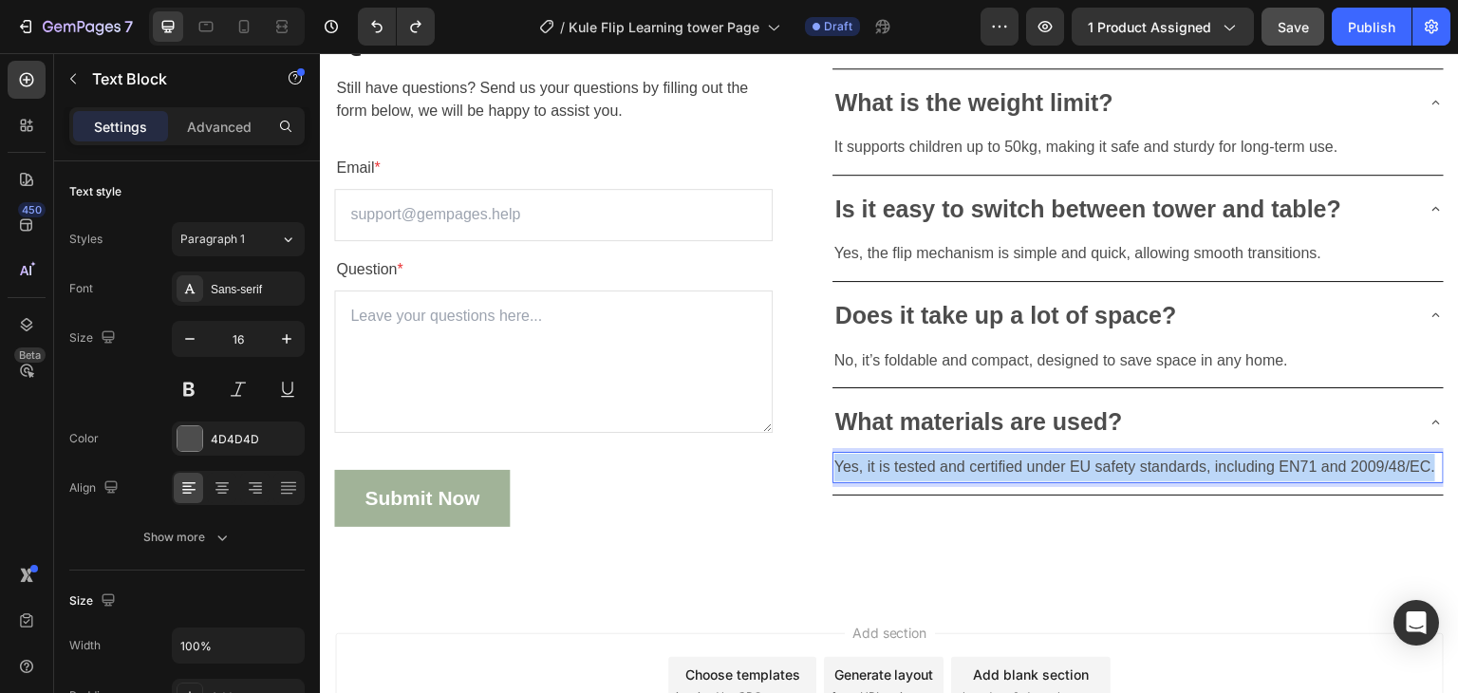
click at [1142, 481] on p "Yes, it is tested and certified under EU safety standards, including EN71 and 2…" at bounding box center [1137, 468] width 607 height 28
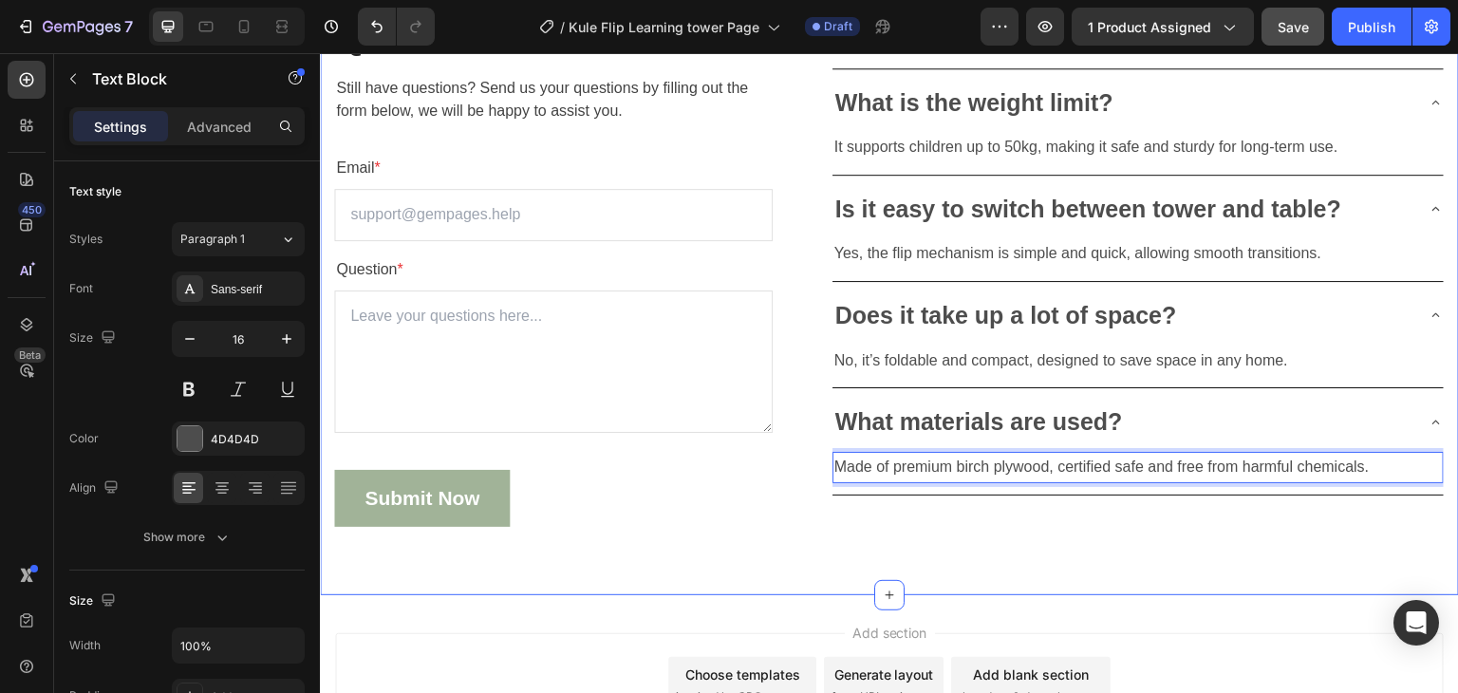
click at [1090, 560] on div "Frequently Asked Questions Heading Still have questions? Send us your questions…" at bounding box center [889, 247] width 1139 height 693
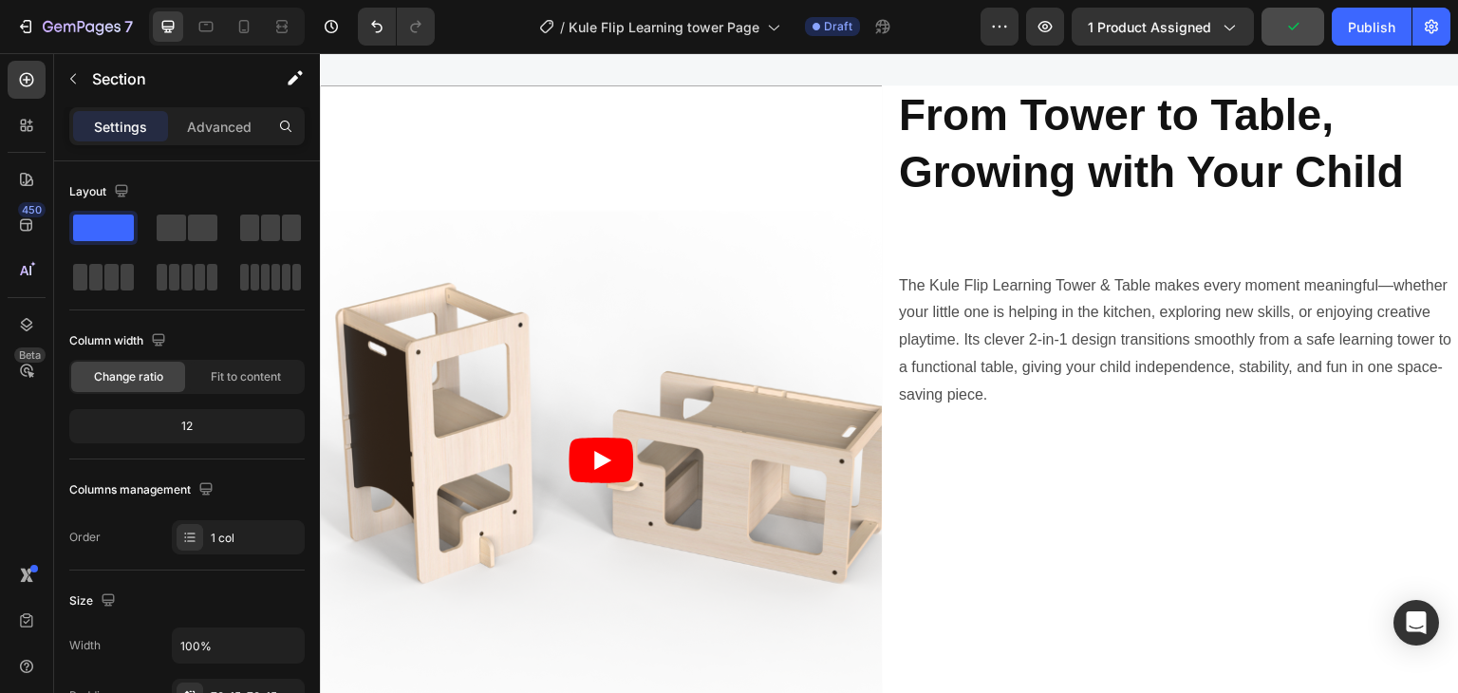
scroll to position [4271, 0]
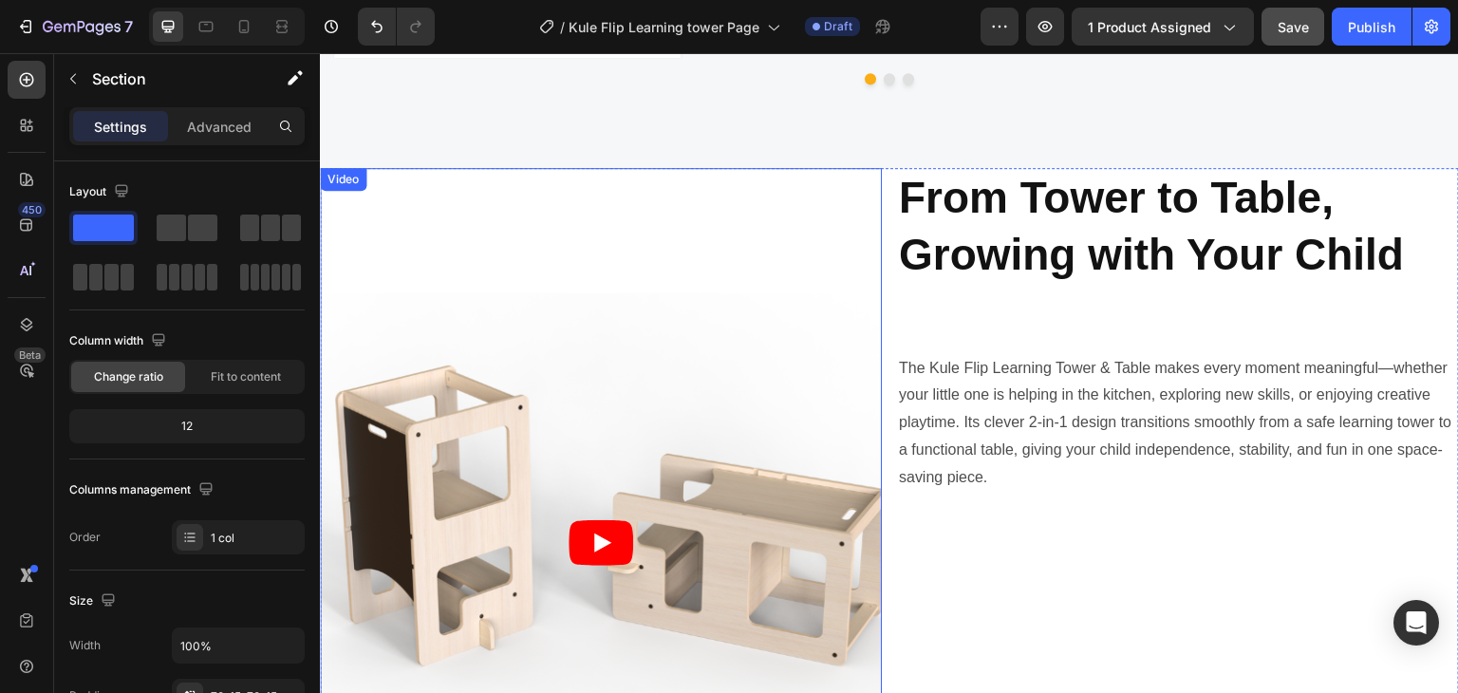
click at [863, 347] on article at bounding box center [601, 542] width 562 height 749
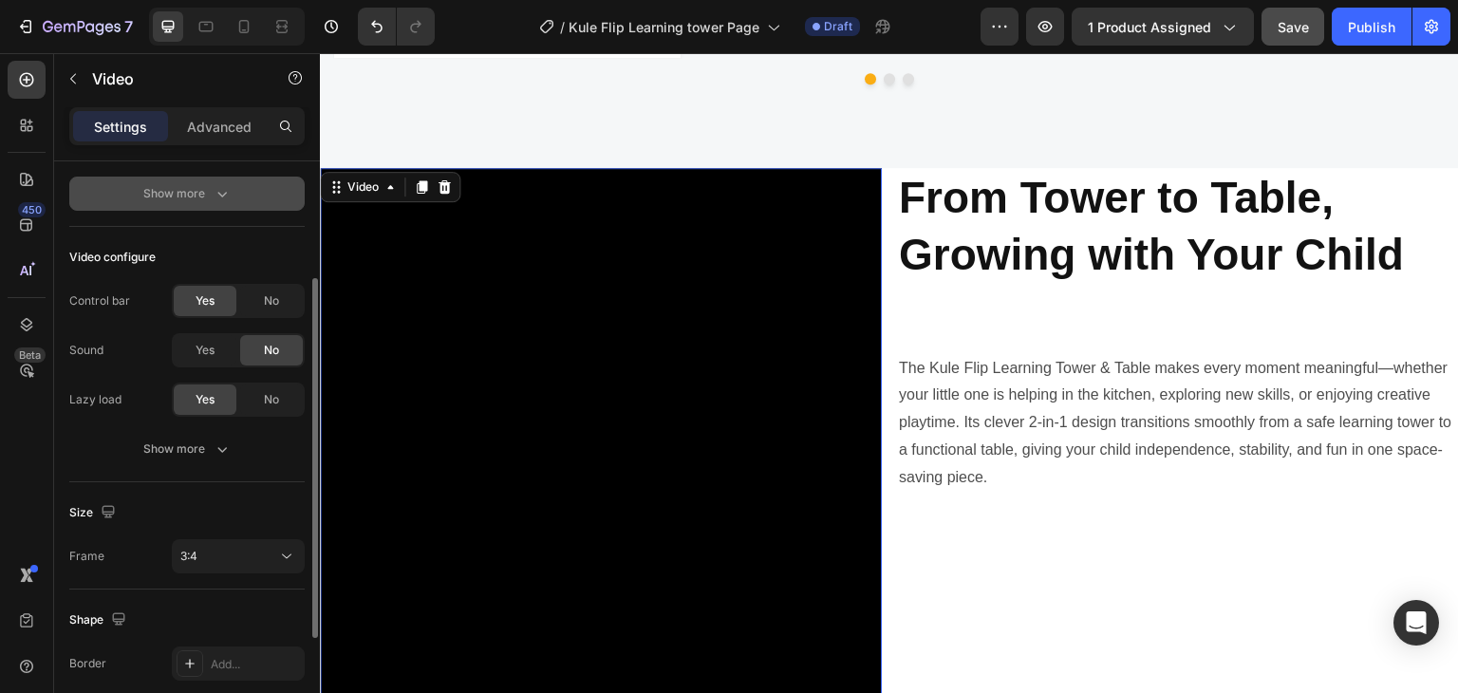
scroll to position [285, 0]
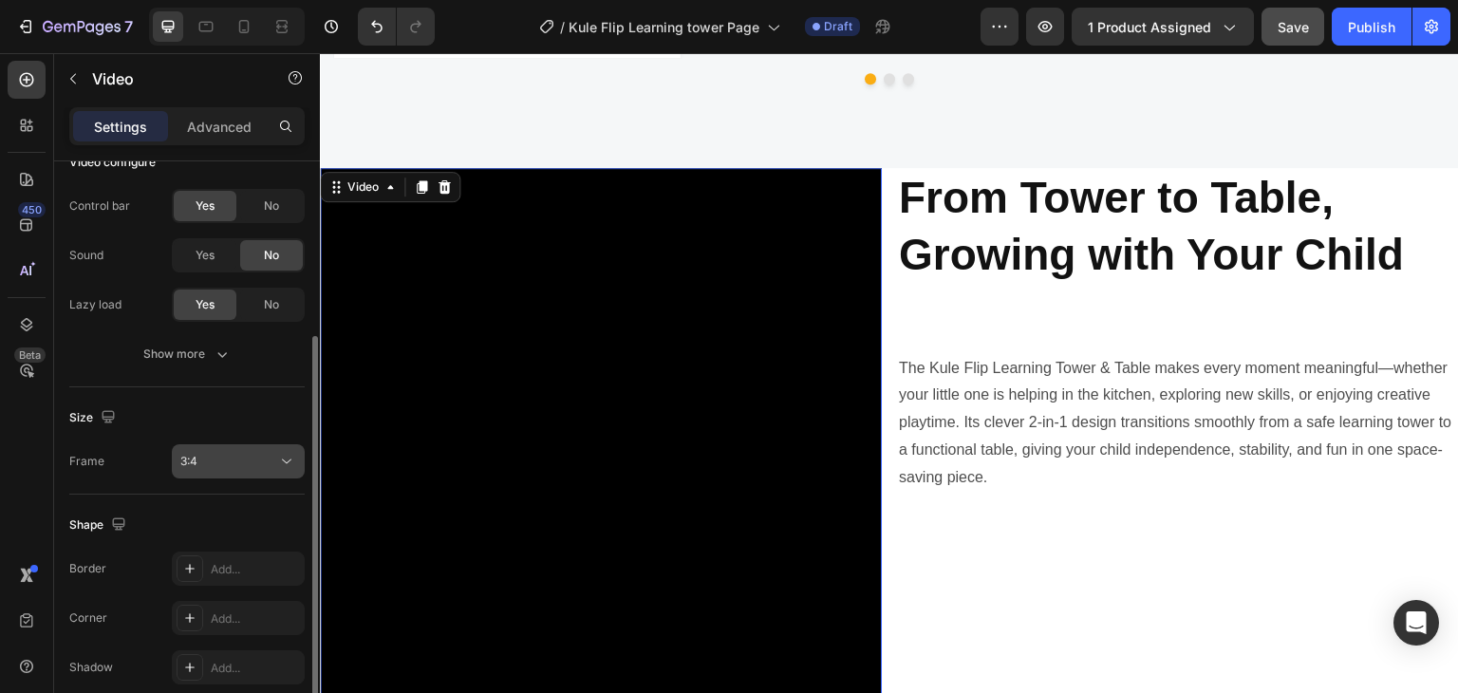
click at [251, 453] on div "3:4" at bounding box center [228, 461] width 97 height 17
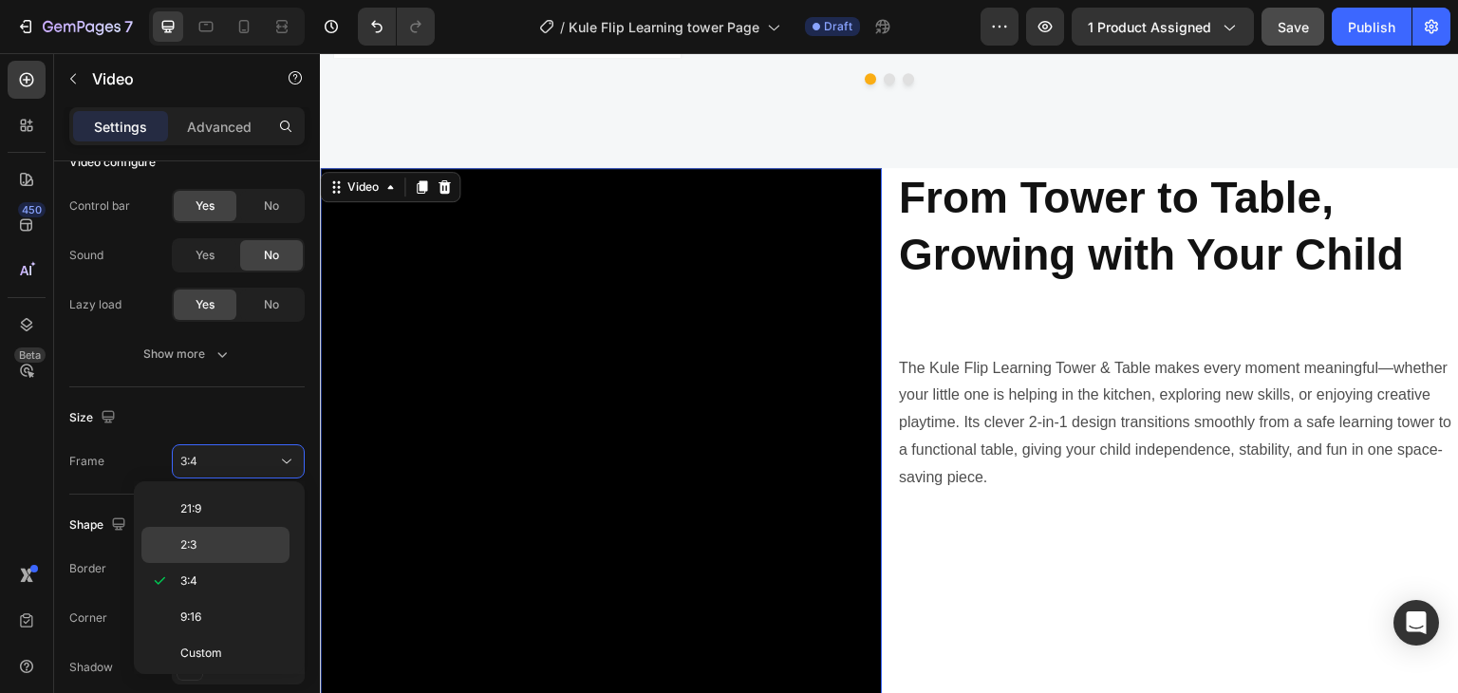
scroll to position [0, 0]
click at [229, 574] on p "3:2" at bounding box center [230, 578] width 101 height 17
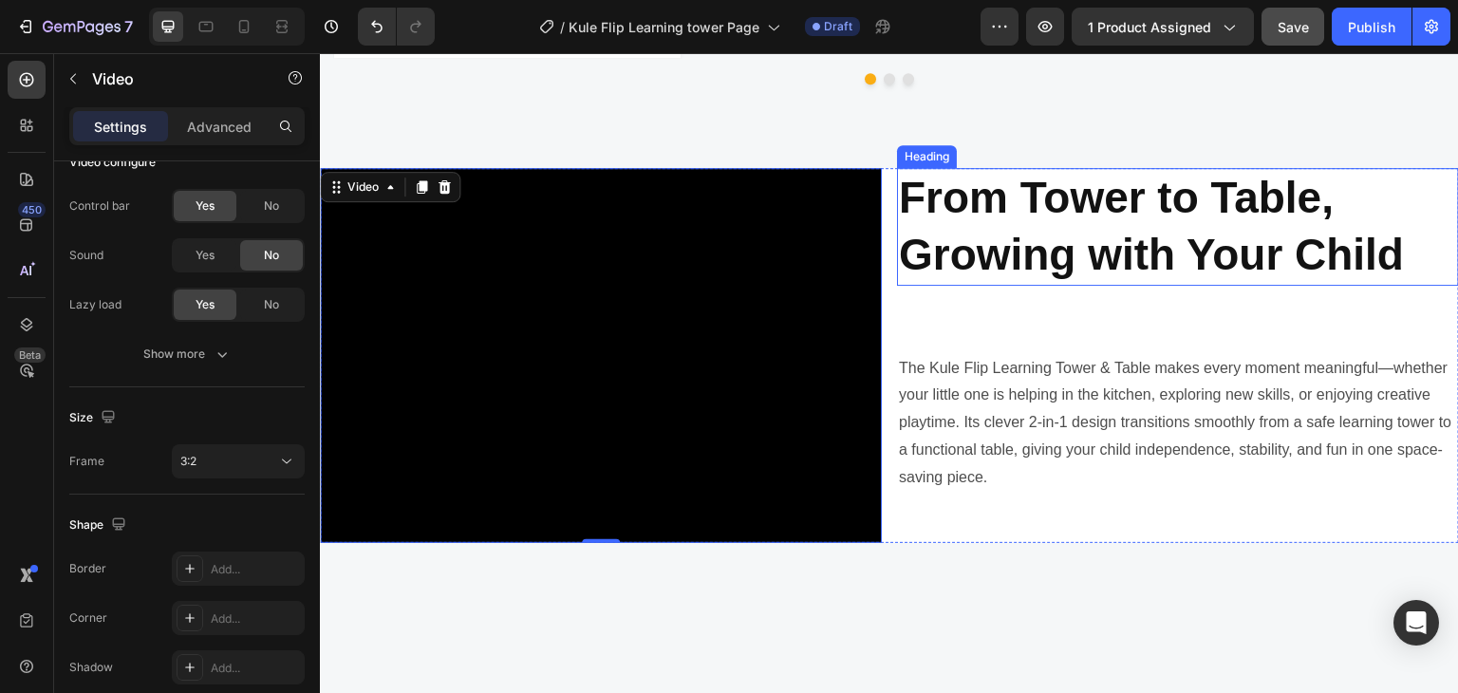
click at [1135, 214] on strong "From Tower to Table, Growing with Your Child" at bounding box center [1151, 226] width 505 height 106
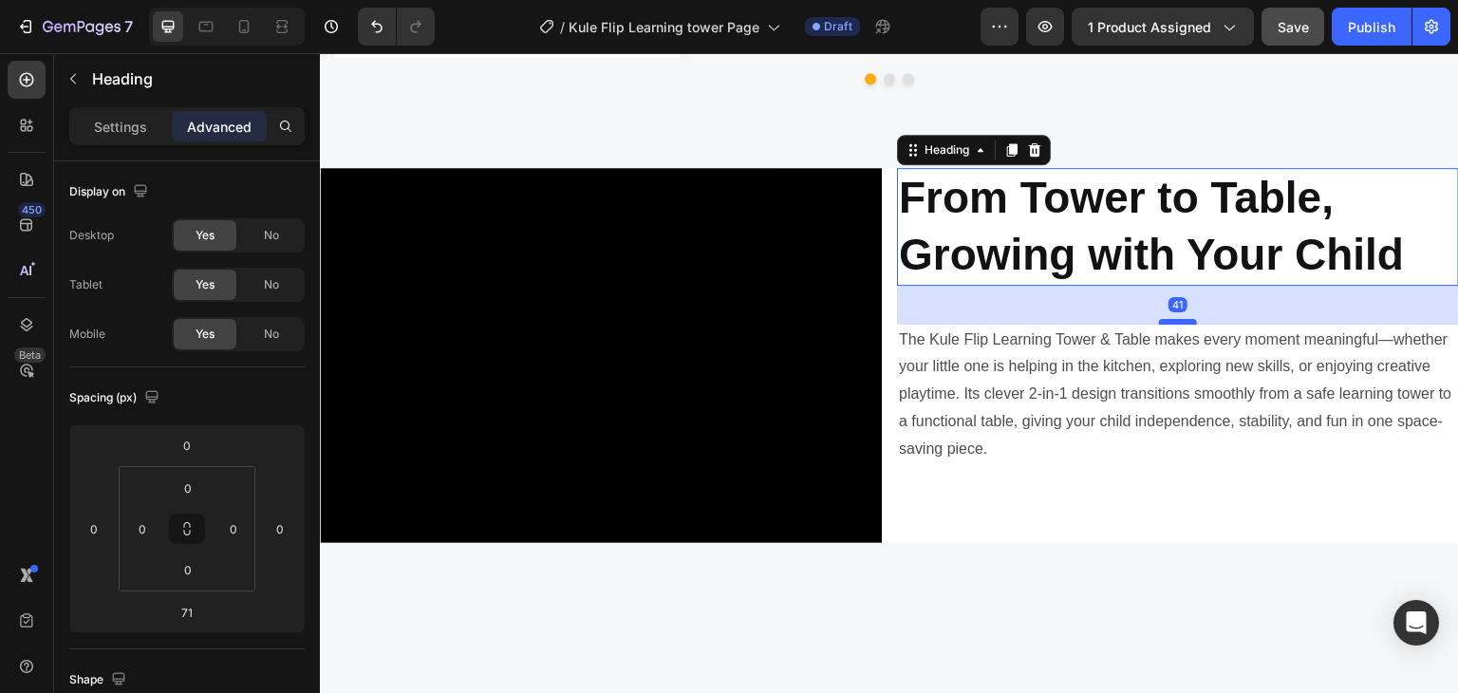
drag, startPoint x: 1158, startPoint y: 320, endPoint x: 1162, endPoint y: 291, distance: 28.7
click at [1162, 319] on div at bounding box center [1178, 322] width 38 height 6
type input "41"
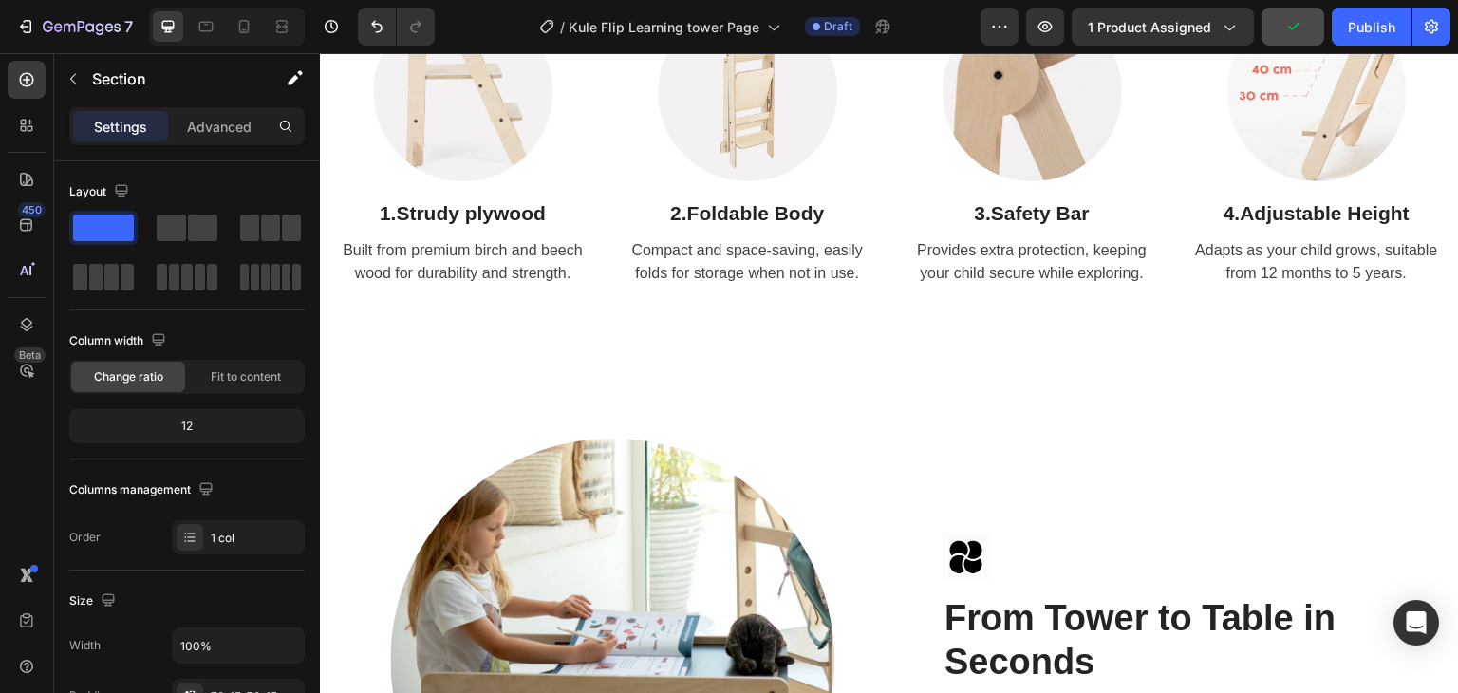
scroll to position [2089, 0]
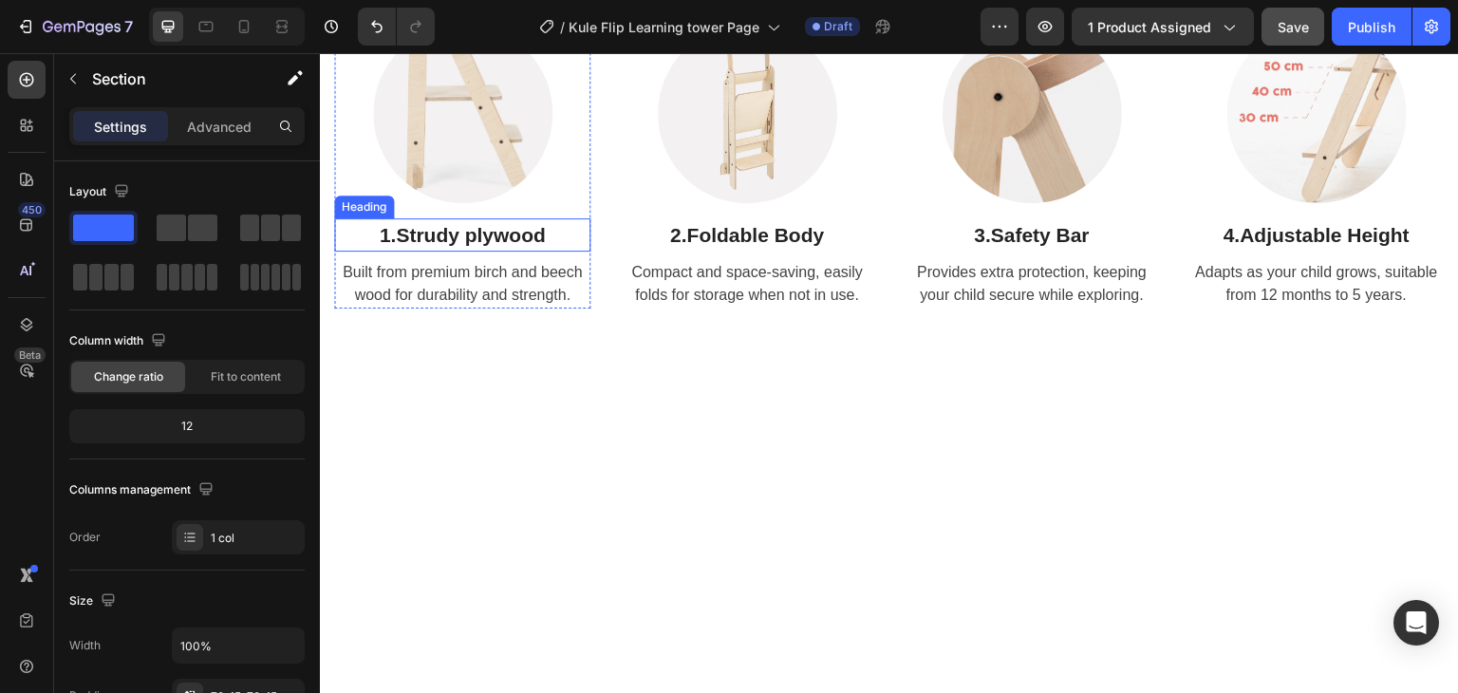
click at [482, 246] on strong "Strudy plywood" at bounding box center [471, 235] width 150 height 22
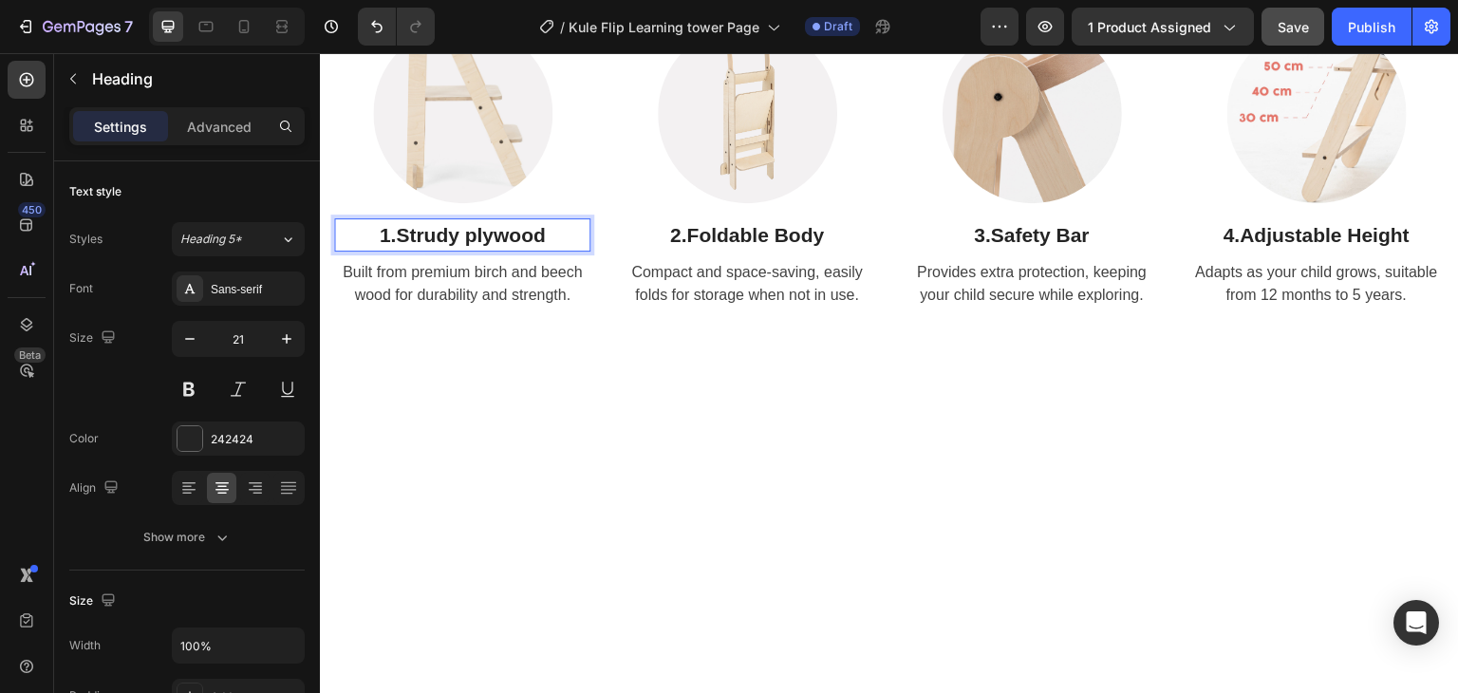
click at [417, 246] on strong "Strudy plywood" at bounding box center [471, 235] width 150 height 22
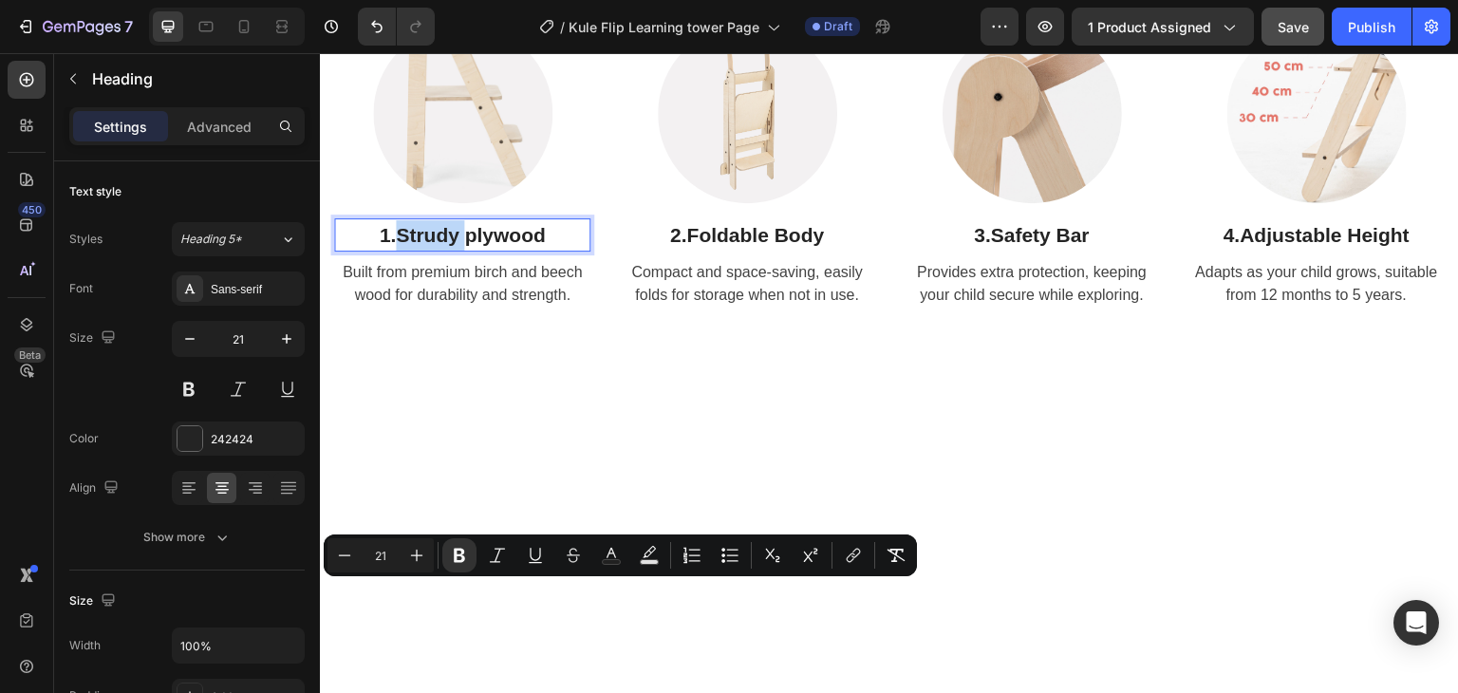
click at [466, 246] on strong "Strudy plywood" at bounding box center [471, 235] width 150 height 22
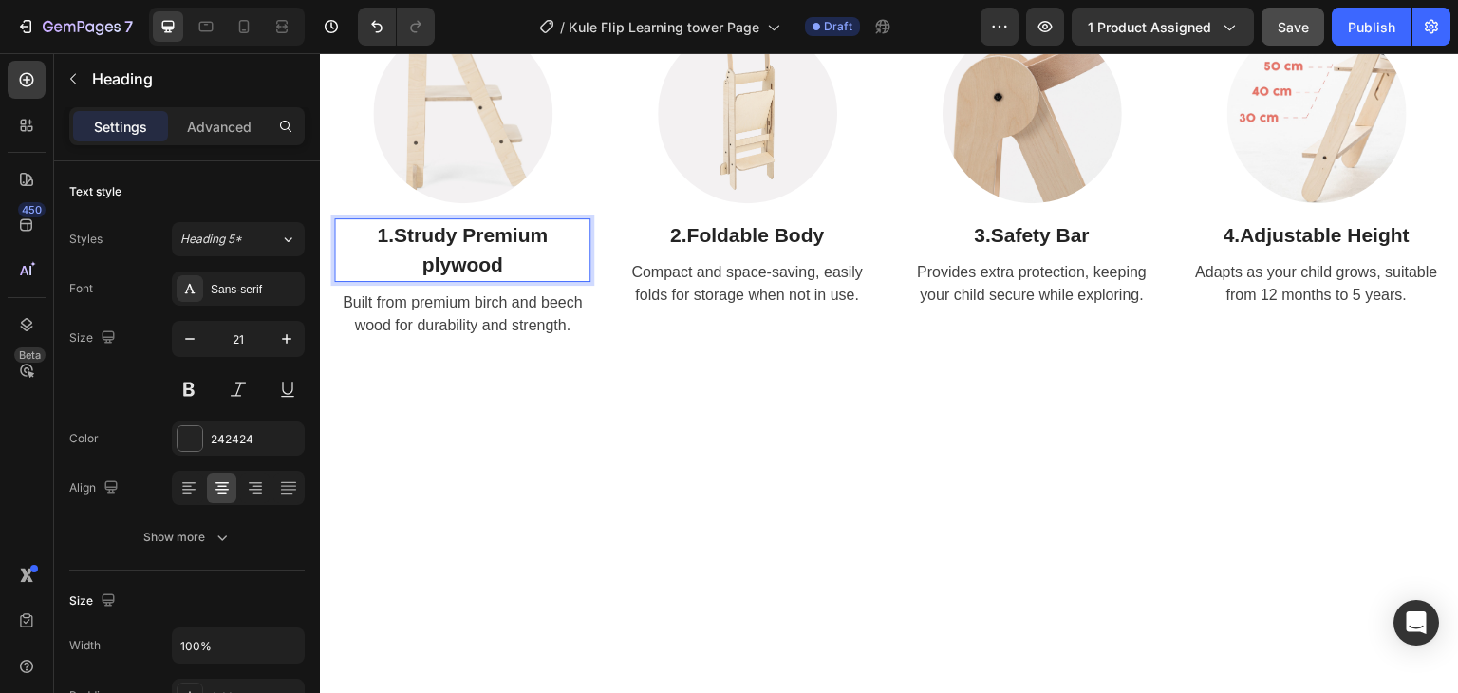
click at [435, 276] on strong "Strudy Premium plywood" at bounding box center [471, 250] width 154 height 52
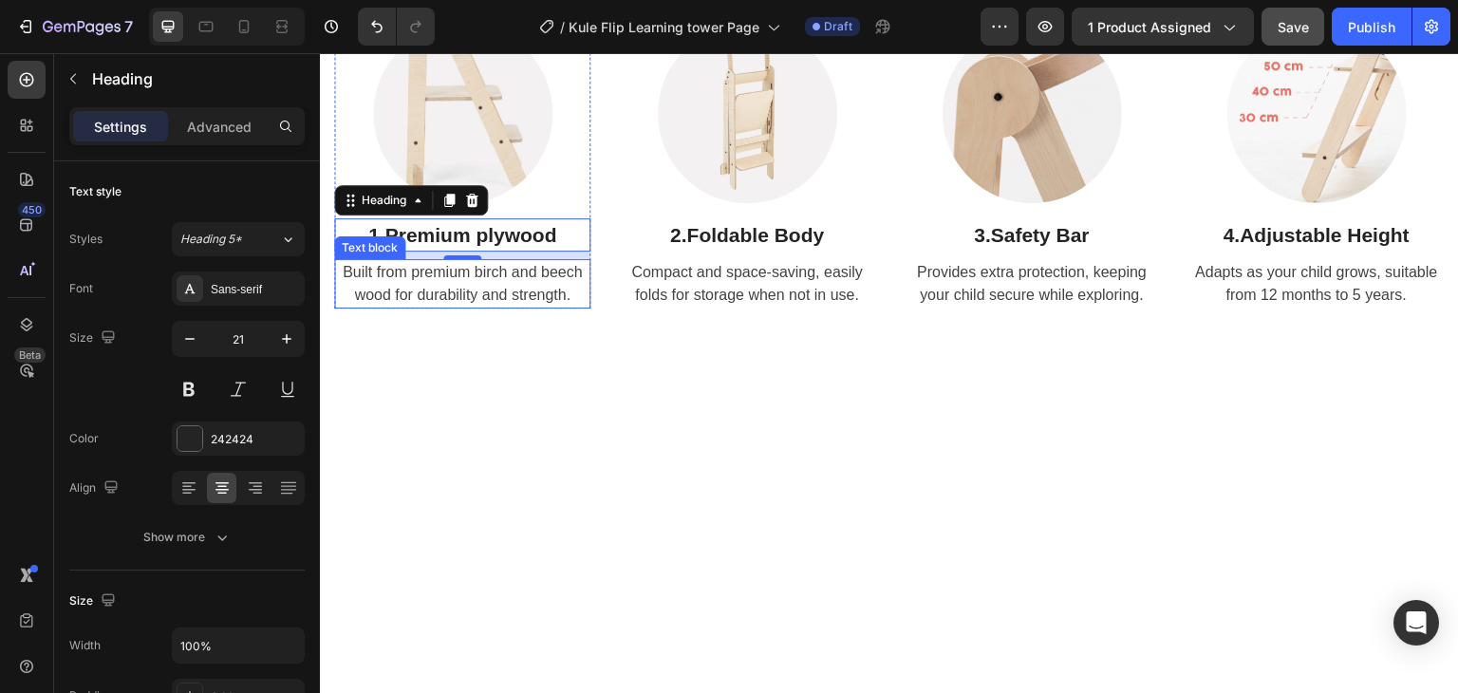
click at [551, 307] on p "Built from premium birch and beech wood for durability and strength." at bounding box center [462, 284] width 252 height 46
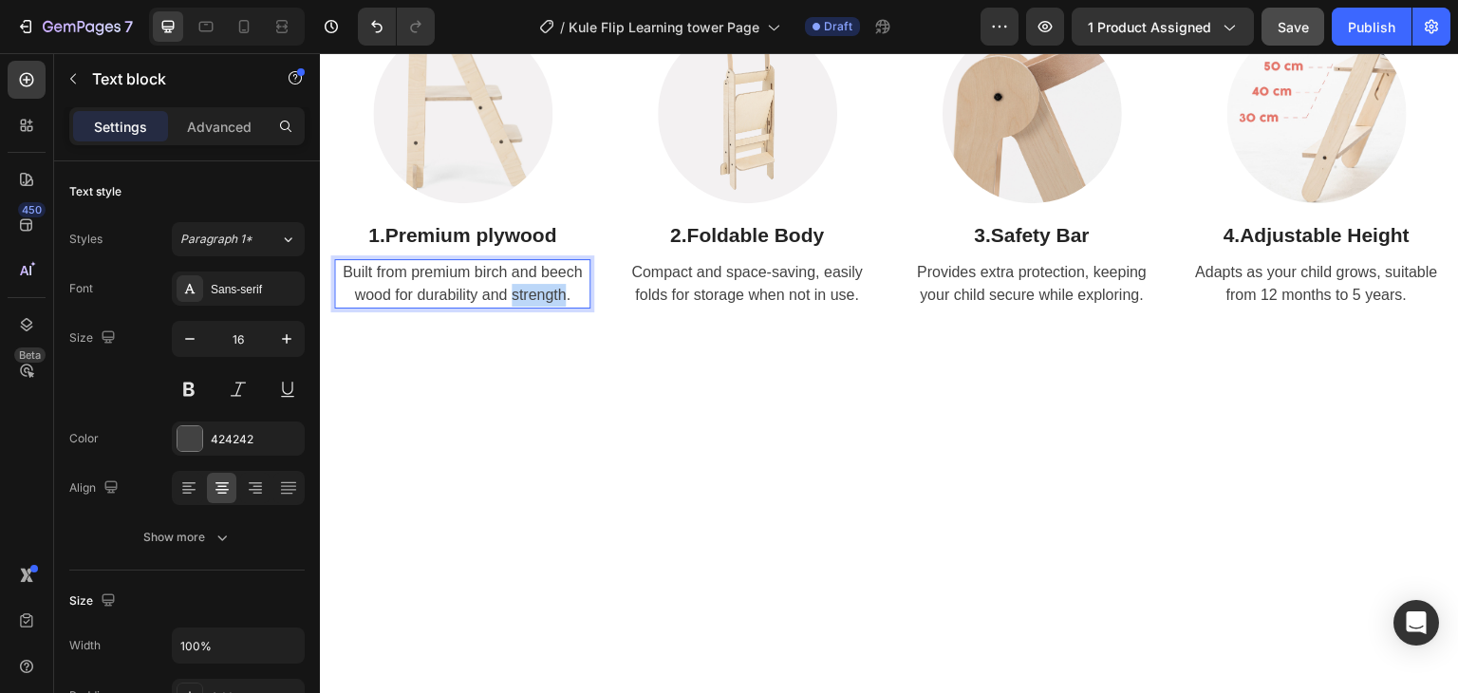
click at [551, 307] on p "Built from premium birch and beech wood for durability and strength." at bounding box center [462, 284] width 252 height 46
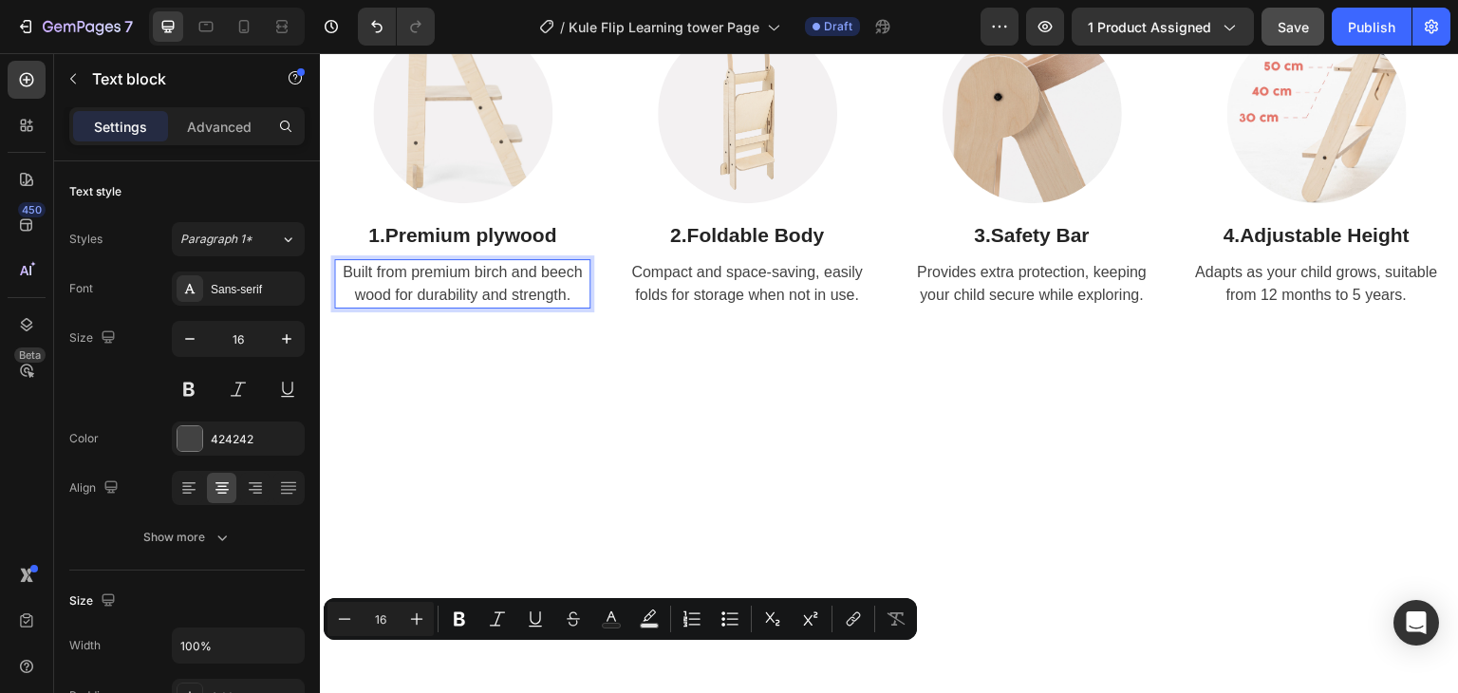
click at [568, 307] on p "Built from premium birch and beech wood for durability and strength." at bounding box center [462, 284] width 252 height 46
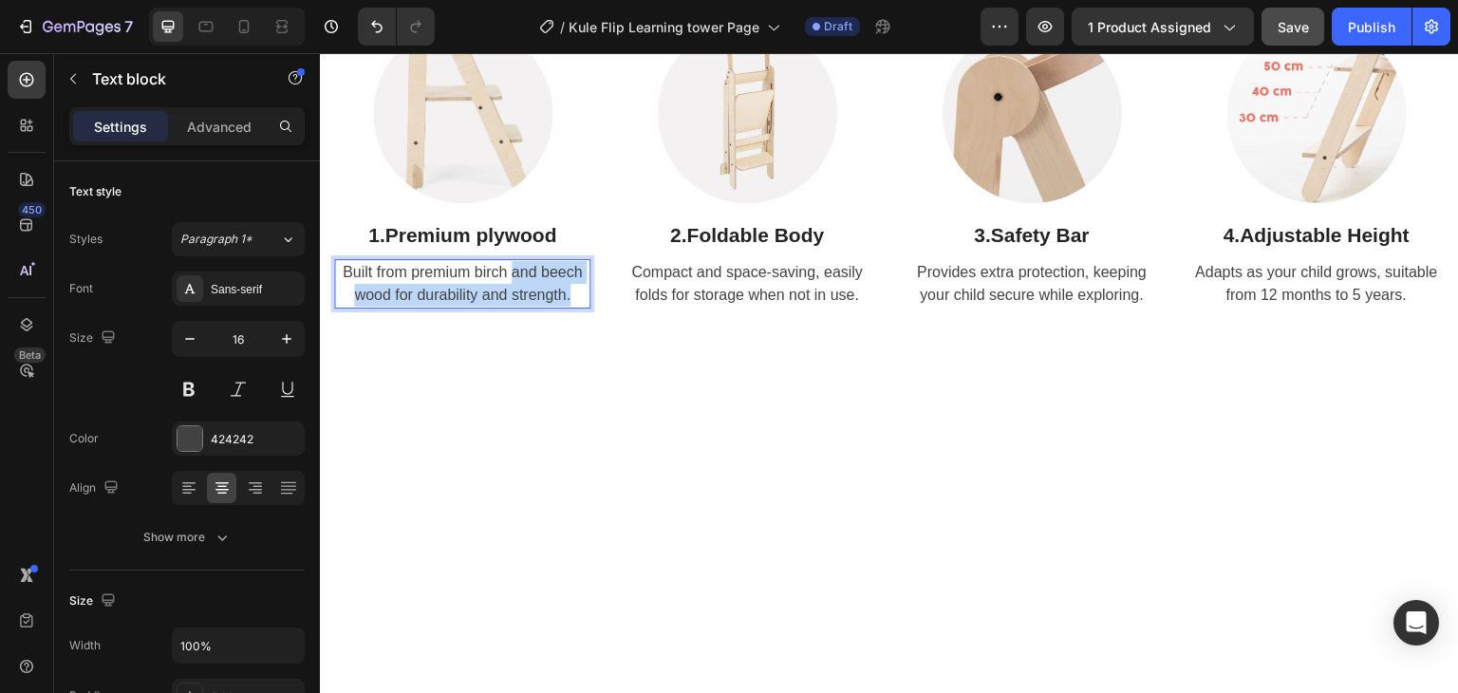
drag, startPoint x: 569, startPoint y: 656, endPoint x: 509, endPoint y: 634, distance: 64.5
click at [509, 307] on p "Built from premium birch and beech wood for durability and strength." at bounding box center [462, 284] width 252 height 46
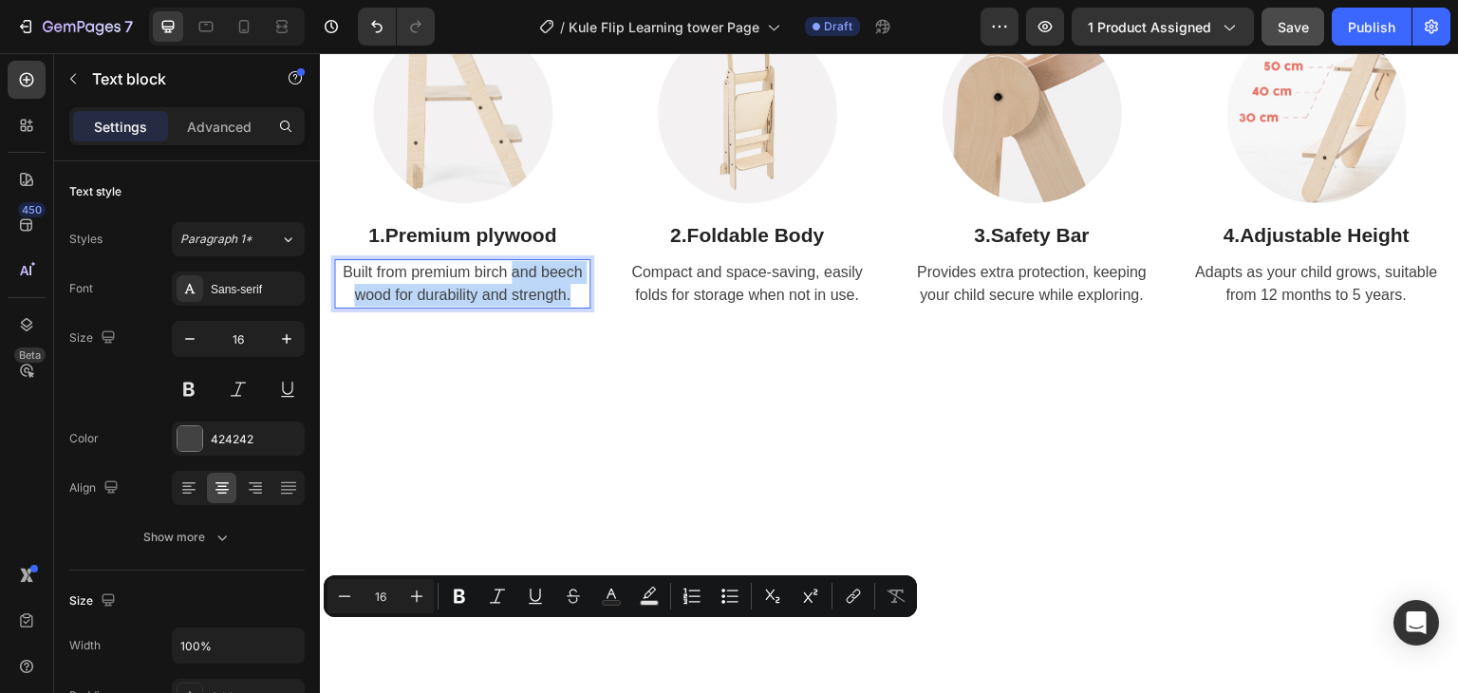
scroll to position [2103, 0]
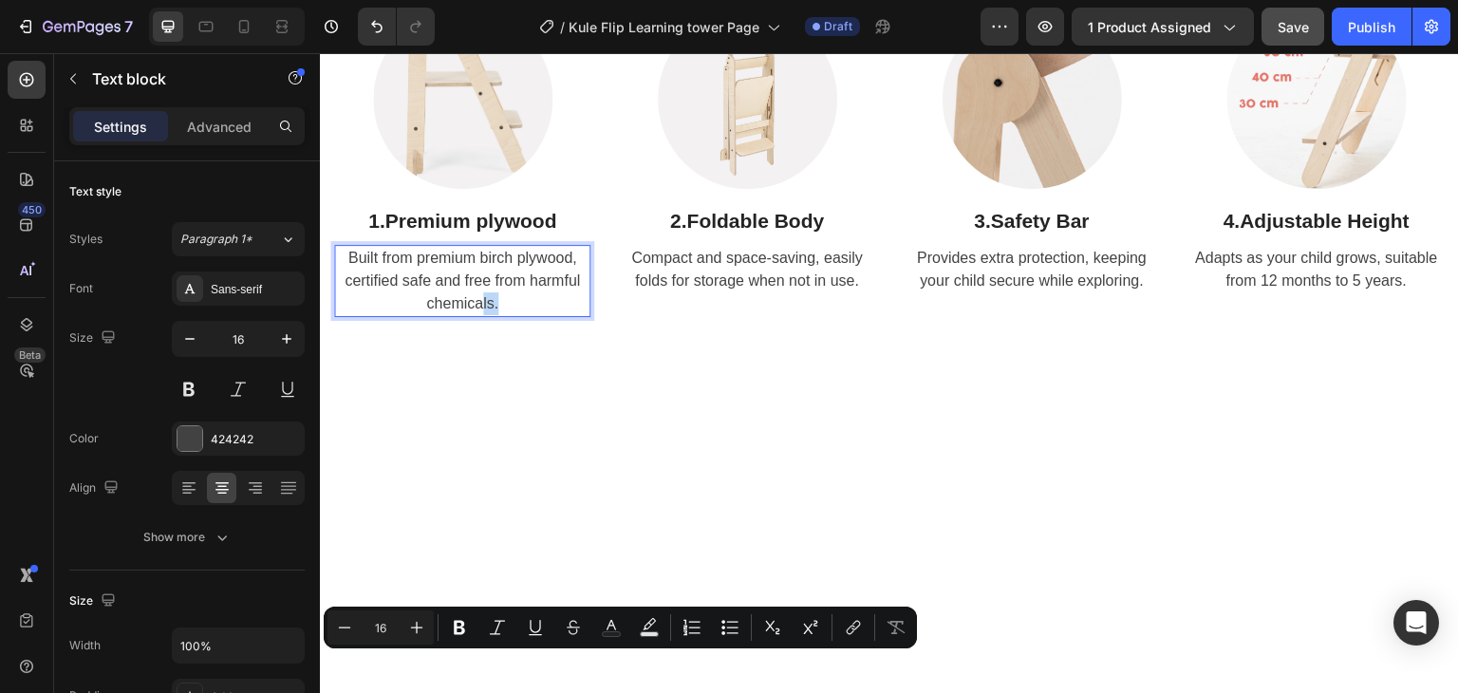
drag, startPoint x: 501, startPoint y: 667, endPoint x: 478, endPoint y: 660, distance: 24.0
click at [478, 315] on p "Built from premium birch plywood, certified safe and free from harmful chemical…" at bounding box center [462, 281] width 252 height 68
click at [518, 315] on p "Built from premium birch plywood, certified safe and free from harmful chemical…" at bounding box center [462, 281] width 252 height 68
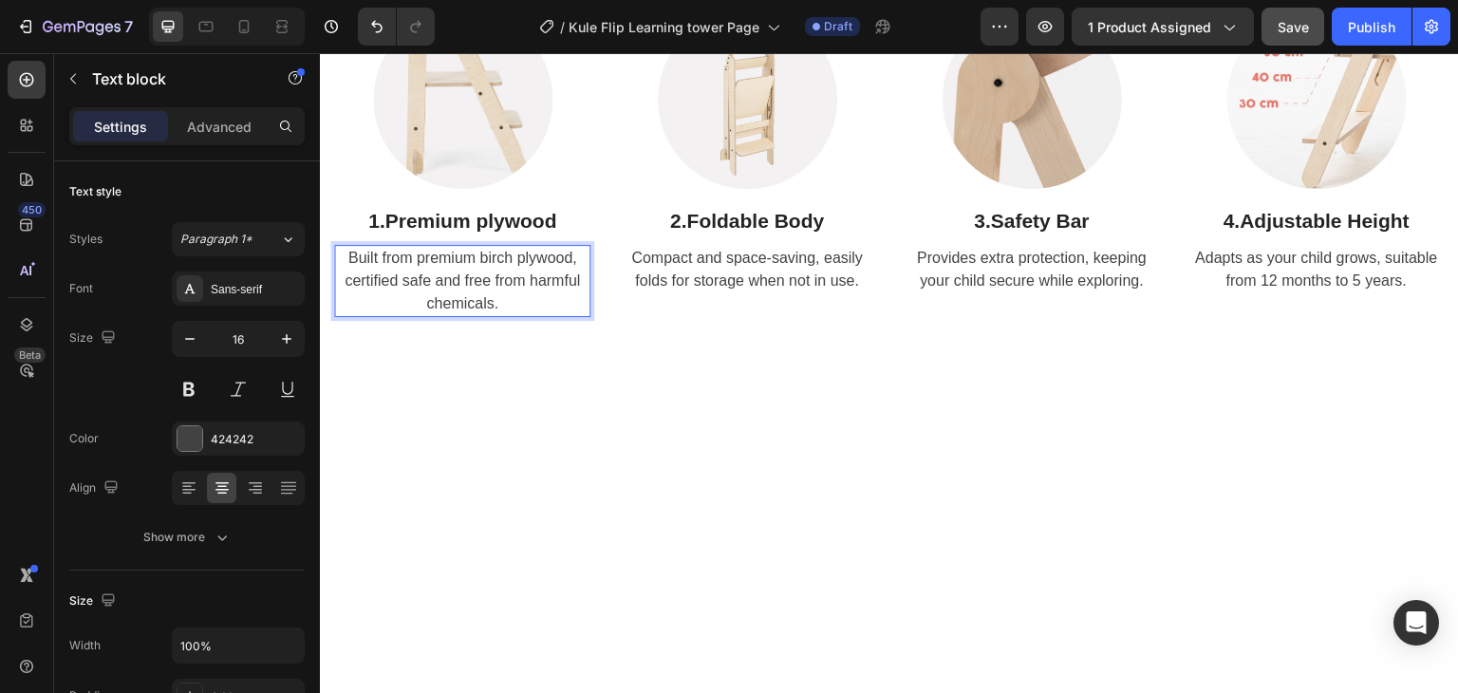
click at [513, 315] on p "Built from premium birch plywood, certified safe and free from harmful chemical…" at bounding box center [462, 281] width 252 height 68
click at [565, 315] on p "Built from premium birch plywood, certified safe and free from harmful chemical…" at bounding box center [462, 281] width 252 height 68
click at [478, 315] on p "Built from premium birch plywood, certified safe and free from chemicals." at bounding box center [462, 281] width 252 height 68
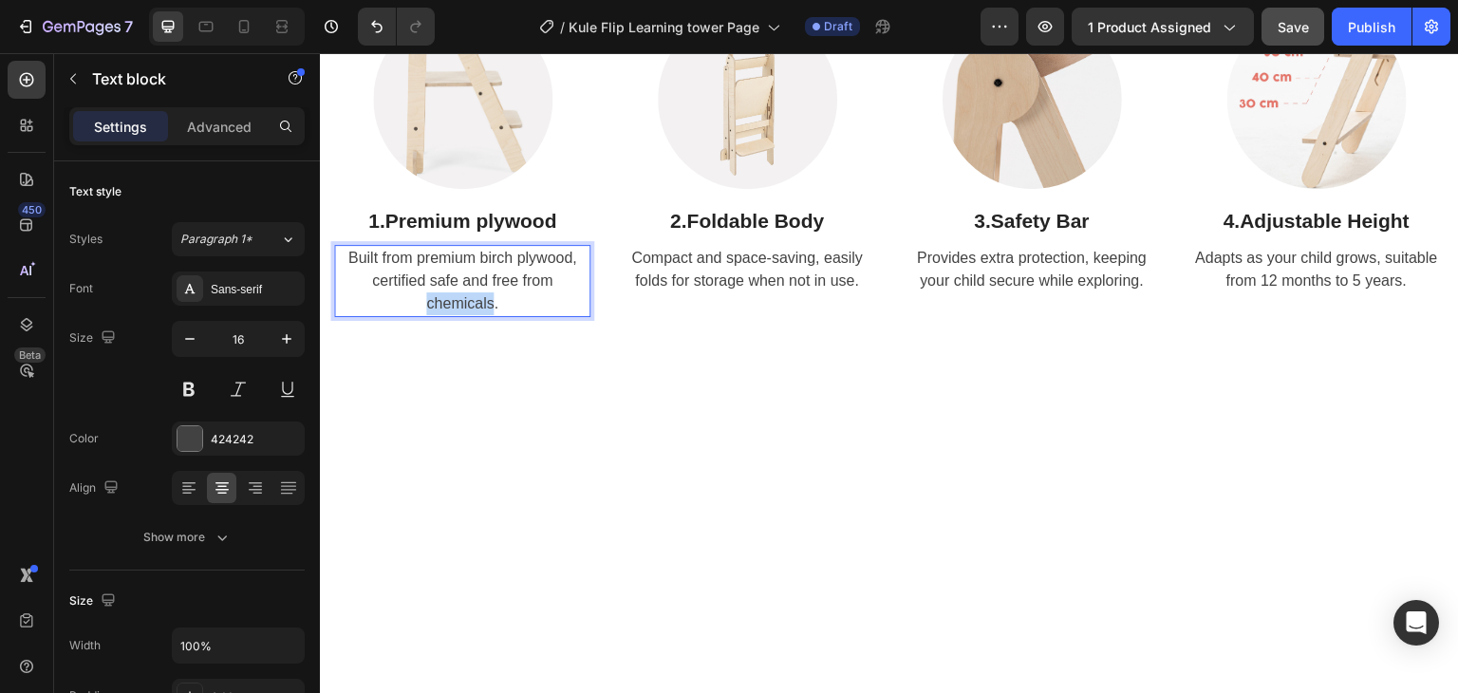
click at [478, 315] on p "Built from premium birch plywood, certified safe and free from chemicals." at bounding box center [462, 281] width 252 height 68
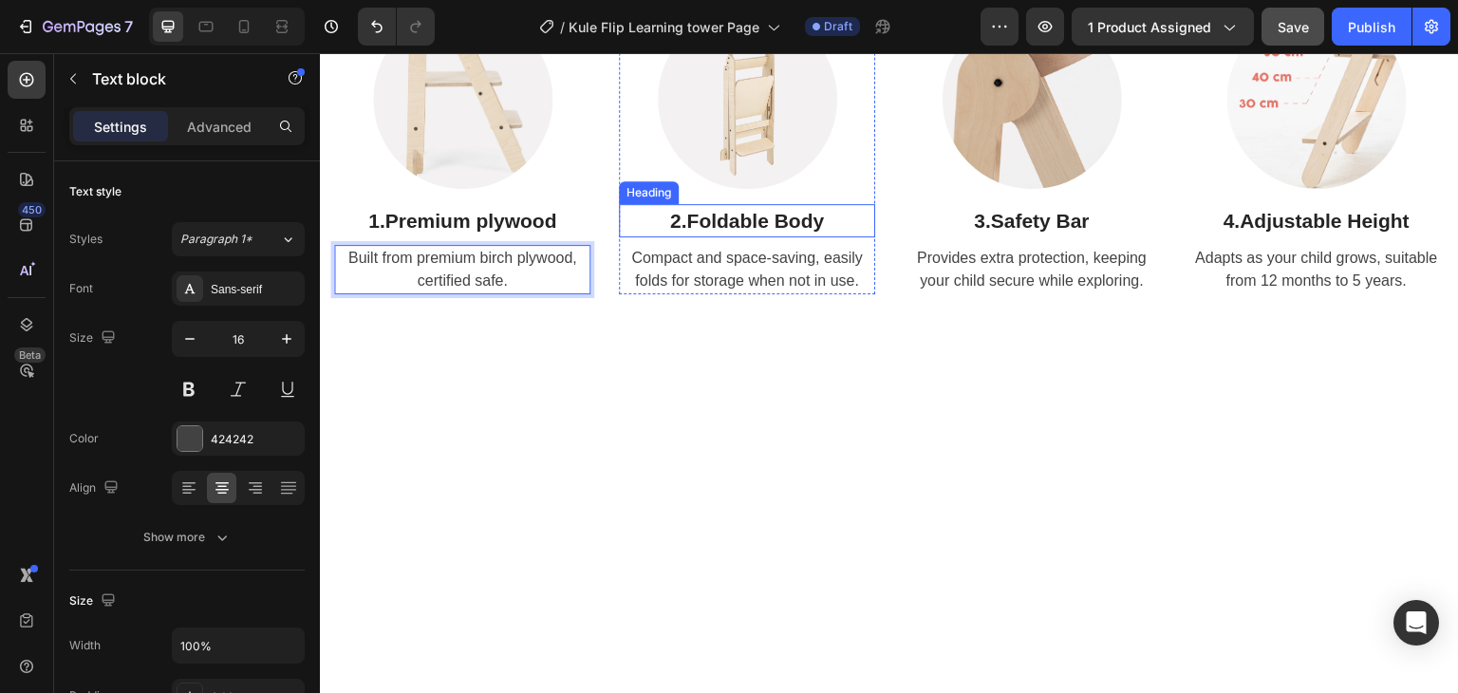
click at [734, 232] on strong "Foldable Body" at bounding box center [755, 221] width 138 height 22
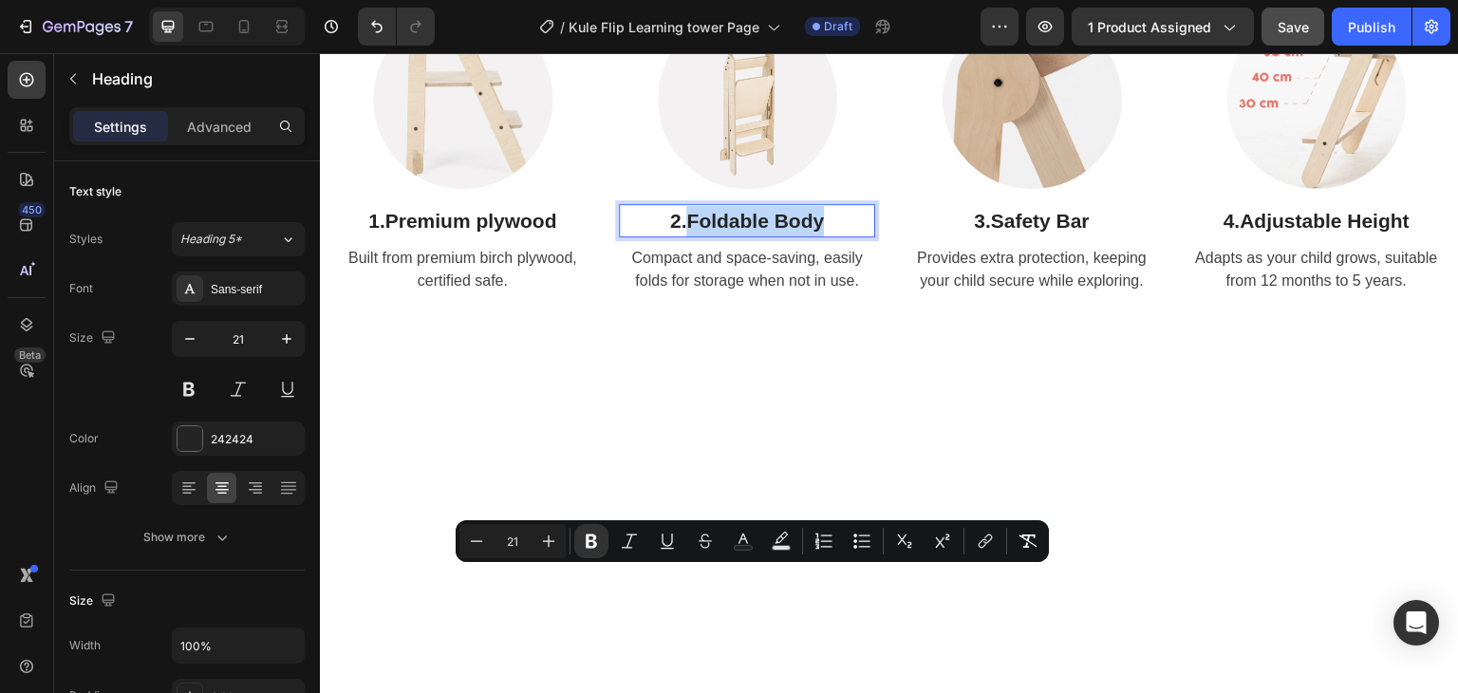
drag, startPoint x: 832, startPoint y: 578, endPoint x: 688, endPoint y: 576, distance: 144.3
click at [688, 236] on p "2. Foldable Body" at bounding box center [747, 221] width 252 height 30
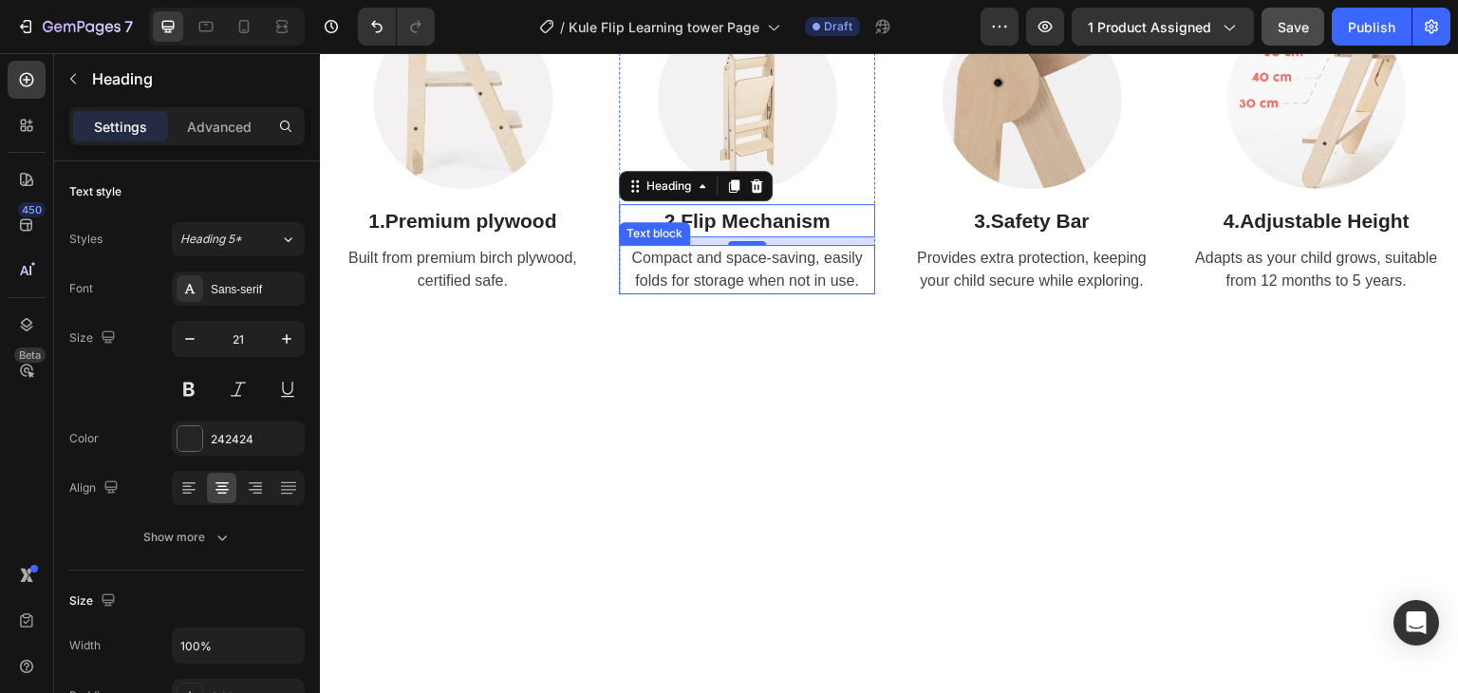
click at [778, 292] on p "Compact and space-saving, easily folds for storage when not in use." at bounding box center [747, 270] width 252 height 46
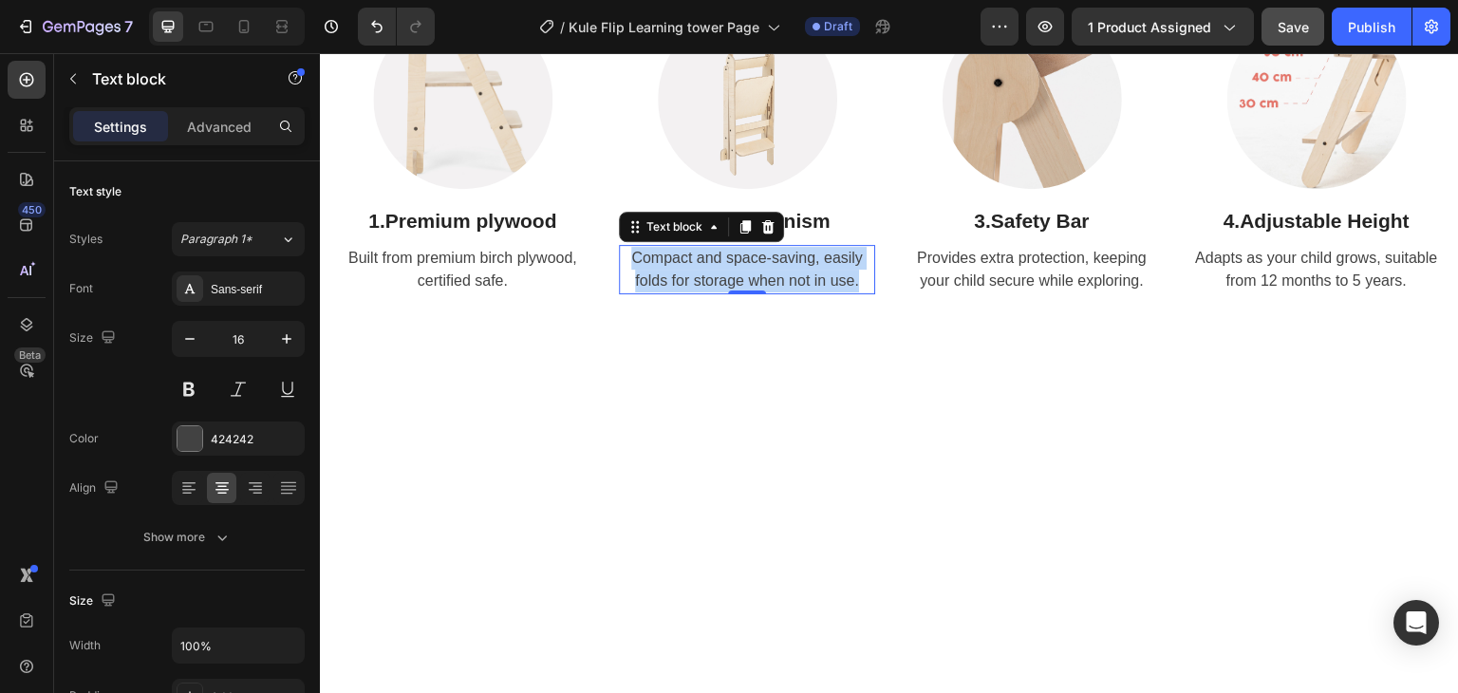
click at [778, 292] on p "Compact and space-saving, easily folds for storage when not in use." at bounding box center [747, 270] width 252 height 46
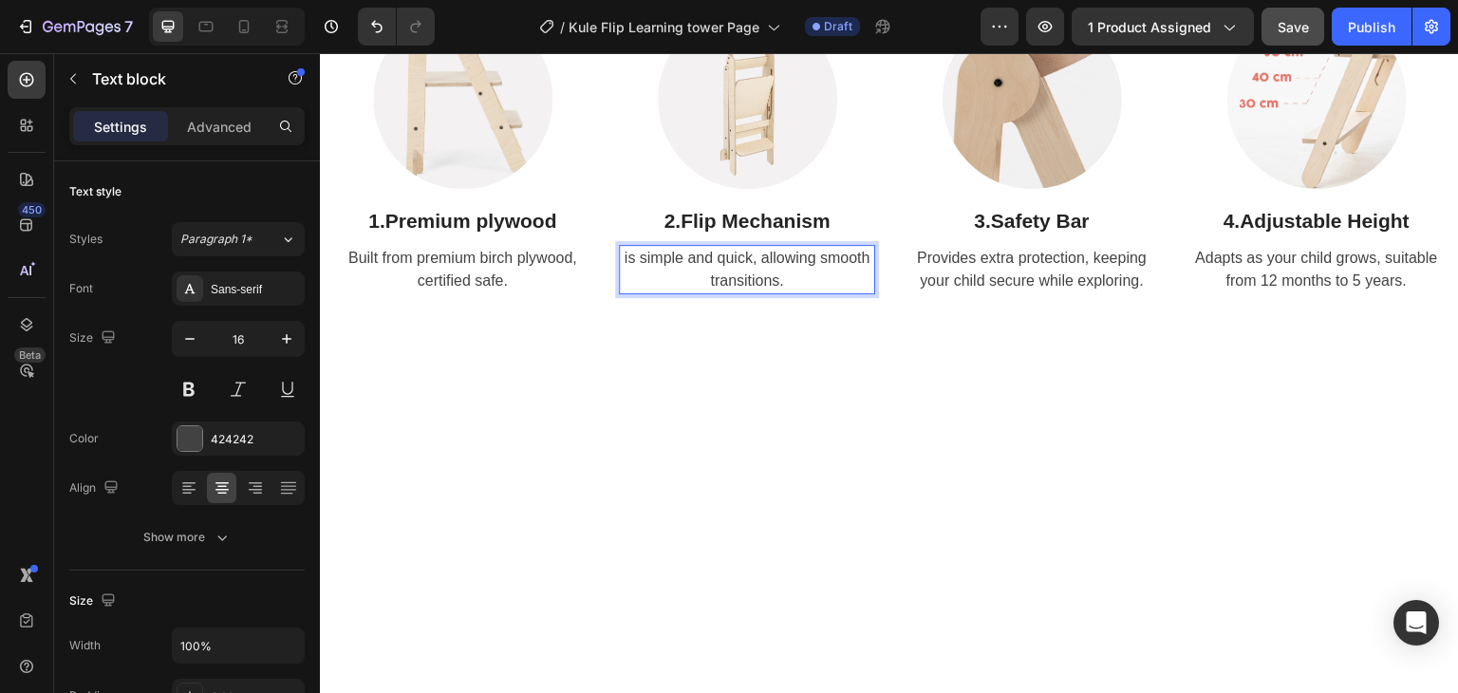
click at [638, 292] on p "is simple and quick, allowing smooth transitions." at bounding box center [747, 270] width 252 height 46
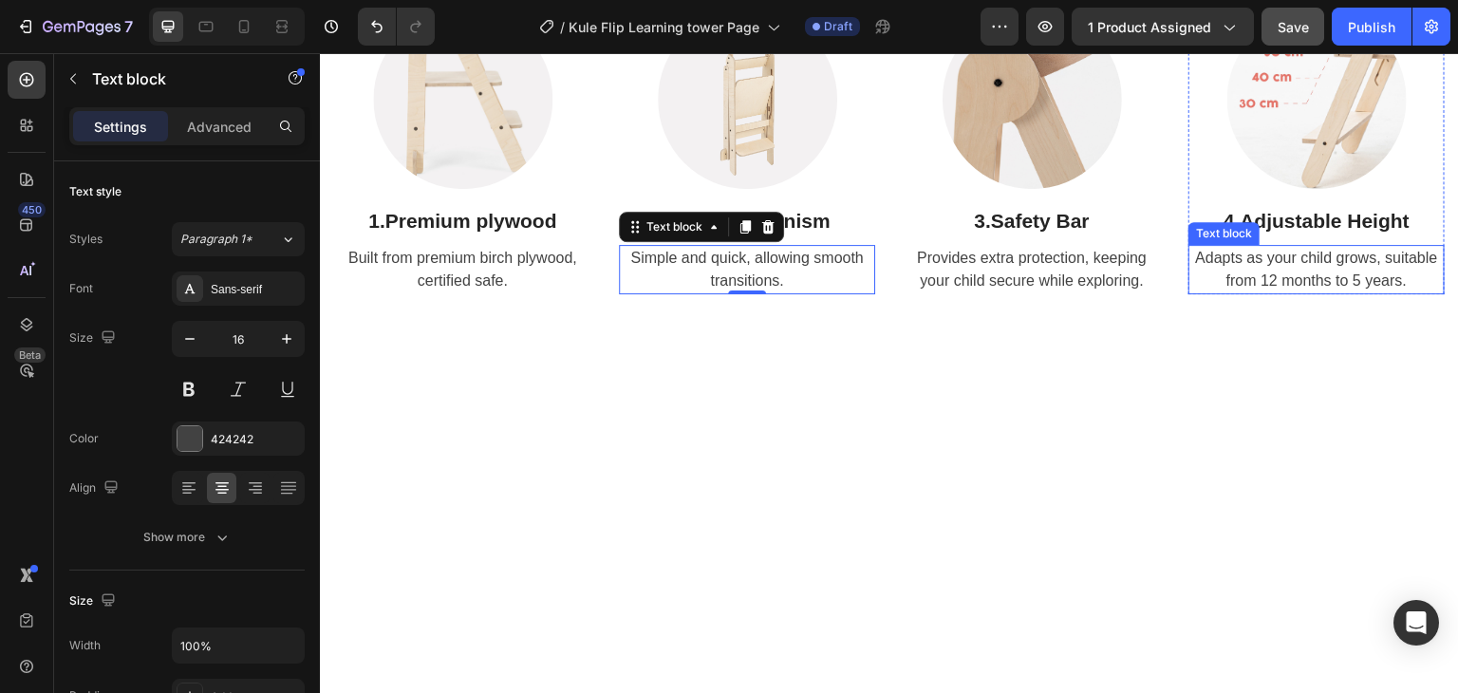
click at [1288, 288] on span "Adapts as your child grows, suitable from 12 months to 5 years." at bounding box center [1316, 269] width 242 height 39
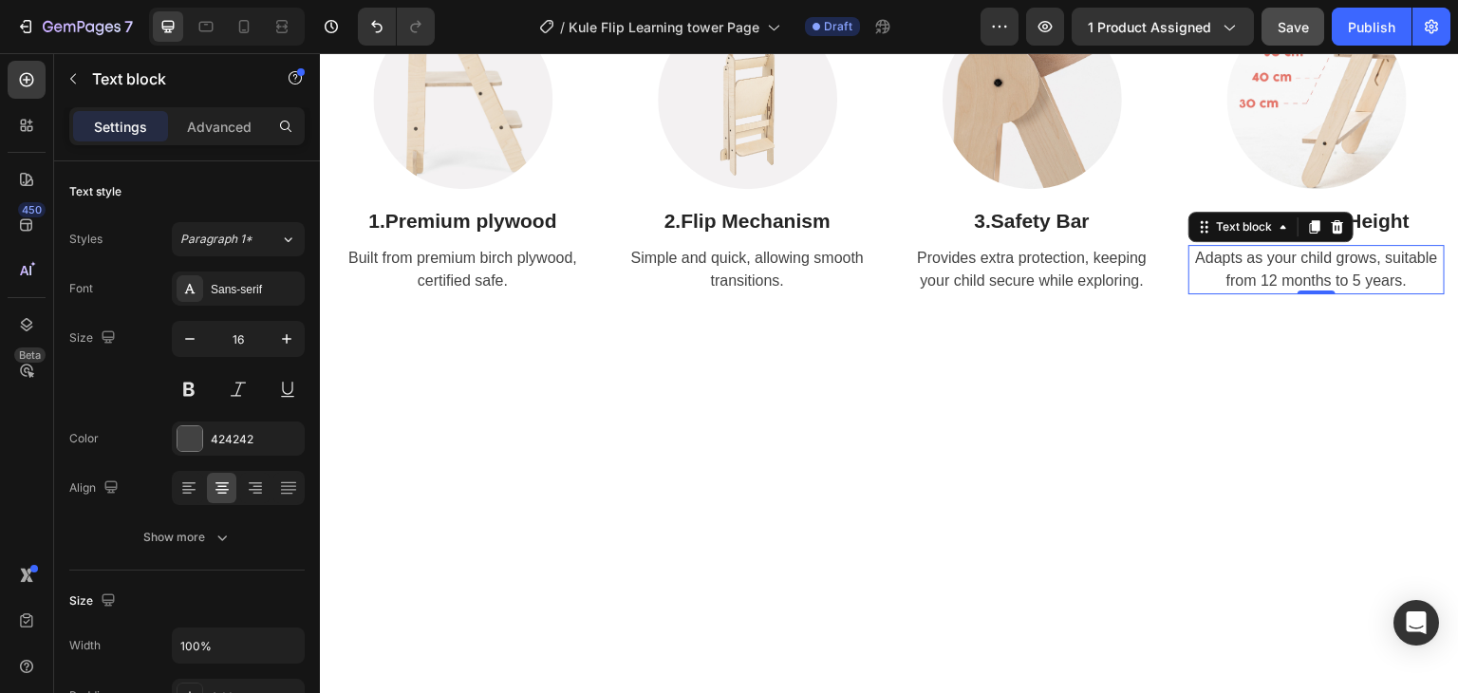
click at [1288, 288] on span "Adapts as your child grows, suitable from 12 months to 5 years." at bounding box center [1316, 269] width 242 height 39
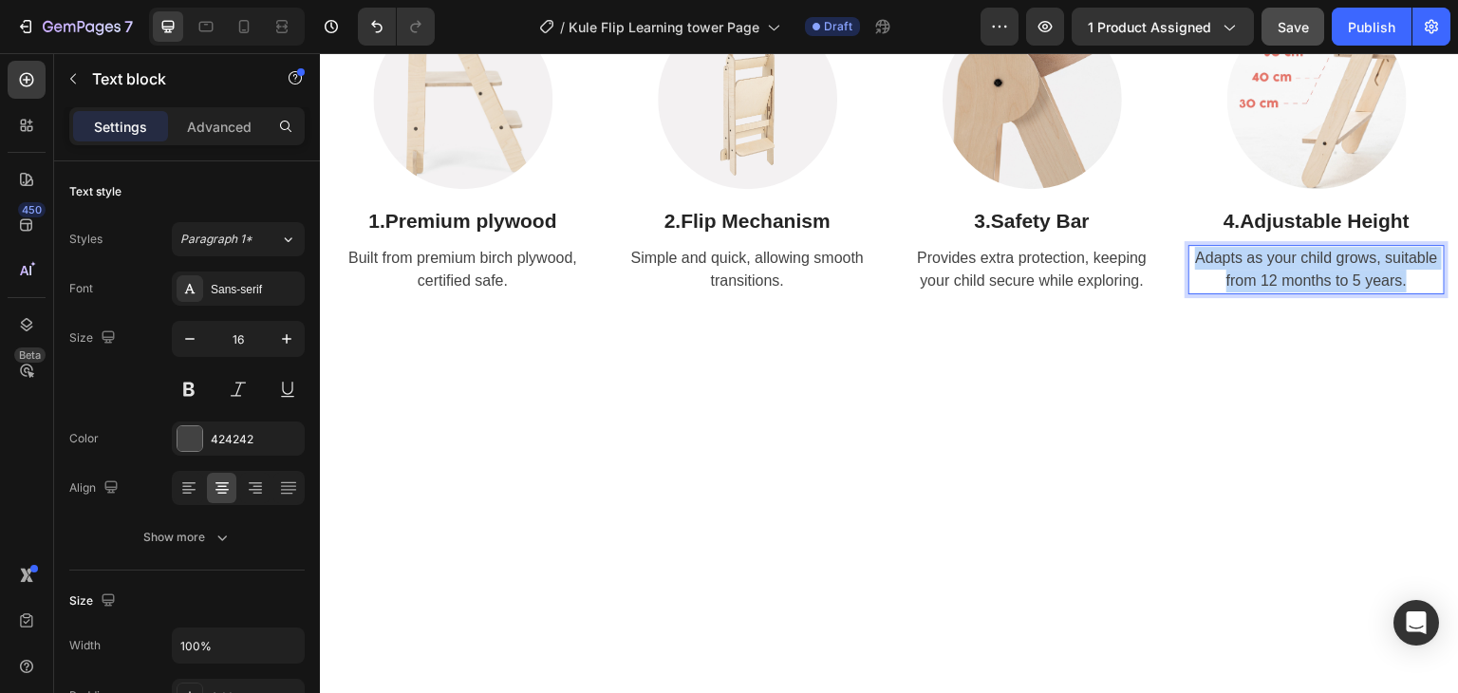
click at [1288, 288] on span "Adapts as your child grows, suitable from 12 months to 5 years." at bounding box center [1316, 269] width 242 height 39
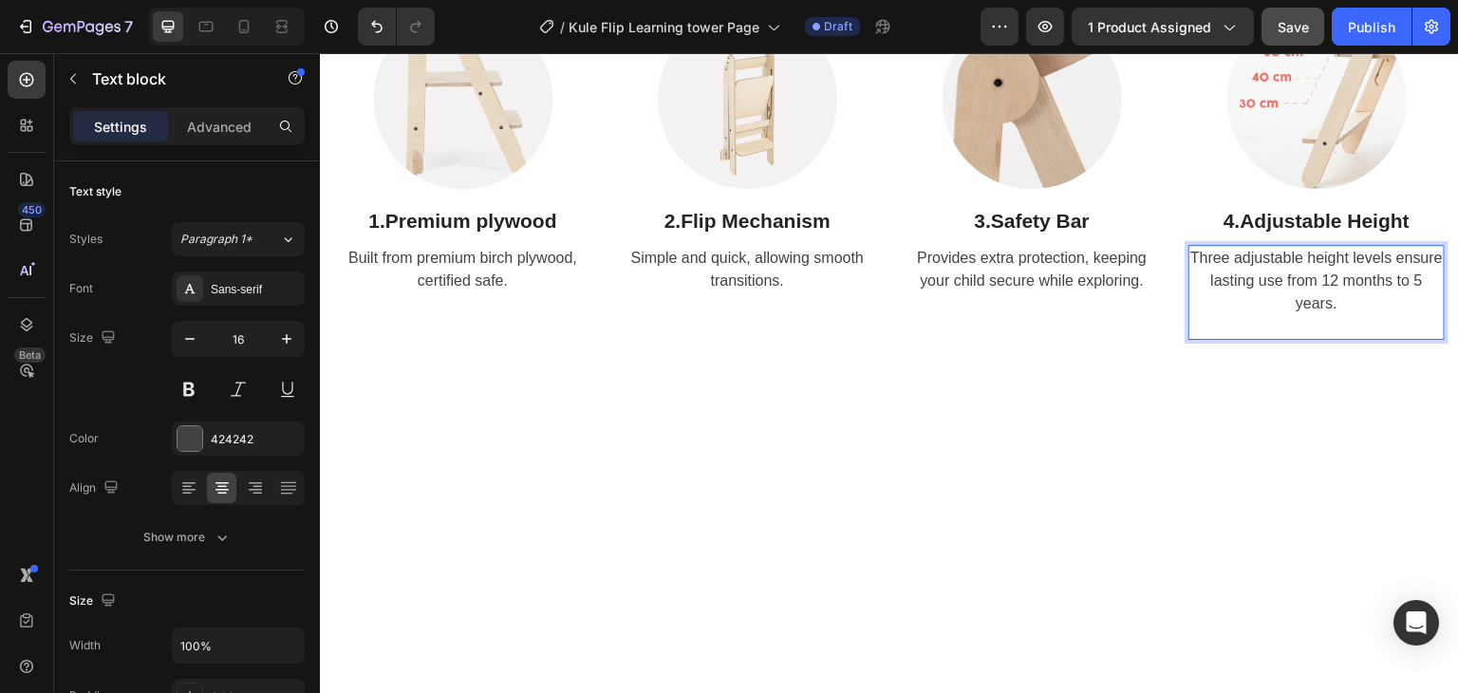
scroll to position [2129, 0]
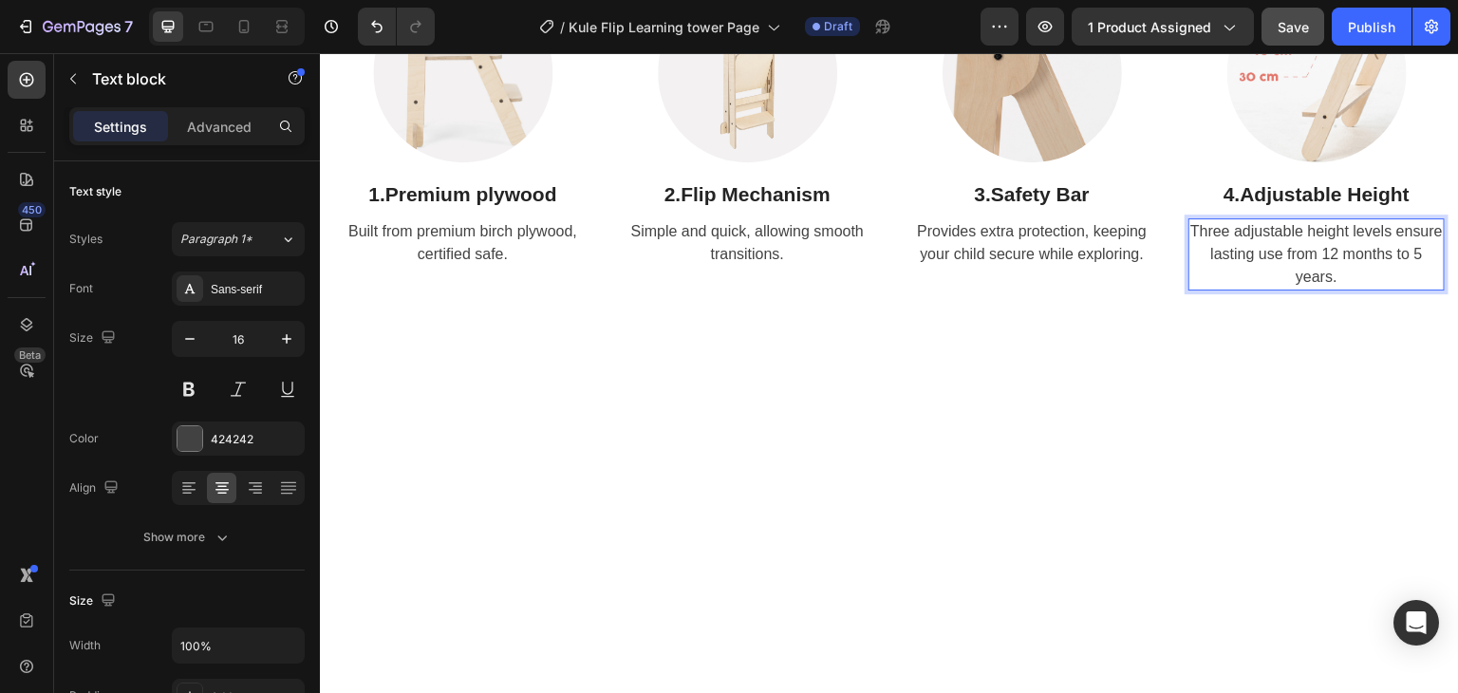
click at [1396, 288] on p "Three adjustable height levels ensure lasting use from 12 months to 5 years." at bounding box center [1316, 254] width 252 height 68
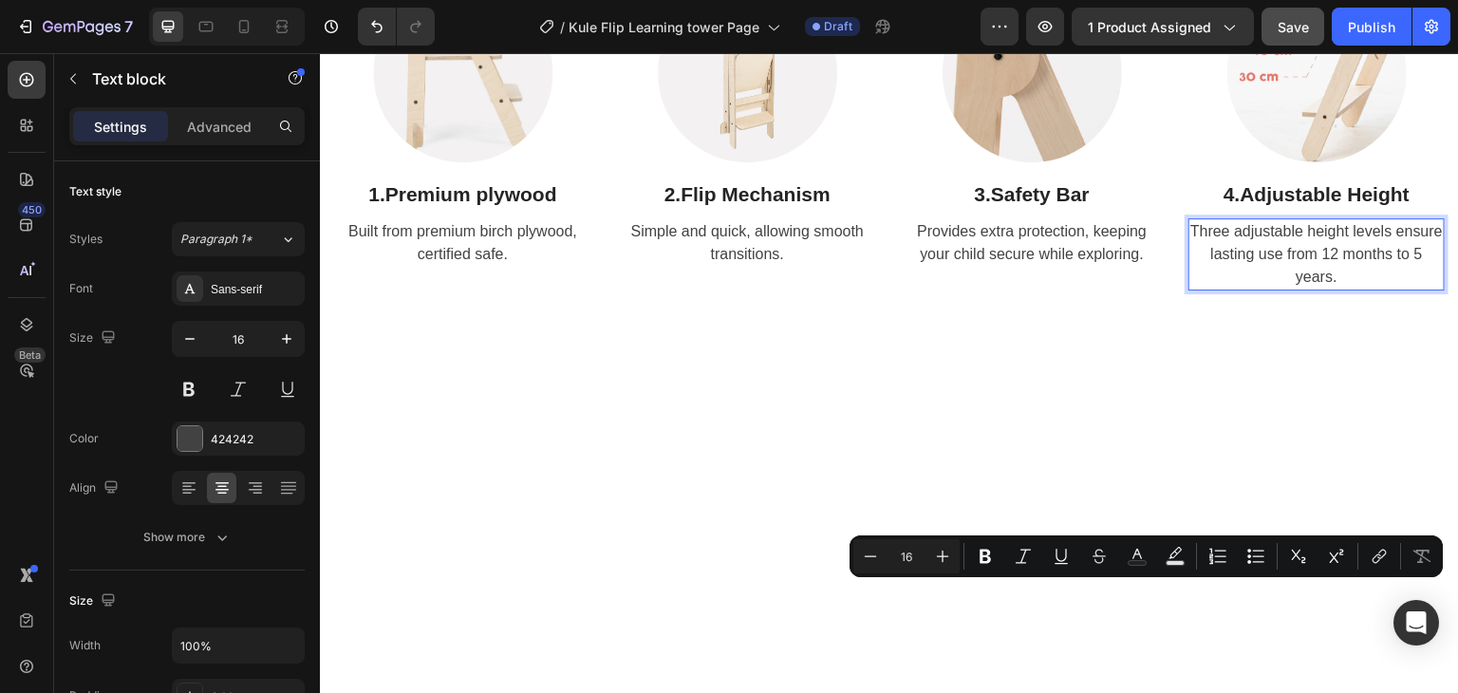
click at [1195, 288] on p "Three adjustable height levels ensure lasting use from 12 months to 5 years." at bounding box center [1316, 254] width 252 height 68
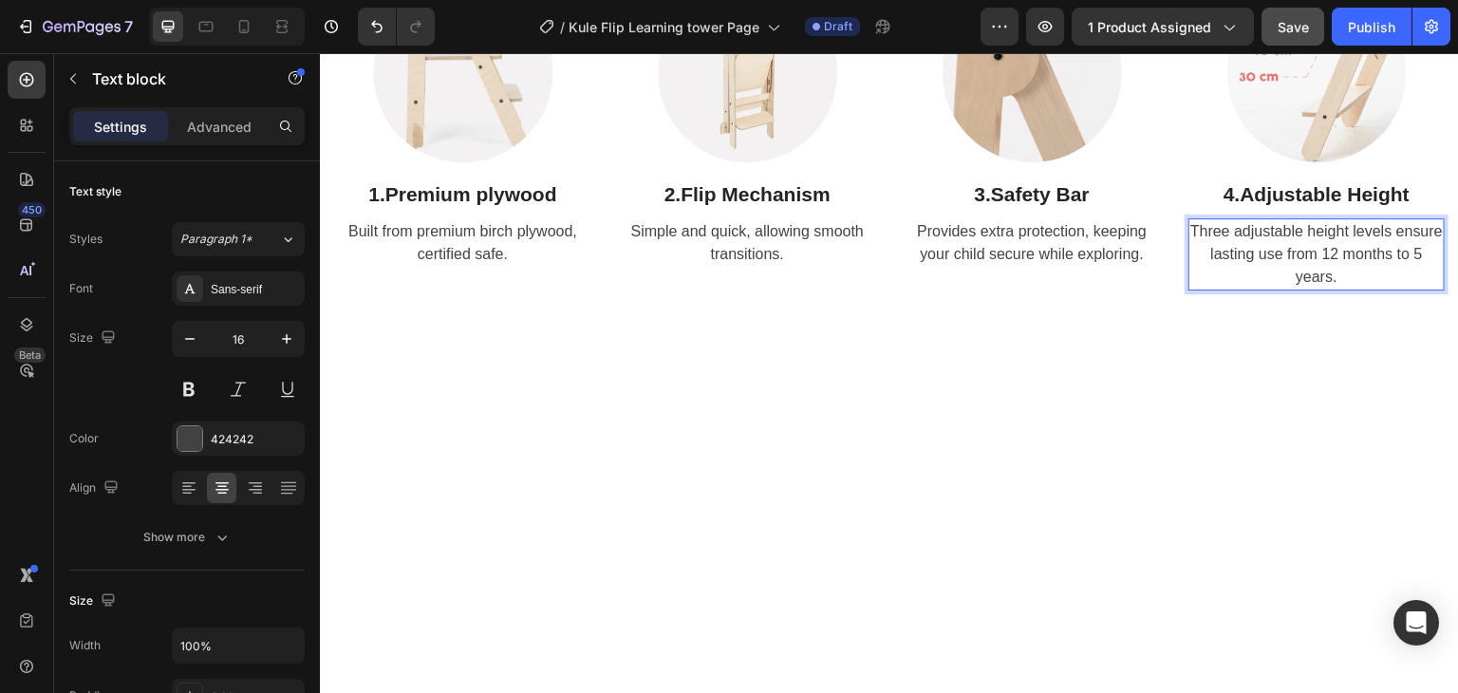
click at [1375, 288] on p "Three adjustable height levels ensure lasting use from 12 months to 5 years." at bounding box center [1316, 254] width 252 height 68
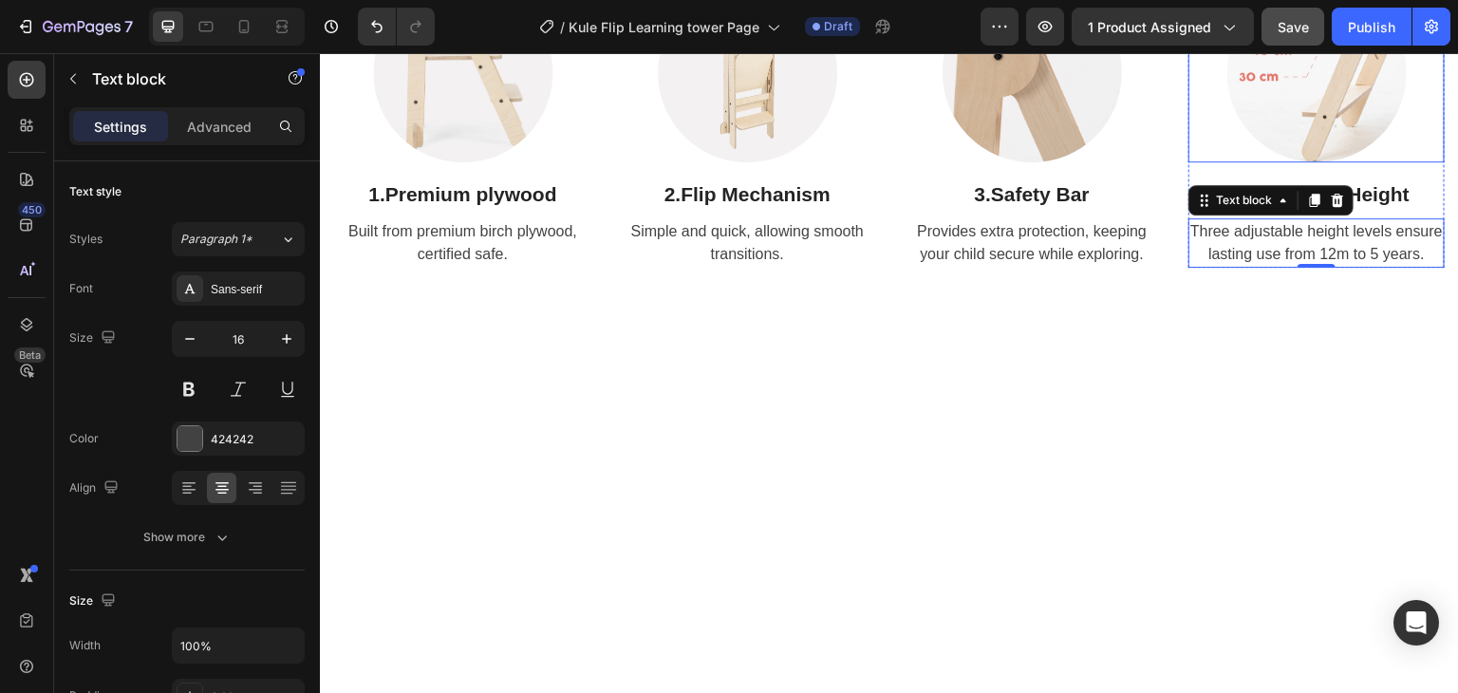
drag, startPoint x: 1732, startPoint y: 677, endPoint x: 1244, endPoint y: 359, distance: 582.2
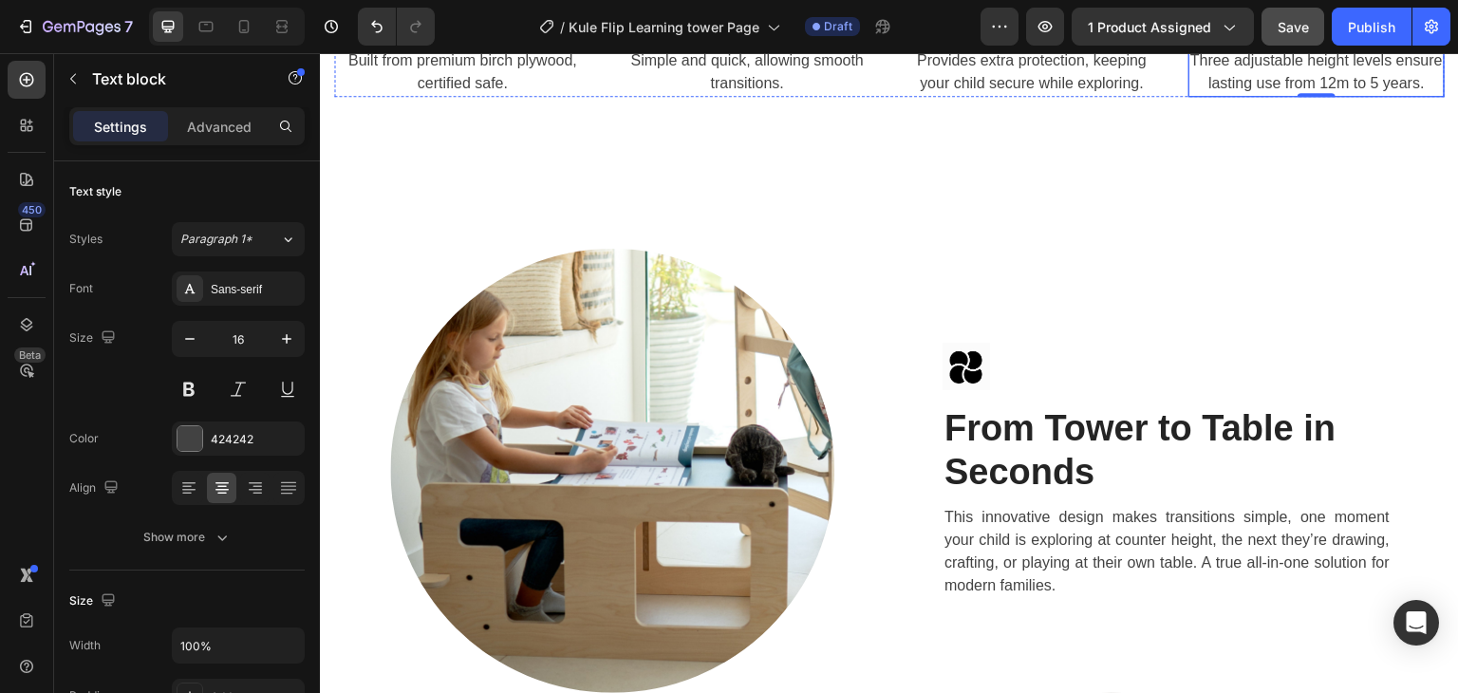
scroll to position [2319, 0]
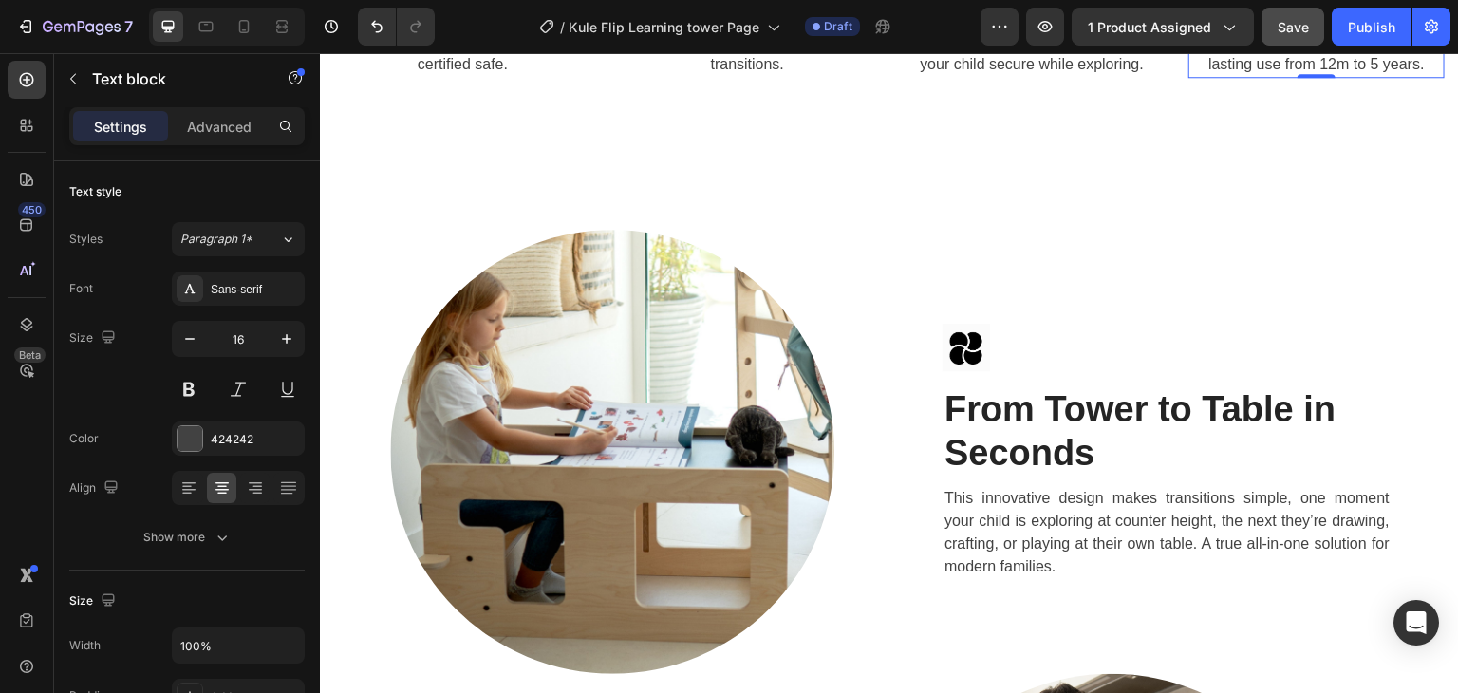
click at [1321, 76] on p "Three adjustable height levels ensure lasting use from 12m to 5 years." at bounding box center [1316, 53] width 252 height 46
click at [1409, 76] on p "Three adjustable height levels ensure lasting use from 12m to 5 Y." at bounding box center [1316, 53] width 252 height 46
click at [817, 15] on strong "Flip Mechanism" at bounding box center [755, 4] width 150 height 22
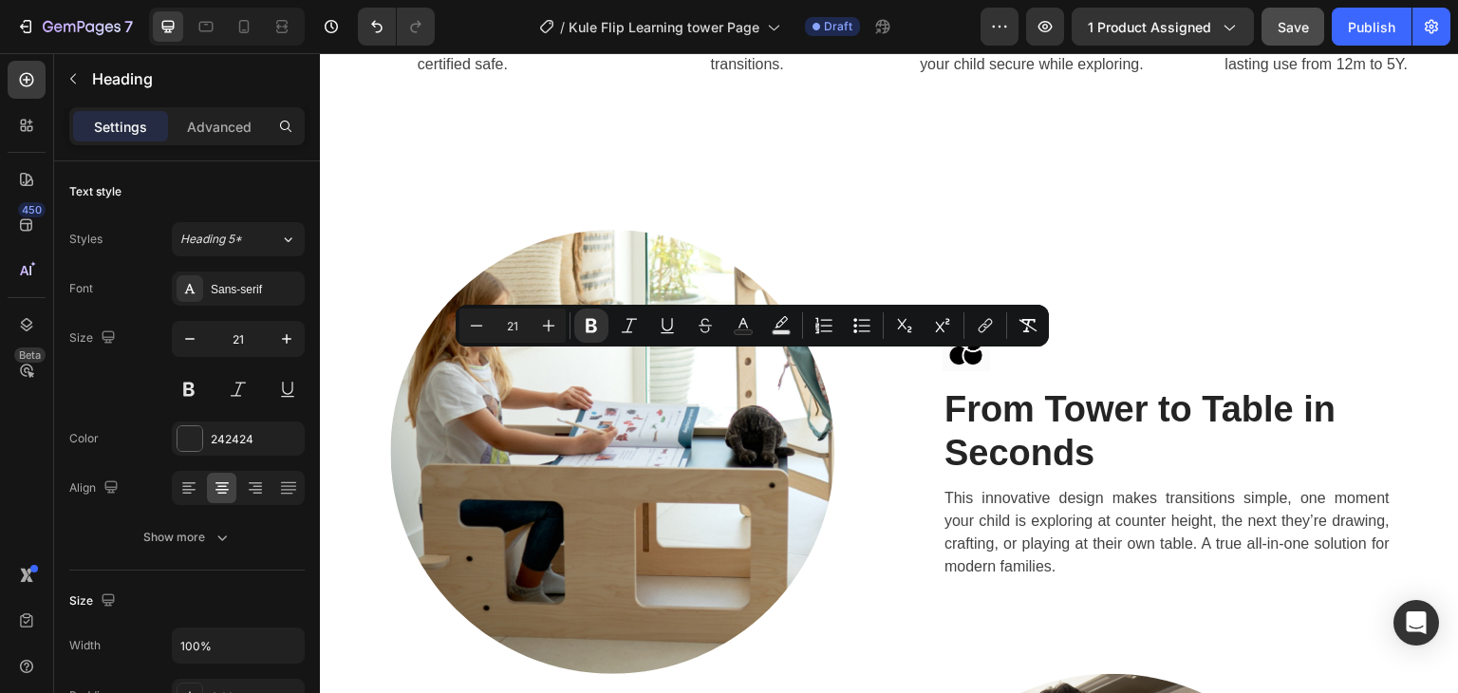
drag, startPoint x: 837, startPoint y: 368, endPoint x: 681, endPoint y: 365, distance: 155.7
click at [681, 20] on p "2. Flip Mechanism" at bounding box center [747, 5] width 252 height 30
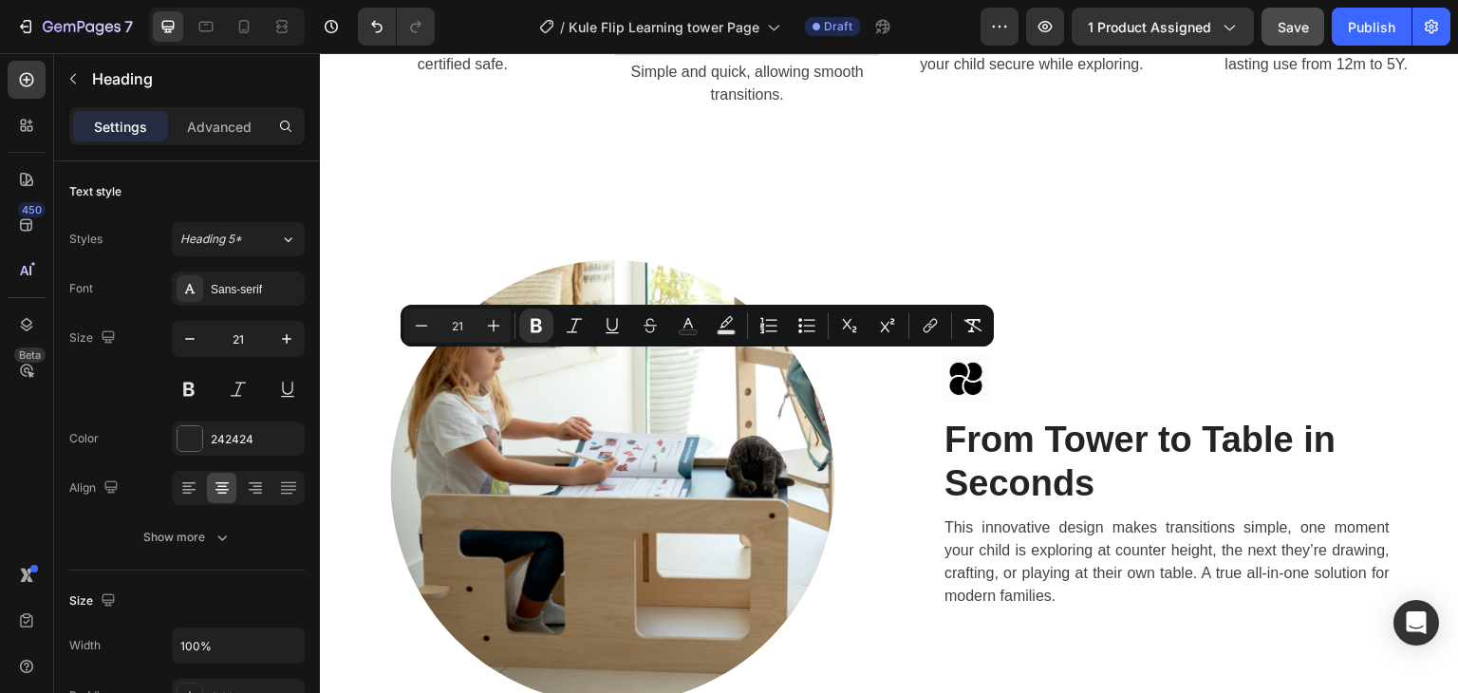
drag, startPoint x: 728, startPoint y: 366, endPoint x: 673, endPoint y: 366, distance: 55.0
click at [673, 46] on strong "2-in-1 Convertible Design" at bounding box center [755, 19] width 168 height 52
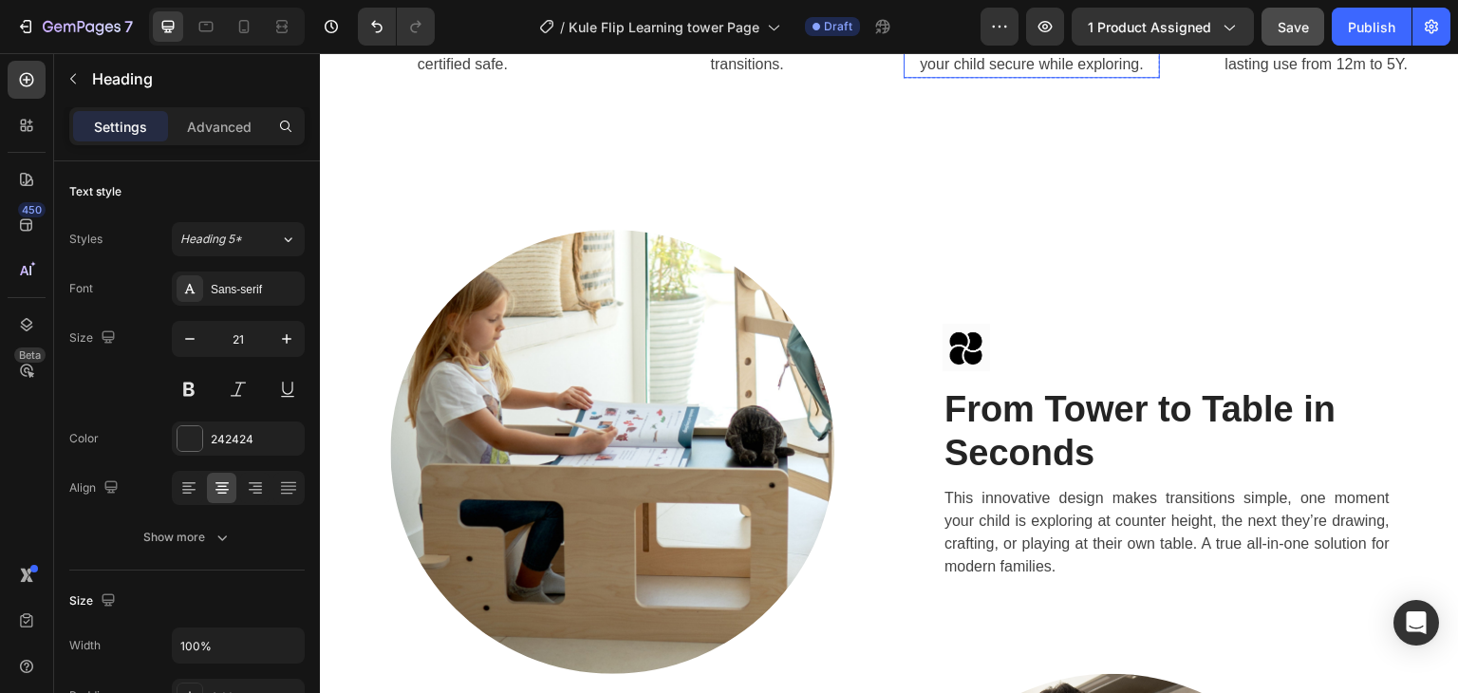
click at [1032, 22] on h2 "3. Safety Bar" at bounding box center [1031, 5] width 256 height 34
drag, startPoint x: 1094, startPoint y: 370, endPoint x: 988, endPoint y: 373, distance: 106.3
click at [988, 20] on p "3. Safety Bar" at bounding box center [1031, 5] width 252 height 30
click at [1106, 76] on p "Provides extra protection, keeping your child secure while exploring." at bounding box center [1031, 53] width 252 height 46
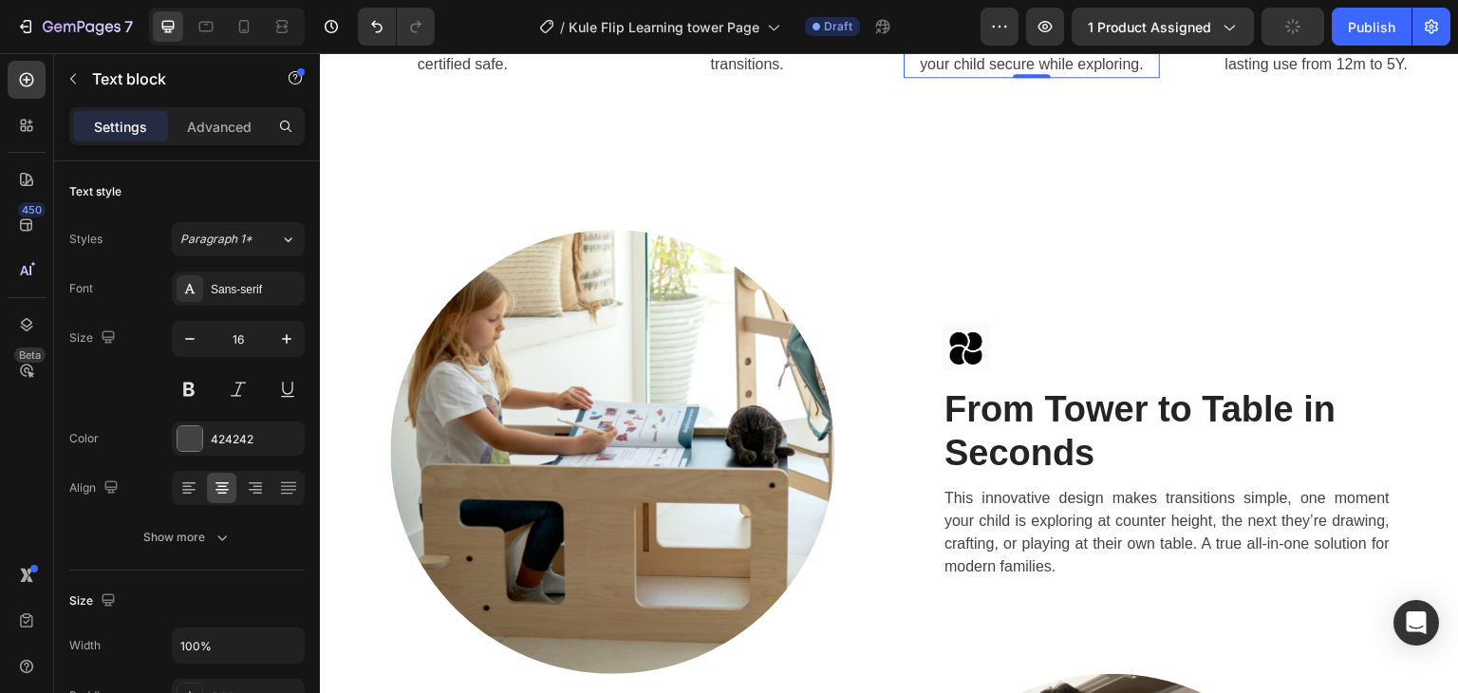
click at [1106, 76] on p "Provides extra protection, keeping your child secure while exploring." at bounding box center [1031, 53] width 252 height 46
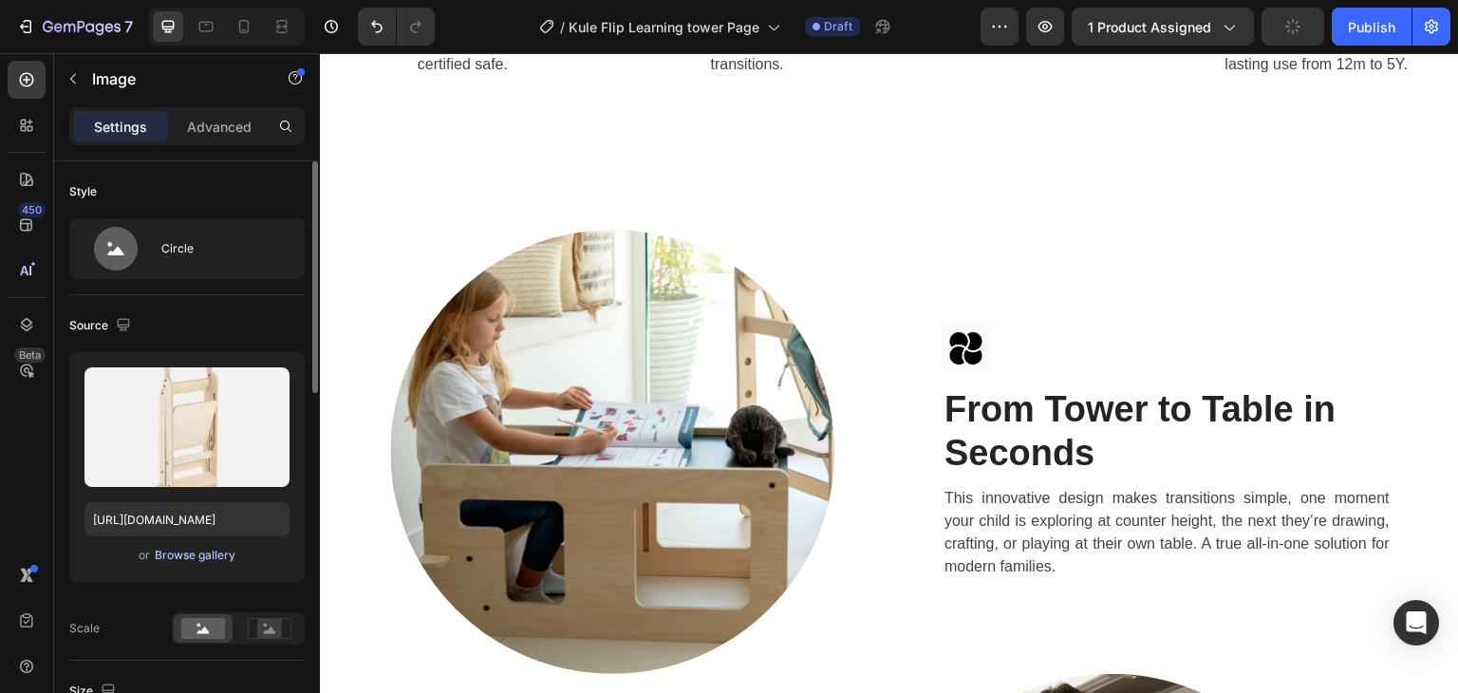
click at [217, 548] on div "Browse gallery" at bounding box center [195, 555] width 81 height 17
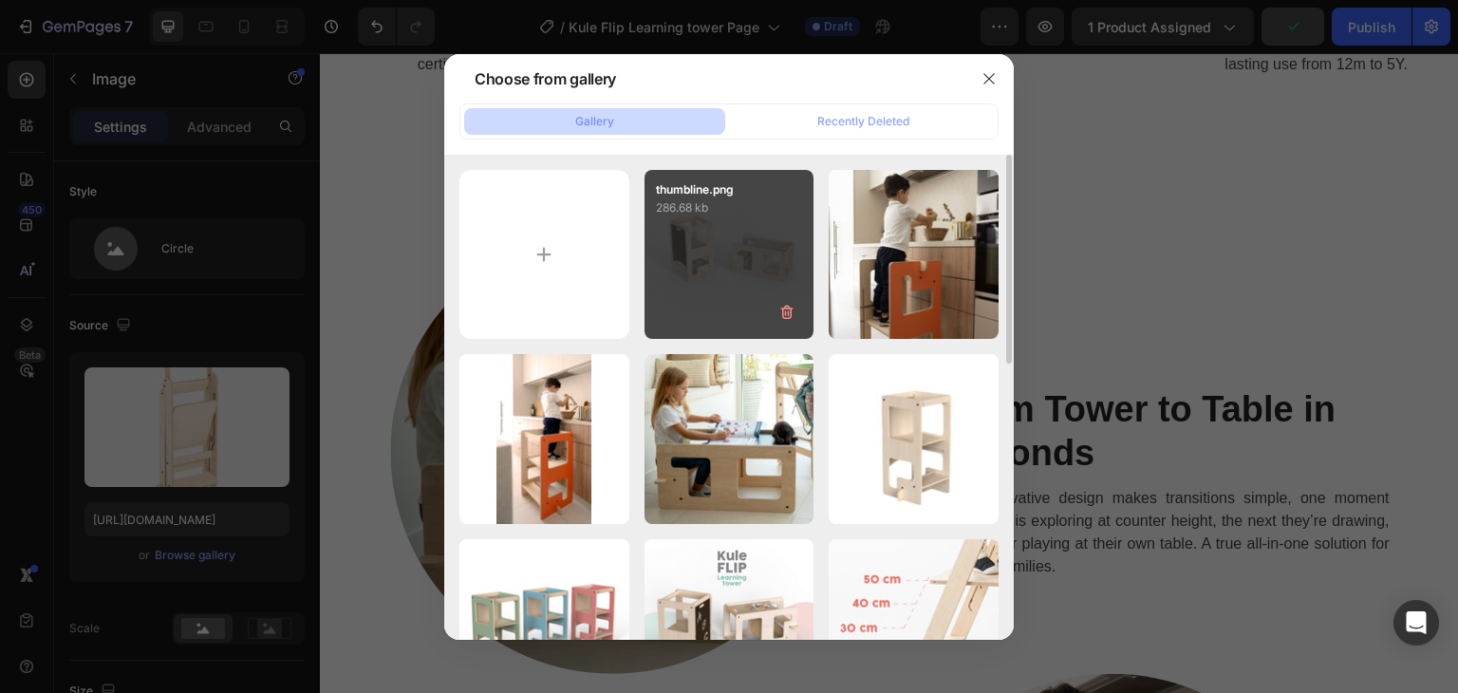
click at [723, 238] on div "thumbline.png 286.68 kb" at bounding box center [729, 255] width 170 height 170
type input "[URL][DOMAIN_NAME]"
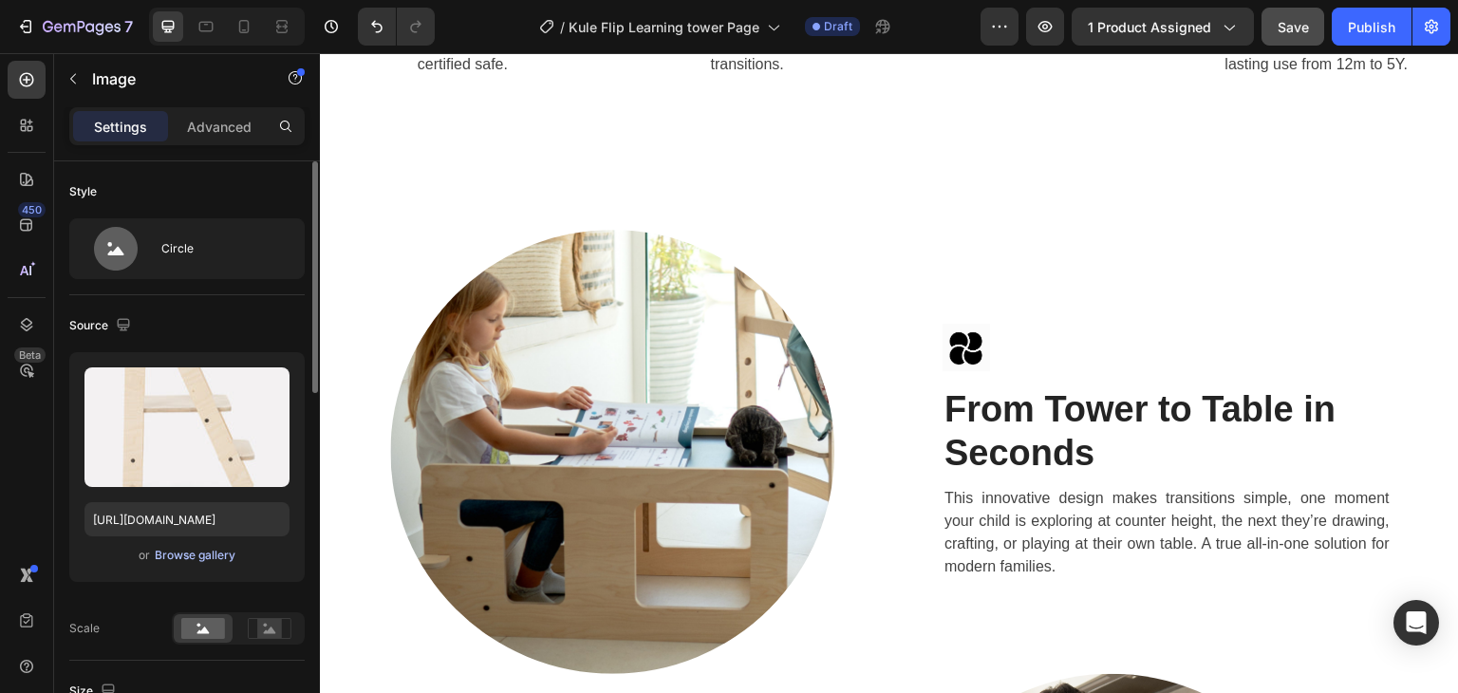
click at [186, 549] on div "Browse gallery" at bounding box center [195, 555] width 81 height 17
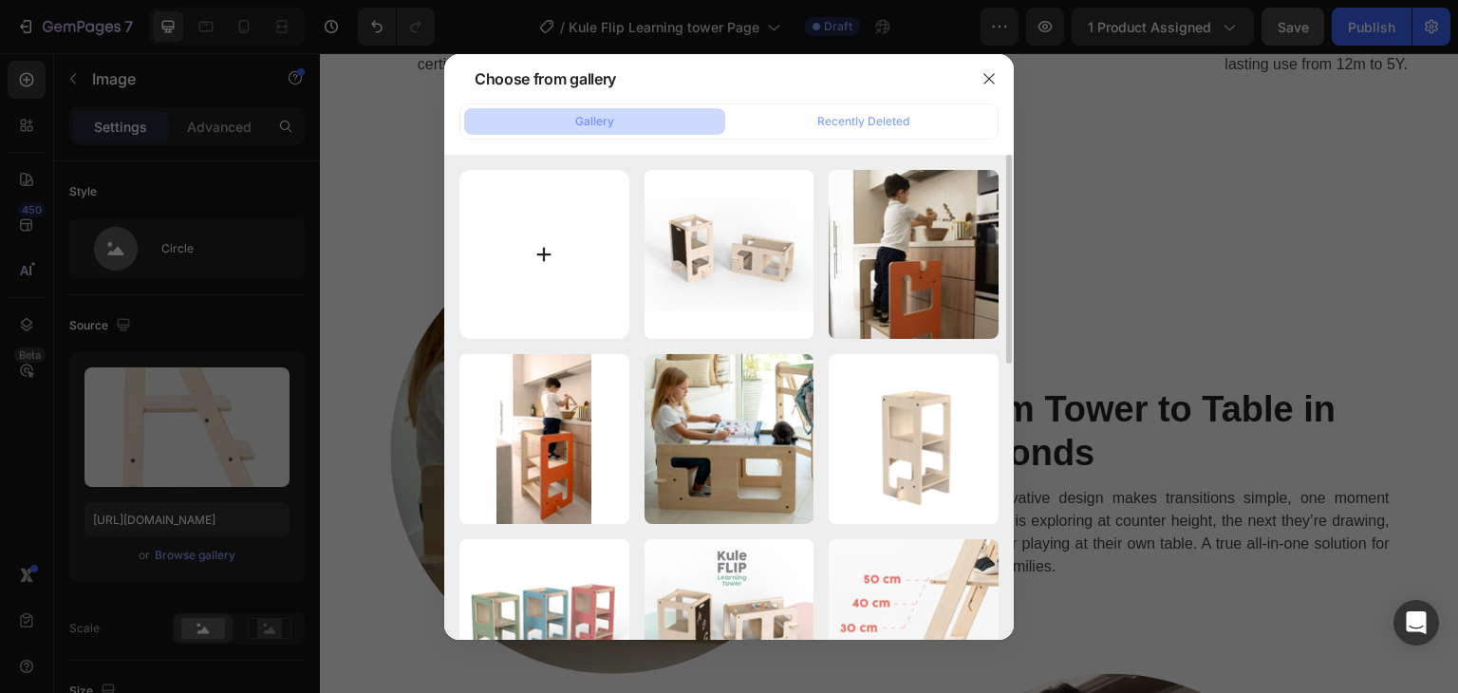
click at [521, 279] on input "file" at bounding box center [544, 255] width 170 height 170
type input "C:\fakepath\kule 1.png"
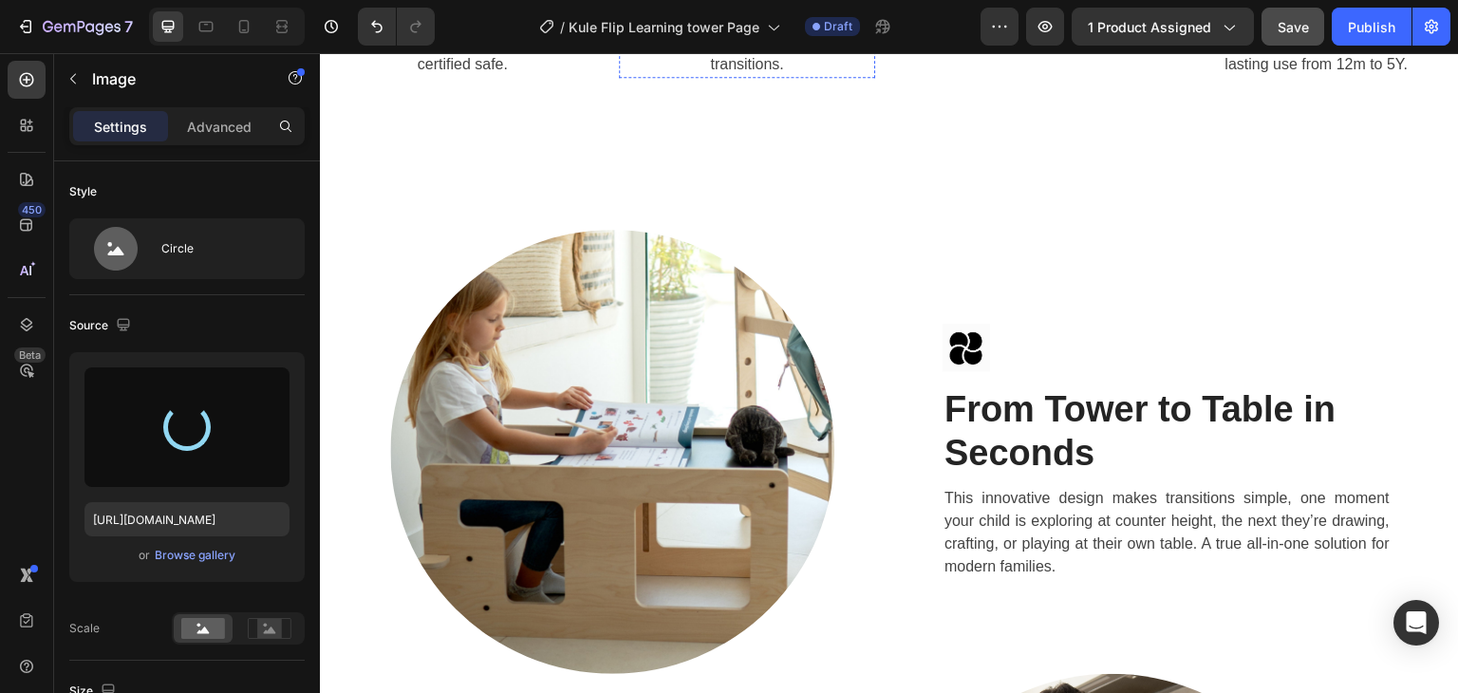
type input "[URL][DOMAIN_NAME]"
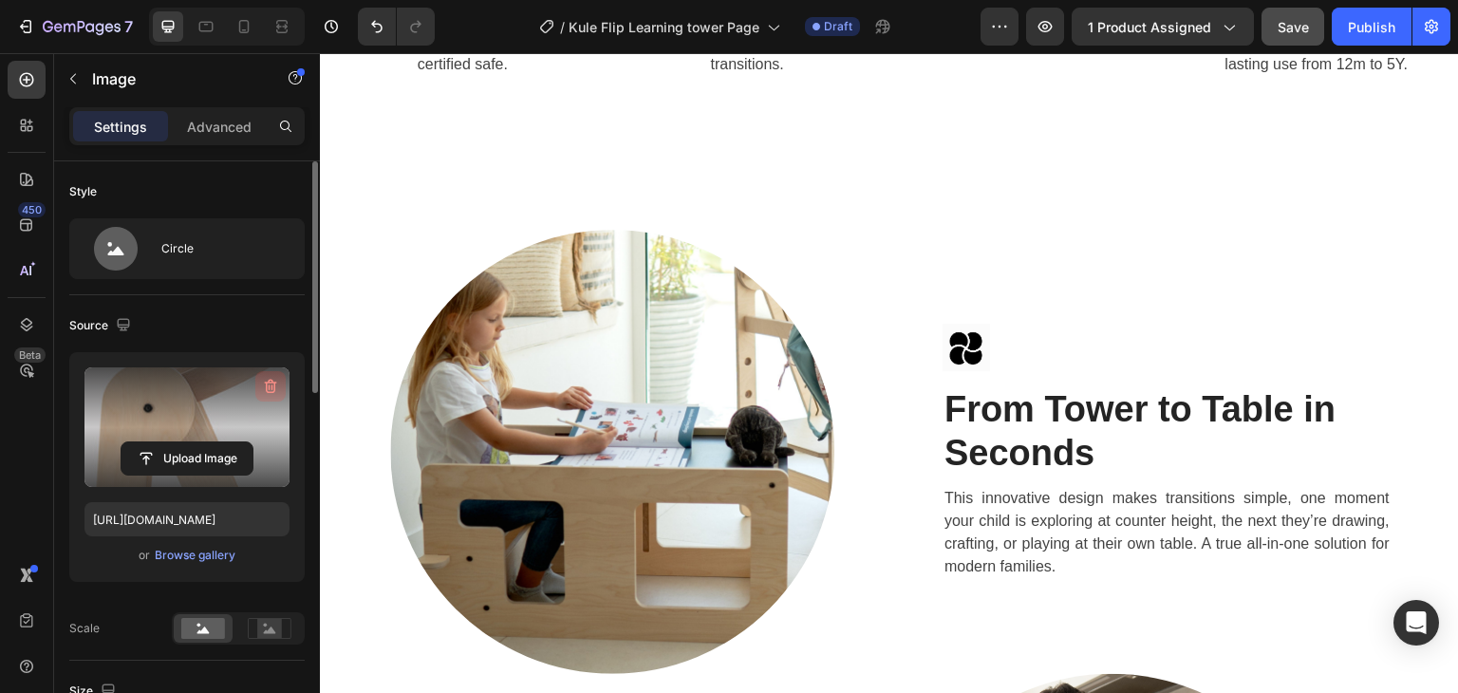
click at [268, 385] on icon "button" at bounding box center [270, 386] width 19 height 19
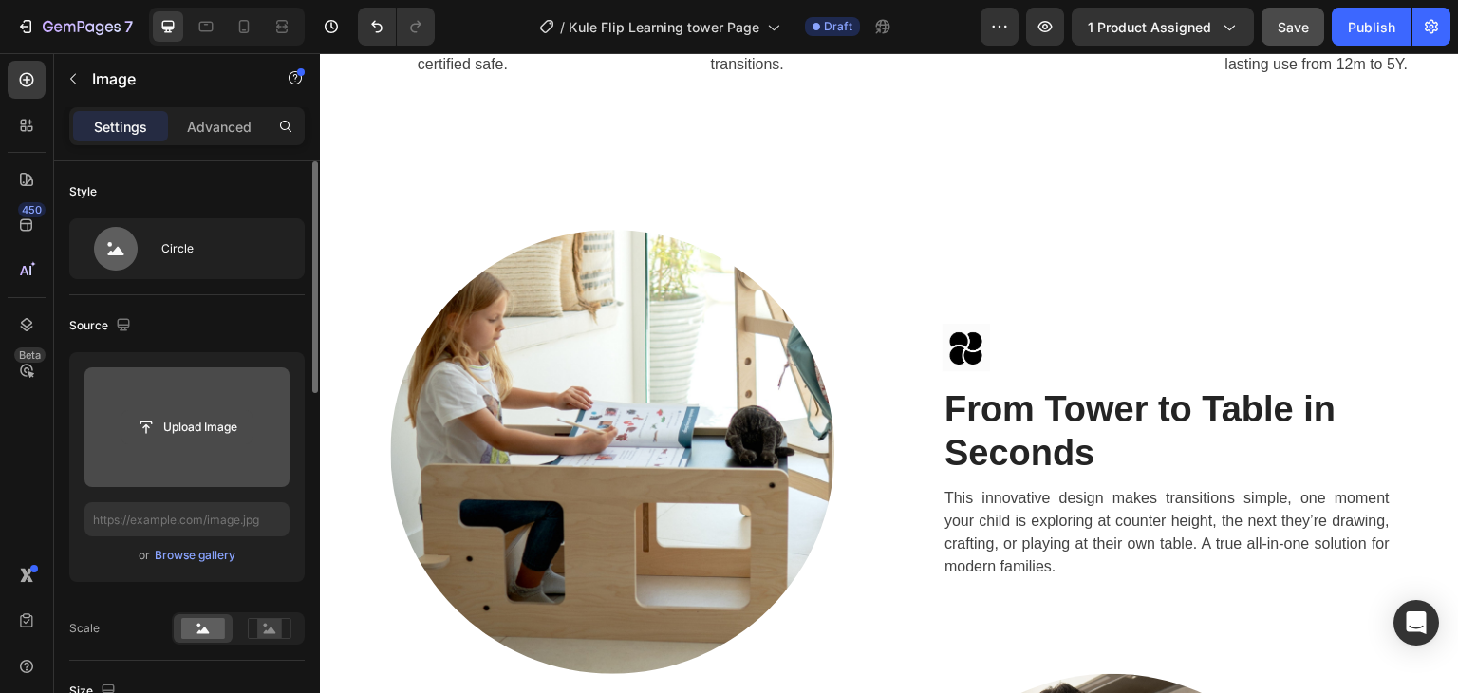
click at [206, 432] on input "file" at bounding box center [186, 427] width 131 height 32
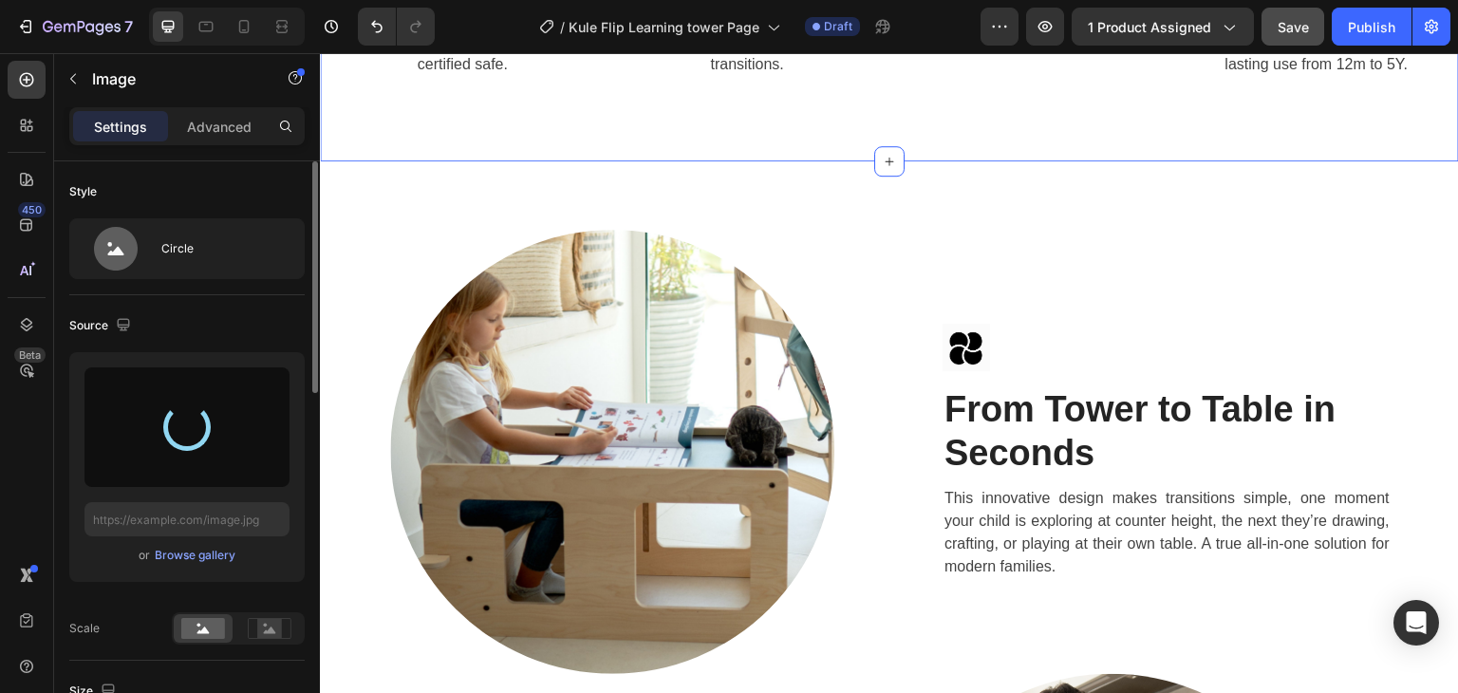
type input "[URL][DOMAIN_NAME]"
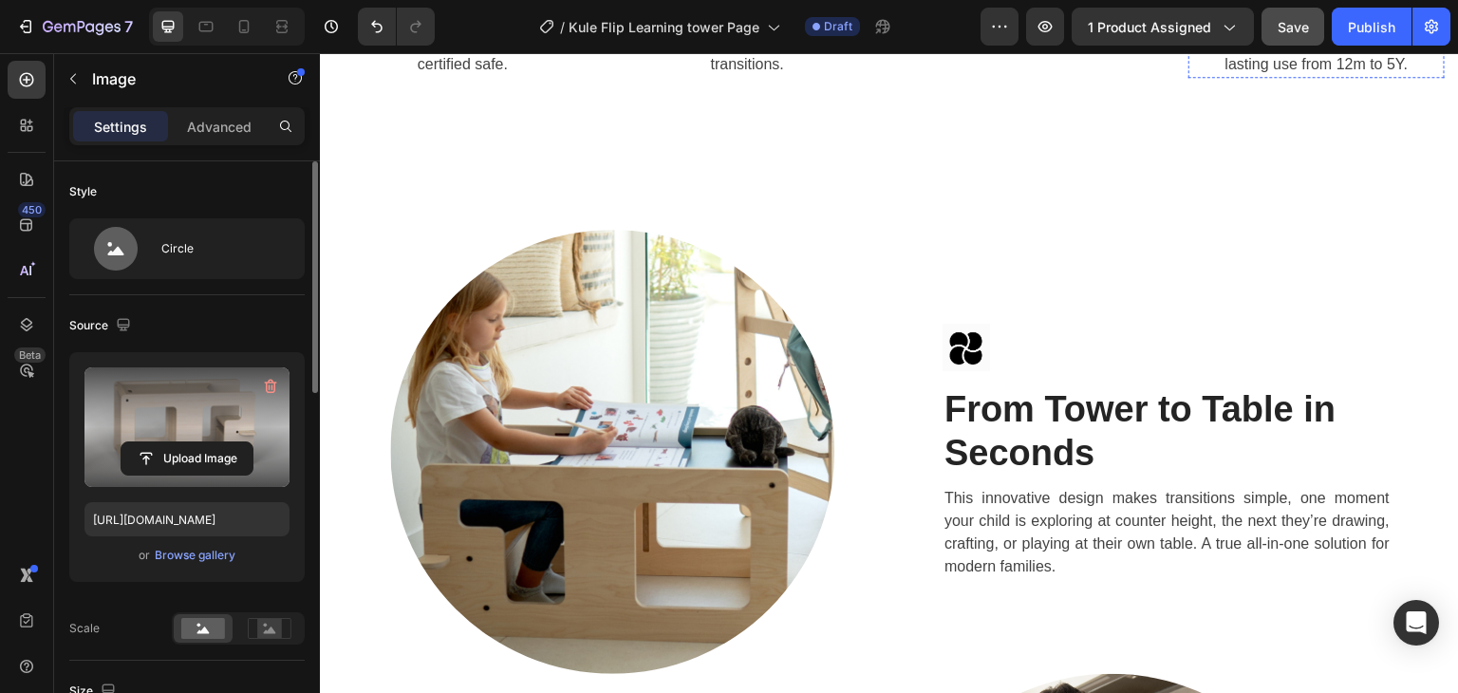
click at [273, 375] on button "button" at bounding box center [270, 386] width 30 height 30
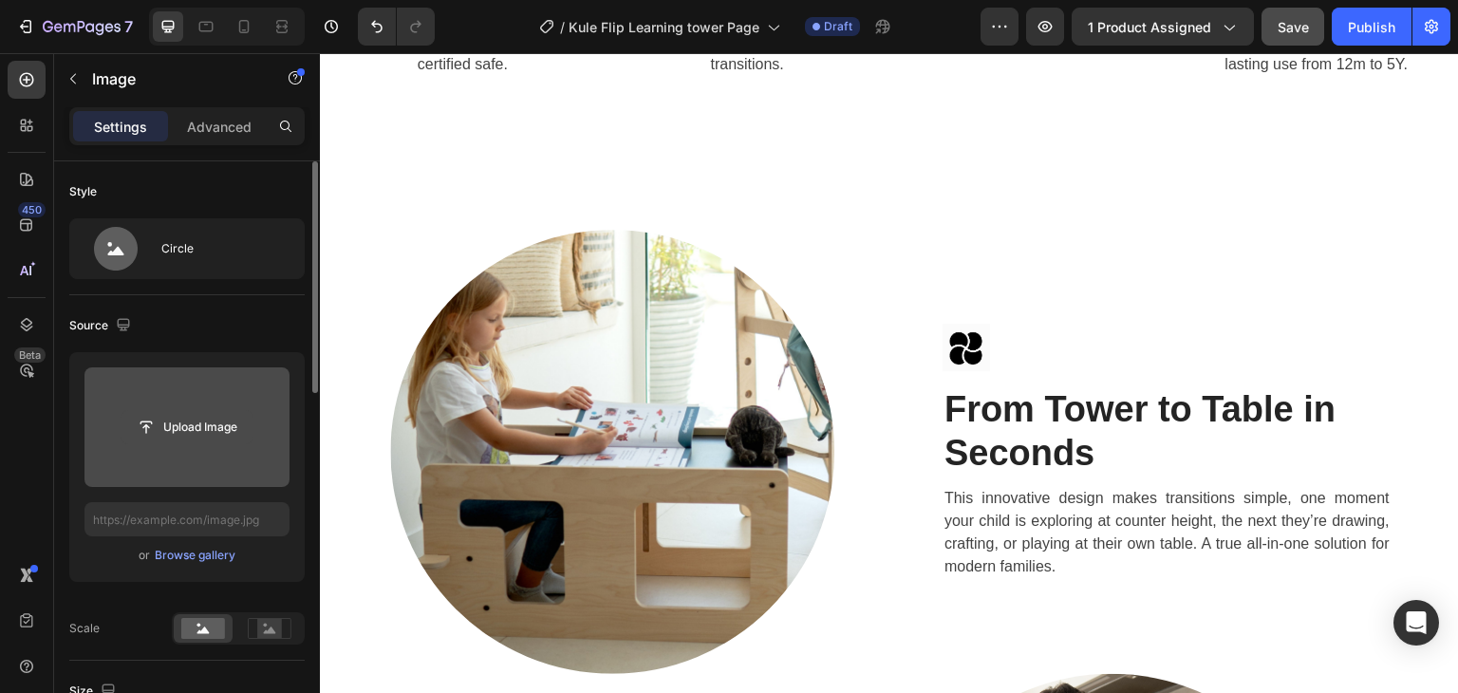
click at [186, 424] on input "file" at bounding box center [186, 427] width 131 height 32
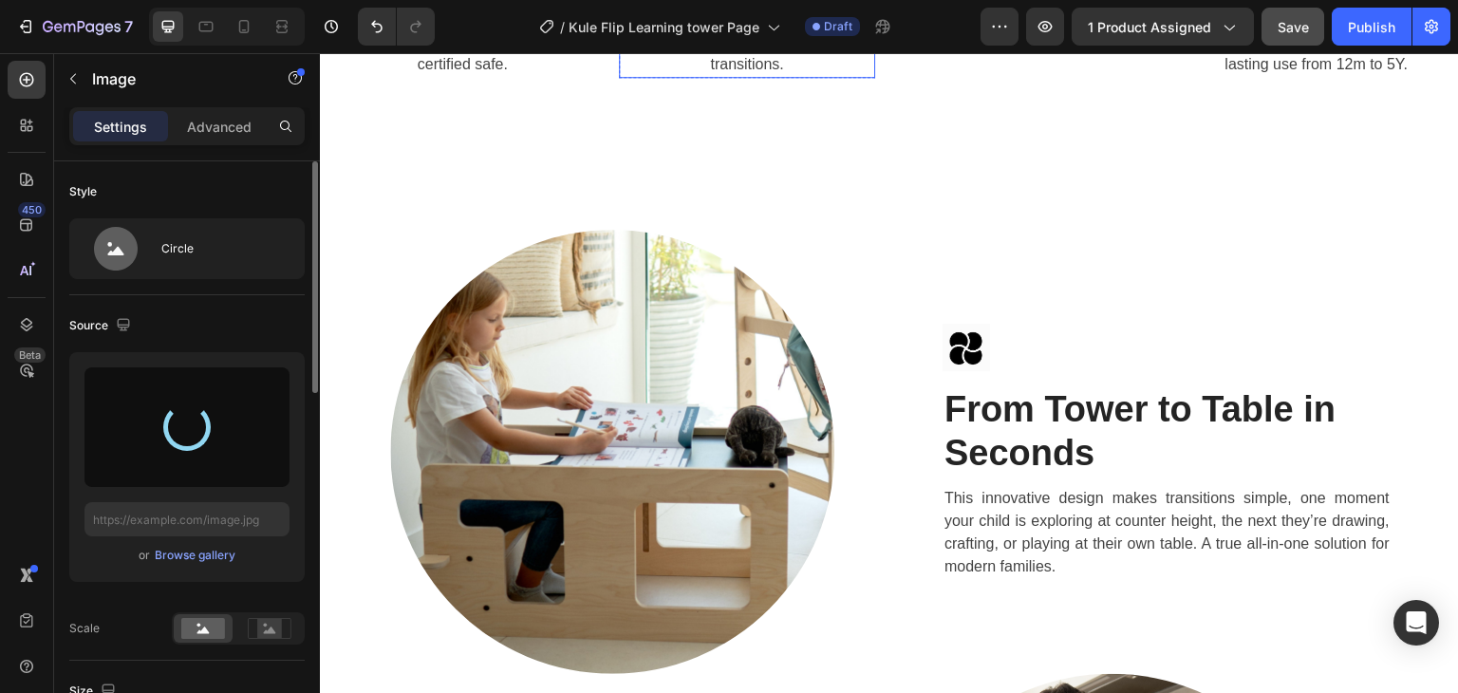
type input "[URL][DOMAIN_NAME]"
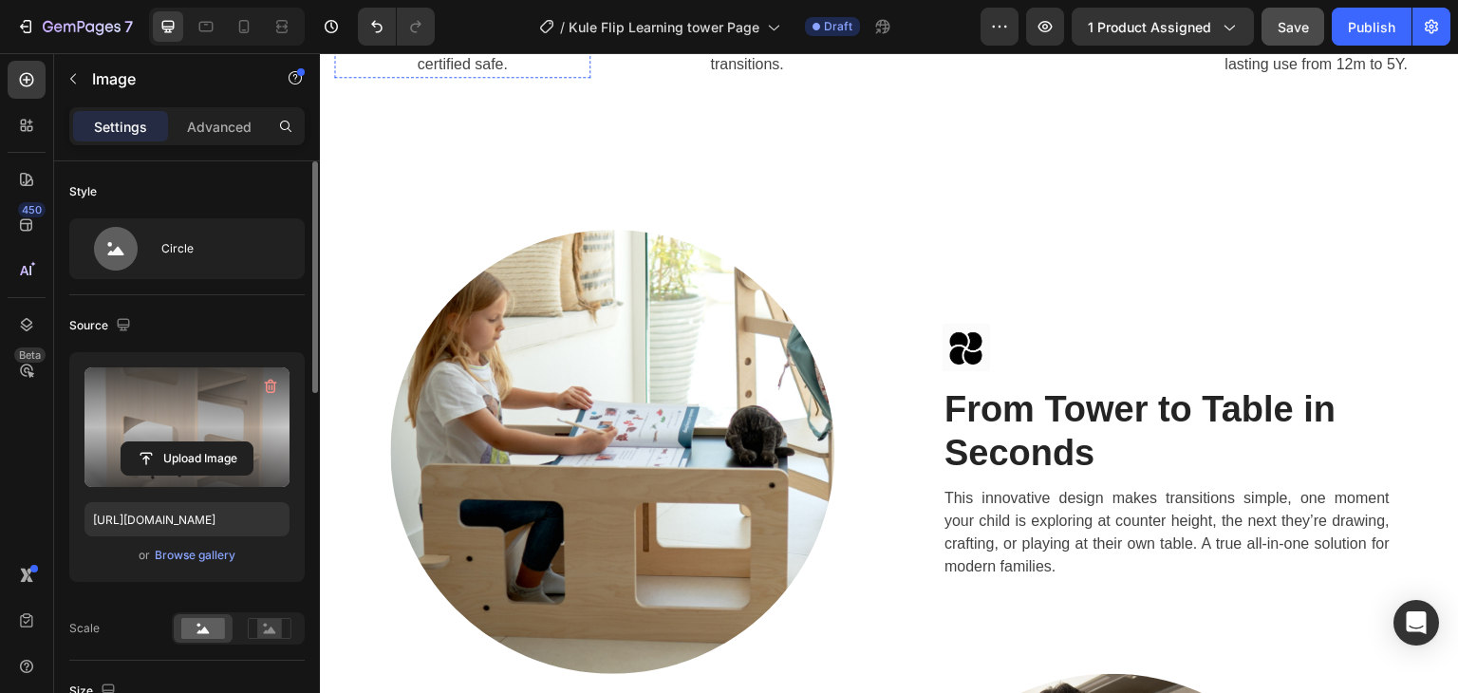
click at [272, 381] on icon "button" at bounding box center [271, 387] width 12 height 14
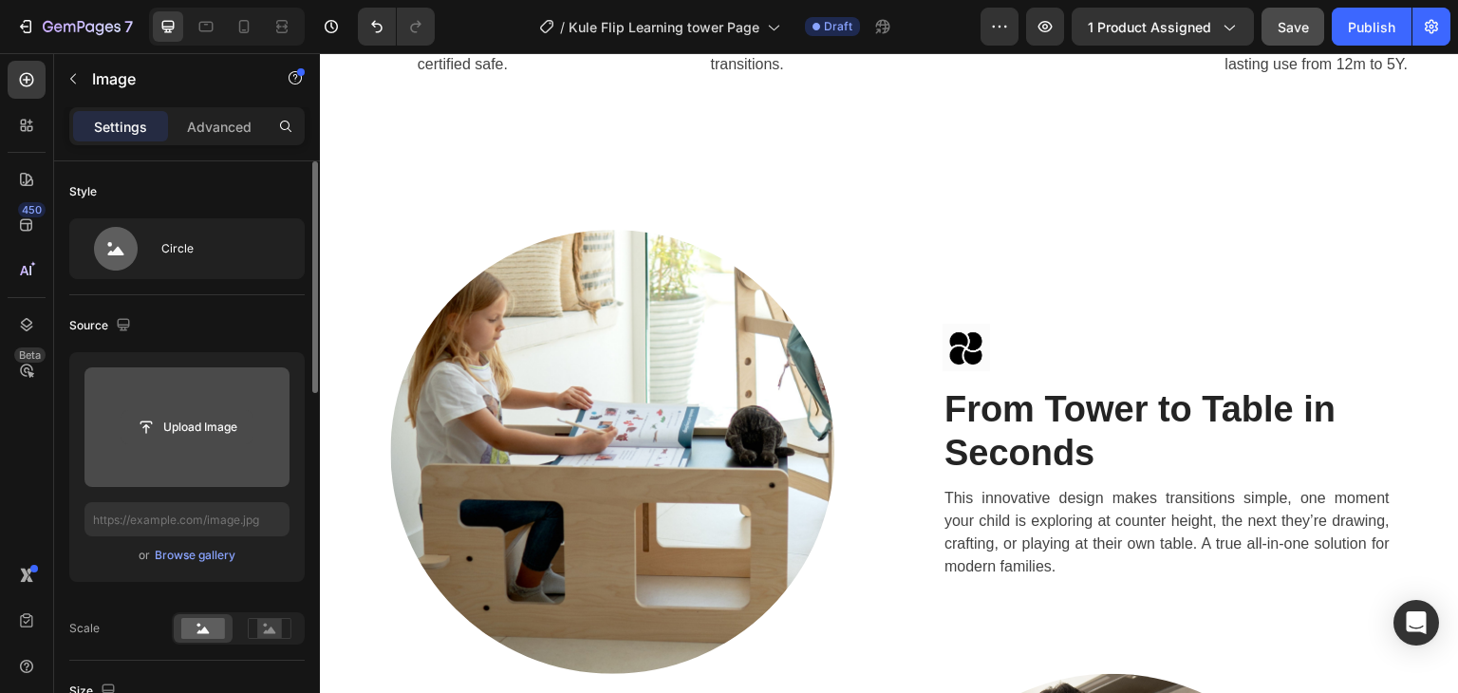
click at [197, 414] on input "file" at bounding box center [186, 427] width 131 height 32
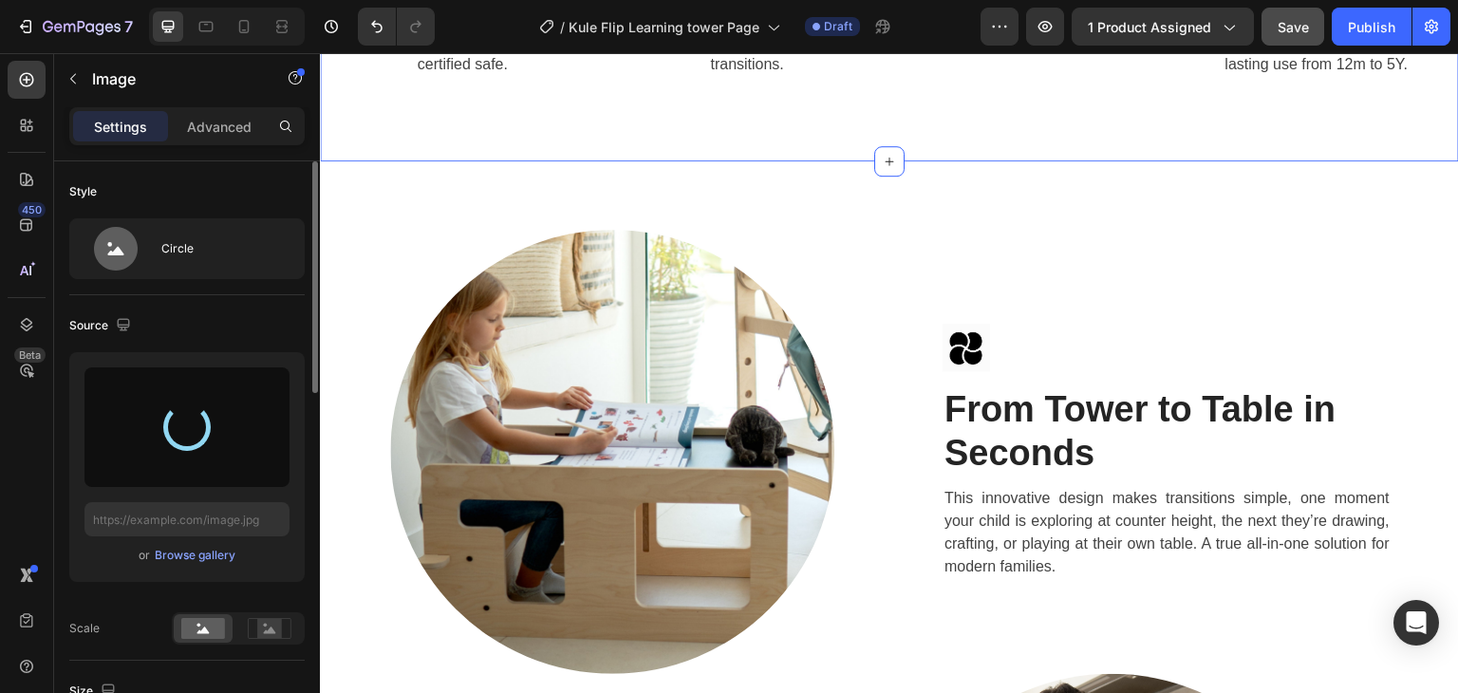
type input "[URL][DOMAIN_NAME]"
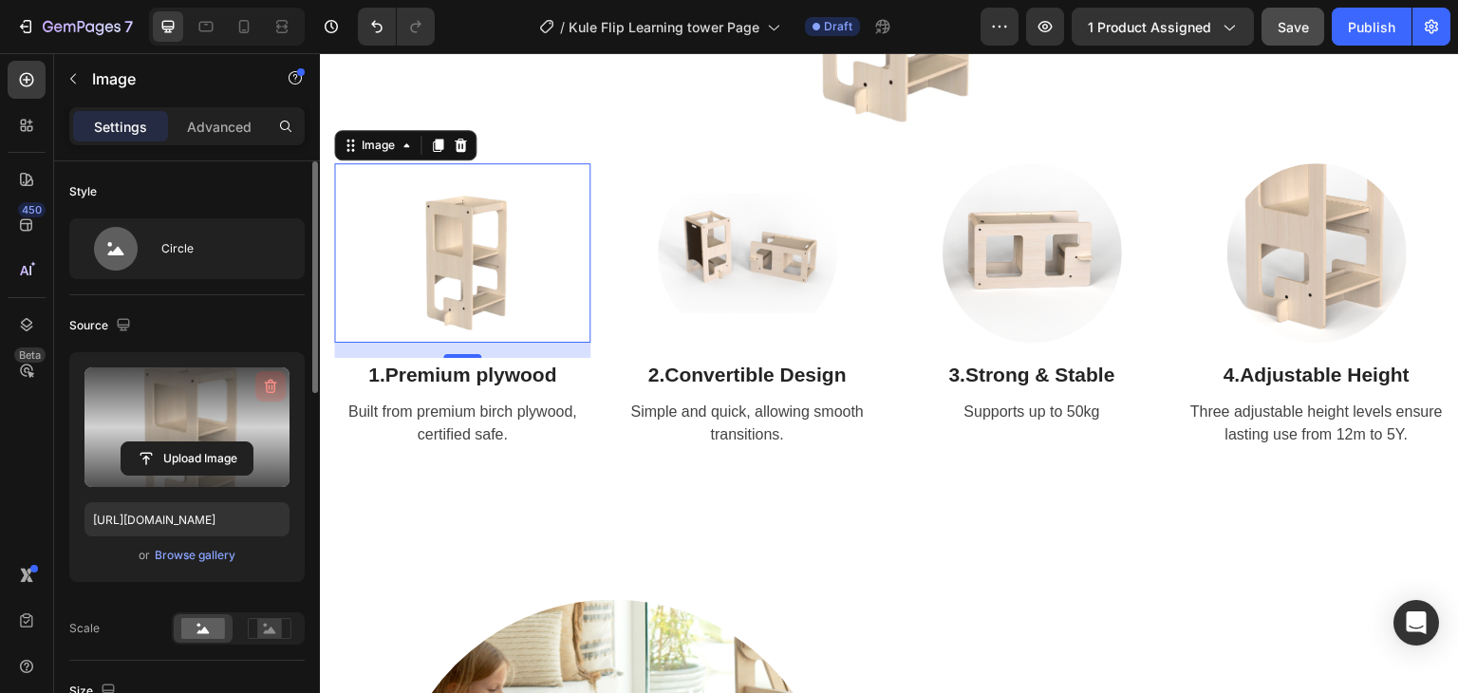
click at [267, 384] on icon "button" at bounding box center [270, 386] width 19 height 19
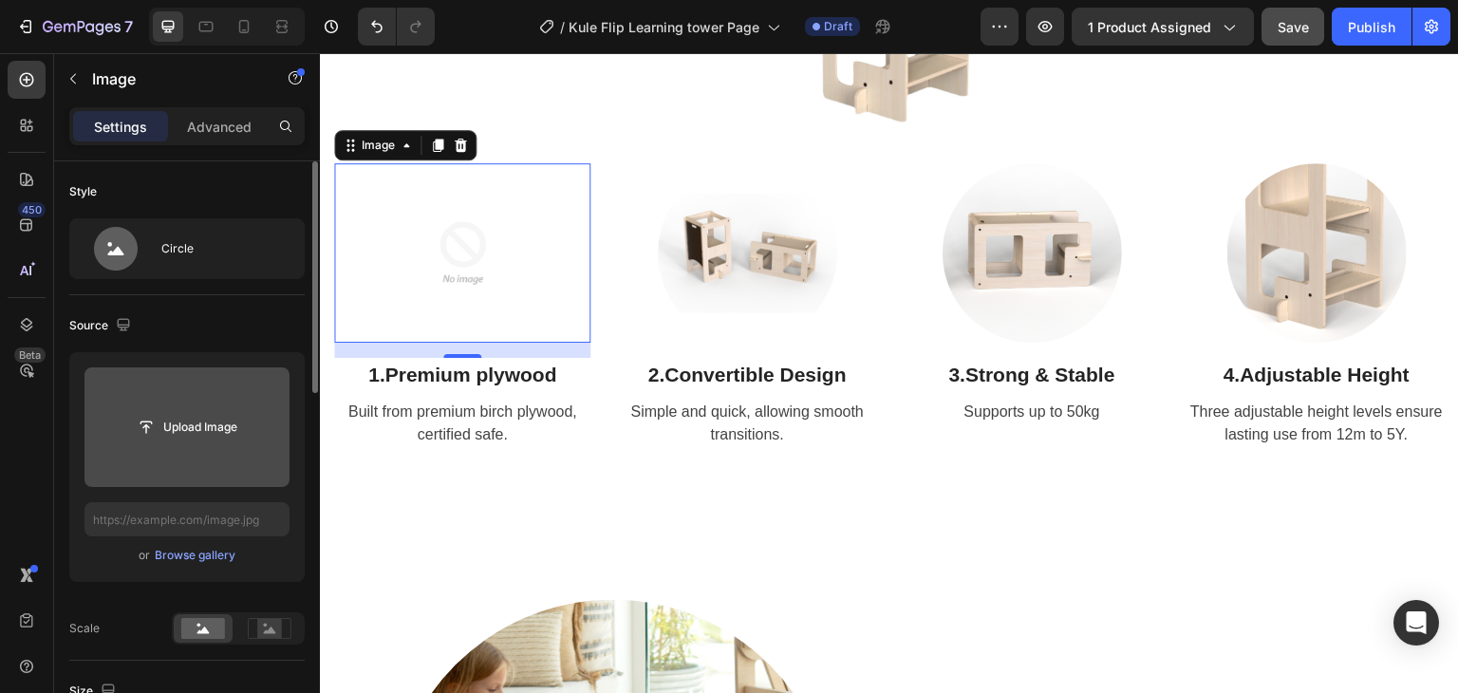
click at [195, 436] on input "file" at bounding box center [186, 427] width 131 height 32
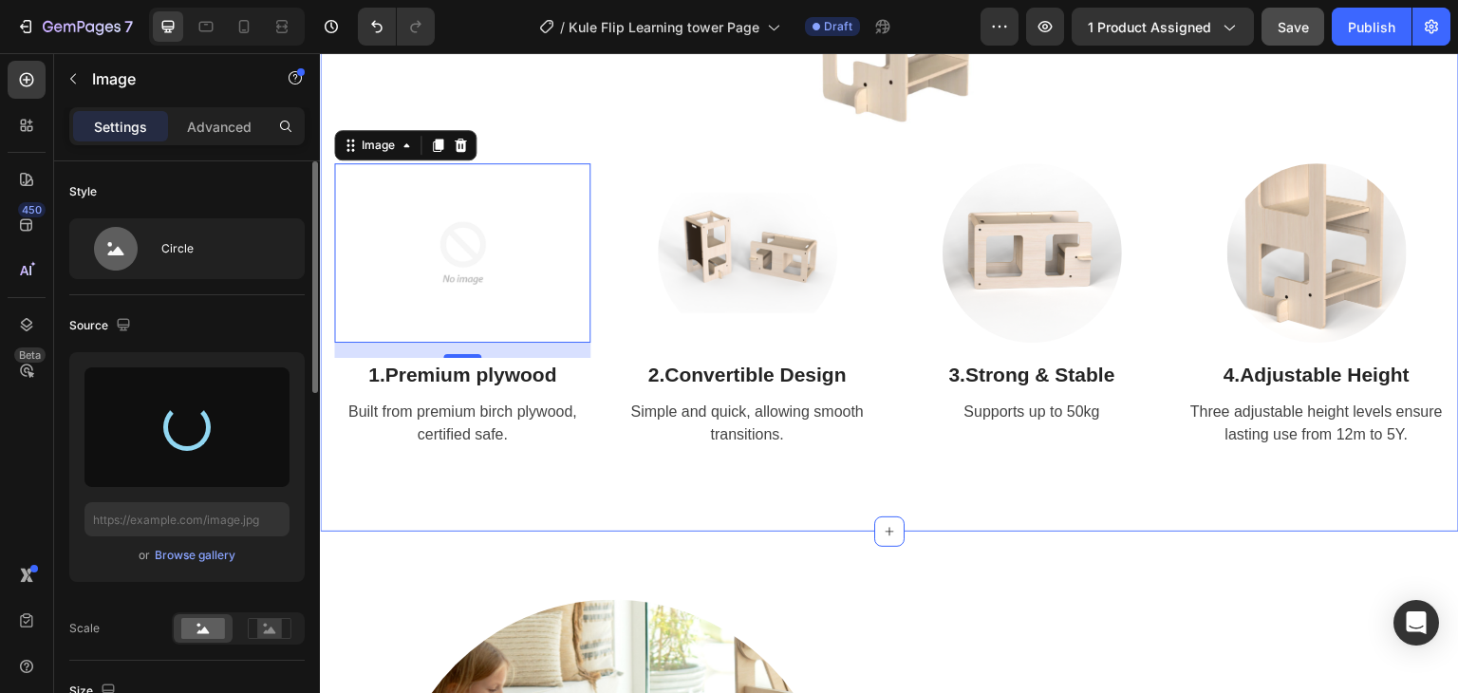
type input "[URL][DOMAIN_NAME]"
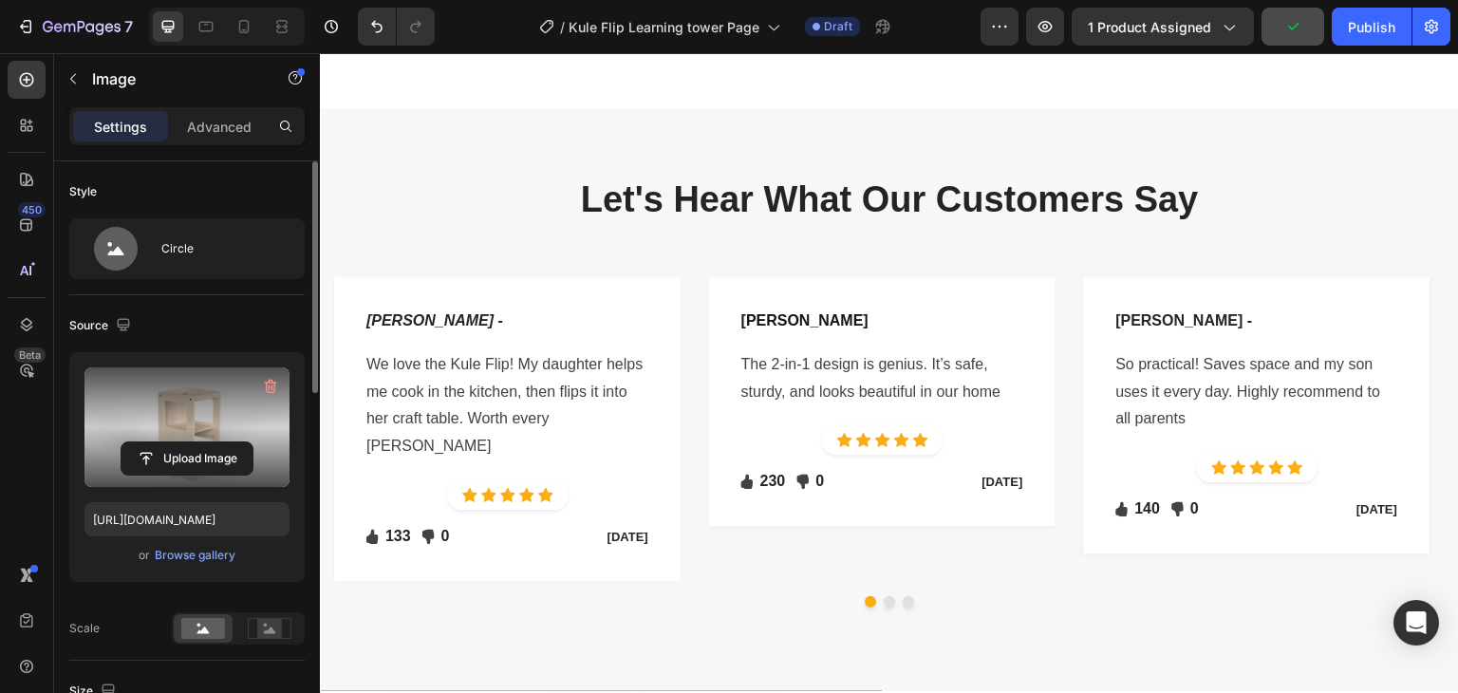
scroll to position [3933, 0]
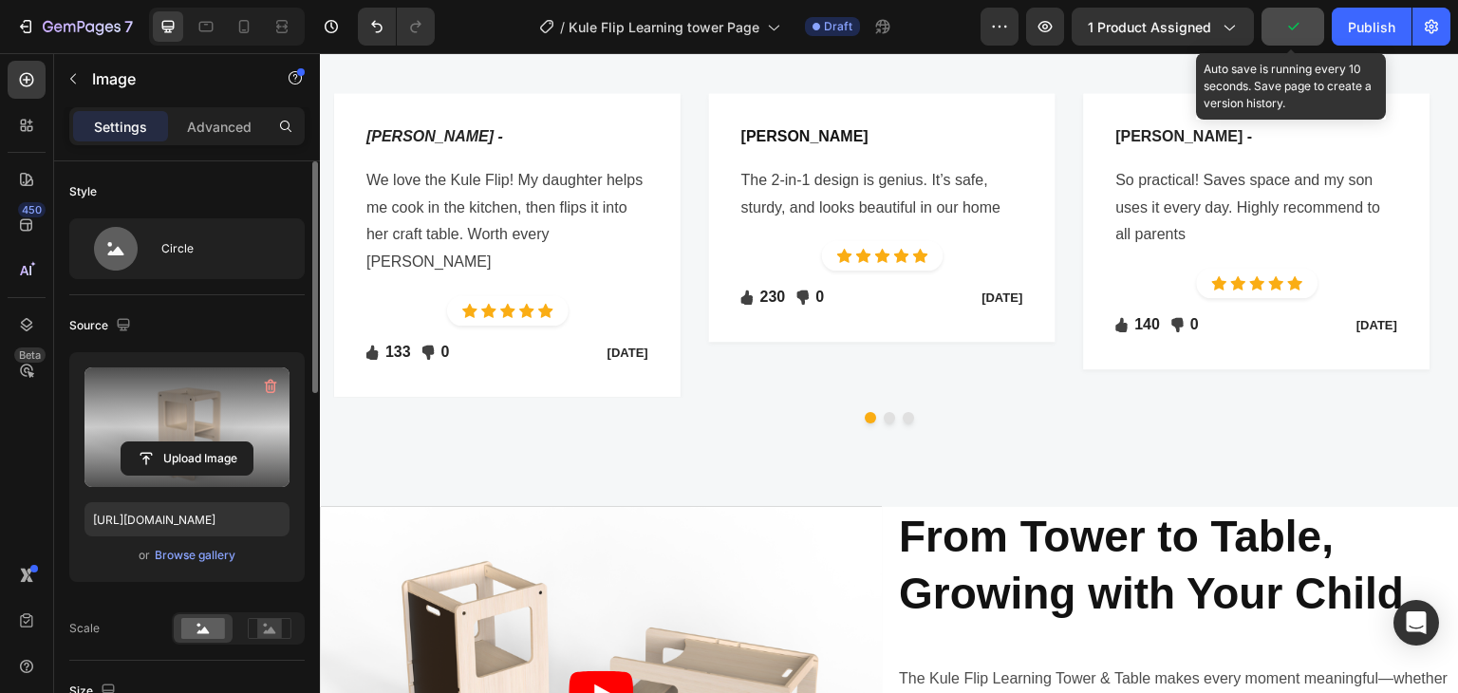
click at [1308, 27] on button "button" at bounding box center [1292, 27] width 63 height 38
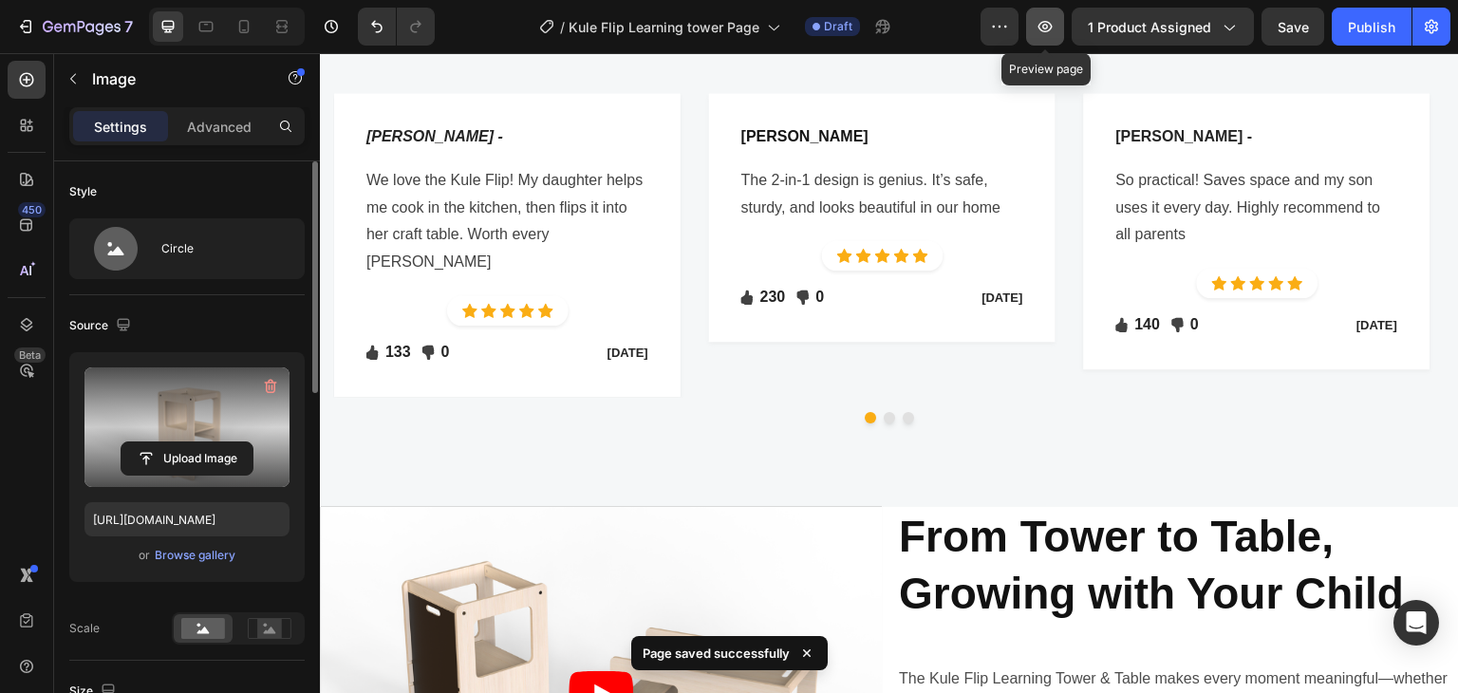
click at [1046, 43] on button "button" at bounding box center [1045, 27] width 38 height 38
